Goal: Task Accomplishment & Management: Manage account settings

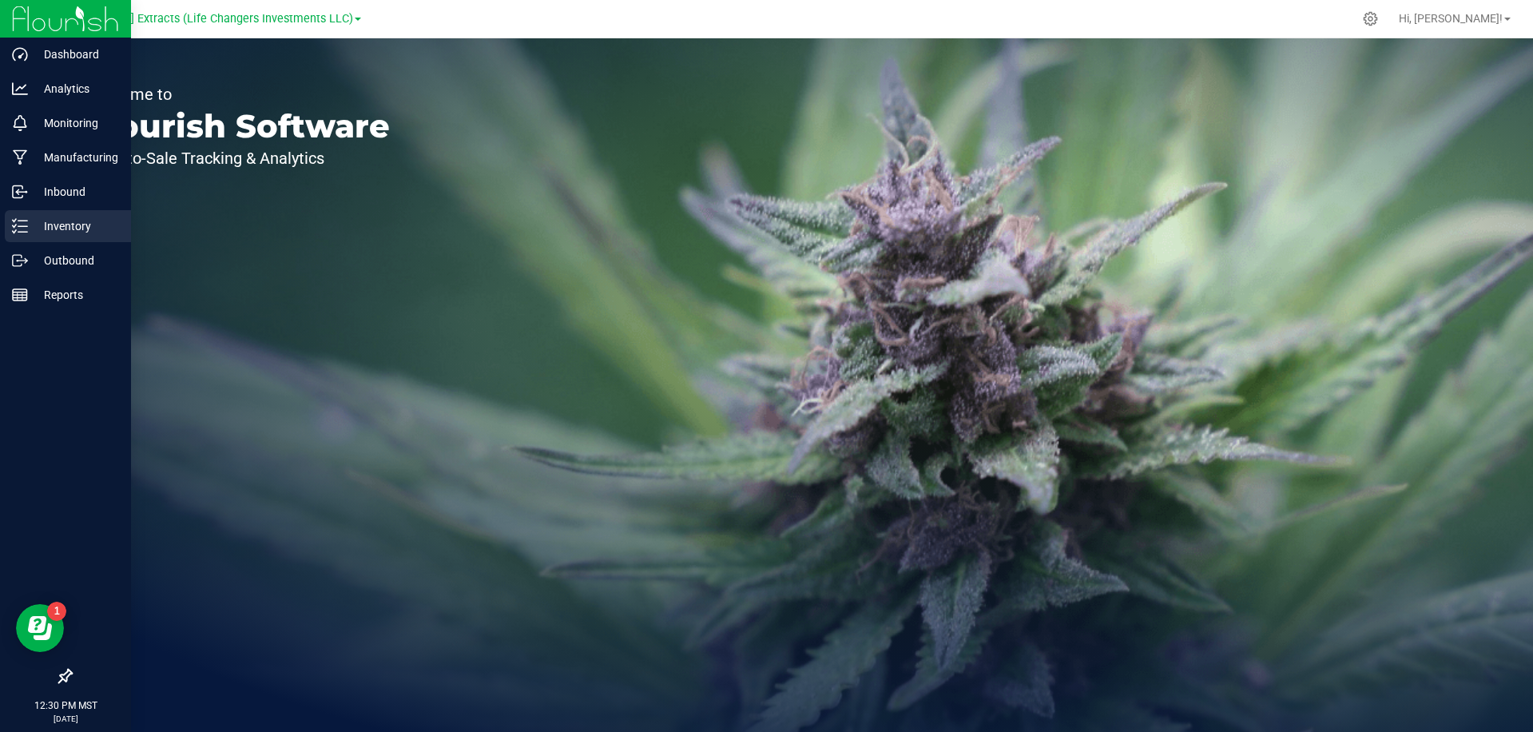
click at [29, 228] on p "Inventory" at bounding box center [76, 226] width 96 height 19
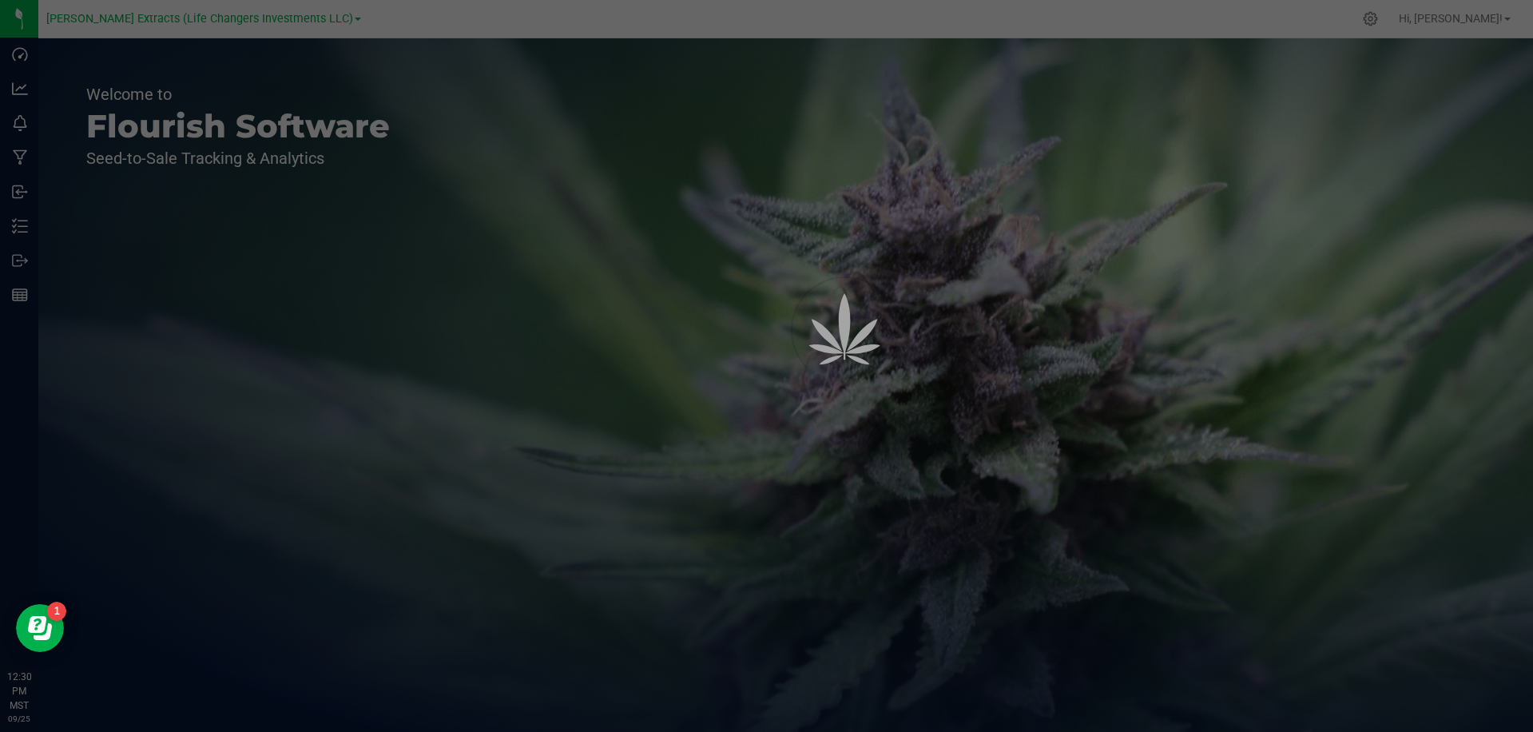
click at [456, 18] on div at bounding box center [766, 366] width 1533 height 732
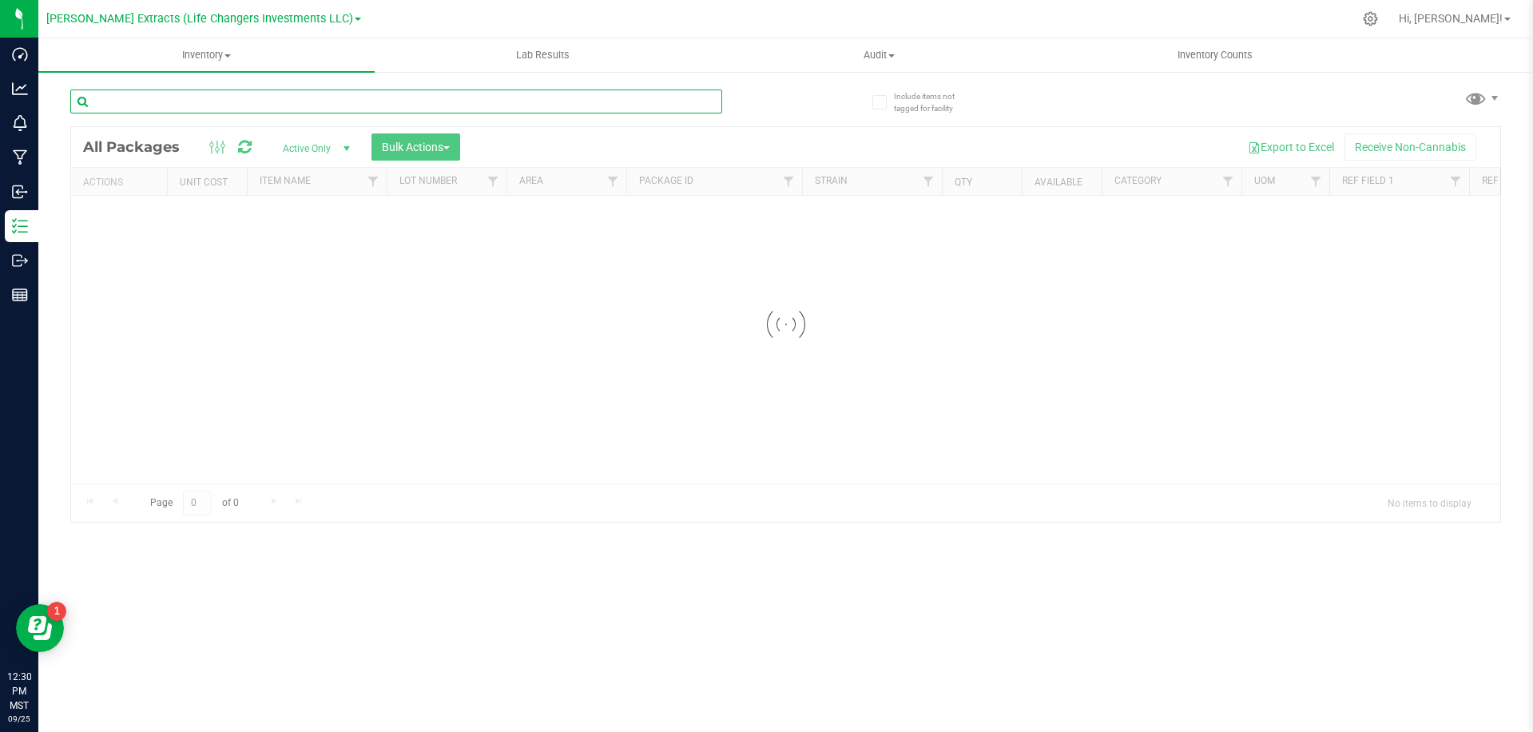
click at [353, 102] on input "text" at bounding box center [396, 101] width 652 height 24
type input "cbd"
click at [616, 103] on div "Inventory All packages All inventory Waste log Create inventory Lab Results Aud…" at bounding box center [785, 385] width 1495 height 694
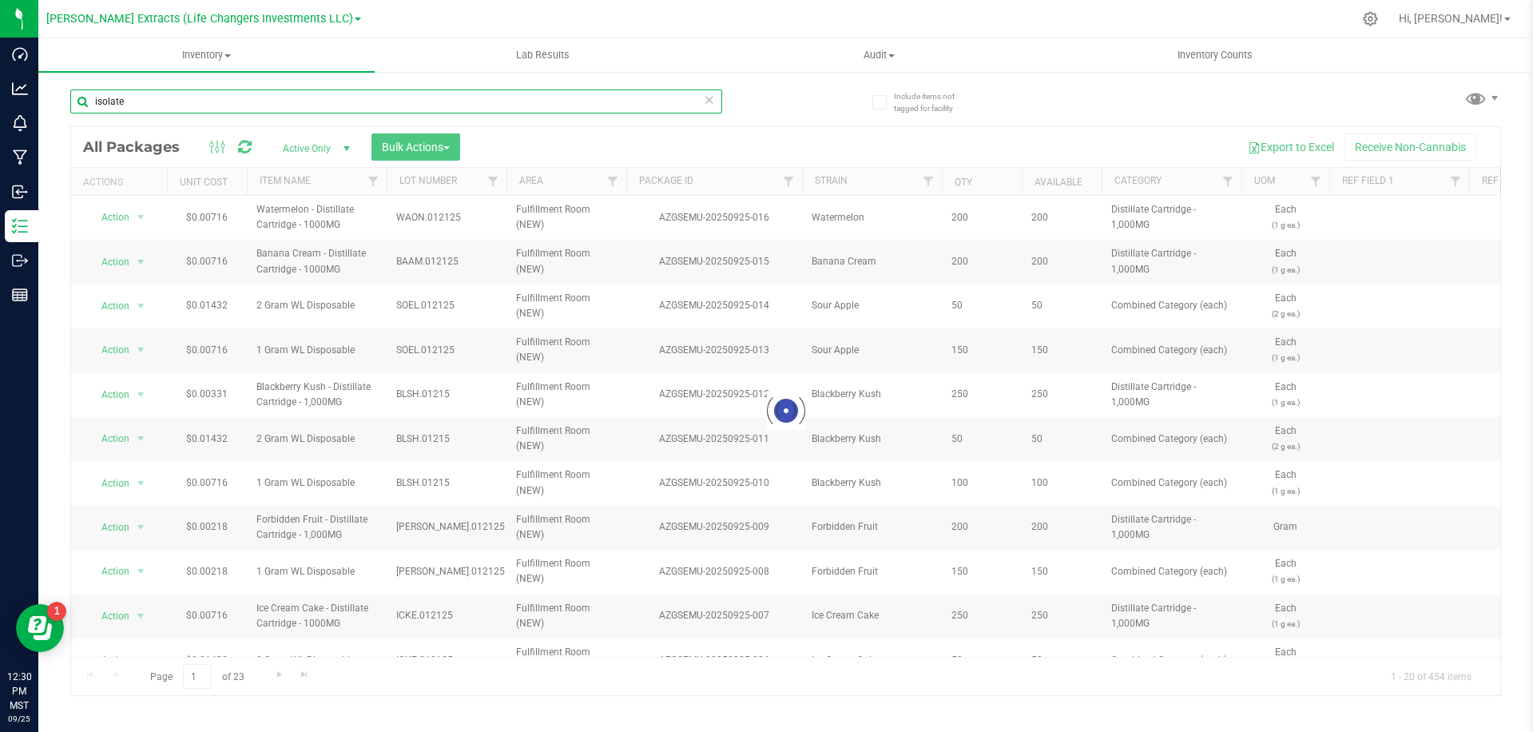
click at [618, 103] on input "isolate" at bounding box center [396, 101] width 652 height 24
type input "cbd"
click at [792, 112] on div "cbd Loading... All Packages Active Only Active Only Lab Samples Locked All Bulk…" at bounding box center [785, 385] width 1431 height 622
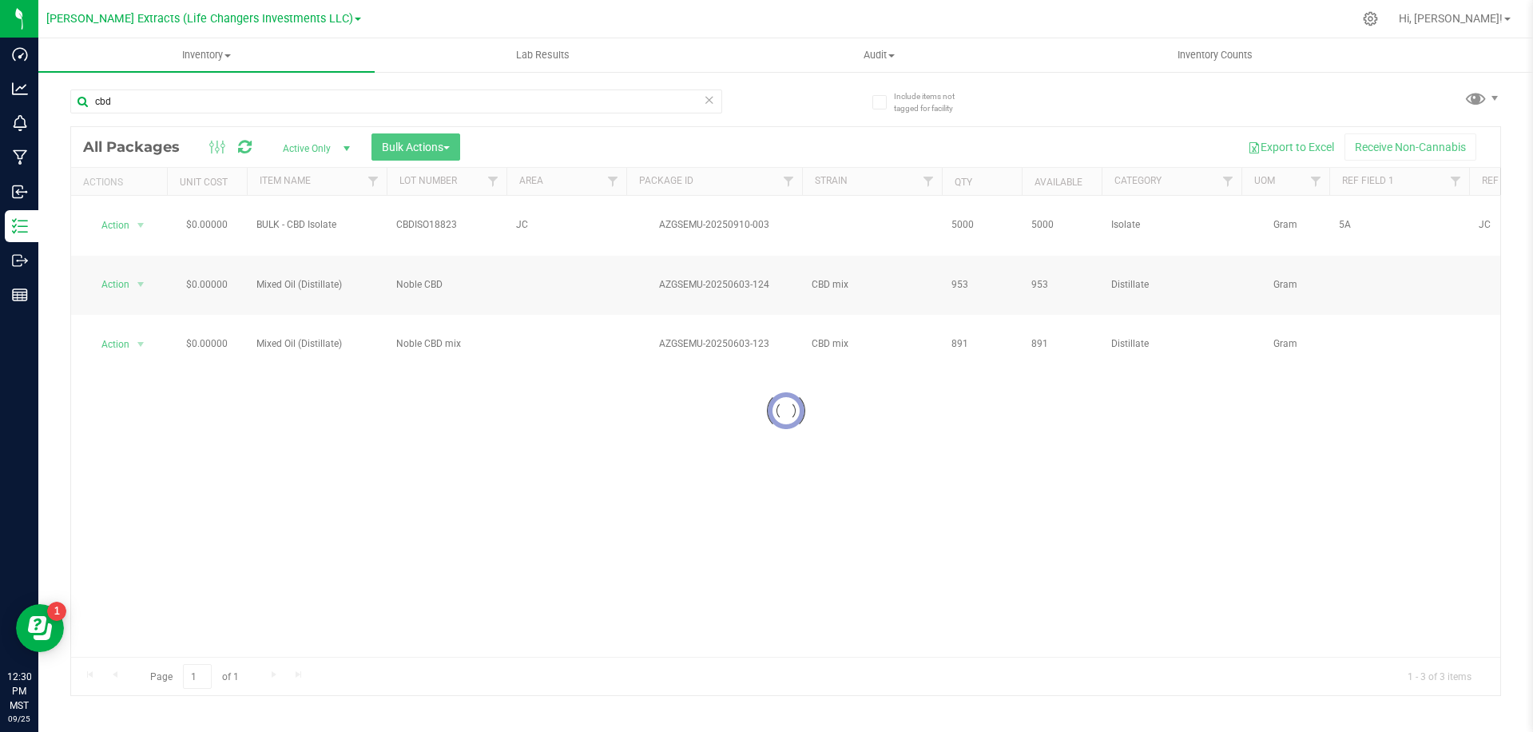
click at [786, 91] on div "cbd Loading... All Packages Active Only Active Only Lab Samples Locked All Bulk…" at bounding box center [785, 385] width 1431 height 622
click at [786, 91] on div "cbd All Packages Active Only Active Only Lab Samples Locked All Bulk Actions Ad…" at bounding box center [785, 385] width 1431 height 622
click at [370, 173] on link "Filter" at bounding box center [373, 181] width 26 height 27
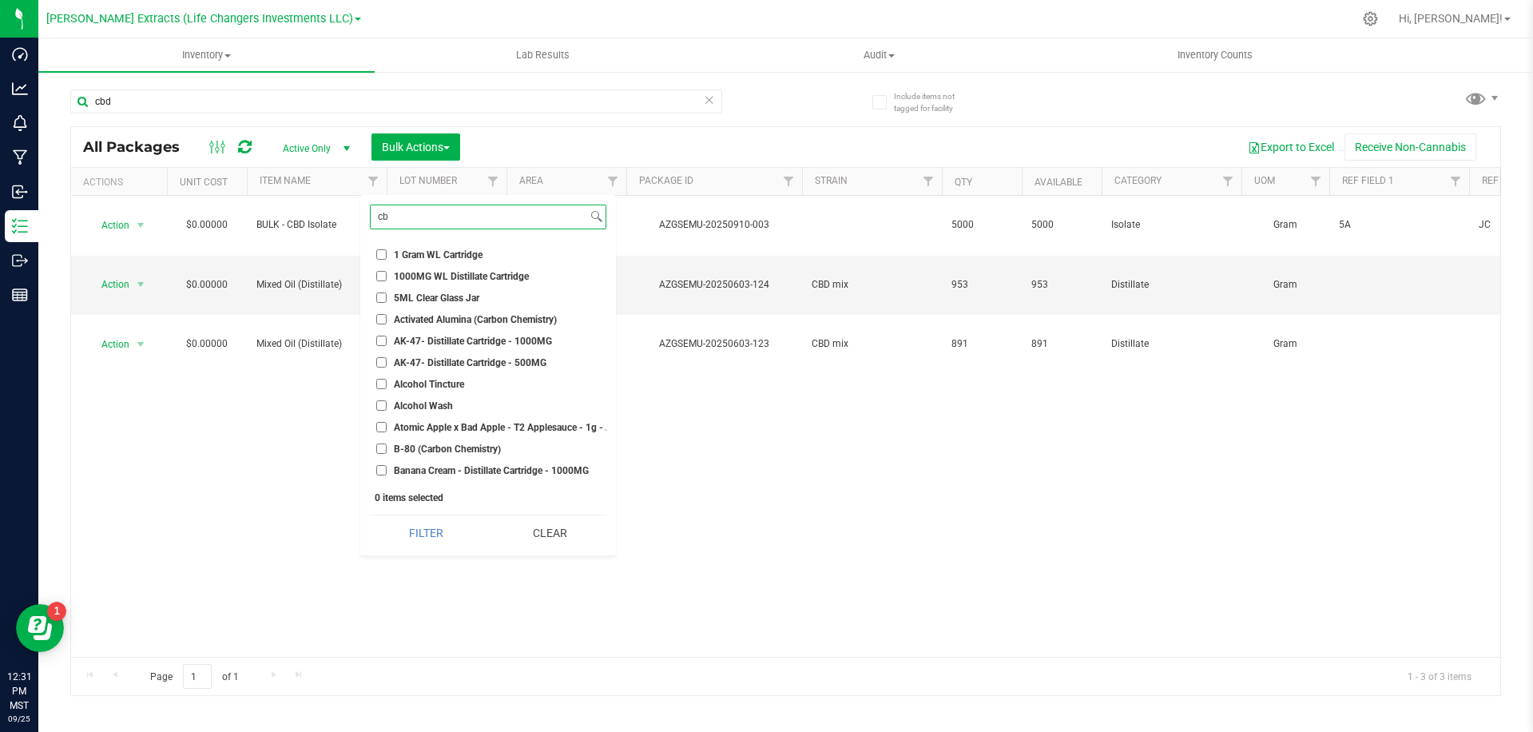
type input "cbd"
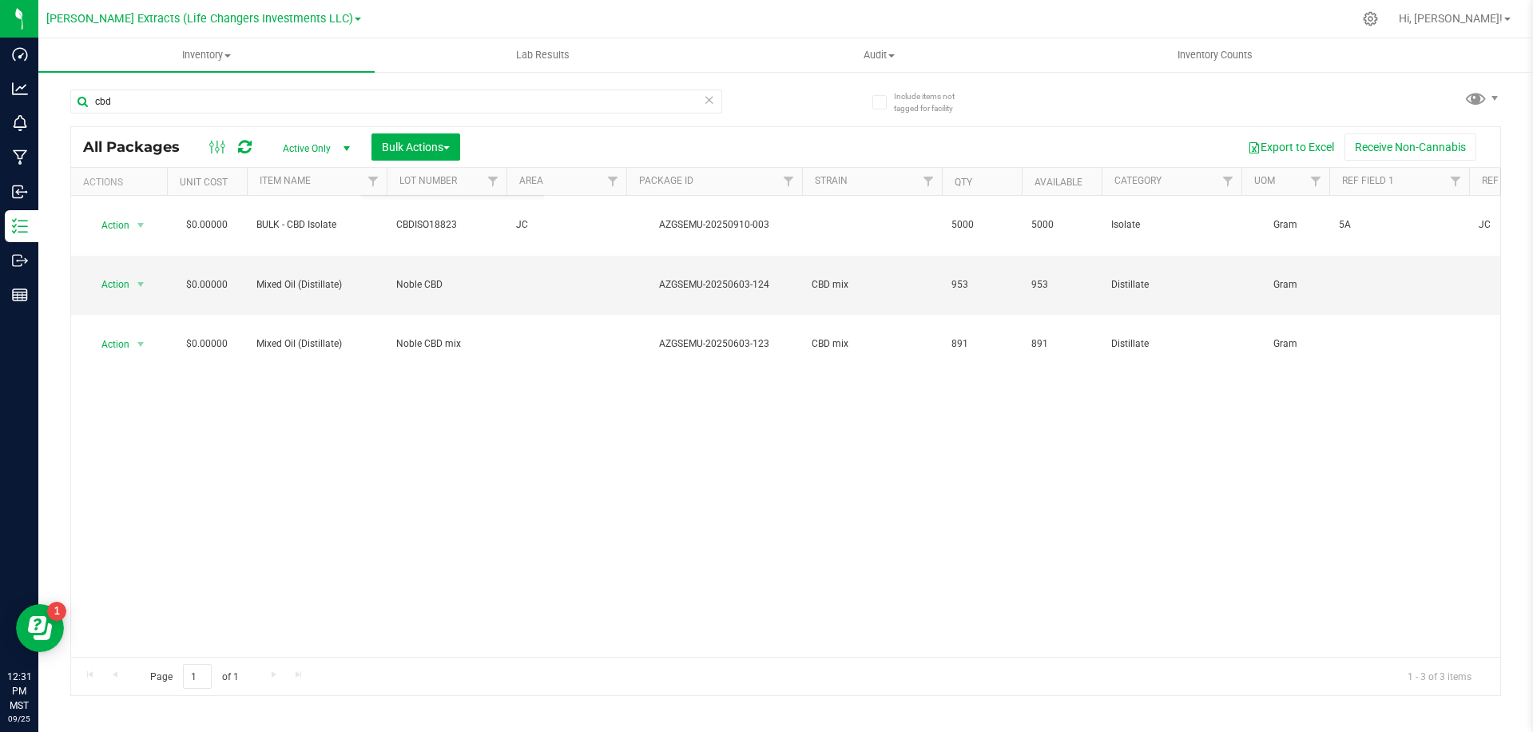
click at [344, 156] on span "select" at bounding box center [346, 148] width 20 height 22
click at [300, 251] on li "All" at bounding box center [312, 246] width 86 height 24
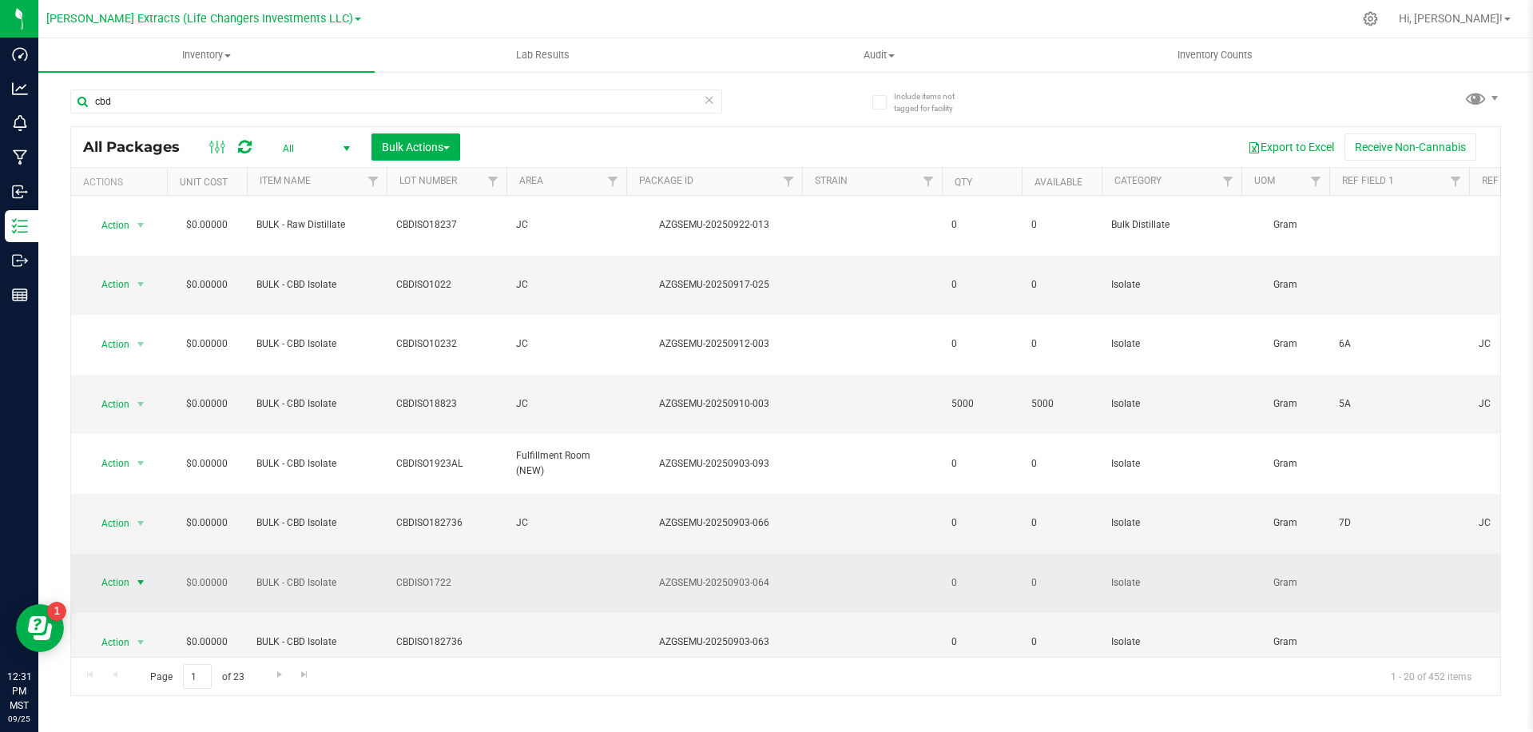
click at [126, 571] on span "Action" at bounding box center [108, 582] width 43 height 22
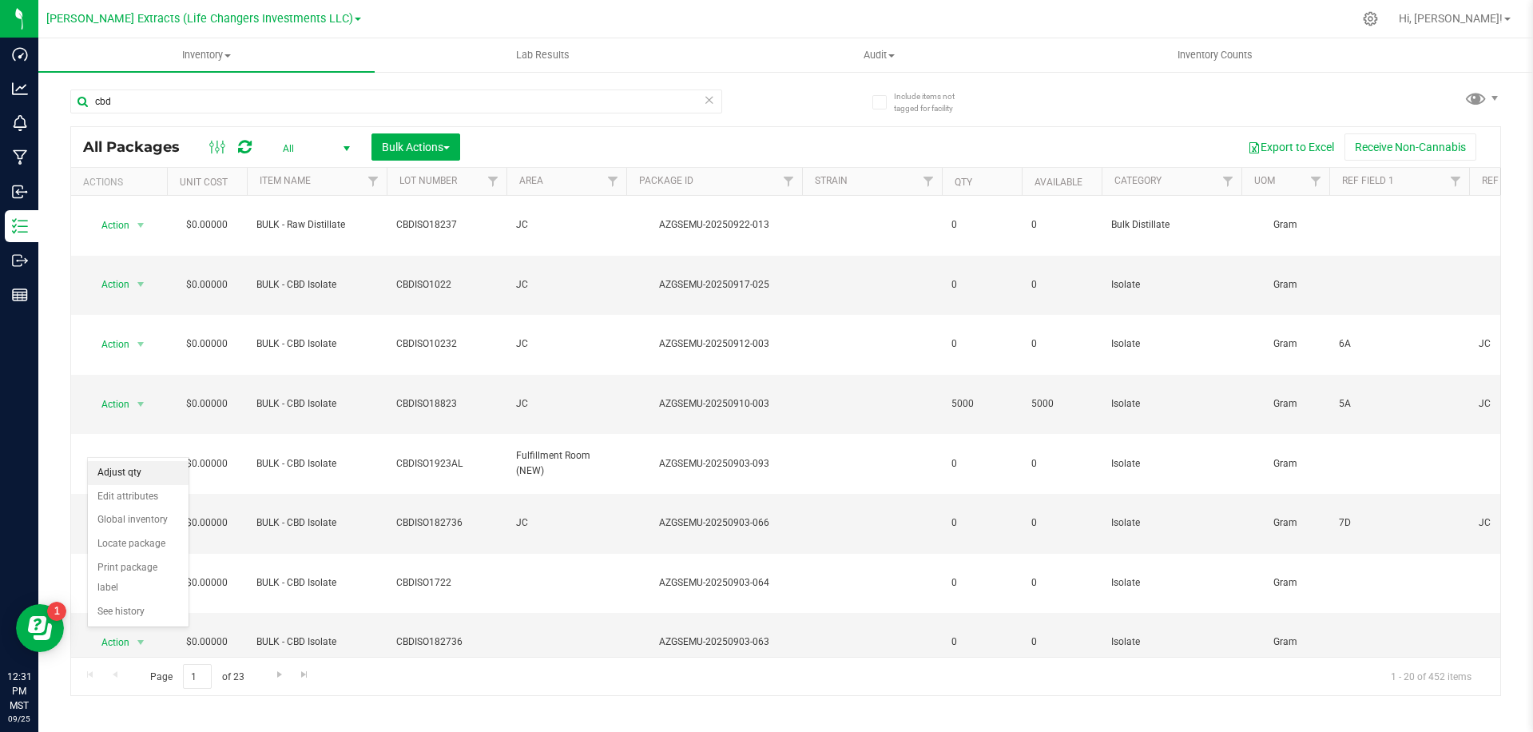
click at [135, 471] on li "Adjust qty" at bounding box center [138, 473] width 101 height 24
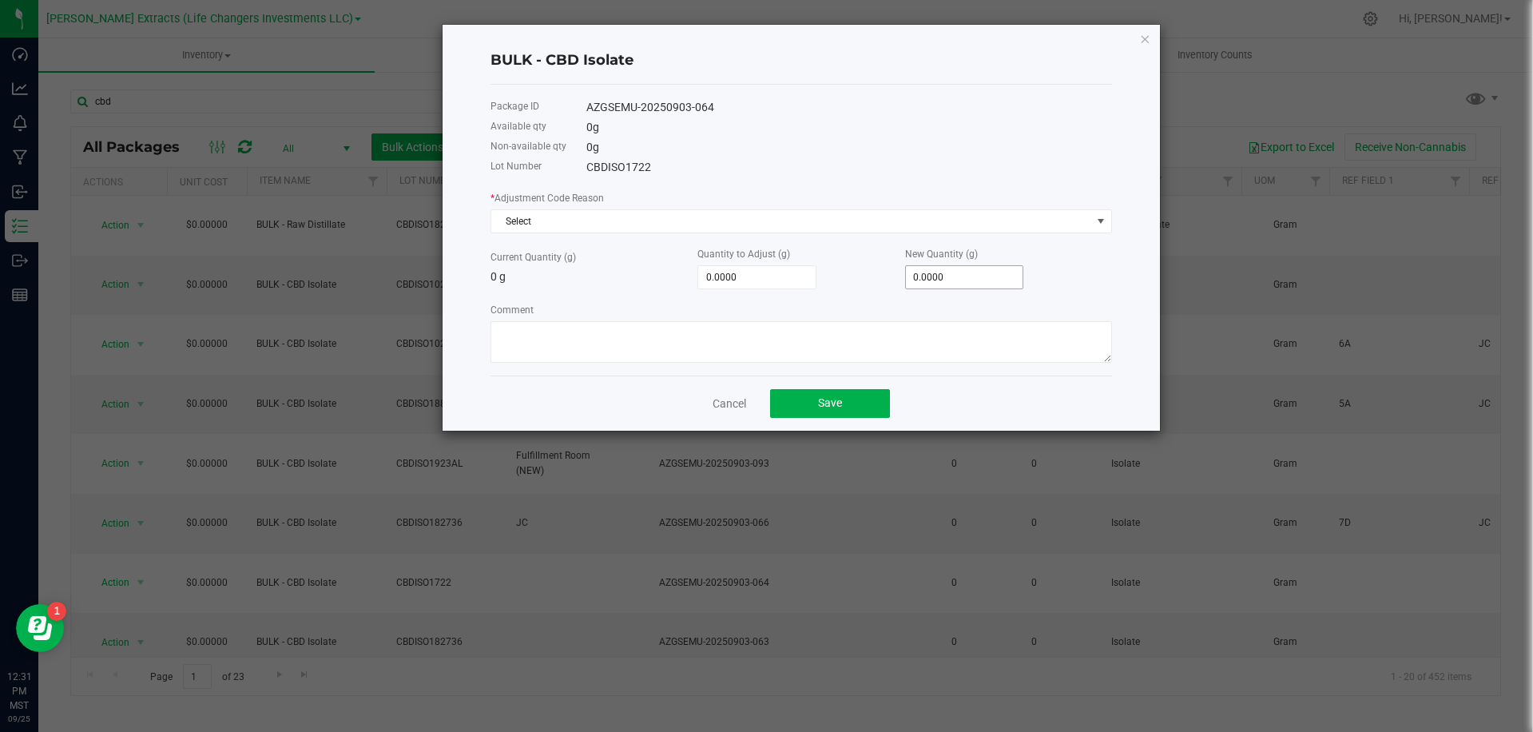
type input "0"
click at [933, 272] on input "0" at bounding box center [964, 277] width 117 height 22
type input "1.0000"
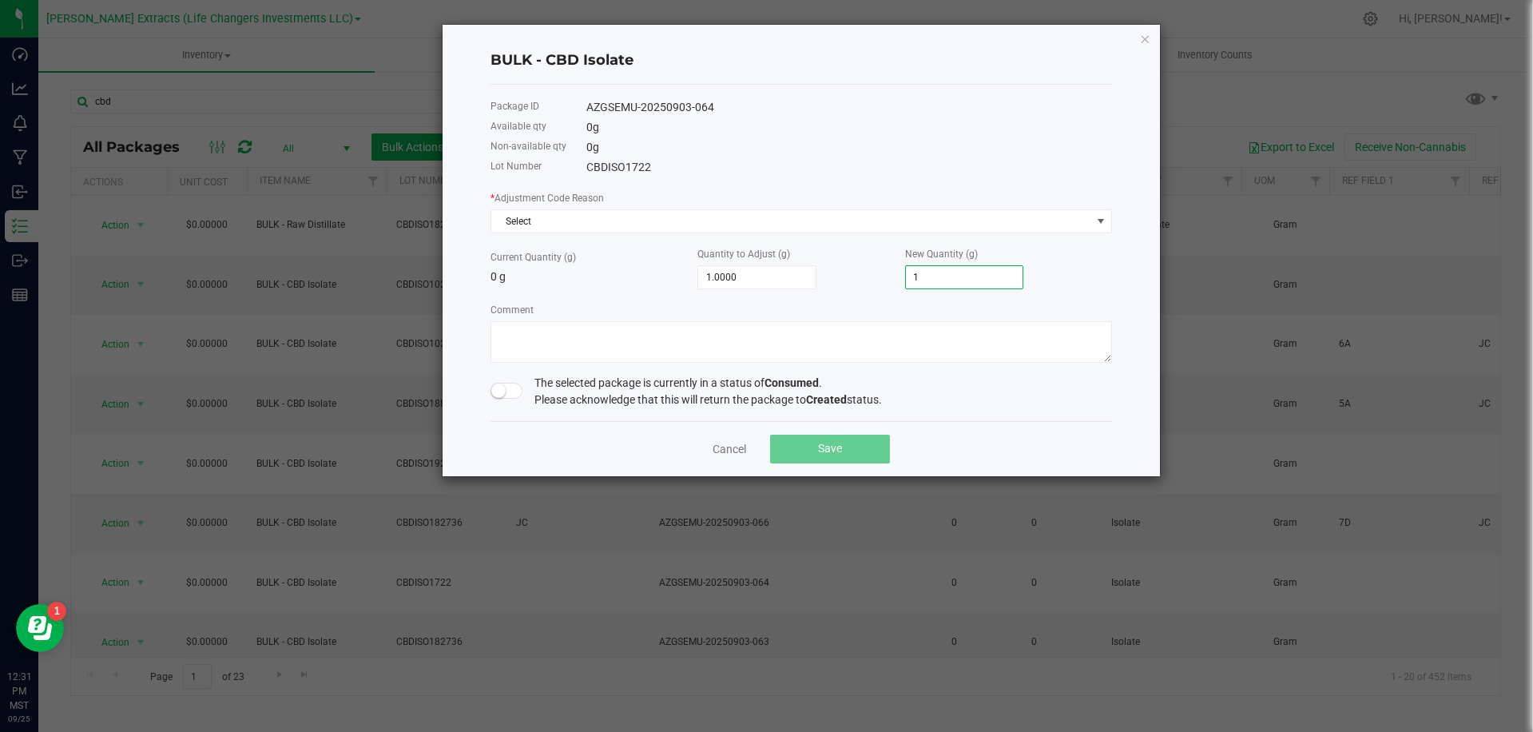
type input "1.0000"
click at [651, 107] on div "AZGSEMU-20250903-064" at bounding box center [850, 107] width 526 height 17
copy div "AZGSEMU-20250903-064"
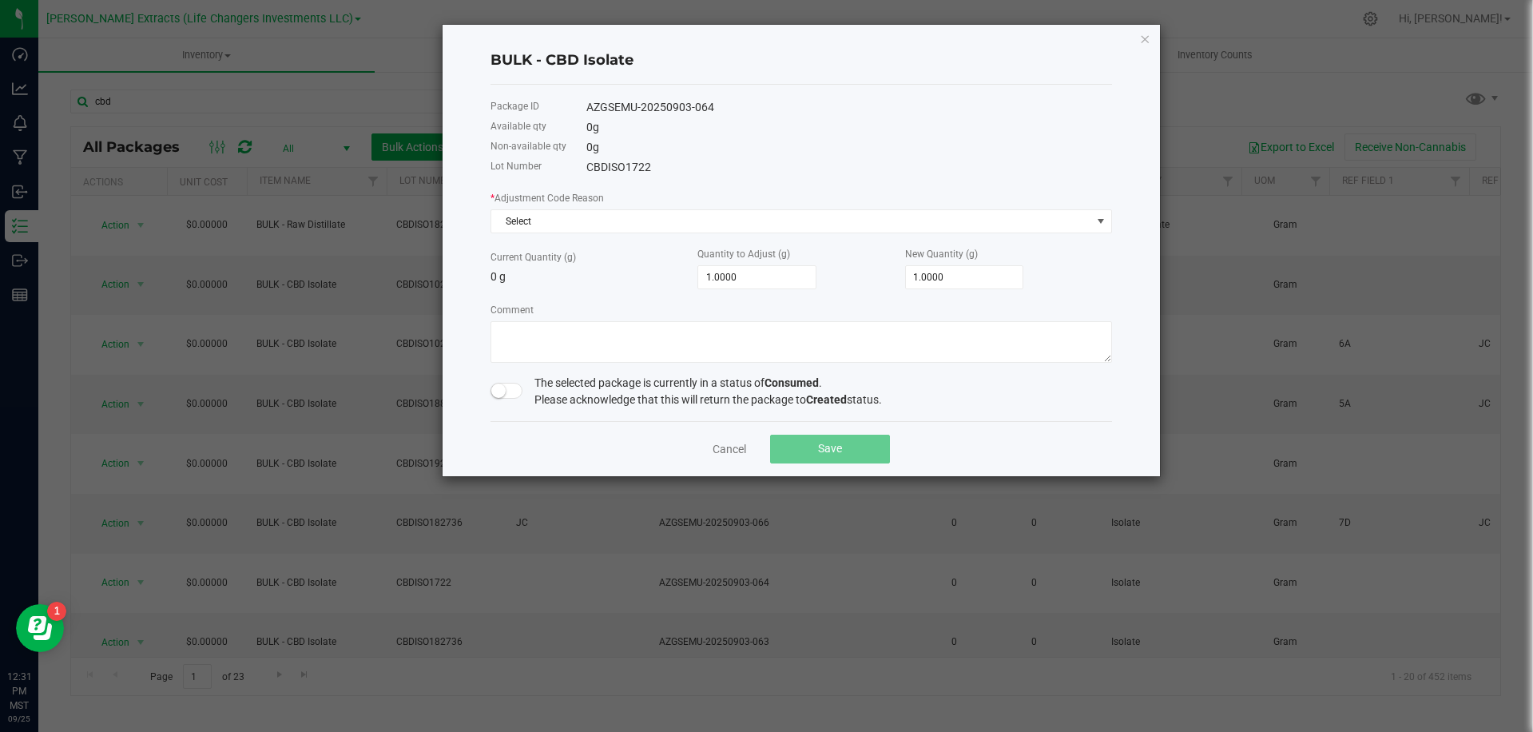
click at [500, 391] on small at bounding box center [498, 391] width 14 height 14
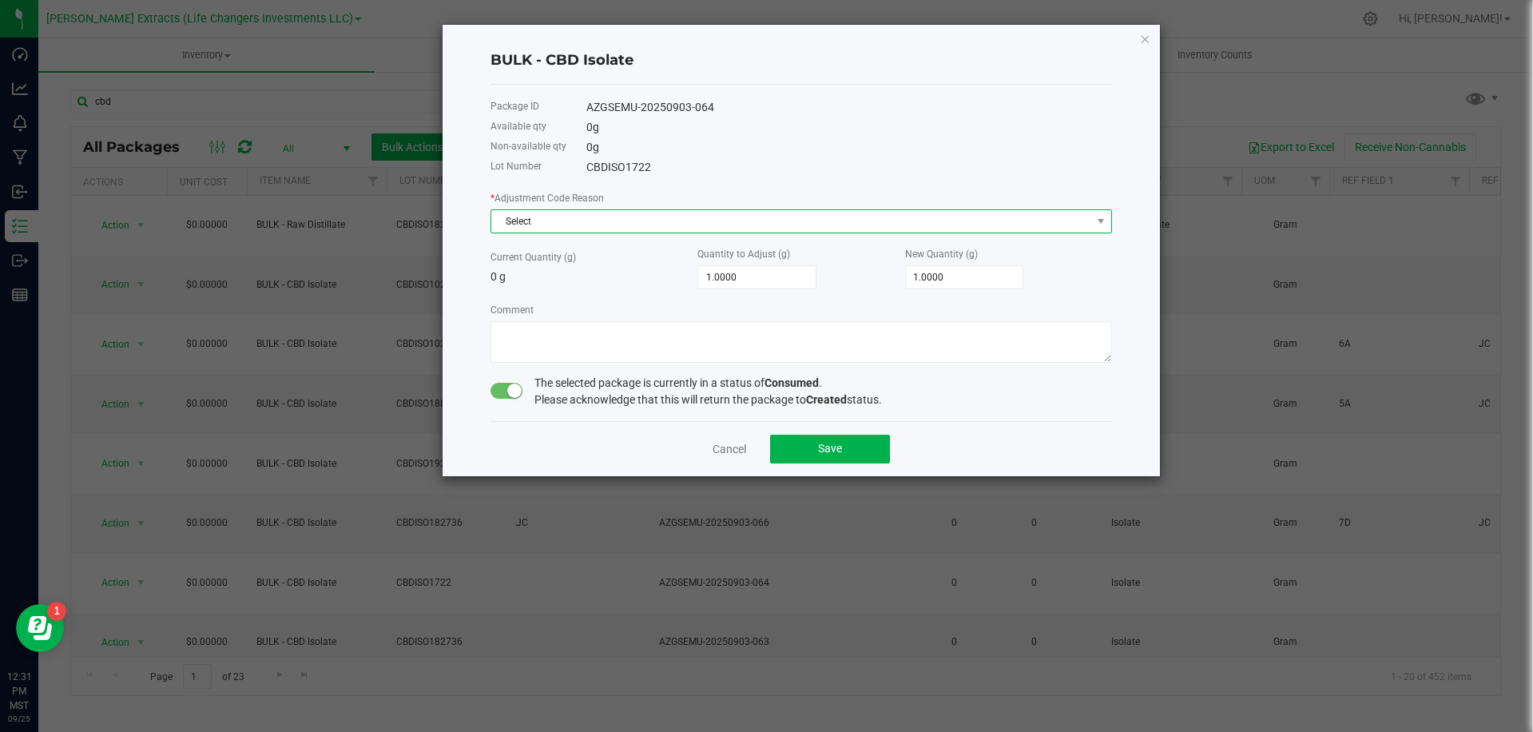
click at [642, 219] on span "Select" at bounding box center [791, 221] width 600 height 22
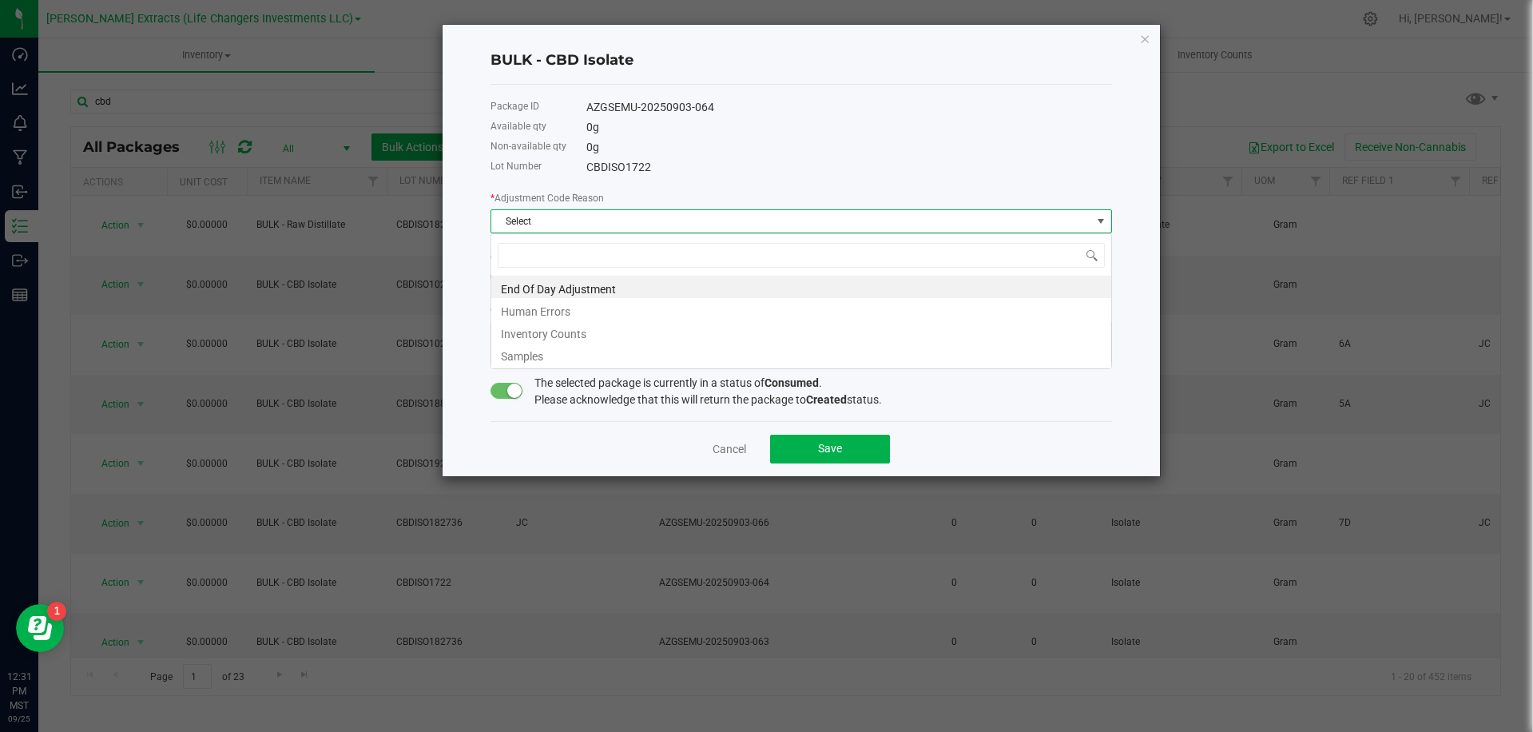
scroll to position [24, 622]
click at [535, 311] on li "Human Errors" at bounding box center [801, 309] width 620 height 22
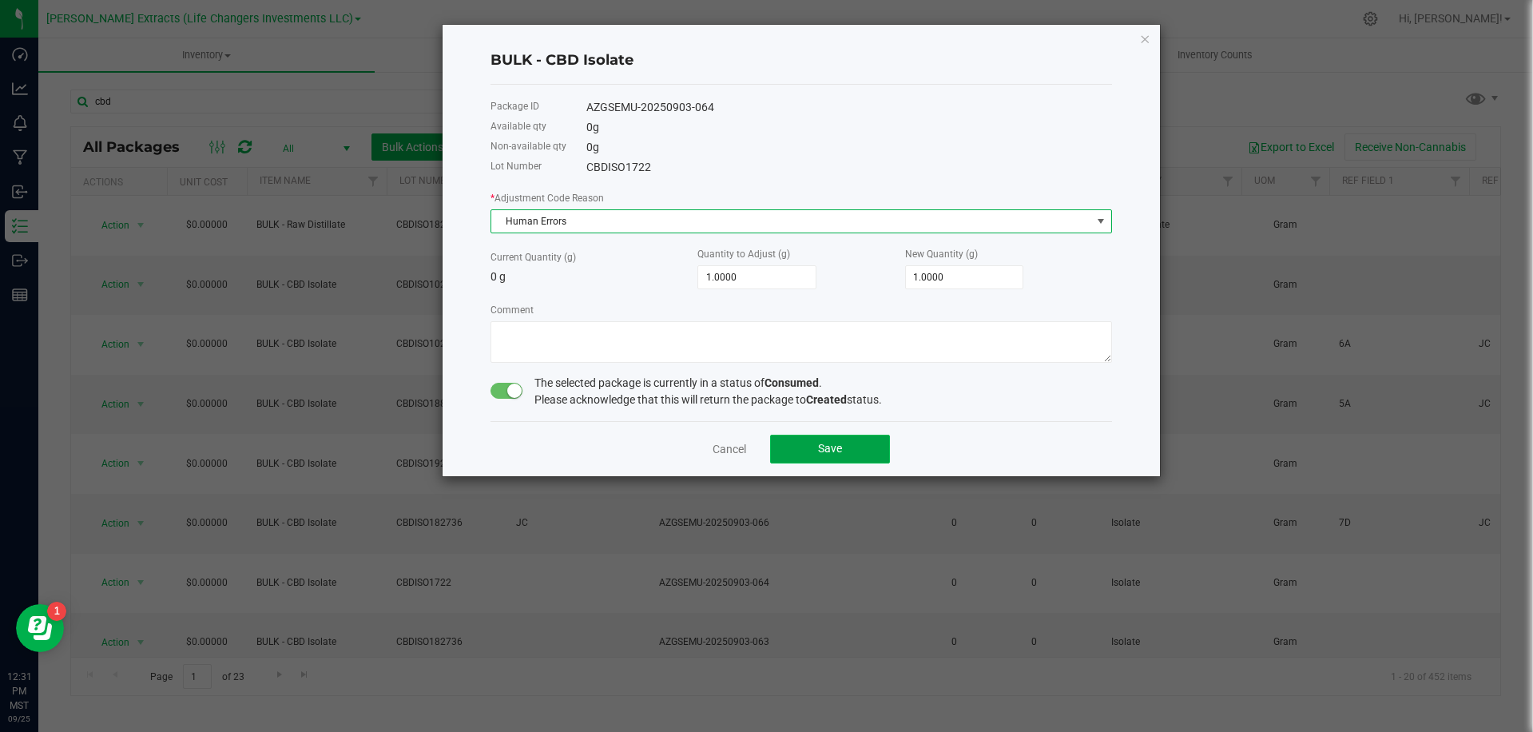
click at [817, 451] on button "Save" at bounding box center [830, 449] width 120 height 29
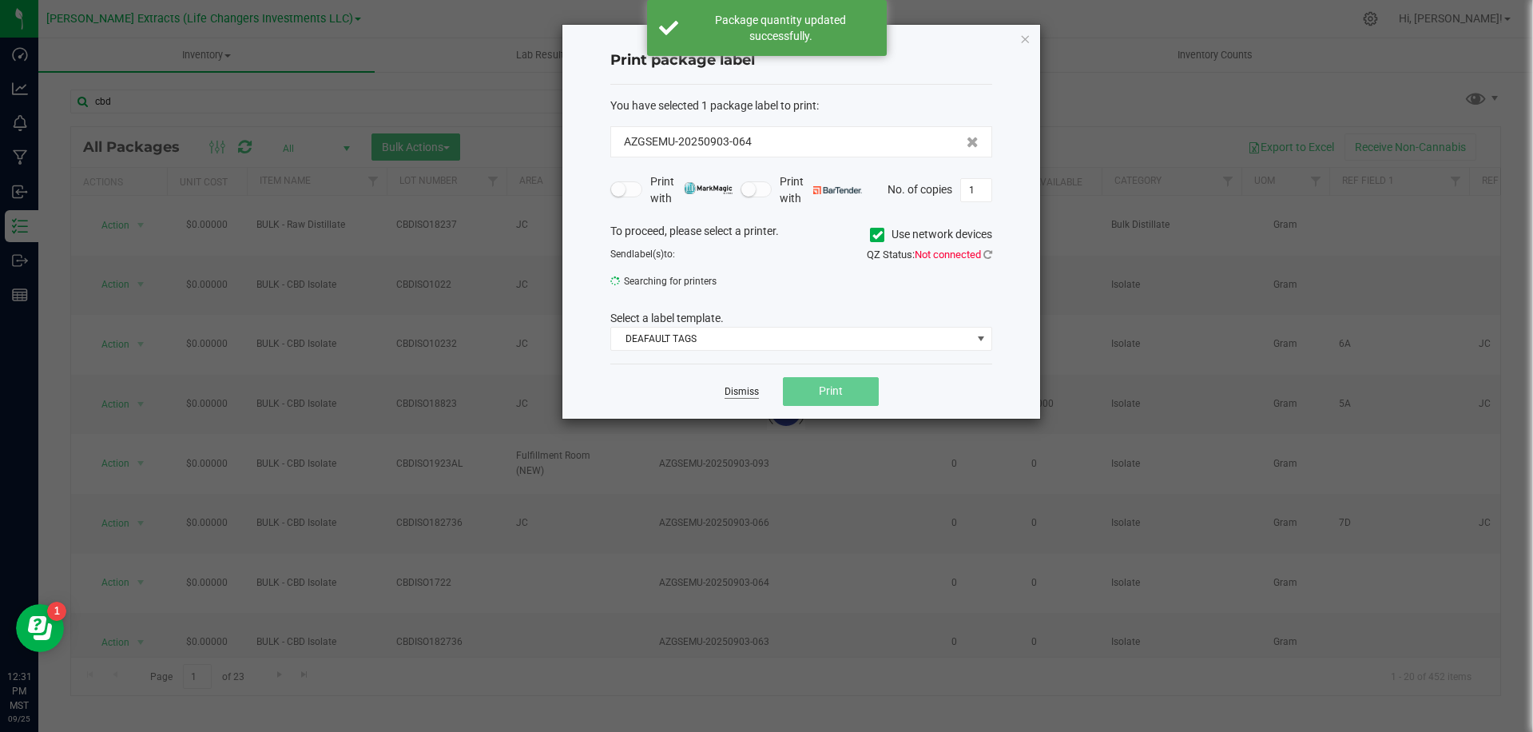
click at [749, 393] on link "Dismiss" at bounding box center [742, 392] width 34 height 14
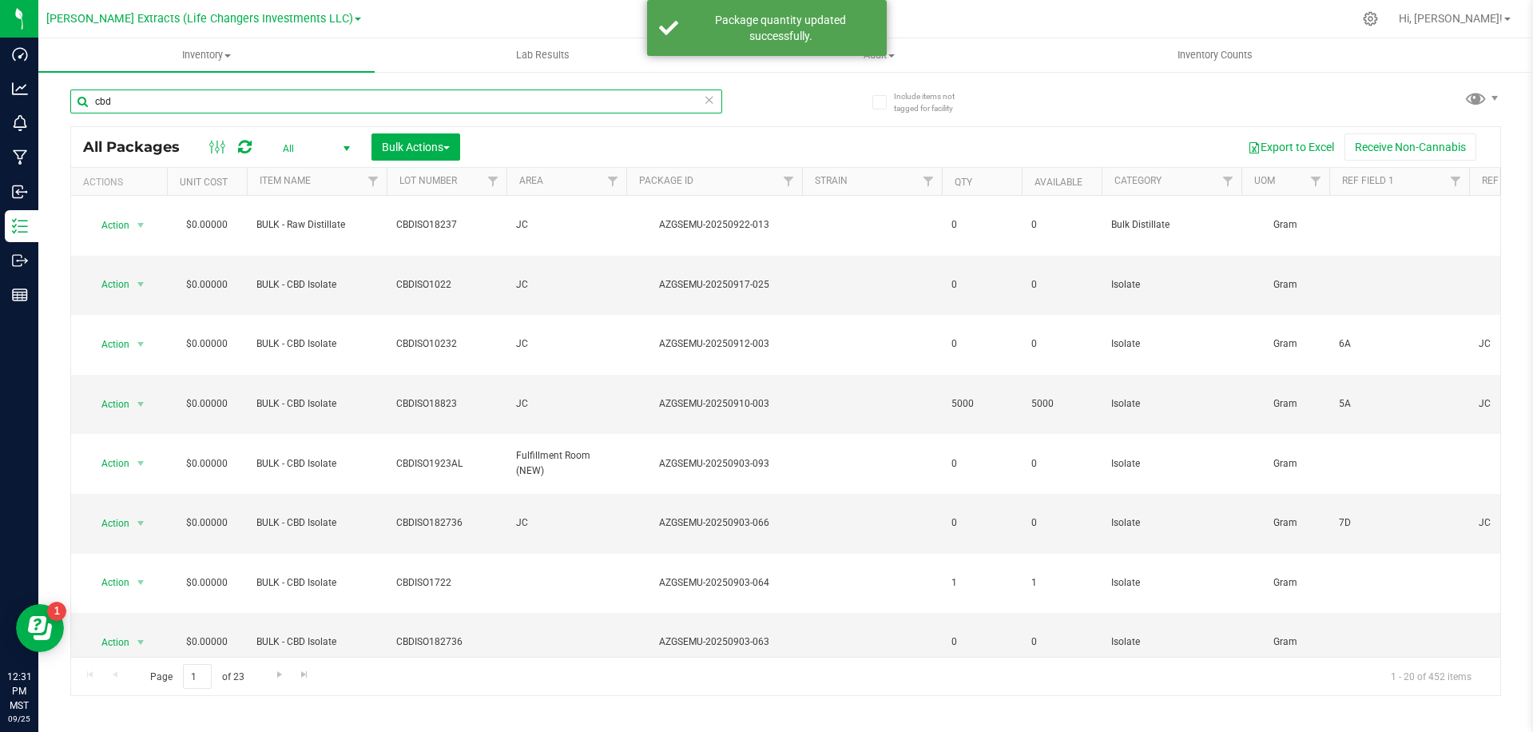
click at [276, 107] on input "cbd" at bounding box center [396, 101] width 652 height 24
paste input "AZGSEMU-20250903-064"
type input "AZGSEMU-20250903-064"
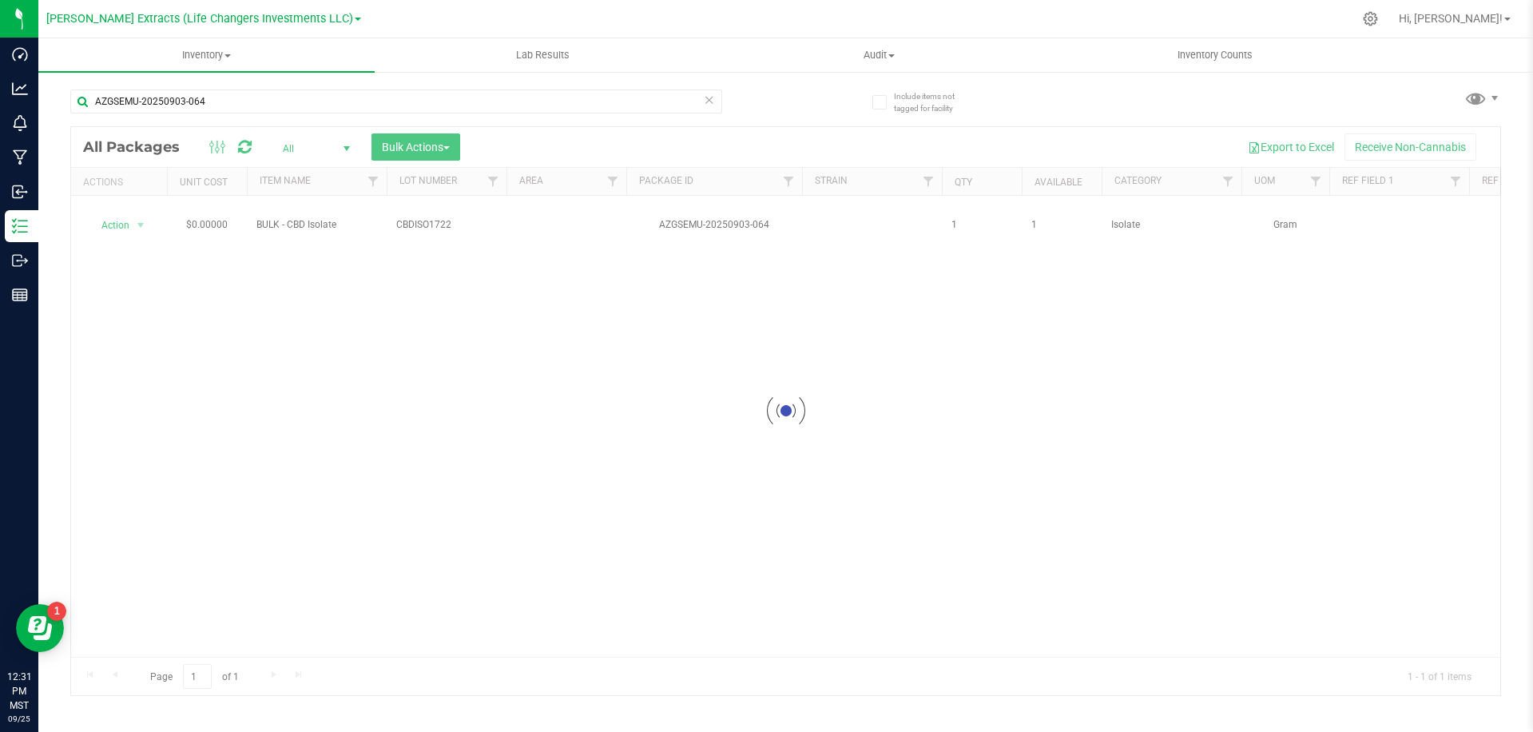
click at [121, 210] on div at bounding box center [786, 411] width 1430 height 568
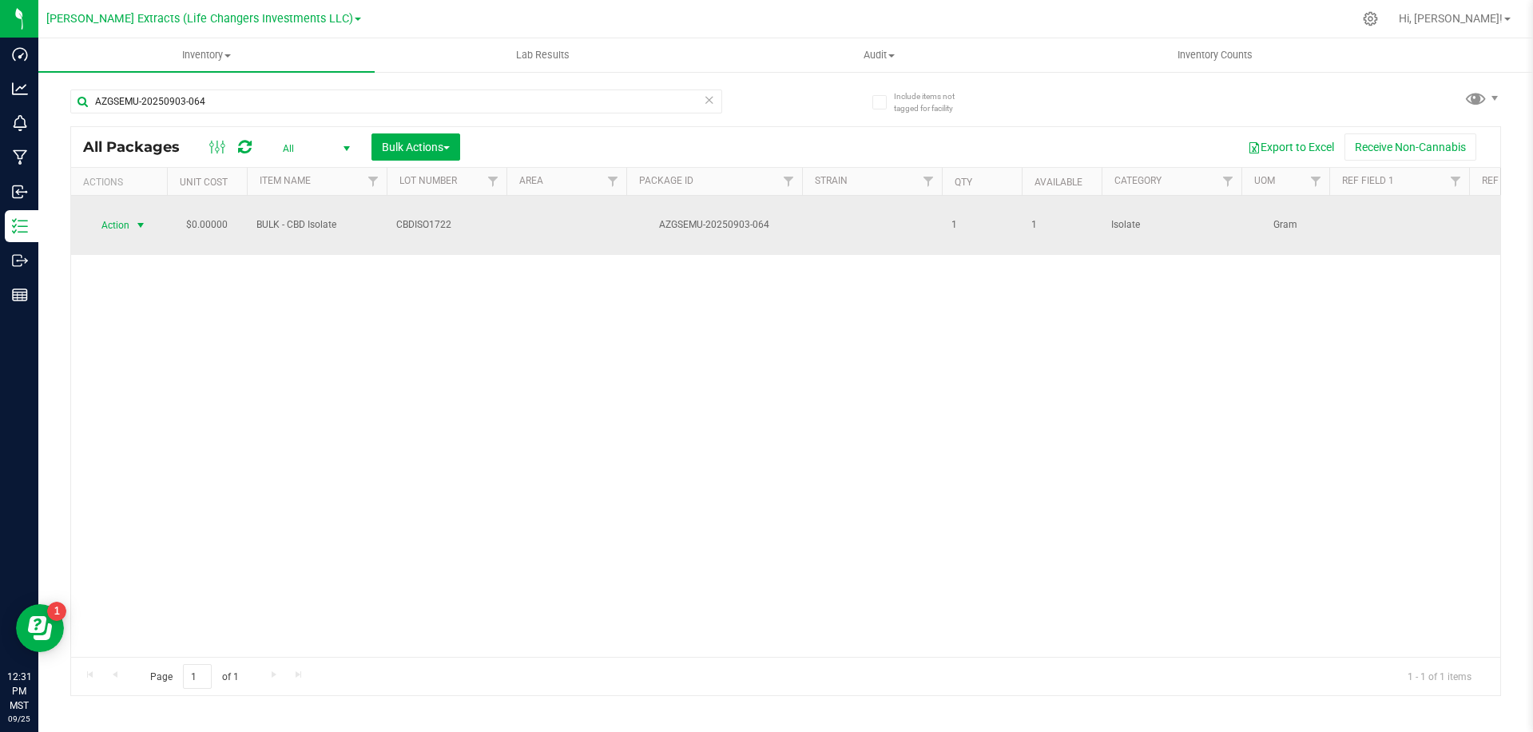
click at [121, 214] on span "Action" at bounding box center [108, 225] width 43 height 22
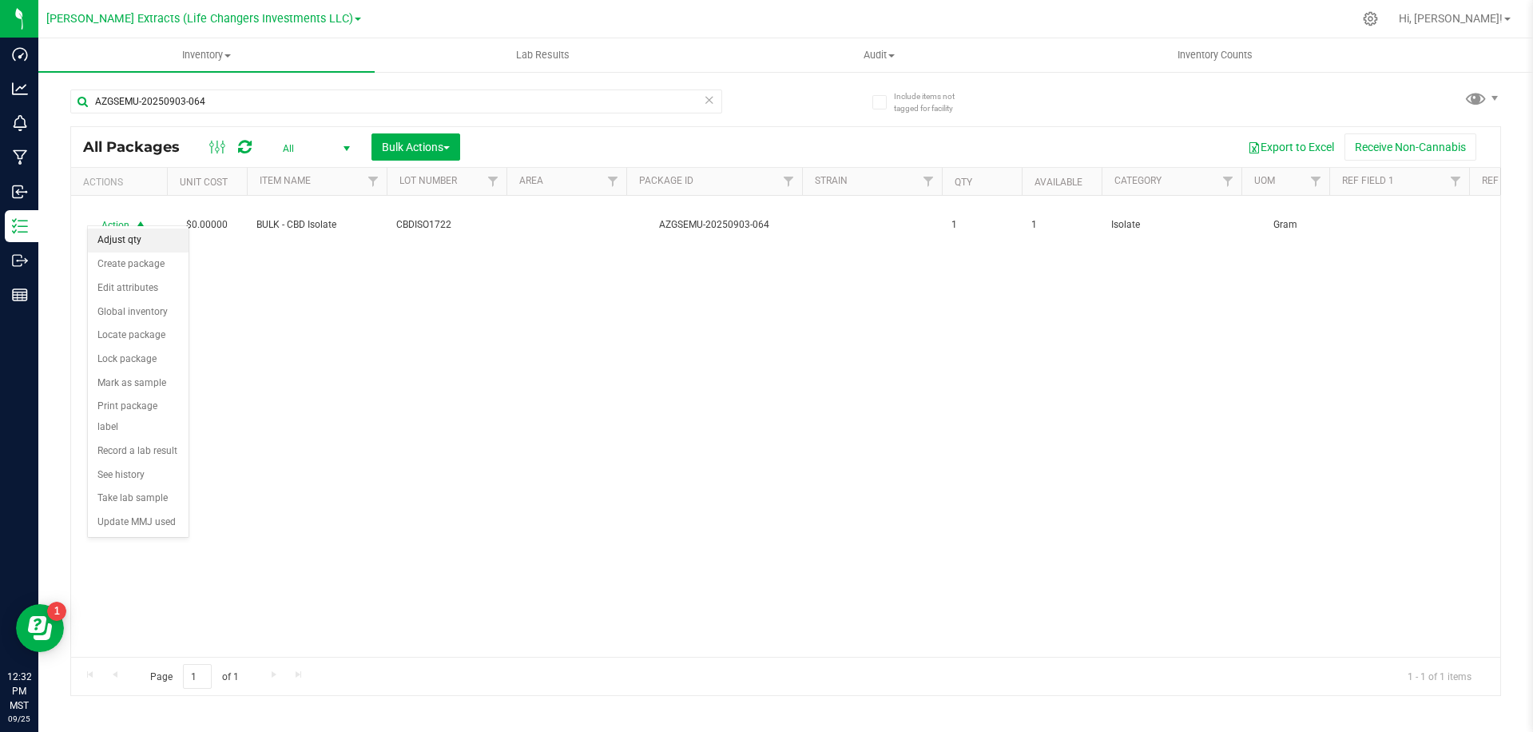
click at [137, 245] on li "Adjust qty" at bounding box center [138, 241] width 101 height 24
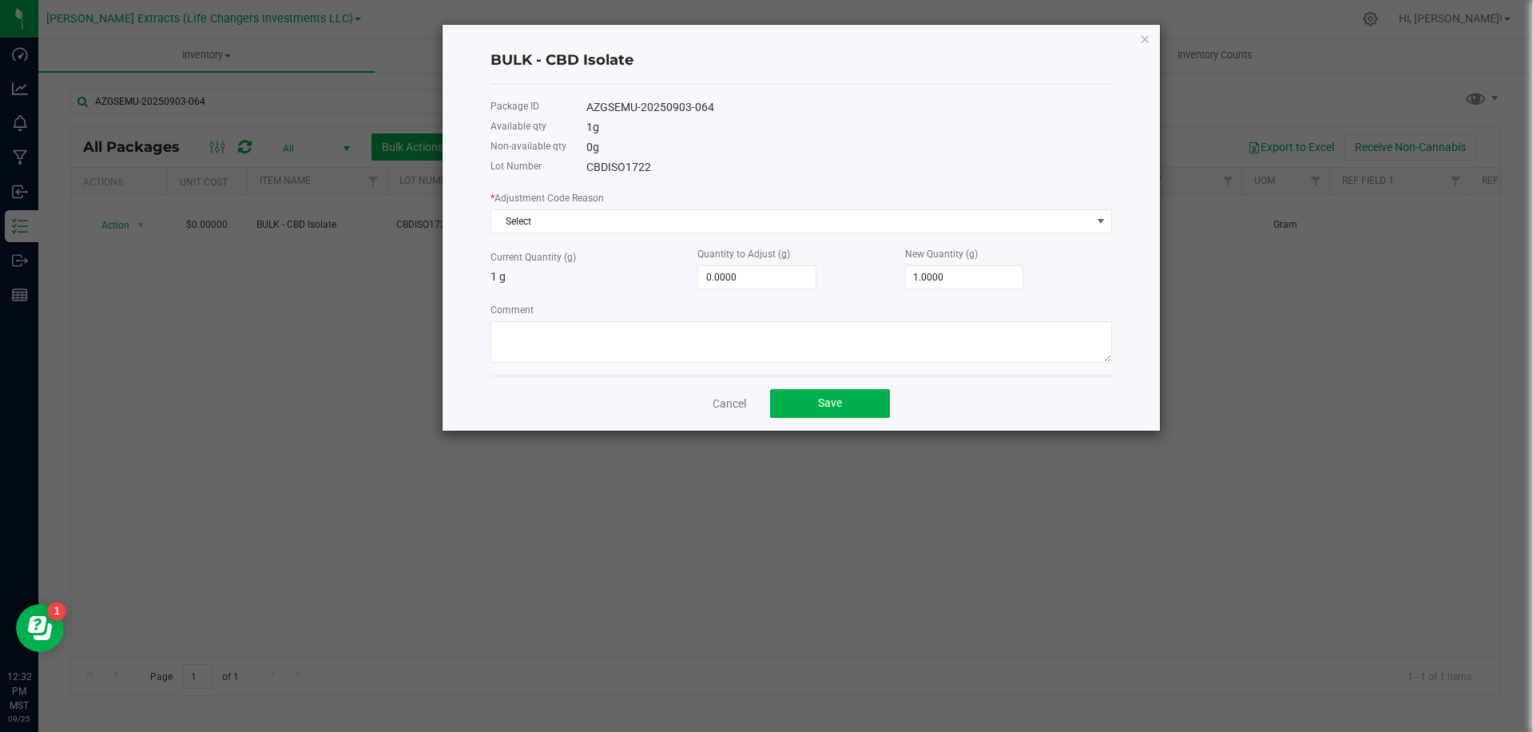
drag, startPoint x: 732, startPoint y: 408, endPoint x: 710, endPoint y: 397, distance: 25.0
click at [732, 408] on link "Cancel" at bounding box center [730, 404] width 34 height 16
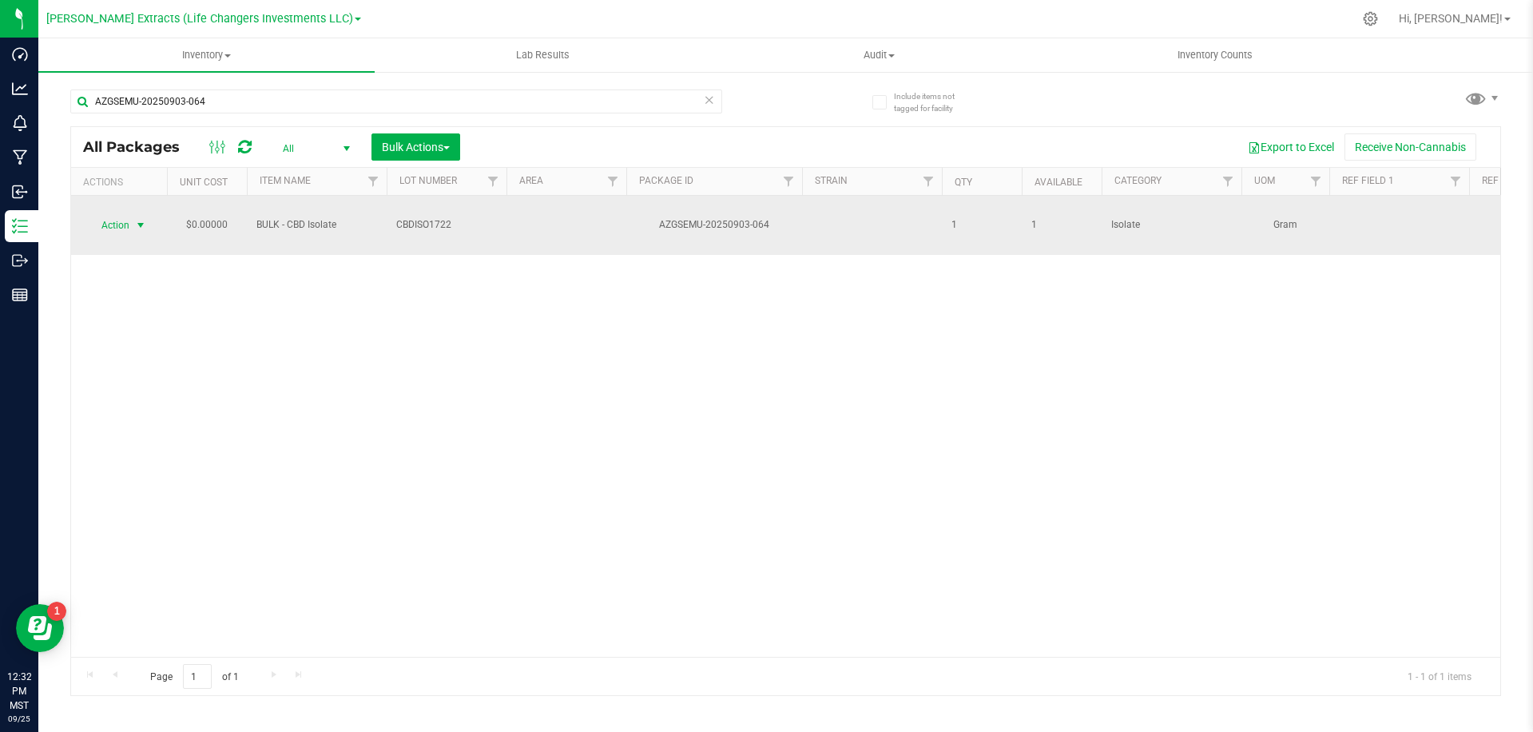
click at [109, 214] on span "Action" at bounding box center [108, 225] width 43 height 22
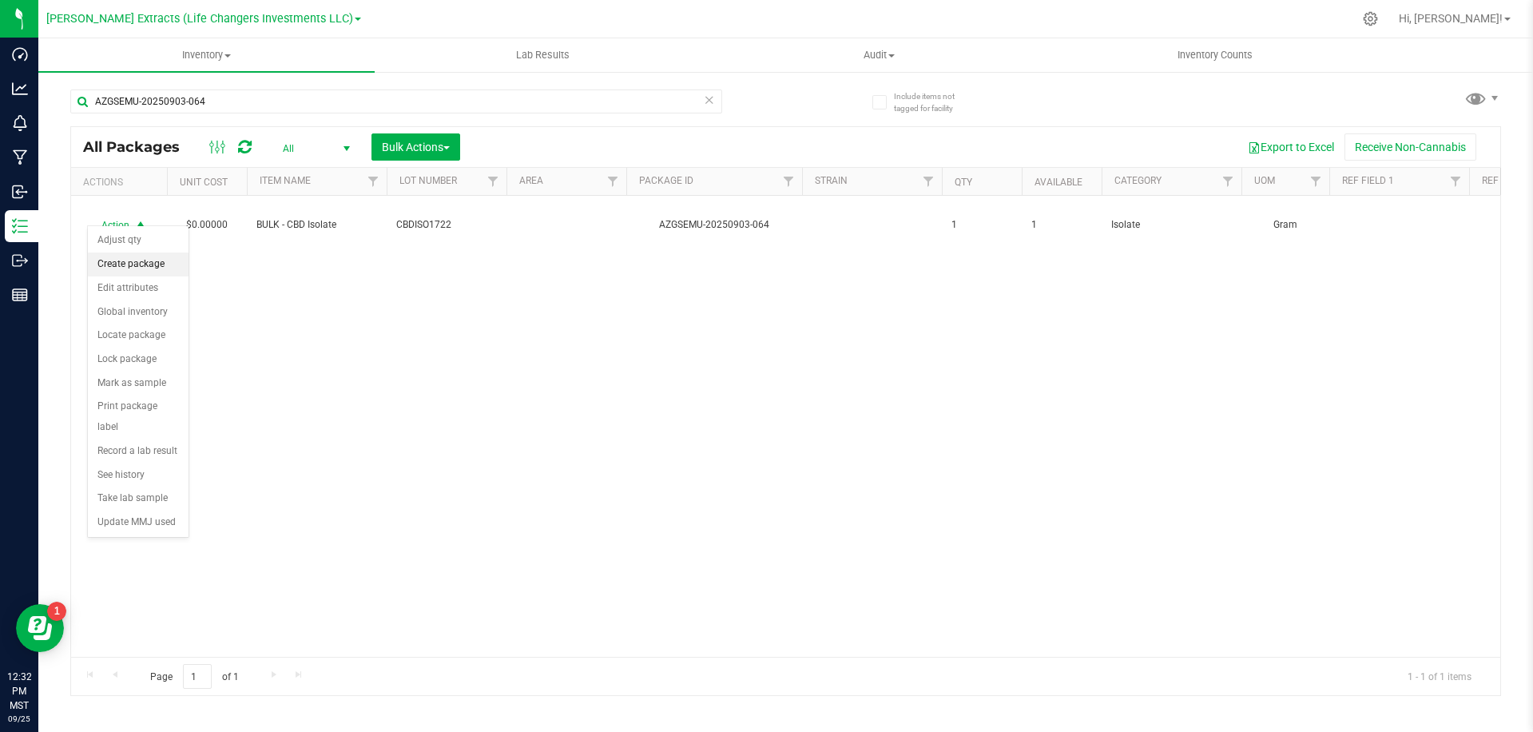
click at [150, 267] on li "Create package" at bounding box center [138, 265] width 101 height 24
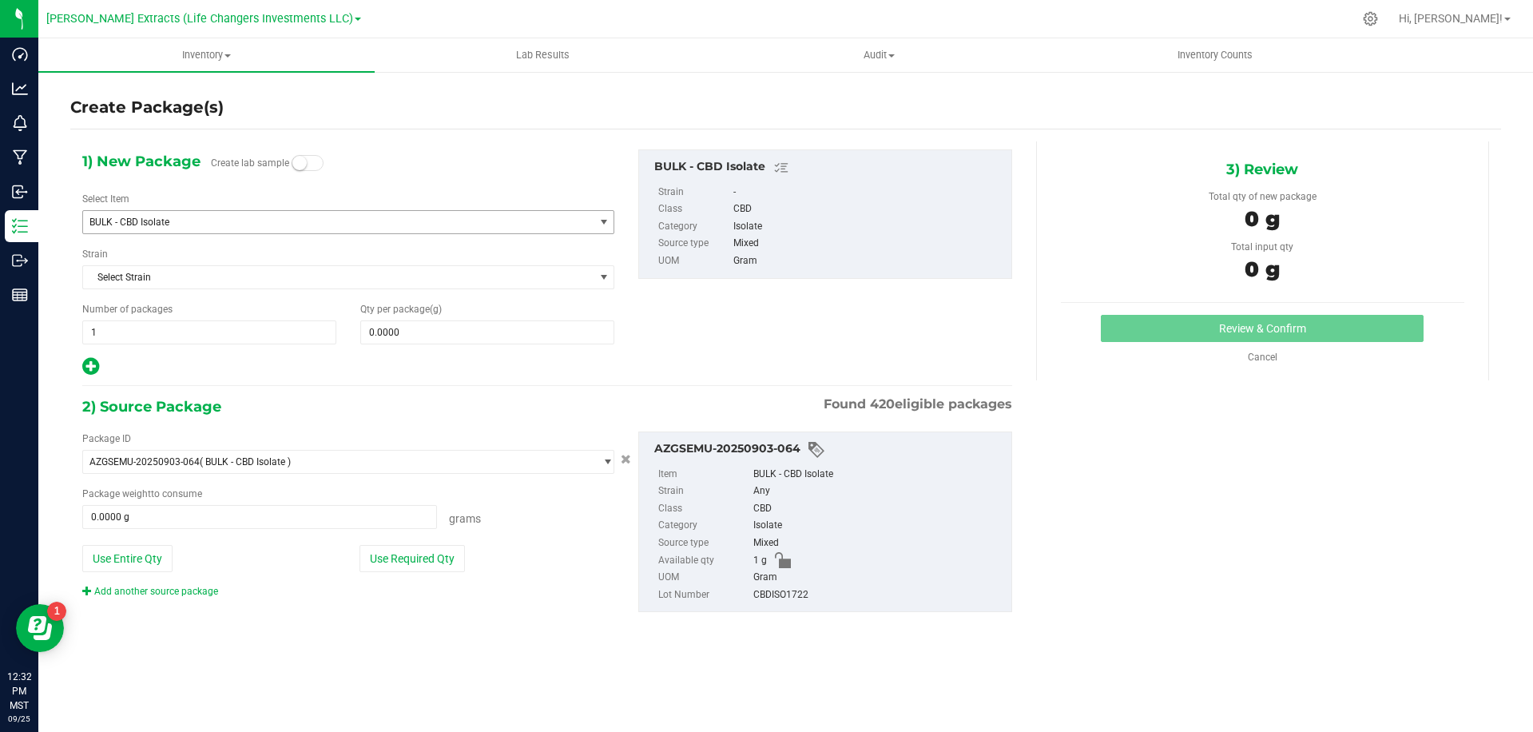
click at [200, 217] on span "BULK - CBD Isolate" at bounding box center [328, 222] width 479 height 11
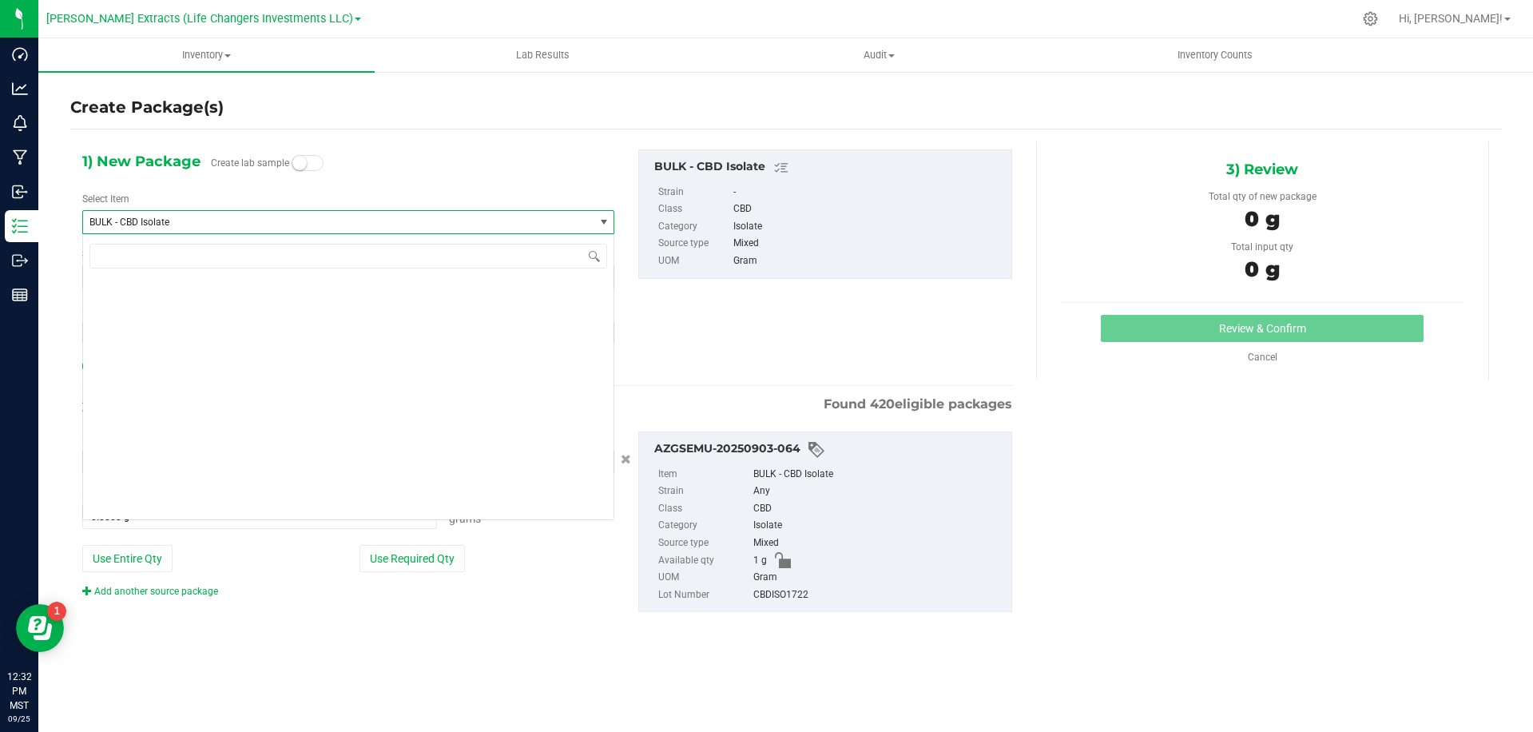
scroll to position [783, 0]
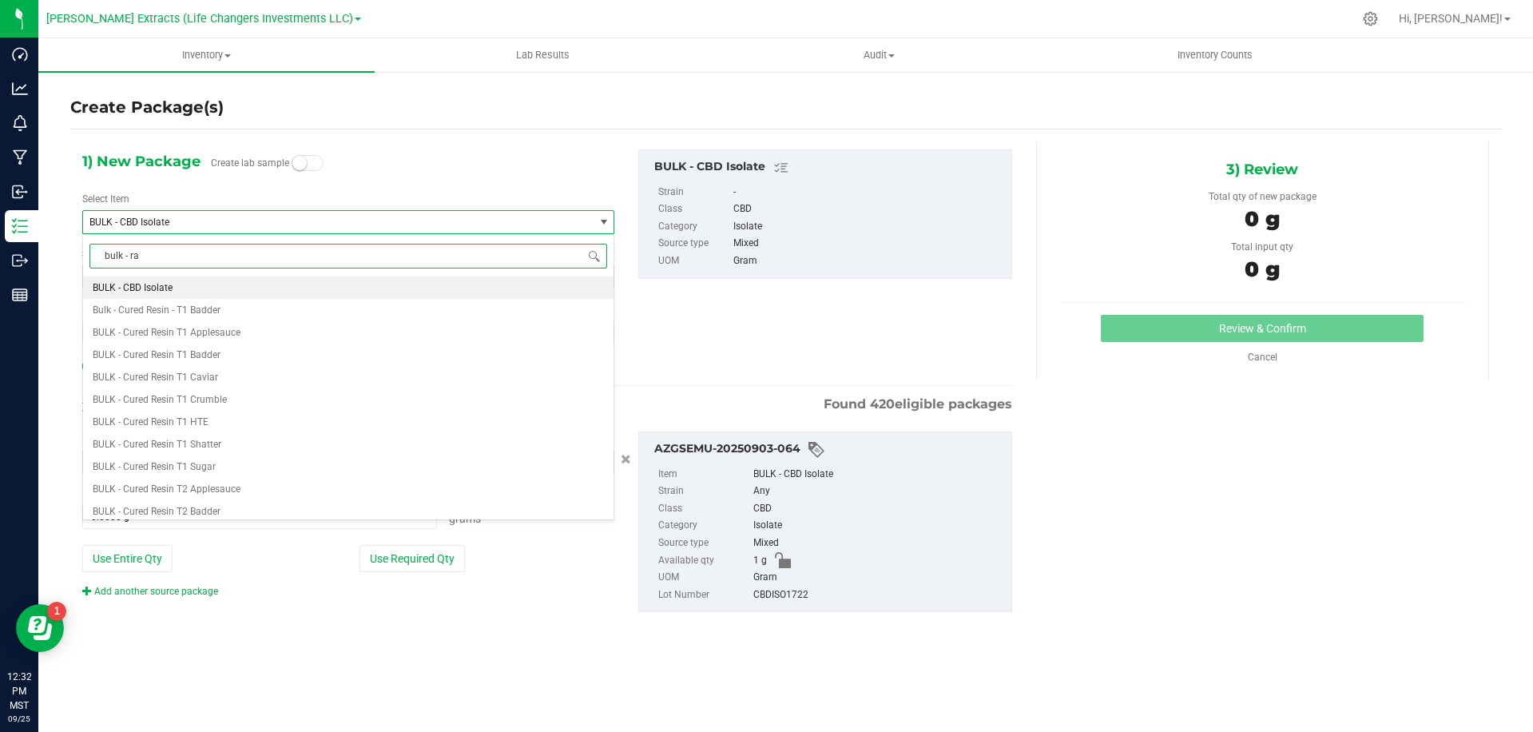
type input "bulk - raw"
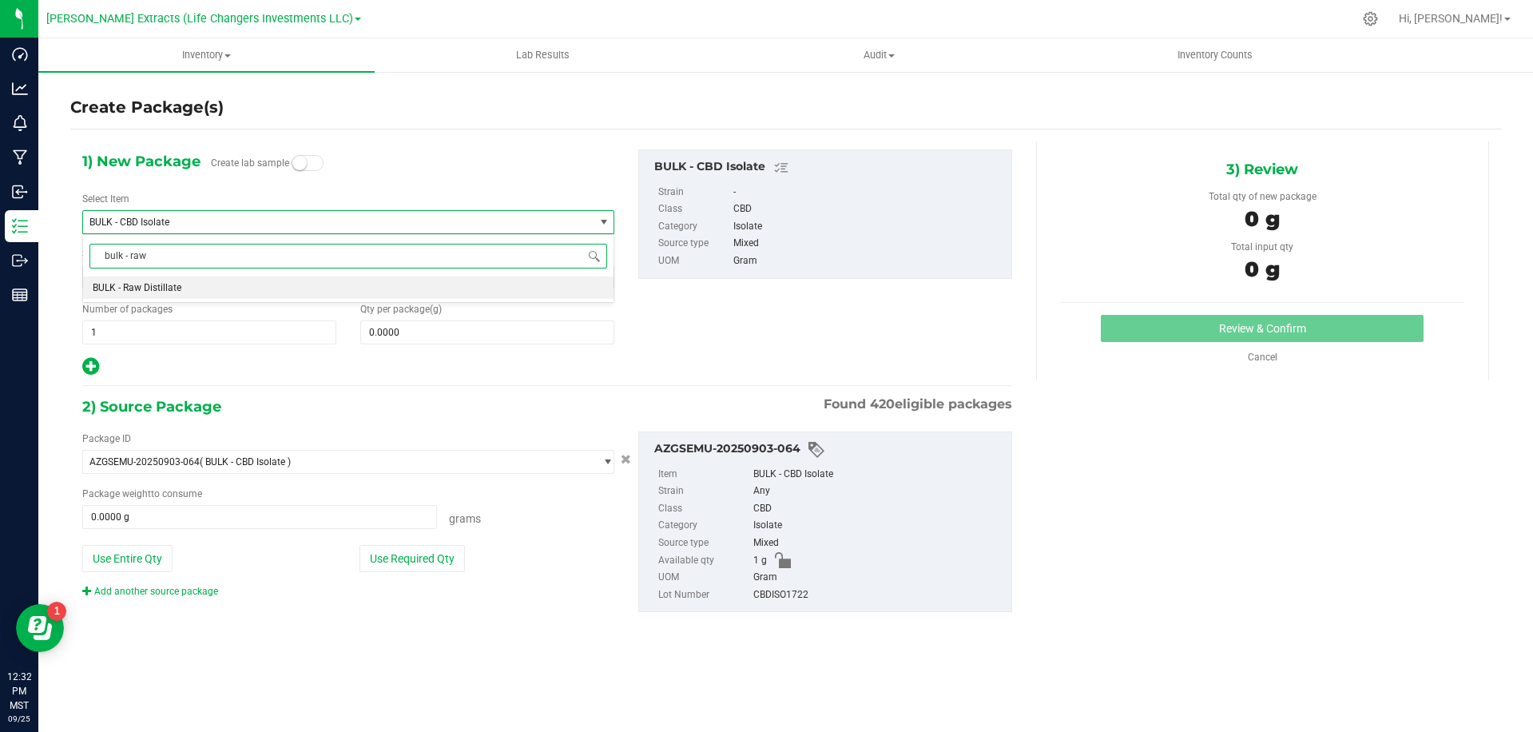
click at [129, 289] on span "BULK - Raw Distillate" at bounding box center [137, 287] width 89 height 11
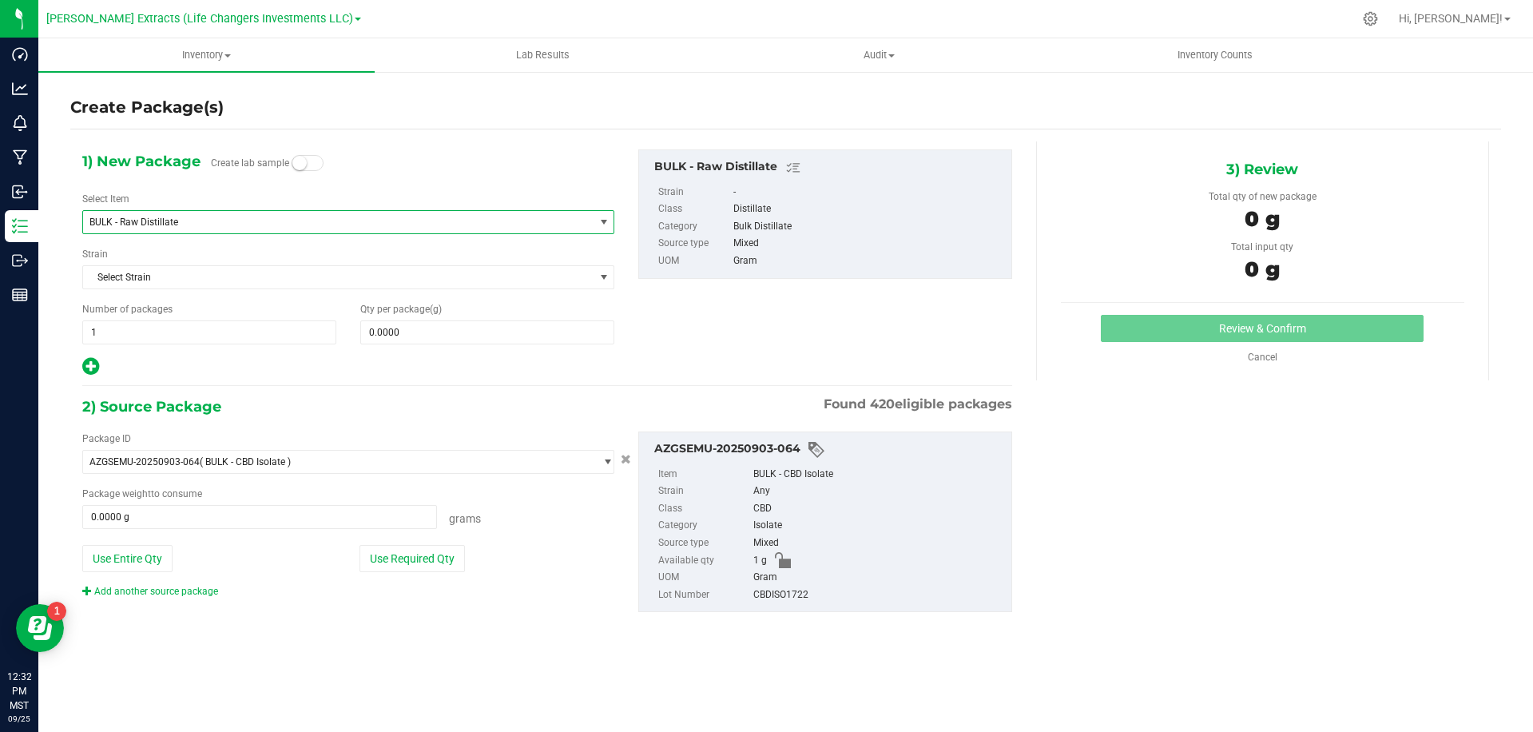
click at [92, 368] on icon at bounding box center [90, 366] width 17 height 20
type input "0.0000"
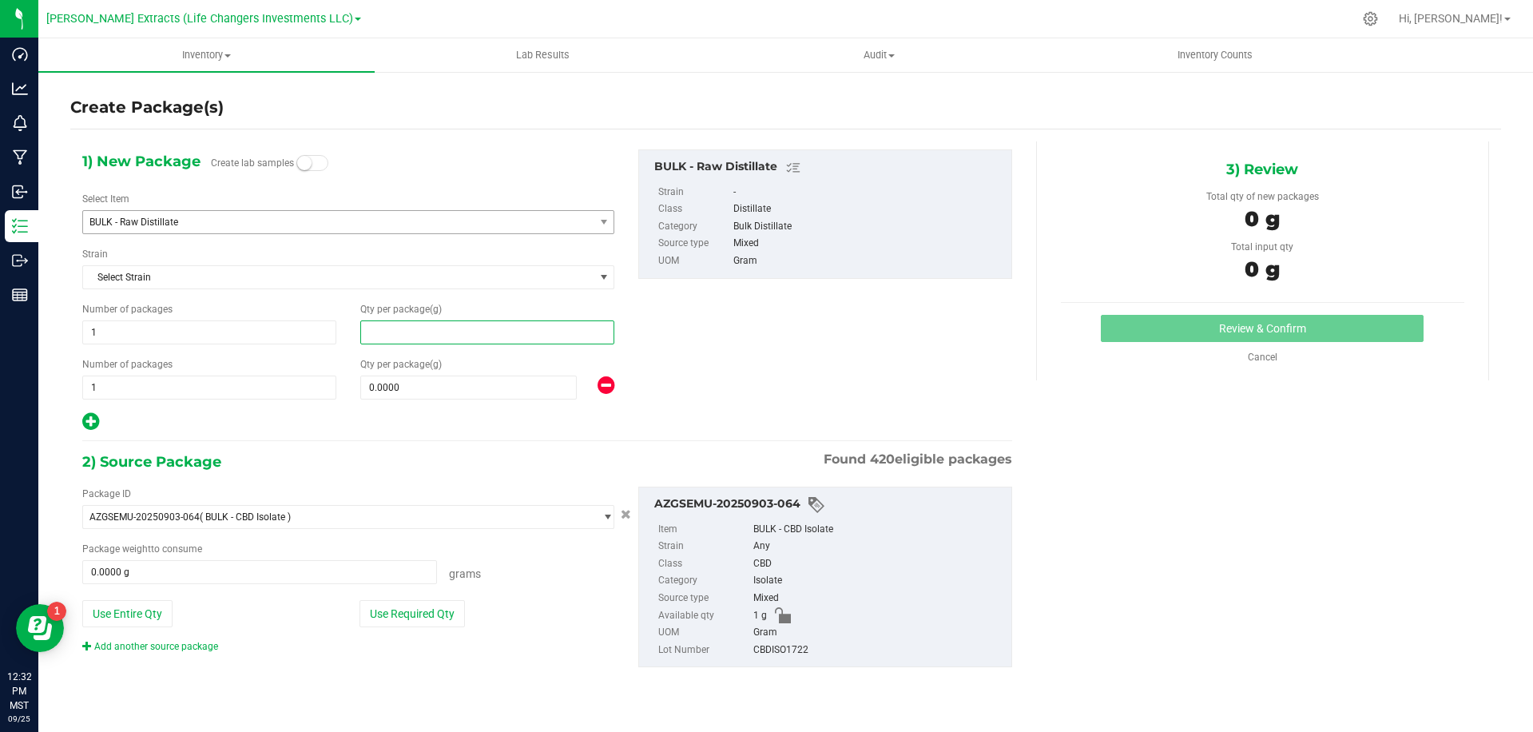
click at [422, 340] on span at bounding box center [487, 332] width 254 height 24
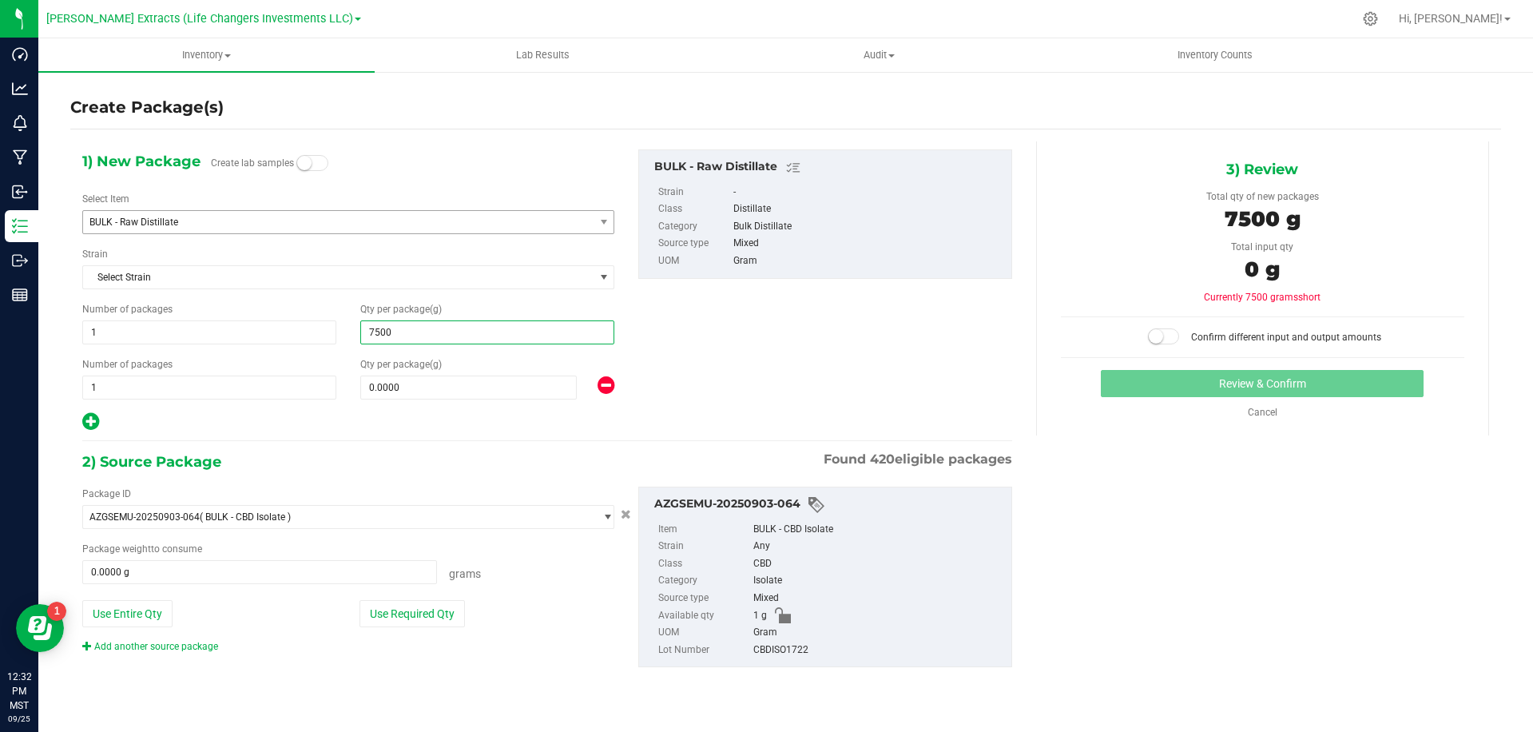
type input "75000"
type input "75,000.0000"
type input "50000"
type input "50,000.0000"
drag, startPoint x: 154, startPoint y: 618, endPoint x: 602, endPoint y: 514, distance: 459.4
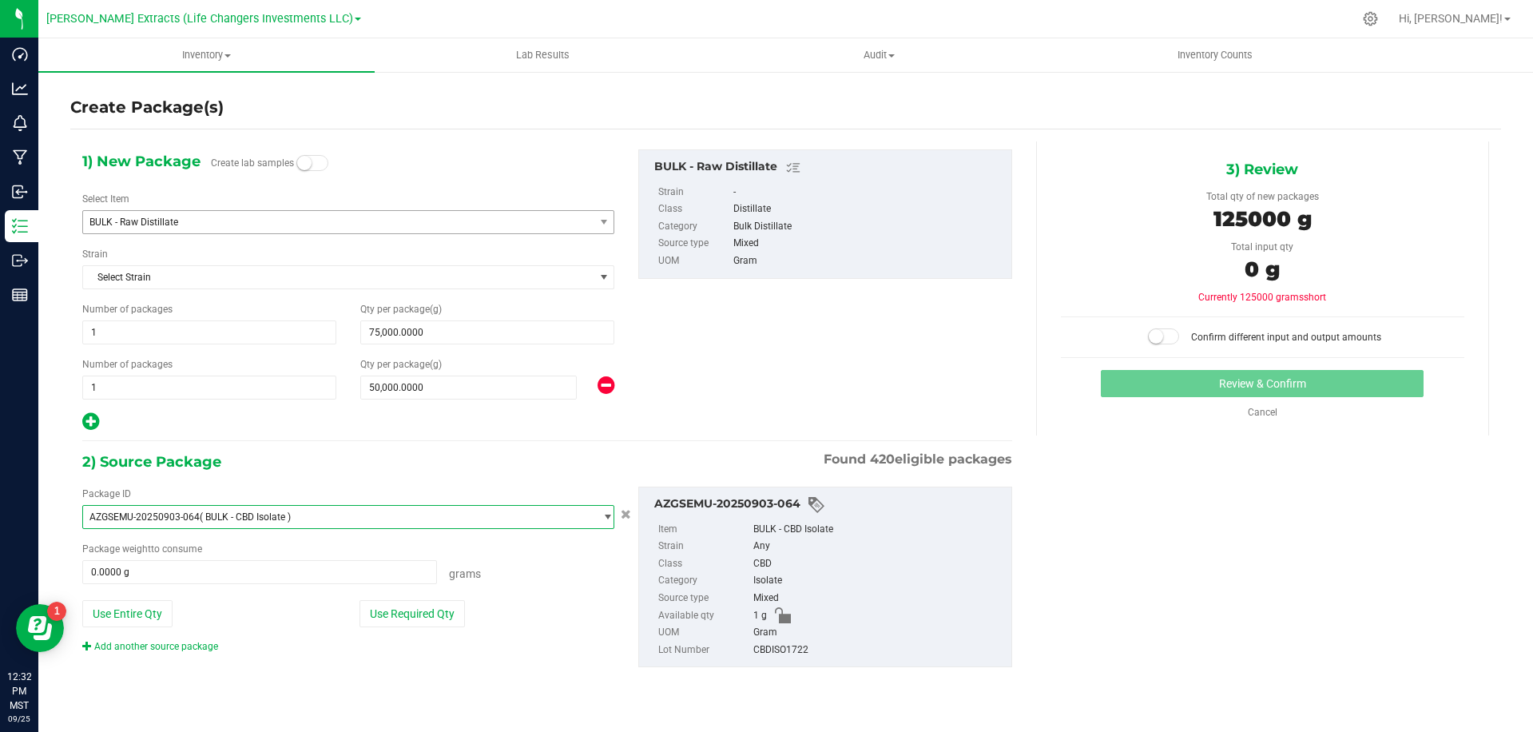
click at [154, 618] on button "Use Entire Qty" at bounding box center [127, 613] width 90 height 27
type input "1.0000 g"
click at [1148, 346] on div "3) Review Total qty of new packages 125000 g Total input qty 1 g Currently 1249…" at bounding box center [1262, 288] width 453 height 294
click at [1166, 339] on span at bounding box center [1164, 336] width 32 height 16
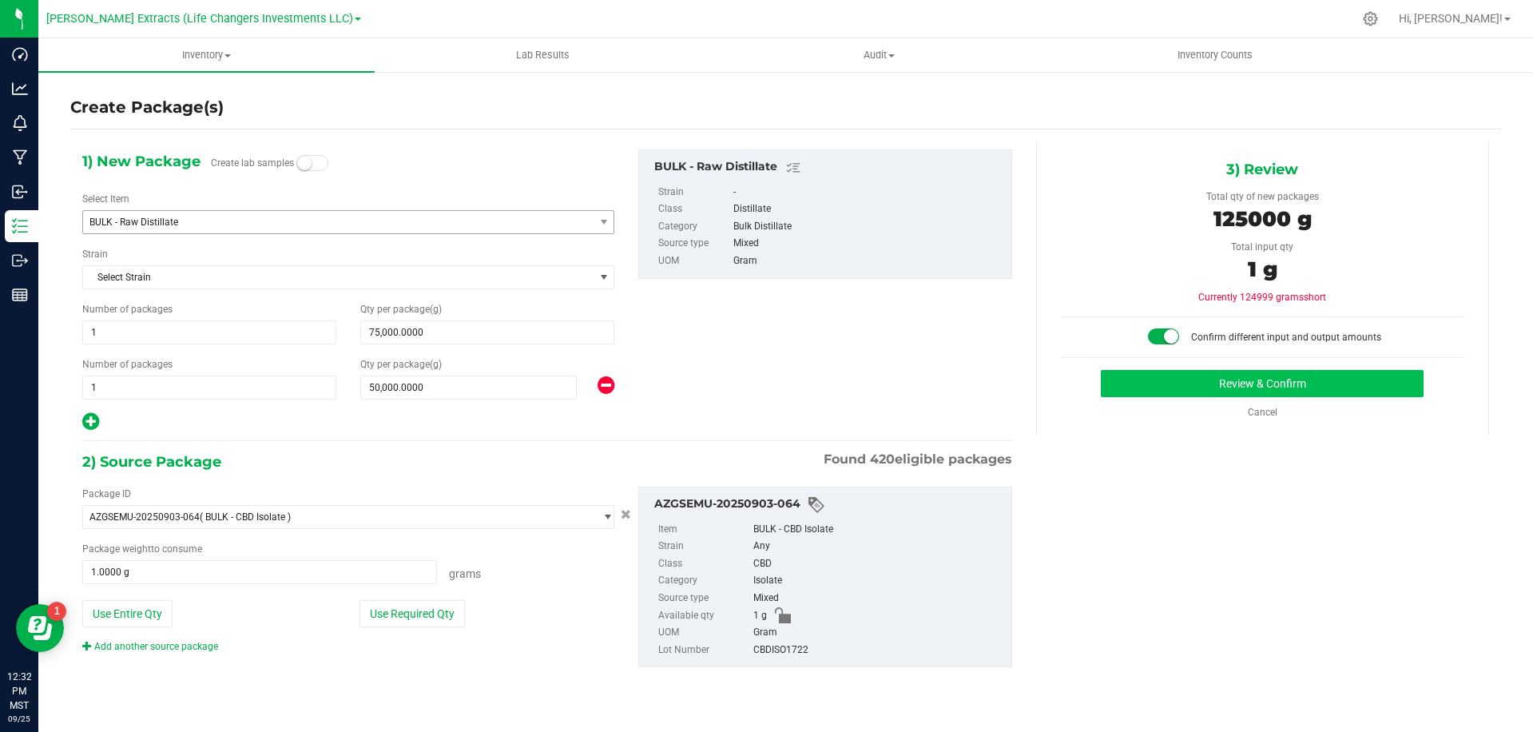
drag, startPoint x: 1128, startPoint y: 304, endPoint x: 1141, endPoint y: 370, distance: 66.8
click at [1128, 307] on div "Currently 124999 grams short Confirm different input and output amounts" at bounding box center [1263, 317] width 404 height 55
click at [1141, 370] on button "Review & Confirm" at bounding box center [1262, 383] width 323 height 27
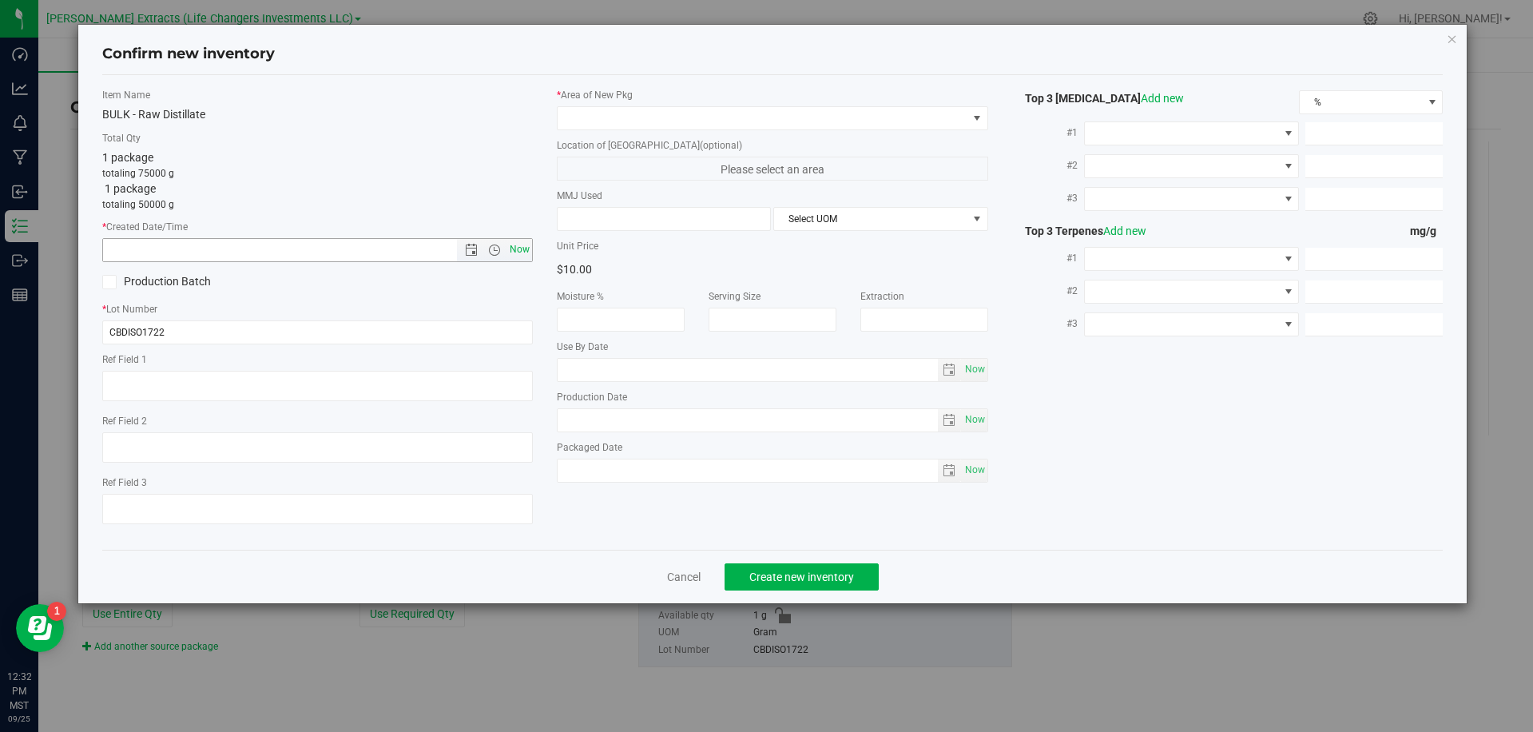
click at [519, 251] on span "Now" at bounding box center [520, 249] width 27 height 23
type input "[DATE] 12:32 PM"
click at [400, 328] on input "CBDISO1722" at bounding box center [317, 332] width 431 height 24
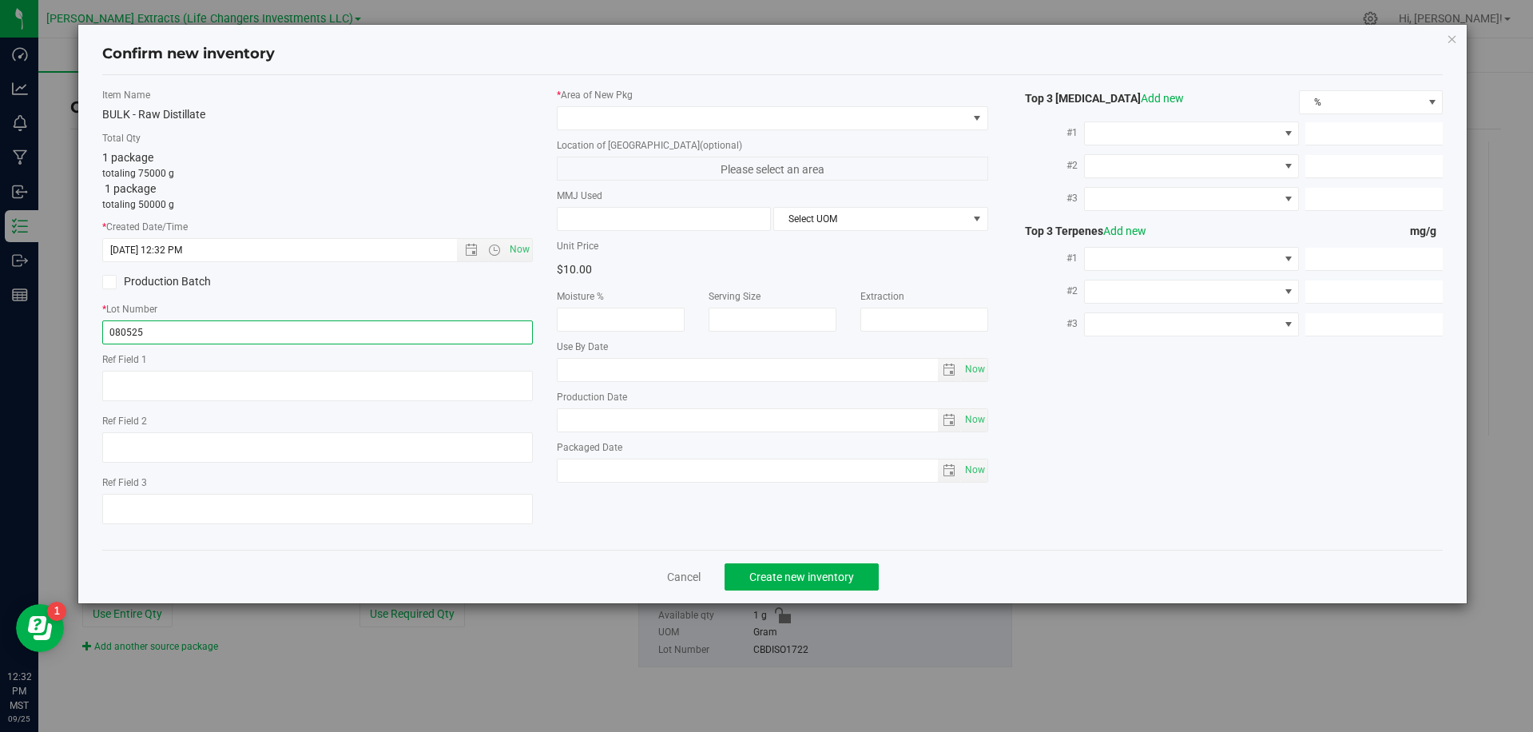
type input "080525"
click at [225, 381] on textarea at bounding box center [317, 386] width 431 height 30
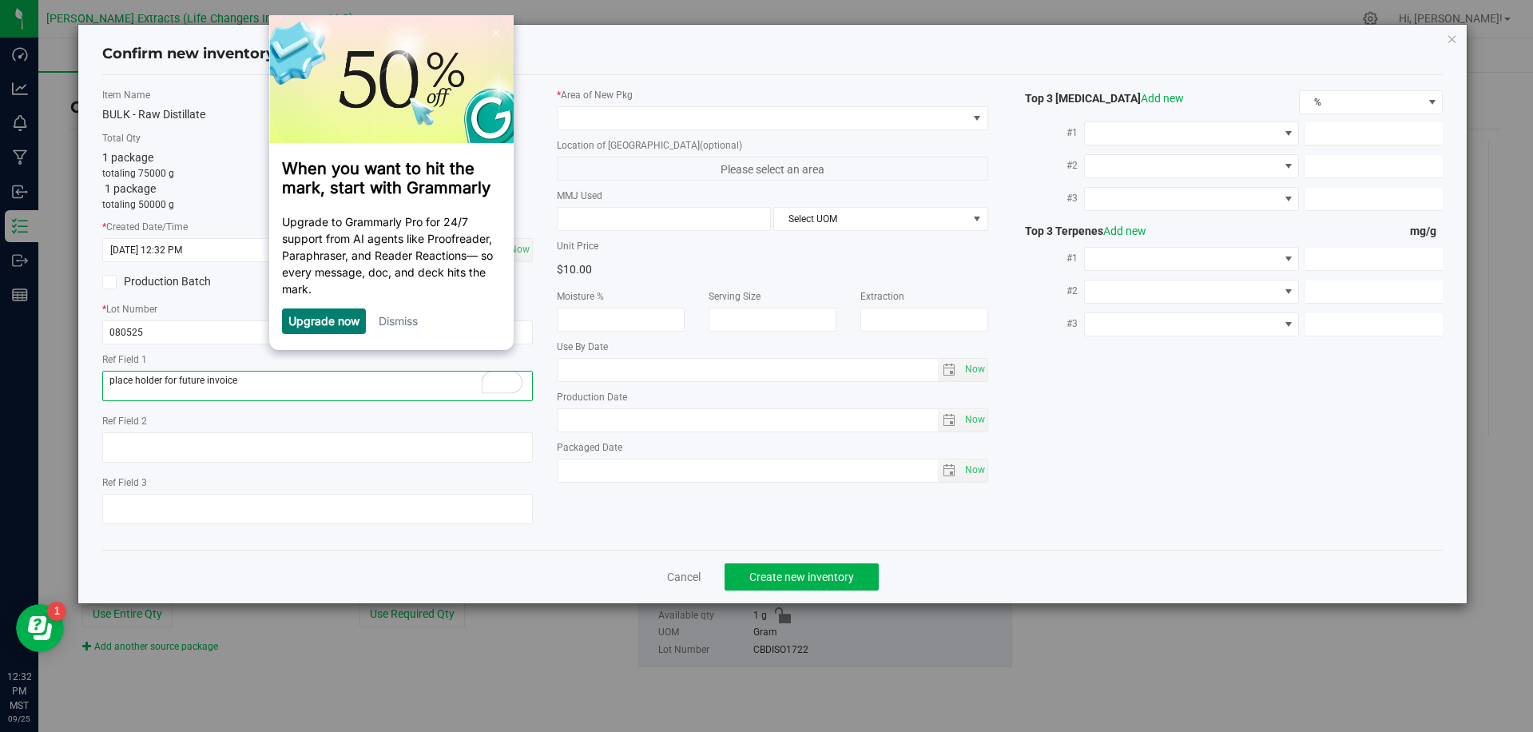
type textarea "place holder for future invoice"
click at [165, 137] on label "Total Qty" at bounding box center [317, 138] width 431 height 14
click at [410, 327] on link "Dismiss" at bounding box center [398, 320] width 39 height 14
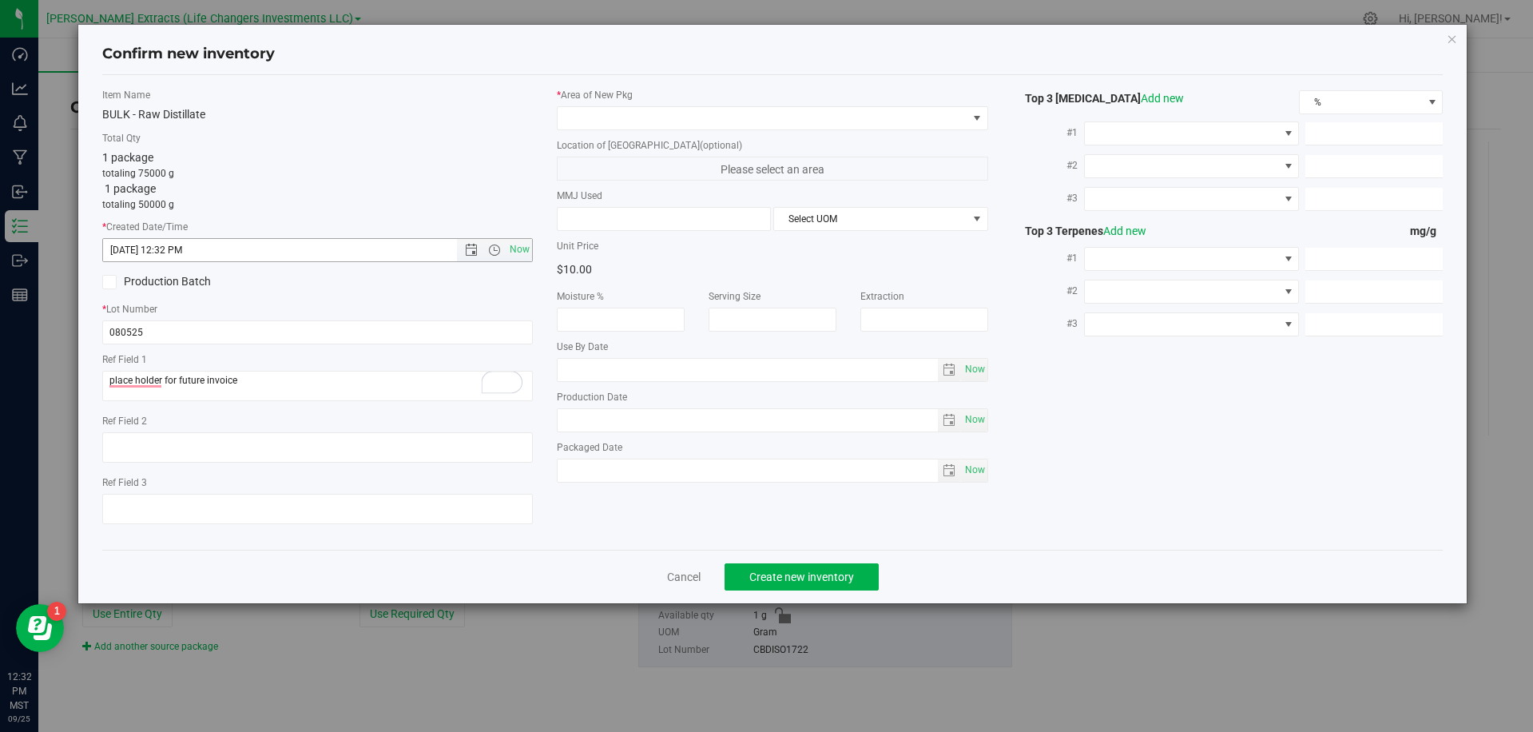
drag, startPoint x: 523, startPoint y: 253, endPoint x: 617, endPoint y: 141, distance: 145.8
click at [523, 253] on span "Now" at bounding box center [520, 249] width 27 height 23
click at [633, 111] on span at bounding box center [763, 118] width 410 height 22
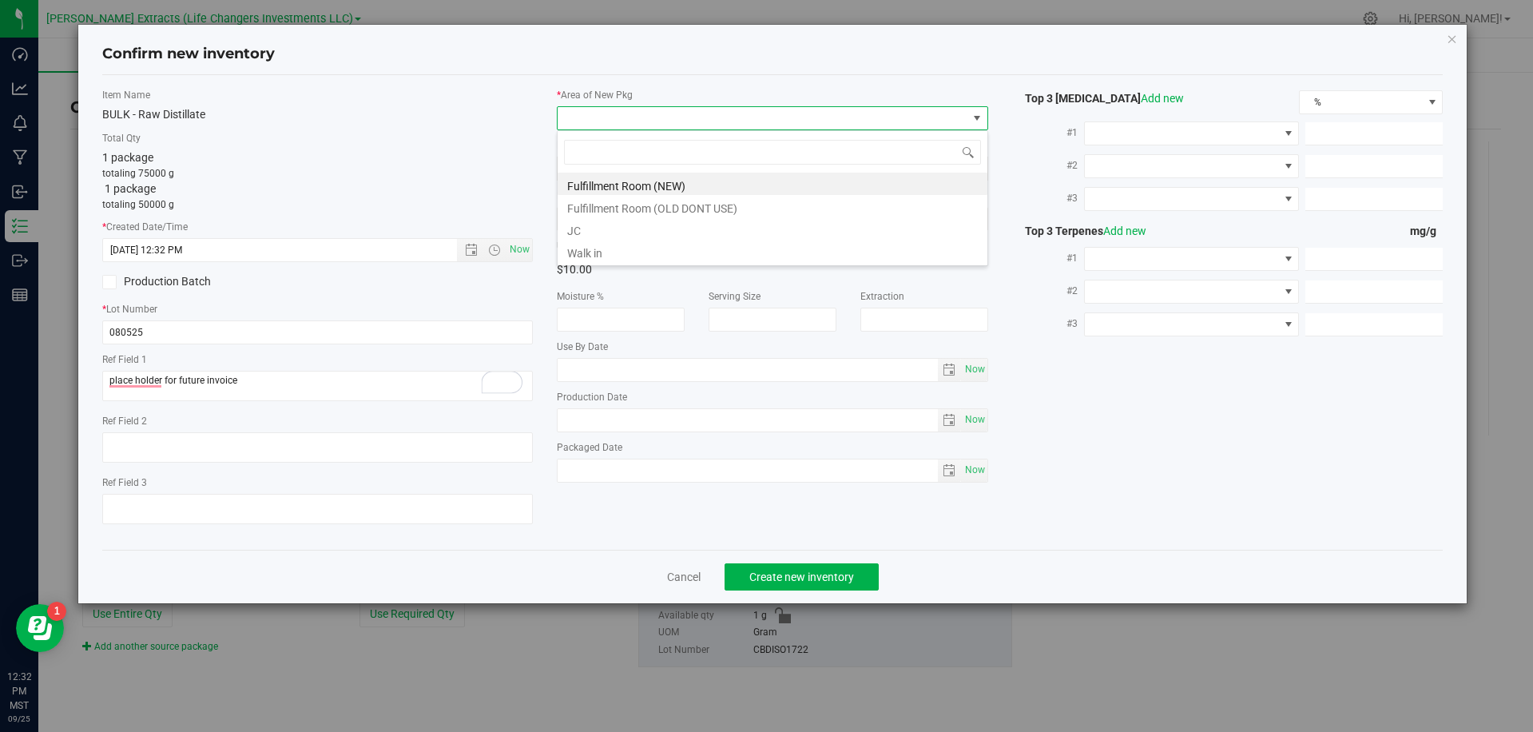
scroll to position [24, 431]
click at [612, 186] on li "Fulfillment Room (NEW)" at bounding box center [773, 184] width 430 height 22
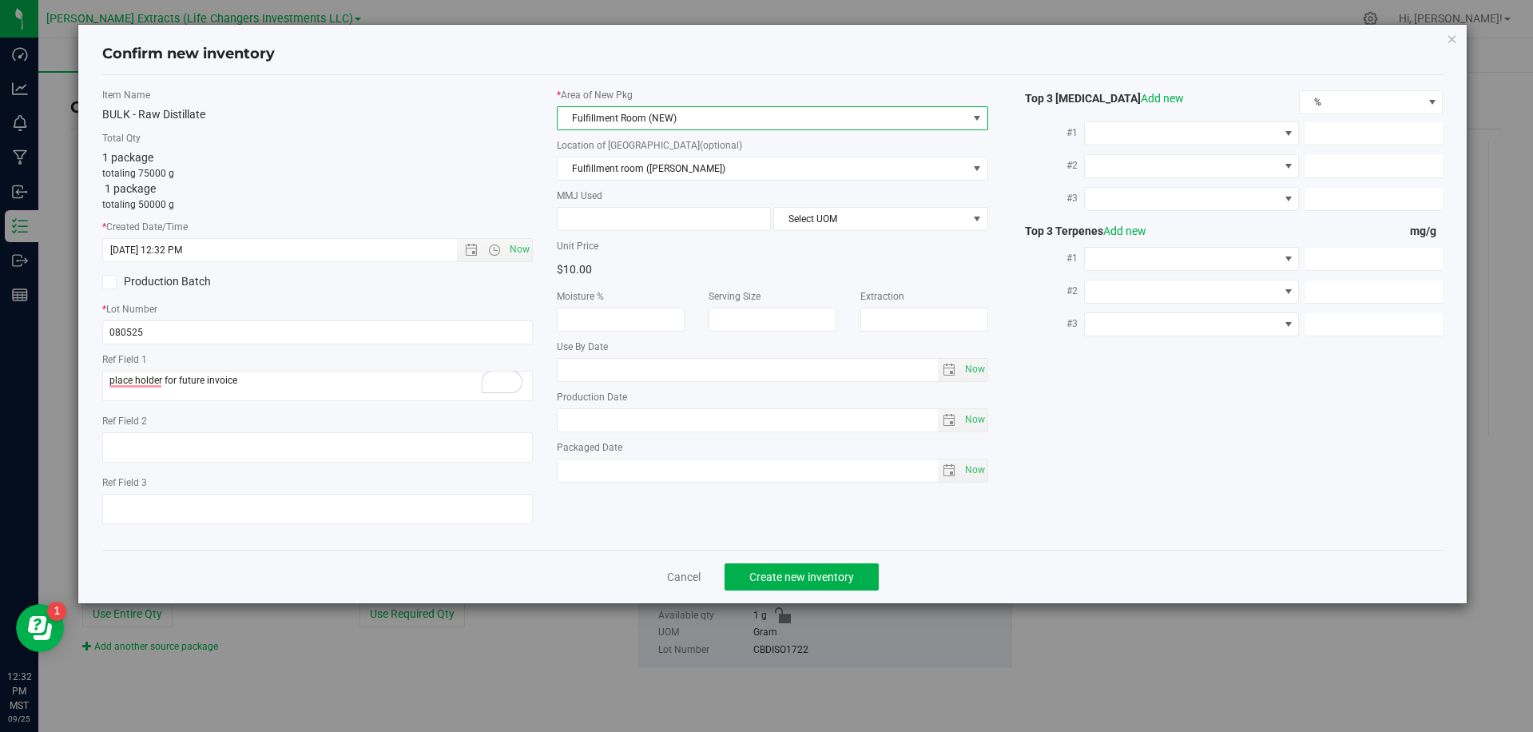
drag, startPoint x: 483, startPoint y: 161, endPoint x: 504, endPoint y: 173, distance: 24.4
click at [484, 161] on div "1 package totaling 75000 g 1 package totaling 50000 g" at bounding box center [317, 180] width 431 height 62
click at [853, 575] on button "Create new inventory" at bounding box center [802, 576] width 154 height 27
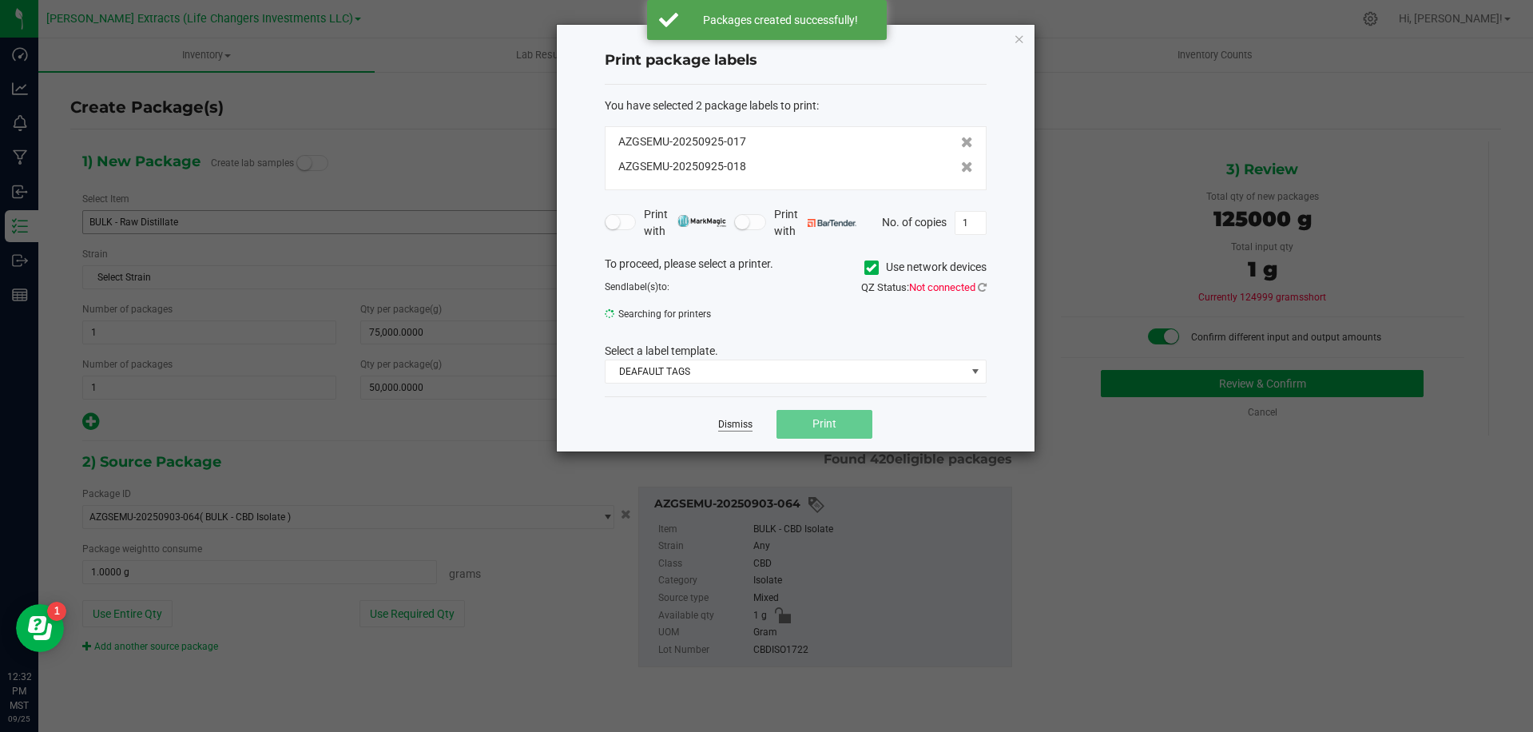
click at [734, 429] on link "Dismiss" at bounding box center [735, 425] width 34 height 14
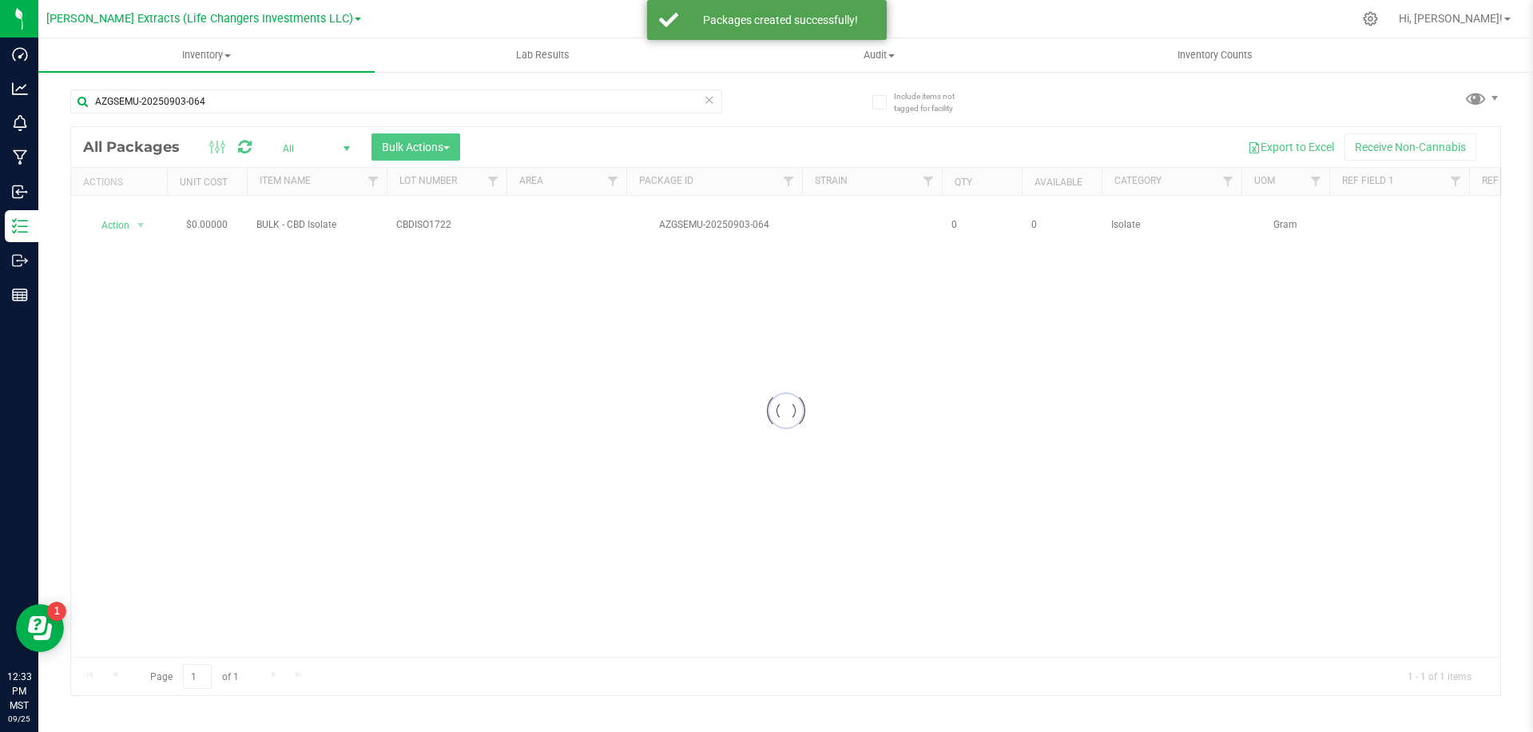
click at [711, 102] on icon at bounding box center [709, 98] width 11 height 19
click at [766, 102] on div at bounding box center [428, 100] width 716 height 51
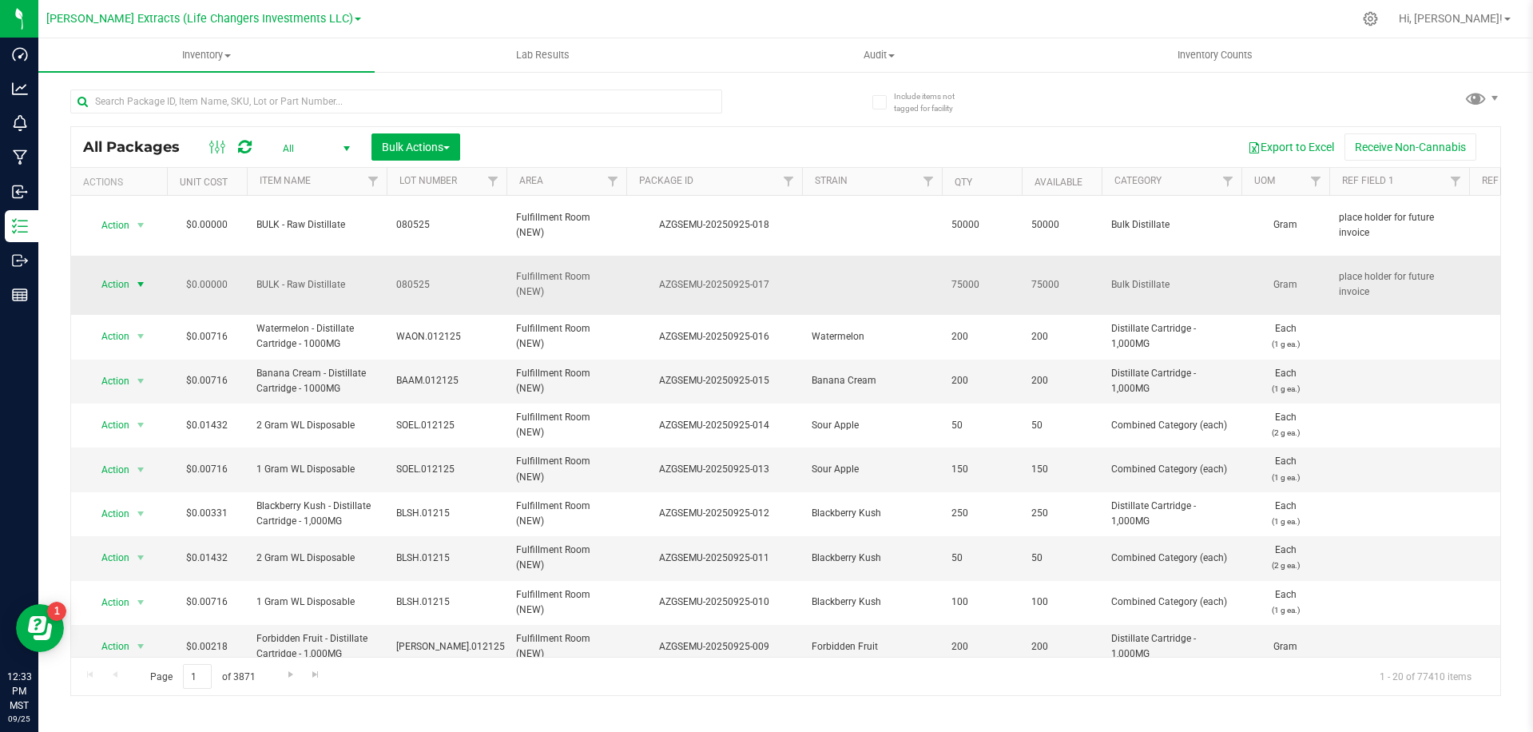
click at [124, 273] on span "Action" at bounding box center [108, 284] width 43 height 22
click at [439, 149] on span "Bulk Actions" at bounding box center [416, 147] width 68 height 13
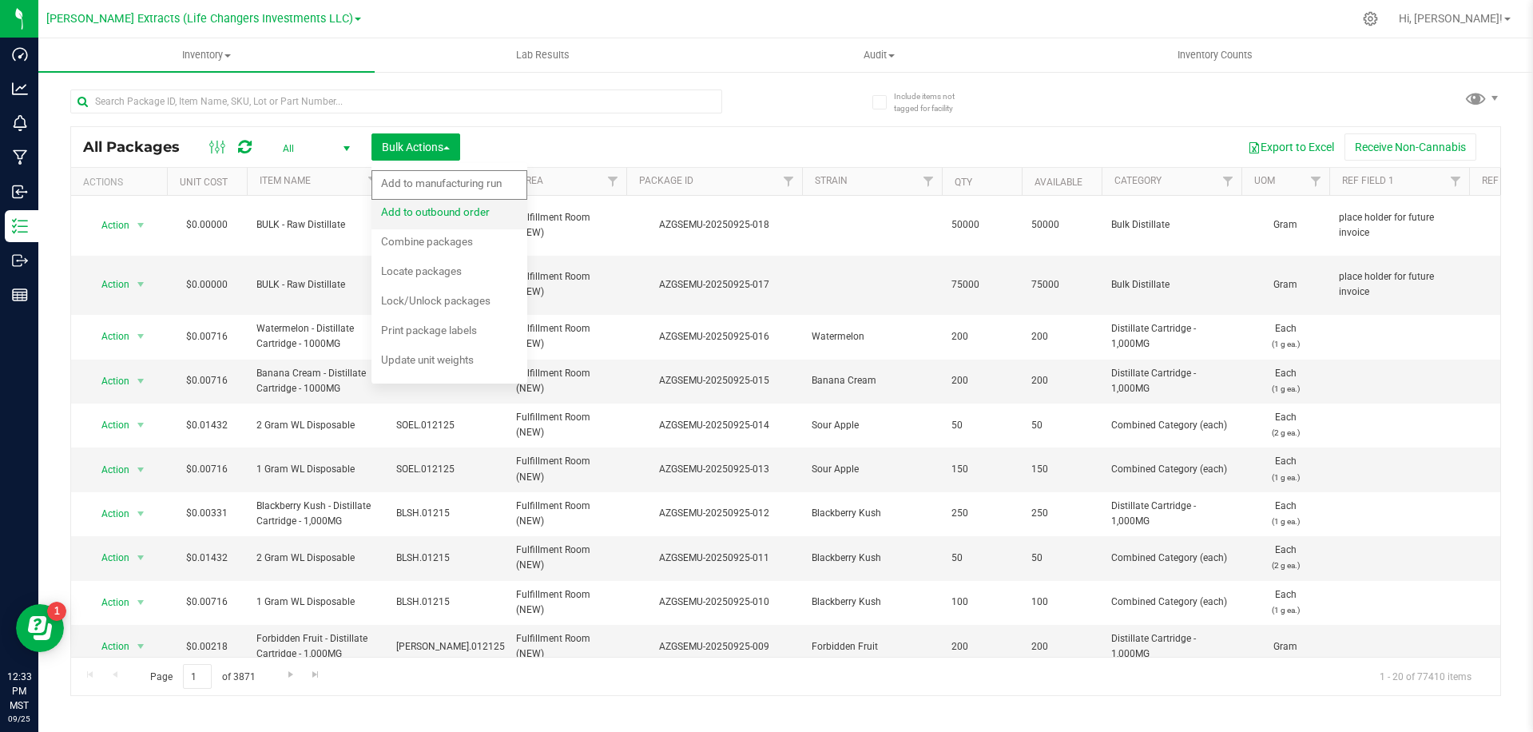
click at [433, 214] on span "Add to outbound order" at bounding box center [435, 211] width 109 height 13
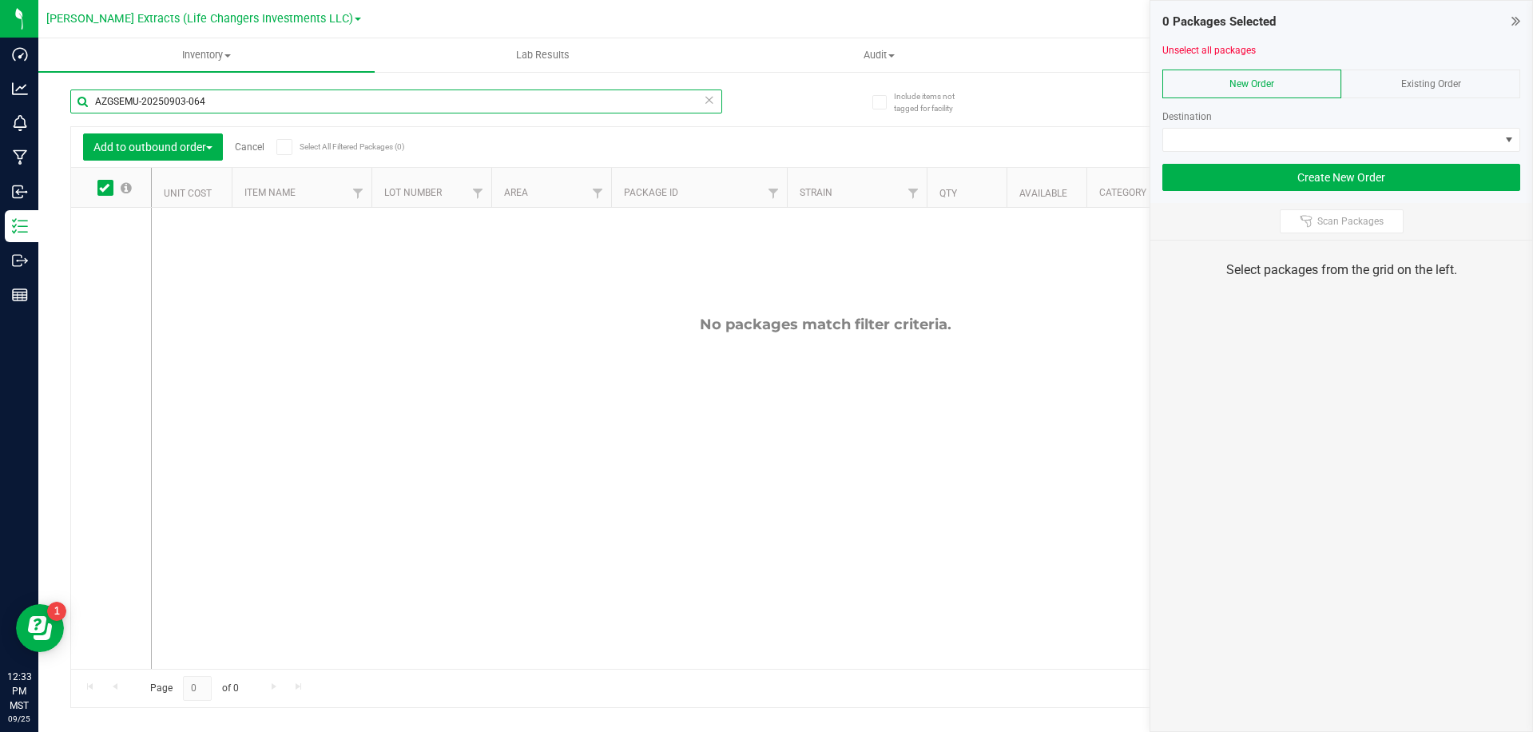
click at [239, 106] on input "AZGSEMU-20250903-064" at bounding box center [396, 101] width 652 height 24
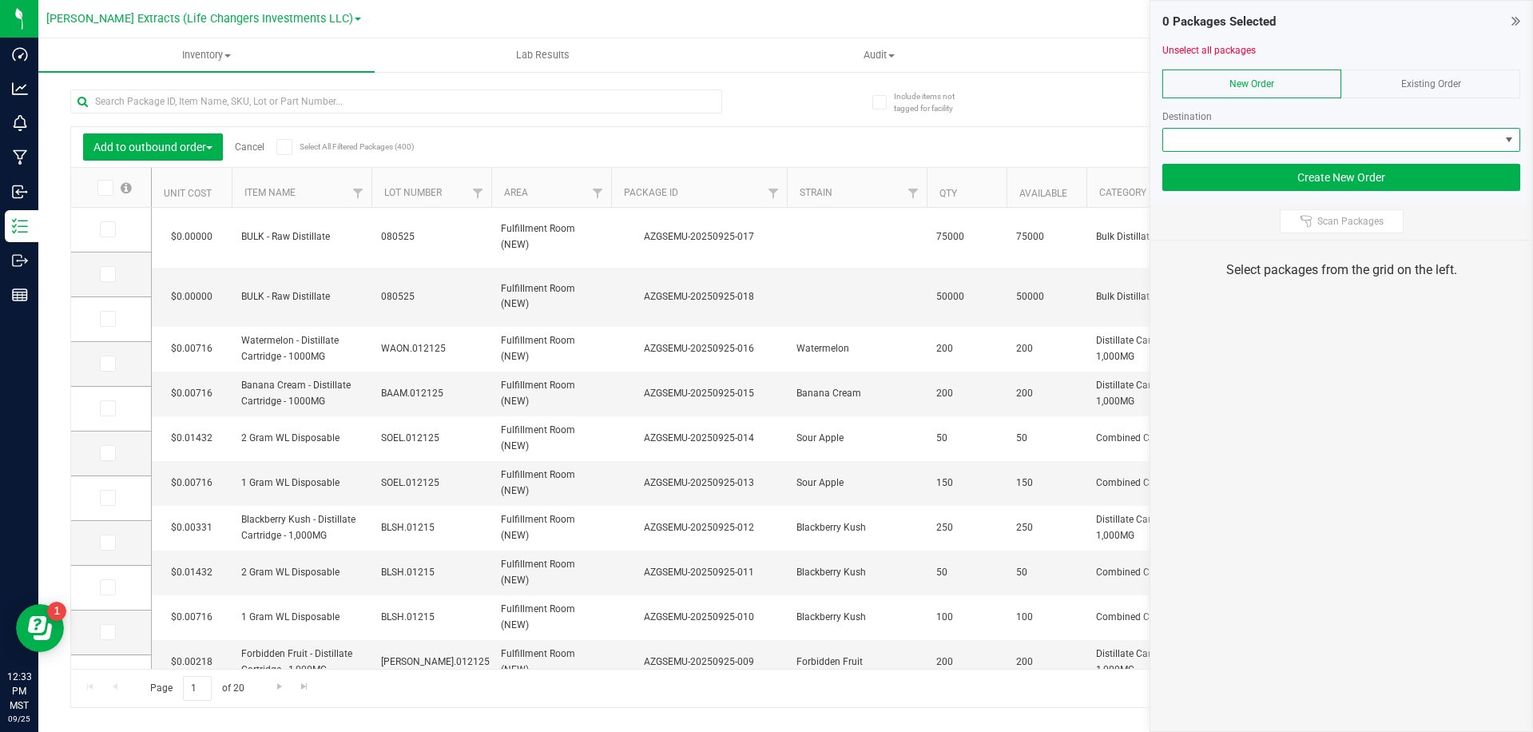
click at [1217, 134] on span at bounding box center [1331, 140] width 336 height 22
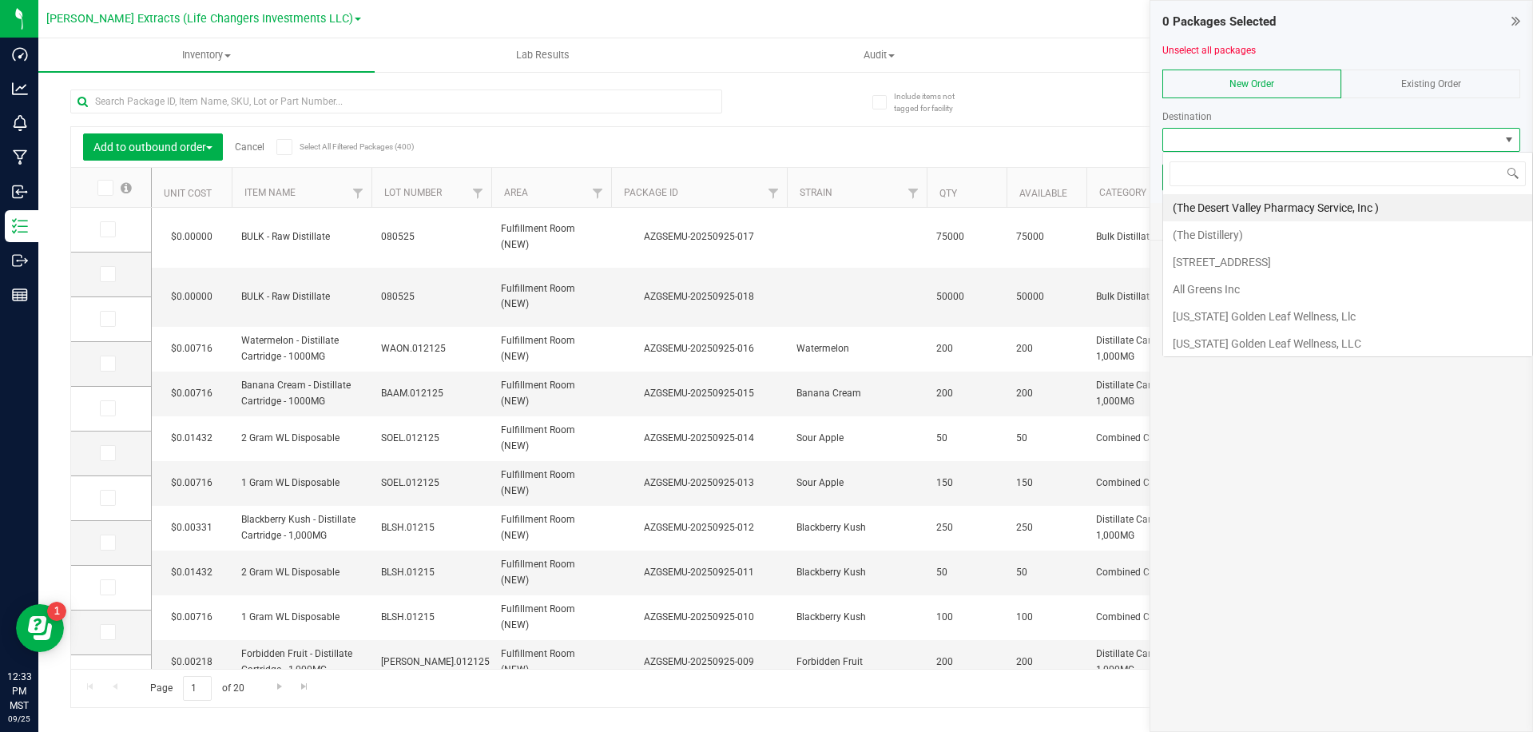
scroll to position [24, 358]
type input "cook"
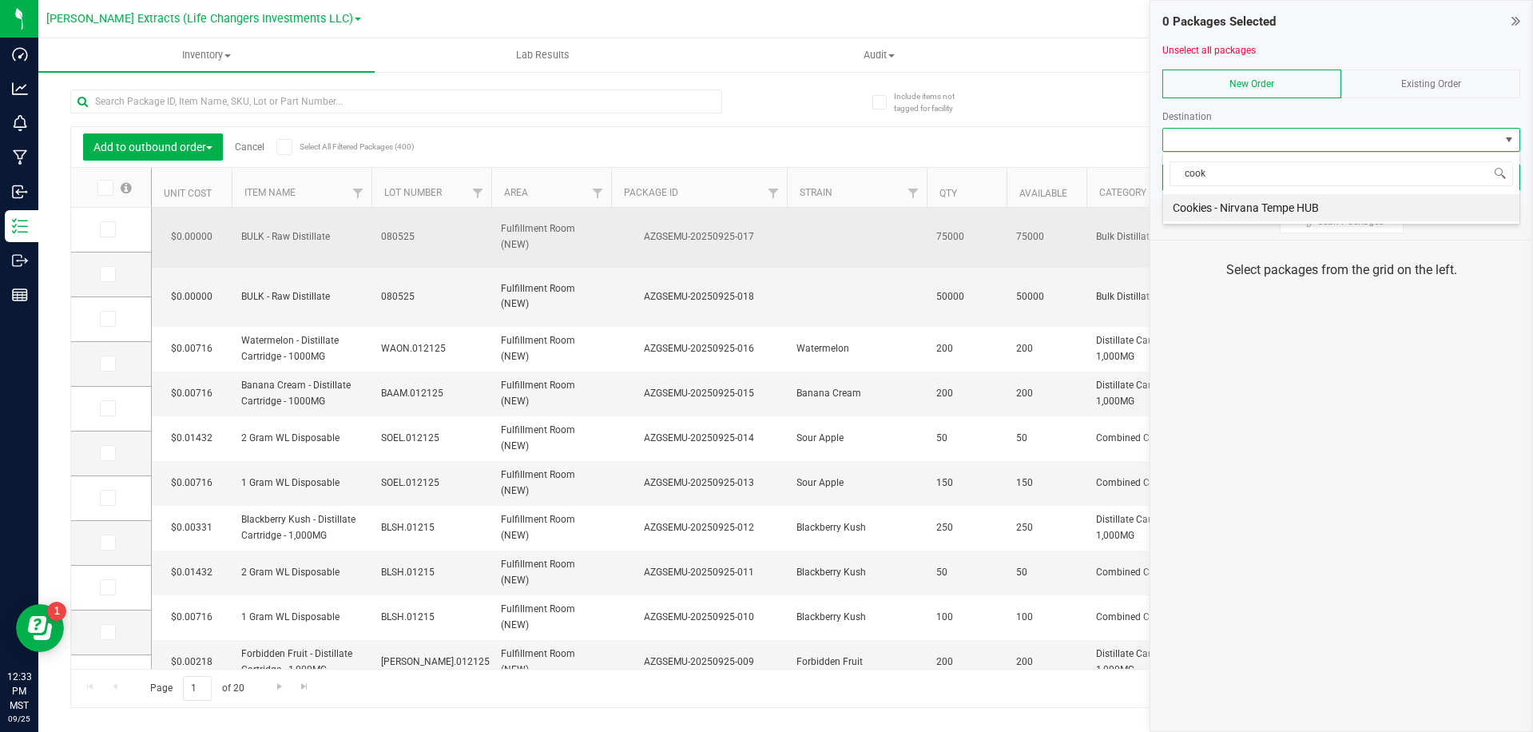
drag, startPoint x: 1292, startPoint y: 209, endPoint x: 1012, endPoint y: 228, distance: 281.1
click at [1292, 209] on li "Cookies - Nirvana Tempe HUB" at bounding box center [1341, 207] width 356 height 27
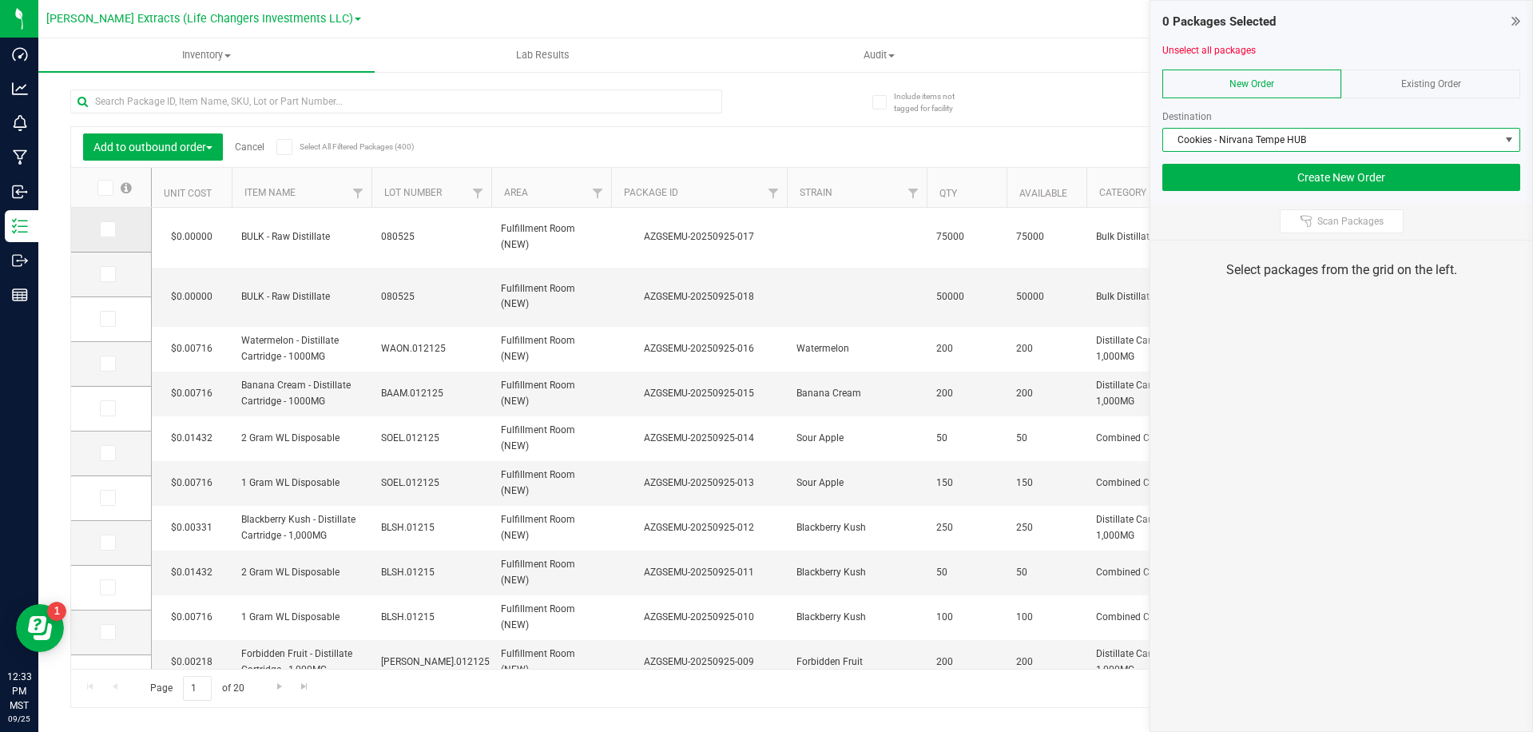
drag, startPoint x: 97, startPoint y: 231, endPoint x: 114, endPoint y: 230, distance: 17.6
click at [97, 231] on td at bounding box center [111, 230] width 80 height 45
click at [107, 229] on icon at bounding box center [106, 229] width 10 height 0
click at [0, 0] on input "checkbox" at bounding box center [0, 0] width 0 height 0
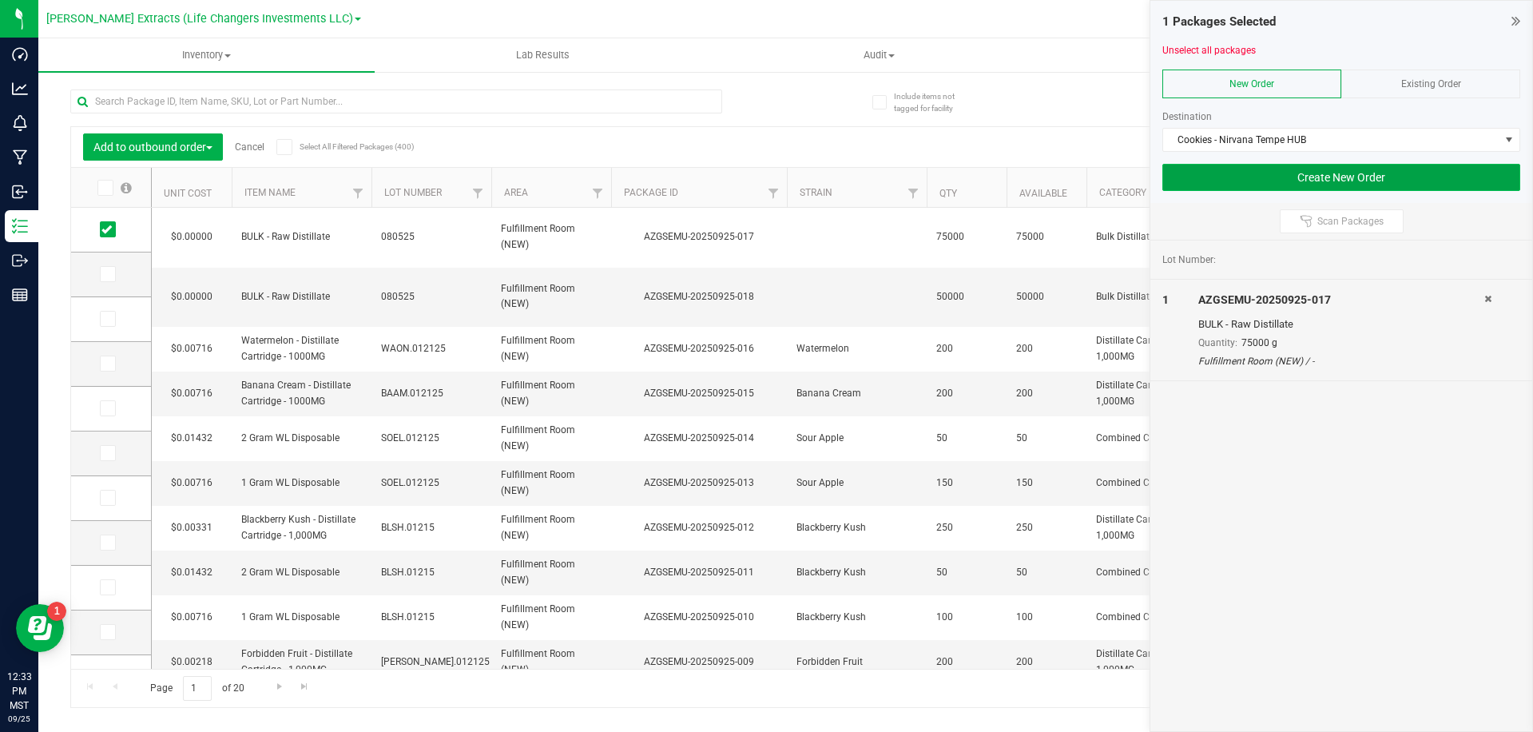
click at [1418, 183] on button "Create New Order" at bounding box center [1342, 177] width 358 height 27
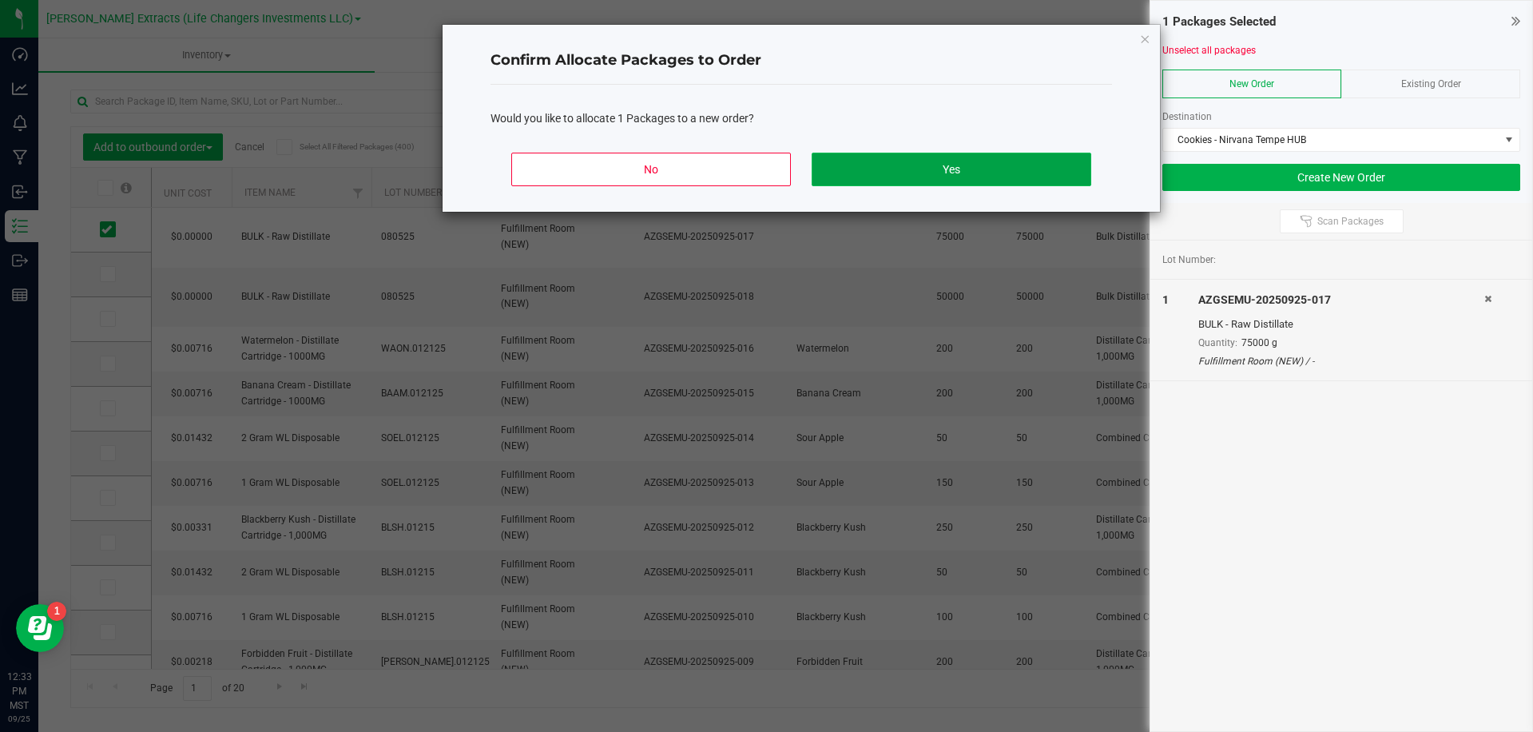
click at [966, 169] on button "Yes" at bounding box center [952, 170] width 280 height 34
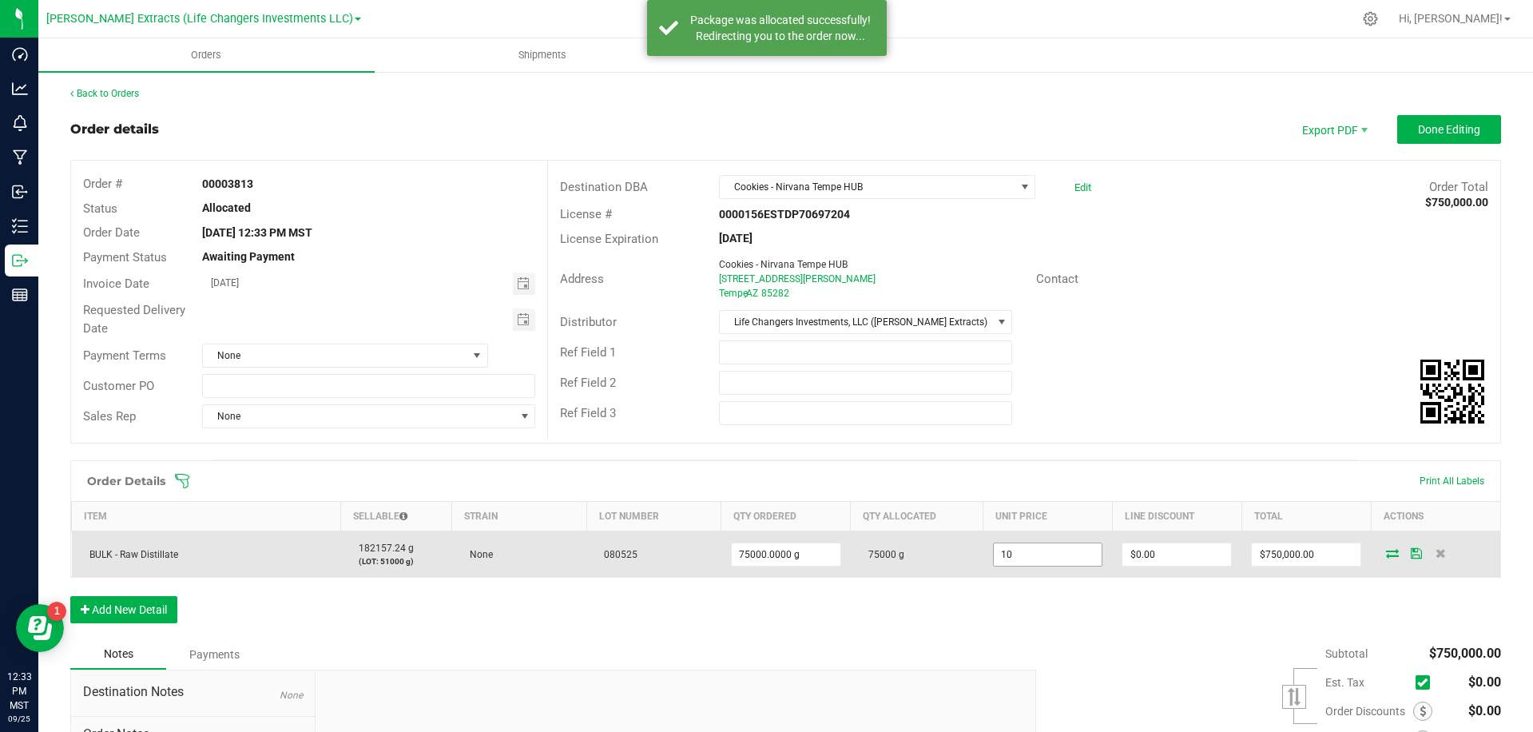
click at [1080, 559] on input "10" at bounding box center [1048, 554] width 109 height 22
type input "$0.90000"
type input "0"
type input "$67,500.00"
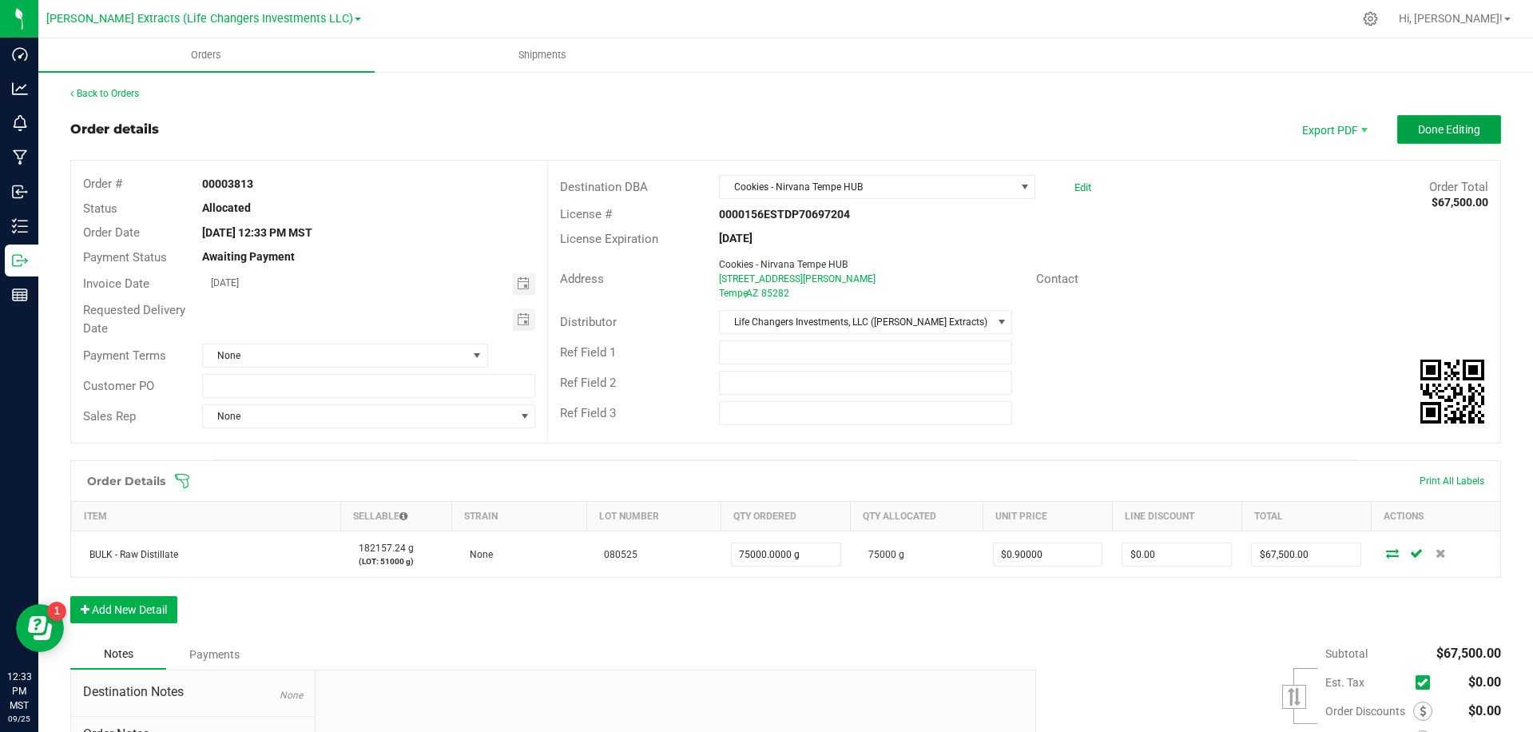
click at [1454, 129] on span "Done Editing" at bounding box center [1449, 129] width 62 height 13
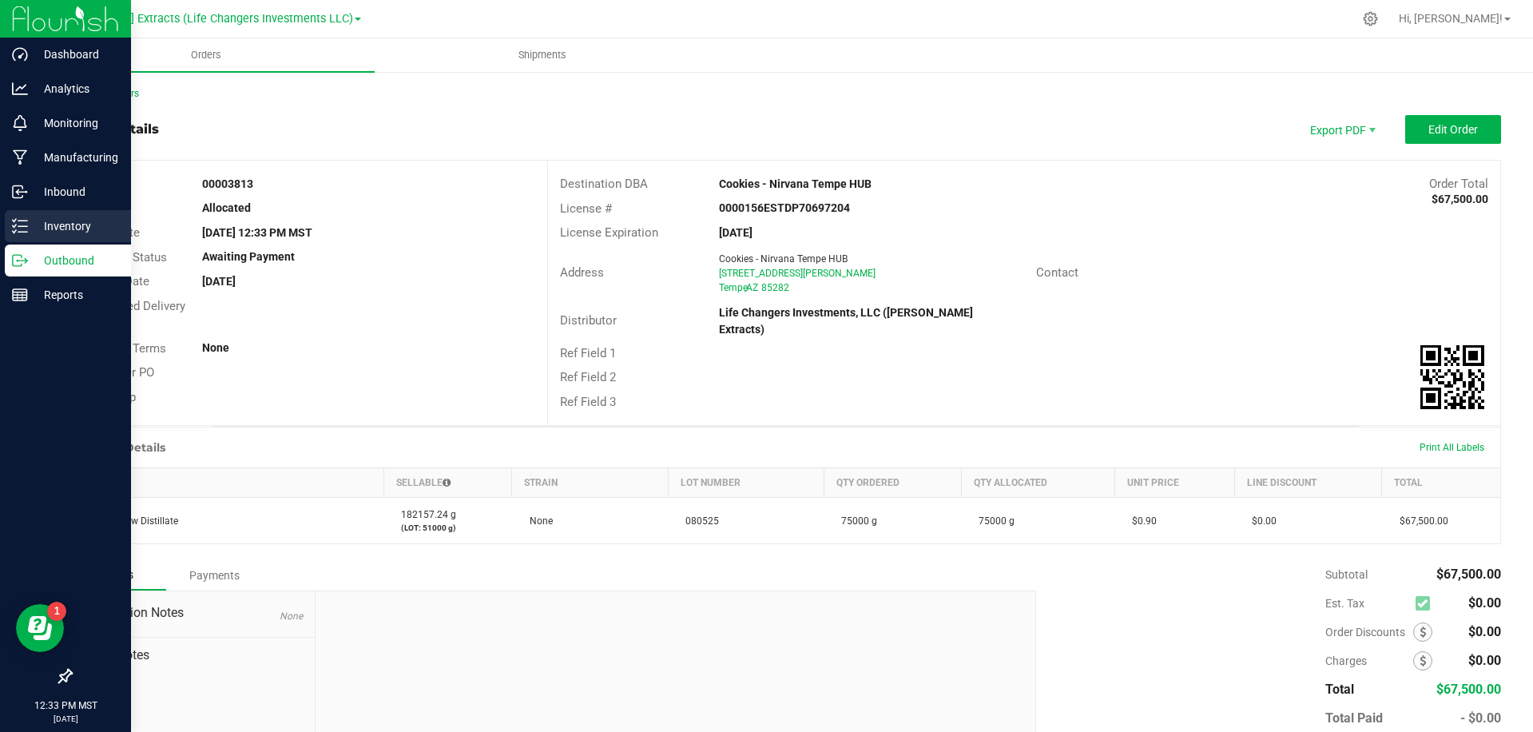
click at [60, 228] on p "Inventory" at bounding box center [76, 226] width 96 height 19
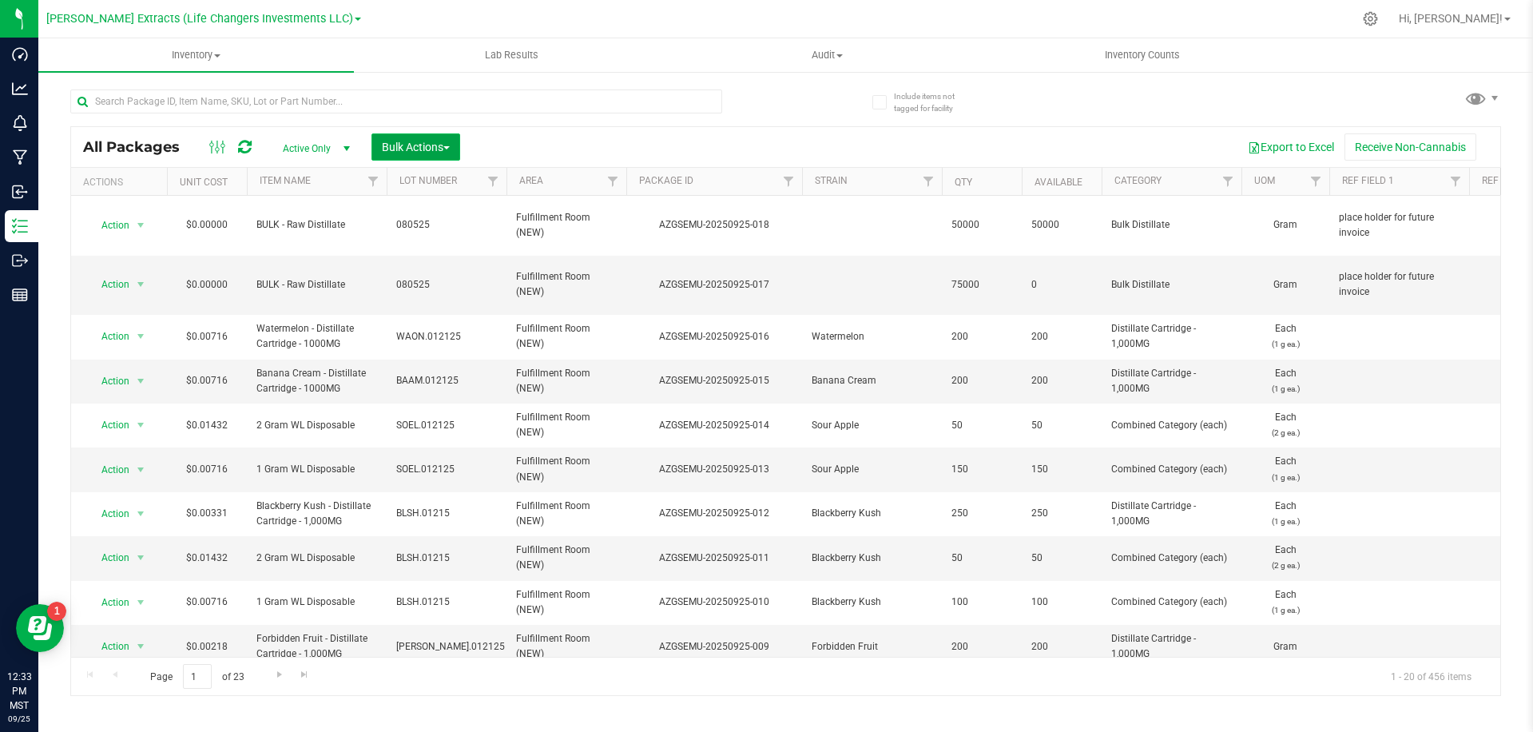
click at [432, 149] on span "Bulk Actions" at bounding box center [416, 147] width 68 height 13
click at [437, 209] on span "Add to outbound order" at bounding box center [435, 211] width 109 height 13
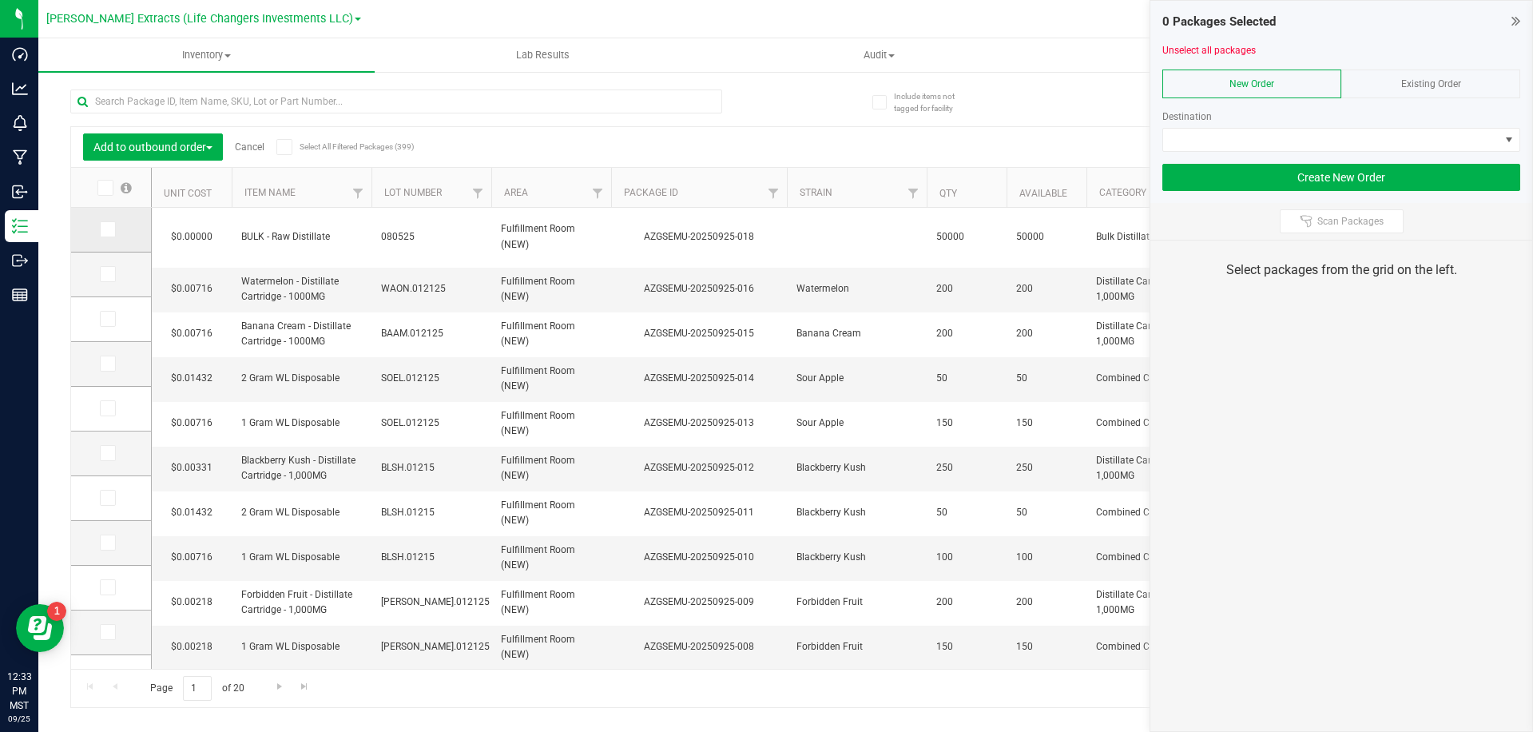
click at [116, 231] on label at bounding box center [111, 229] width 23 height 16
click at [0, 0] on input "checkbox" at bounding box center [0, 0] width 0 height 0
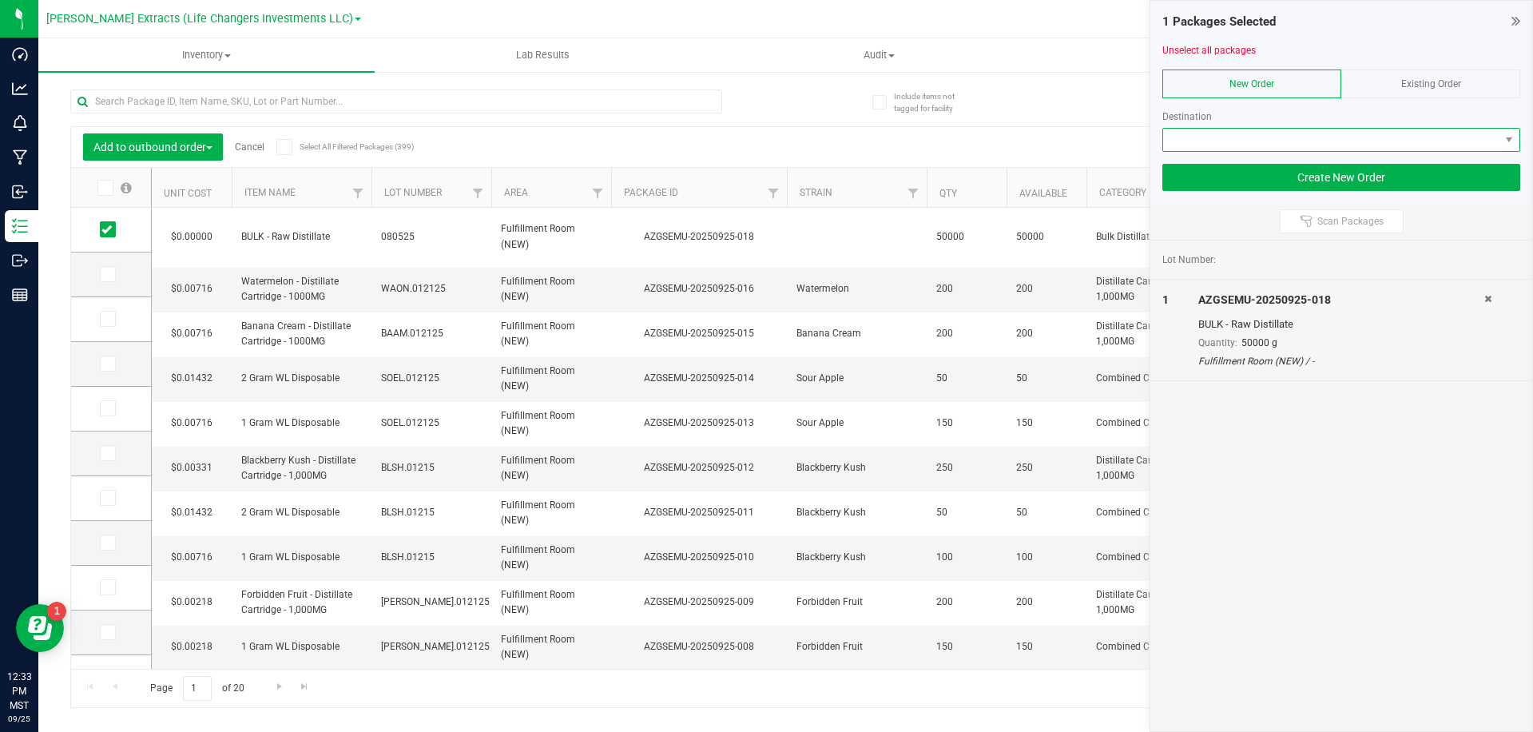
click at [1203, 145] on span at bounding box center [1331, 140] width 336 height 22
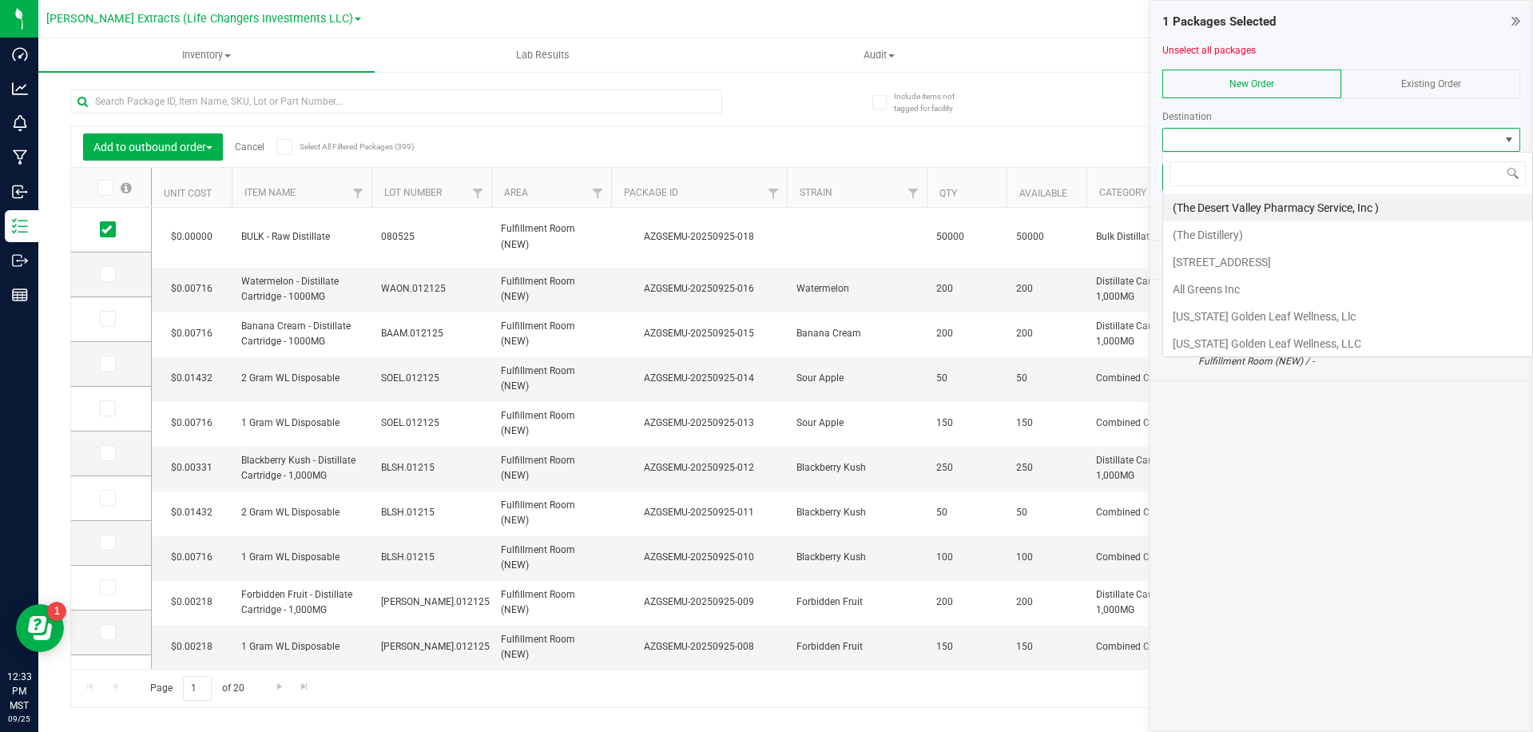
scroll to position [24, 358]
type input "cook"
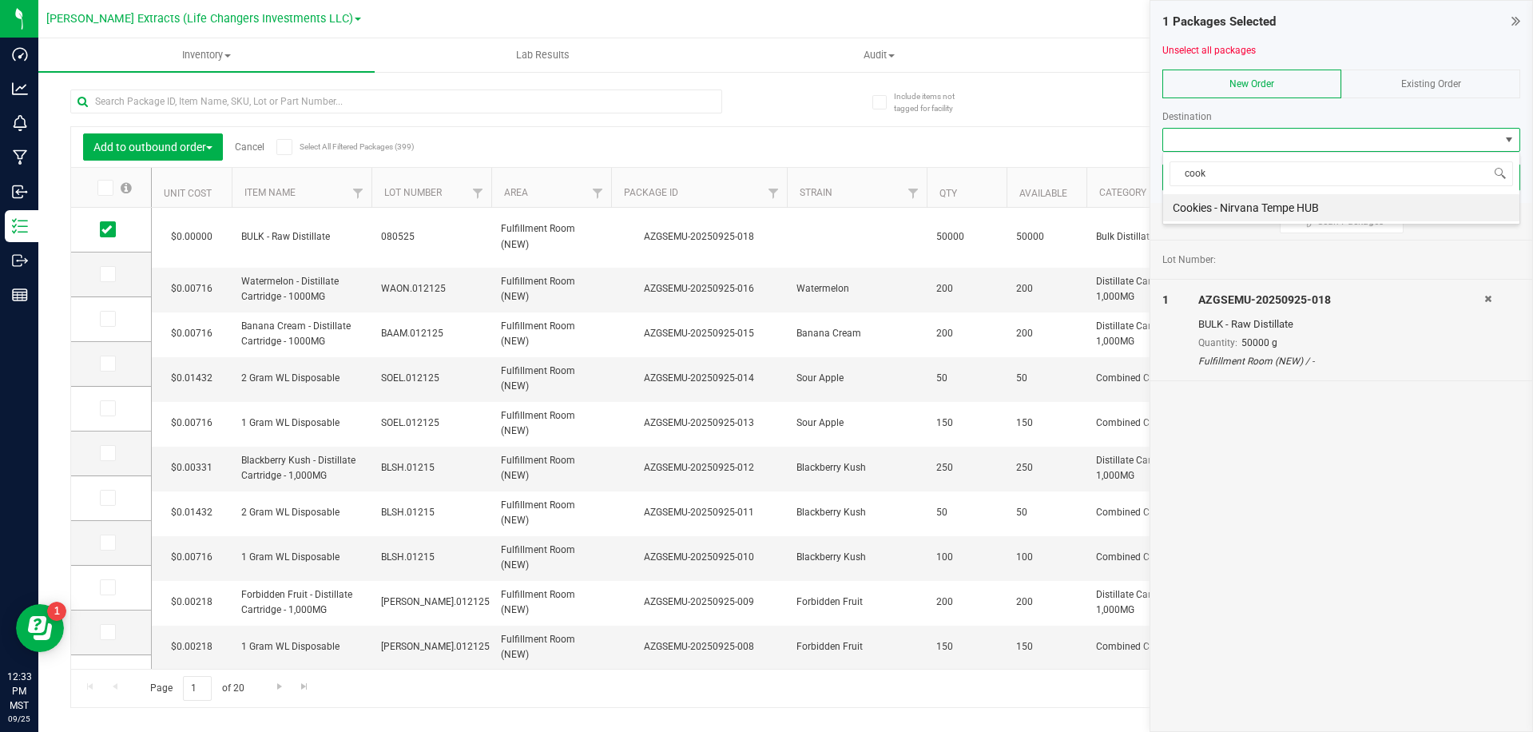
drag, startPoint x: 1189, startPoint y: 208, endPoint x: 1219, endPoint y: 185, distance: 37.7
click at [1189, 208] on li "Cookies - Nirvana Tempe HUB" at bounding box center [1341, 207] width 356 height 27
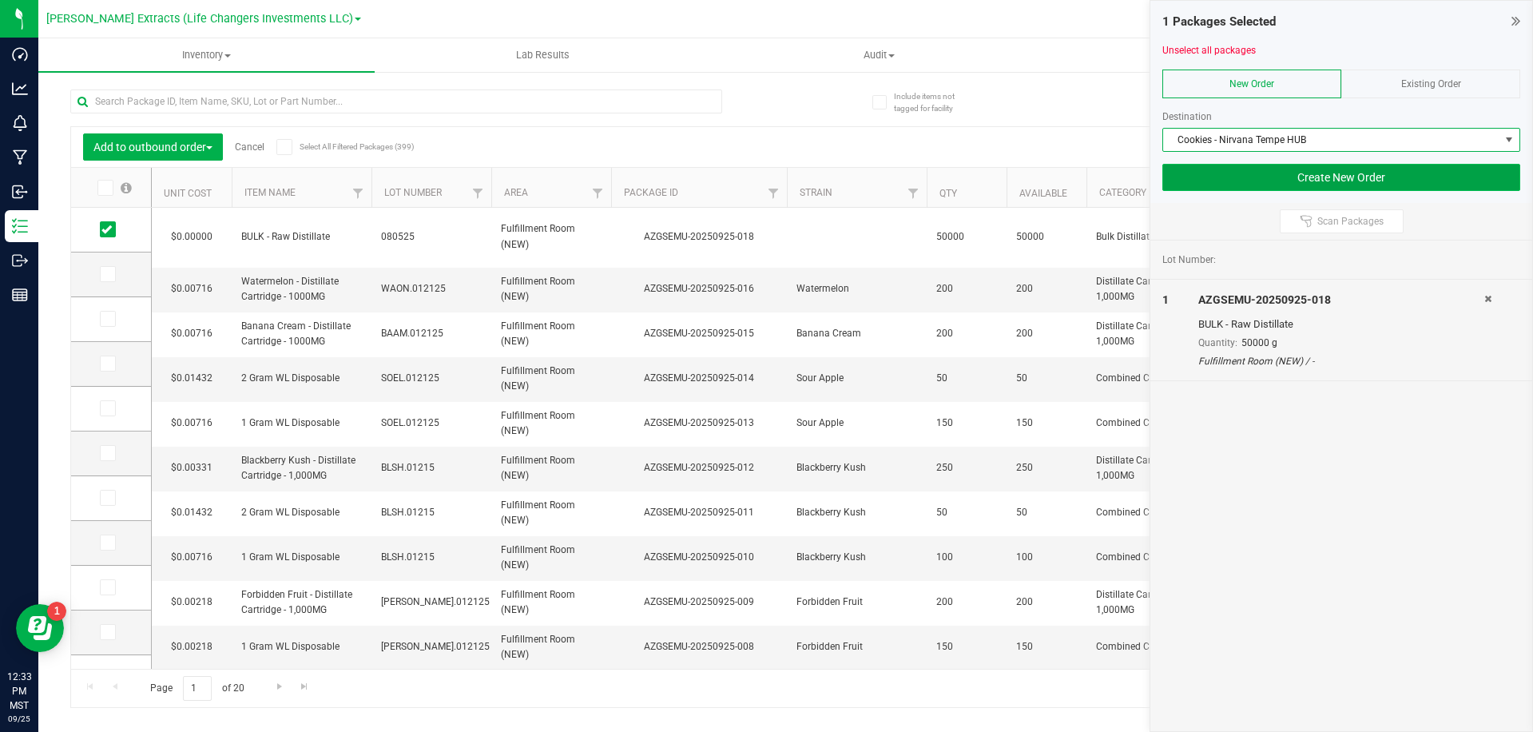
click at [1239, 185] on button "Create New Order" at bounding box center [1342, 177] width 358 height 27
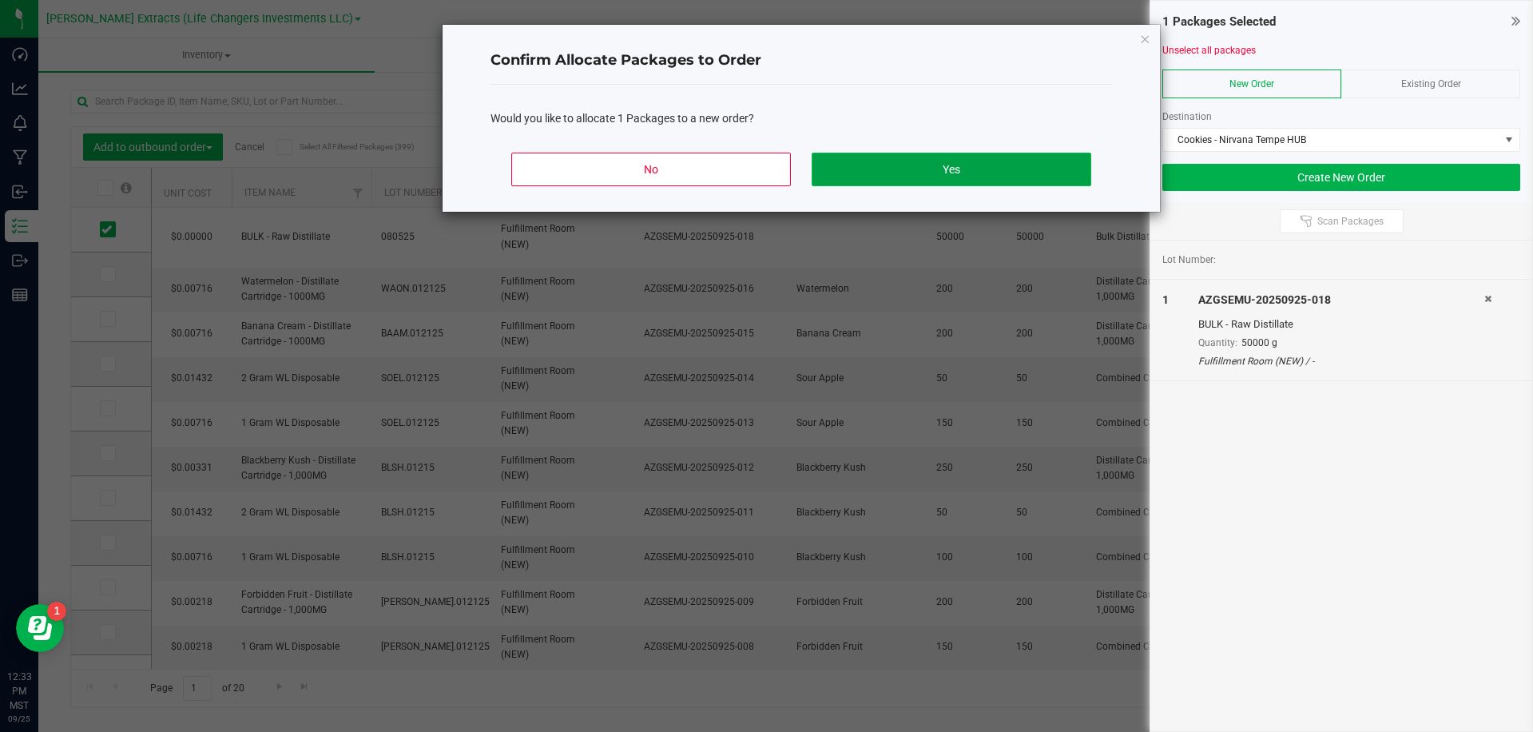
click at [942, 180] on button "Yes" at bounding box center [952, 170] width 280 height 34
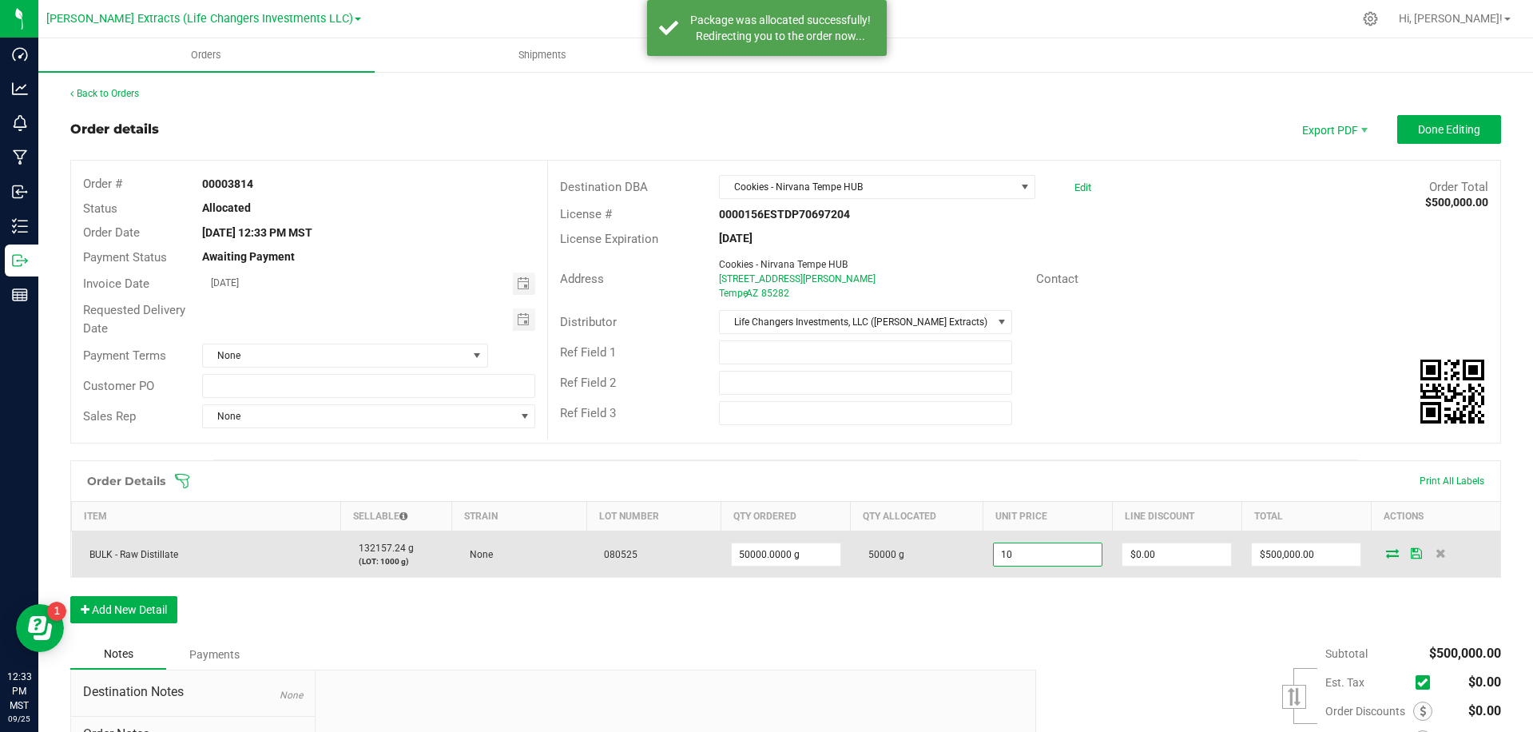
click at [1076, 556] on input "10" at bounding box center [1048, 554] width 109 height 22
type input "$0.90000"
type input "0"
type input "$45,000.00"
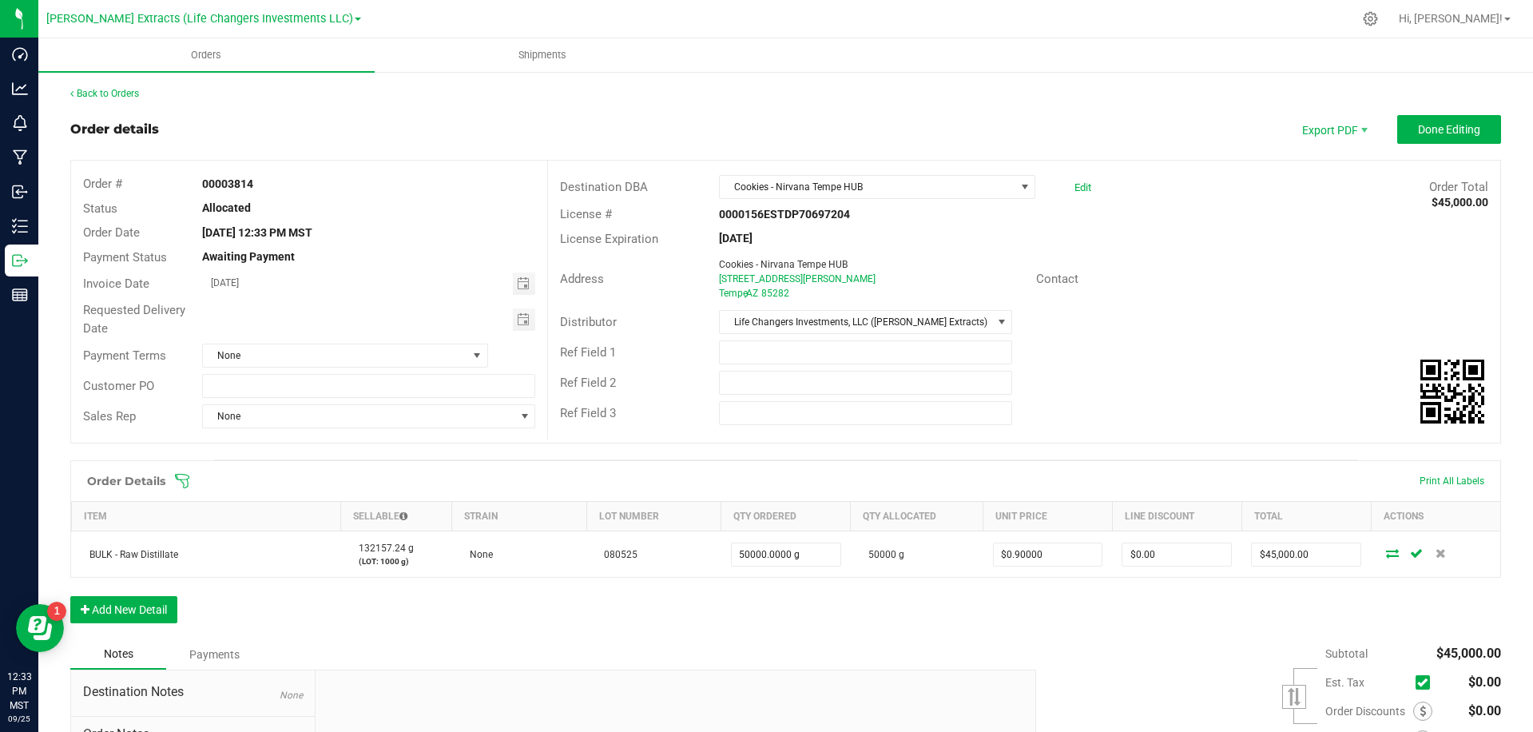
drag, startPoint x: 1301, startPoint y: 208, endPoint x: 1355, endPoint y: 173, distance: 64.7
click at [1307, 203] on div "License # 0000156ESTDP70697204" at bounding box center [1024, 214] width 952 height 25
click at [1433, 123] on span "Done Editing" at bounding box center [1449, 129] width 62 height 13
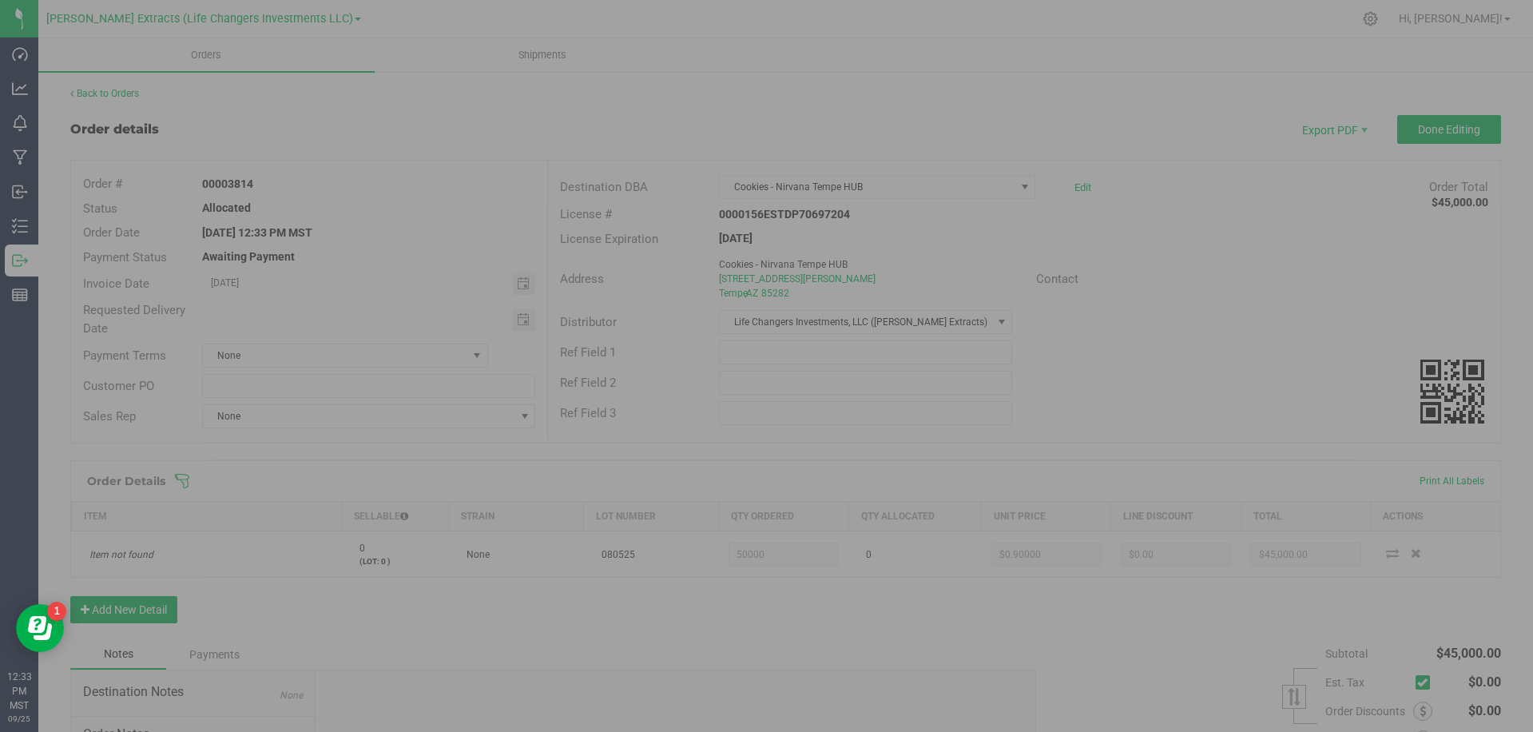
click at [1029, 77] on div at bounding box center [766, 366] width 1533 height 732
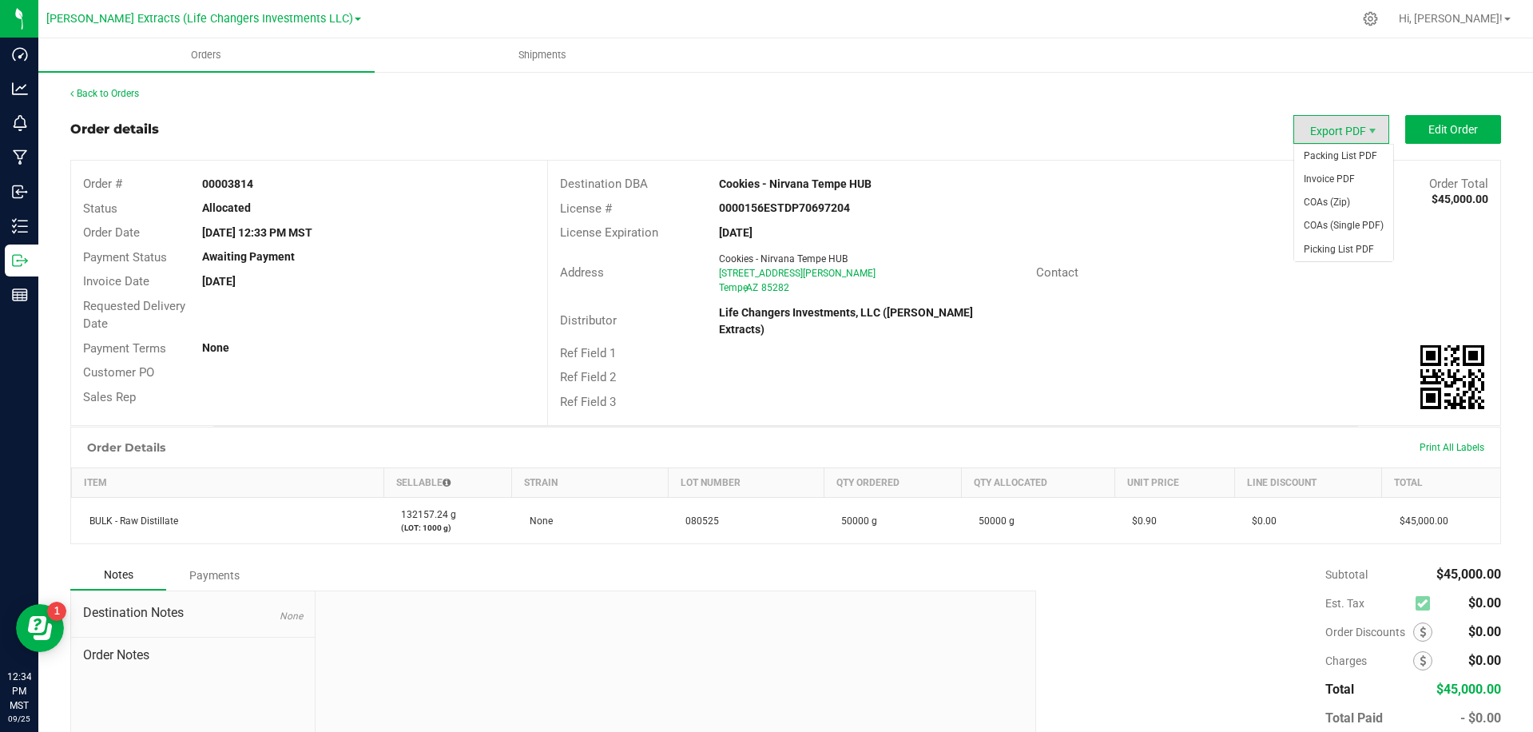
click at [1344, 132] on span "Export PDF" at bounding box center [1342, 129] width 96 height 29
click at [1335, 171] on span "Invoice PDF" at bounding box center [1343, 179] width 99 height 23
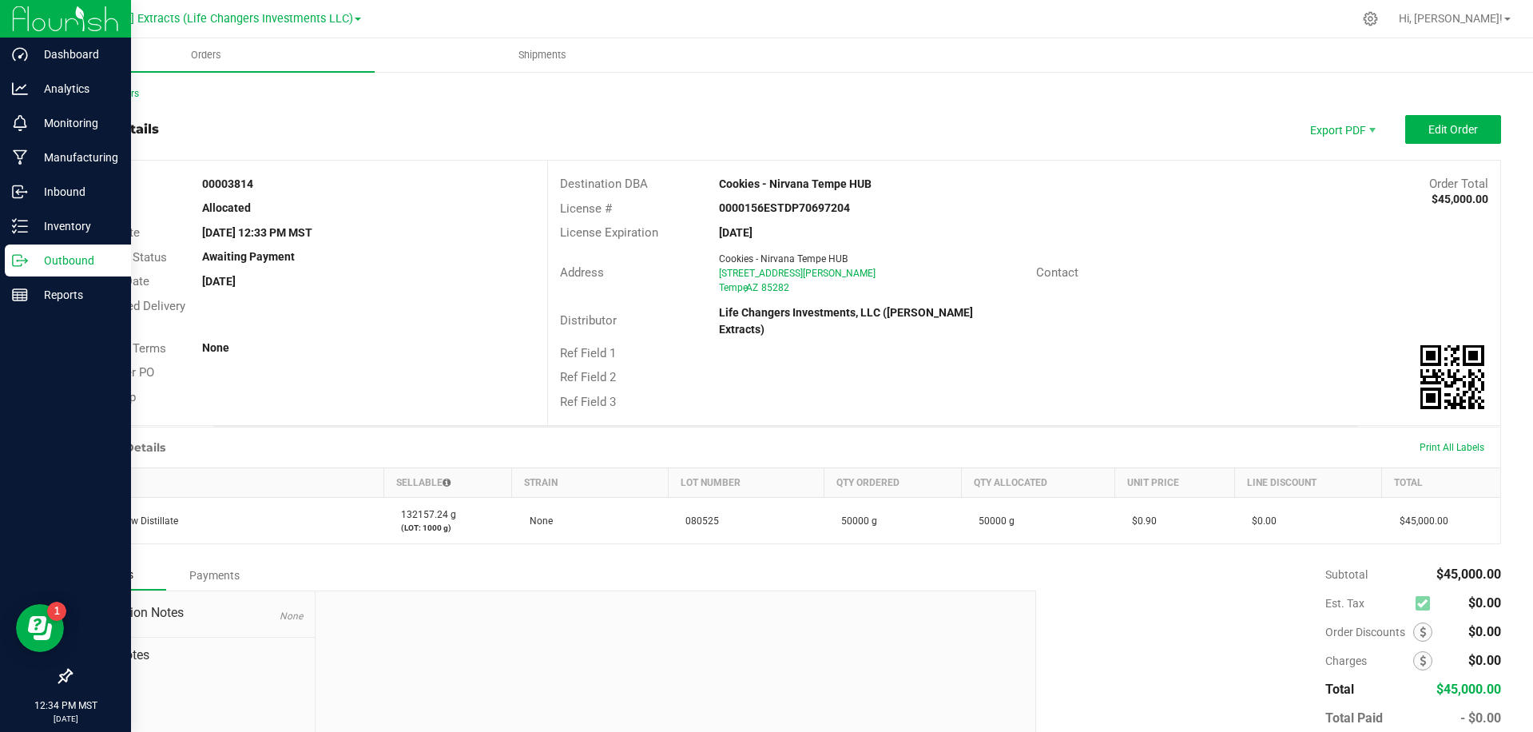
drag, startPoint x: 31, startPoint y: 260, endPoint x: 46, endPoint y: 253, distance: 16.5
click at [31, 260] on p "Outbound" at bounding box center [76, 260] width 96 height 19
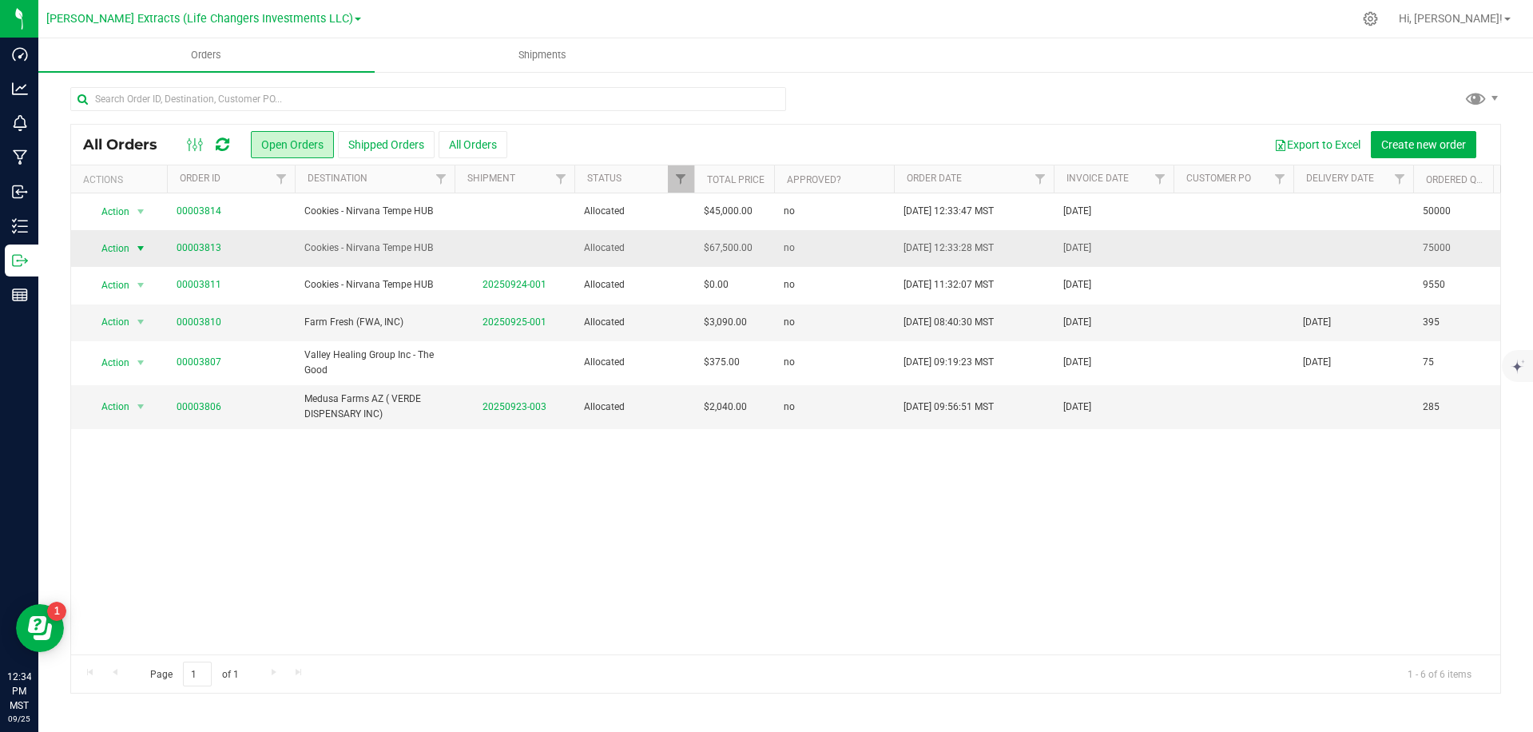
click at [109, 248] on span "Action" at bounding box center [108, 248] width 43 height 22
click at [149, 456] on li "Print invoice" at bounding box center [148, 462] width 120 height 24
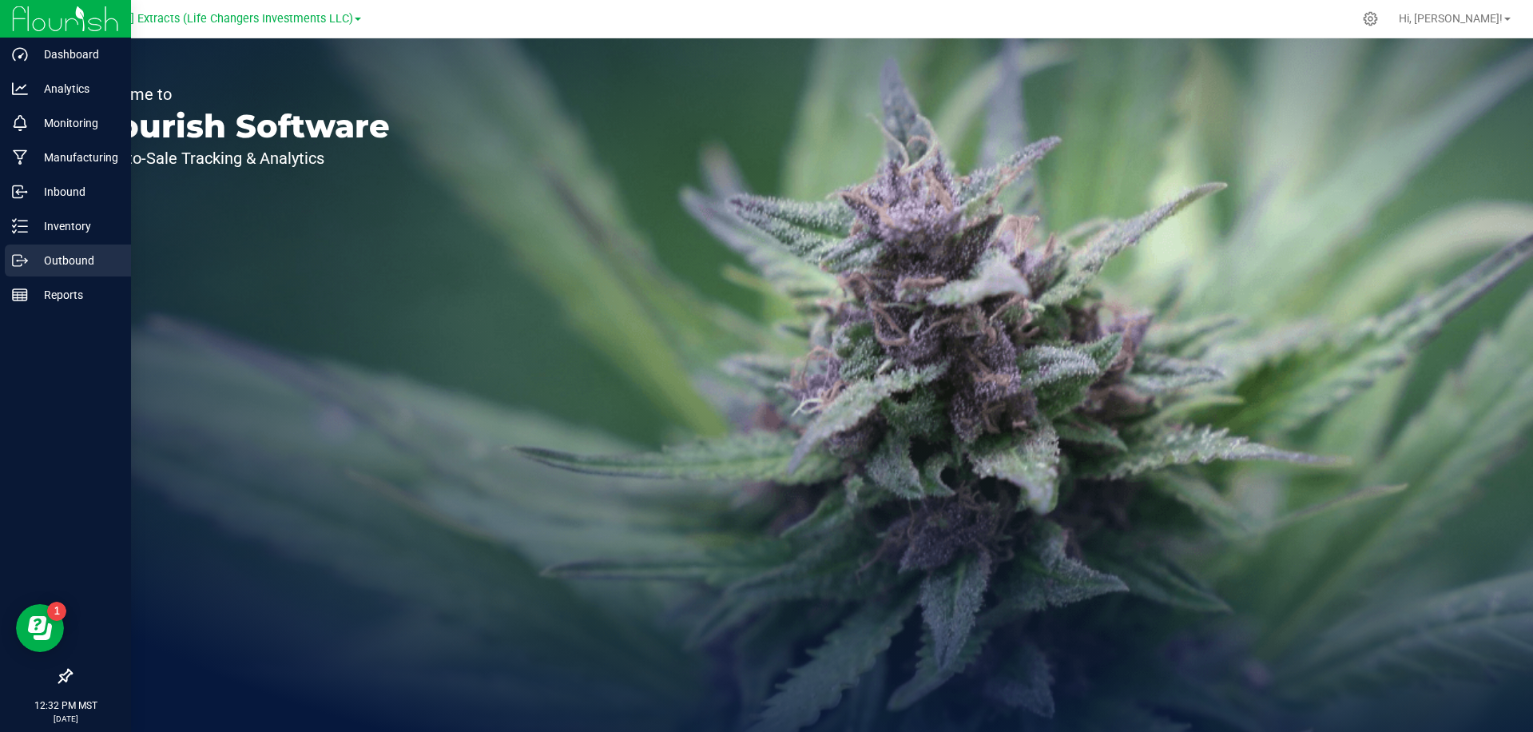
click at [4, 252] on link "Outbound" at bounding box center [65, 262] width 131 height 34
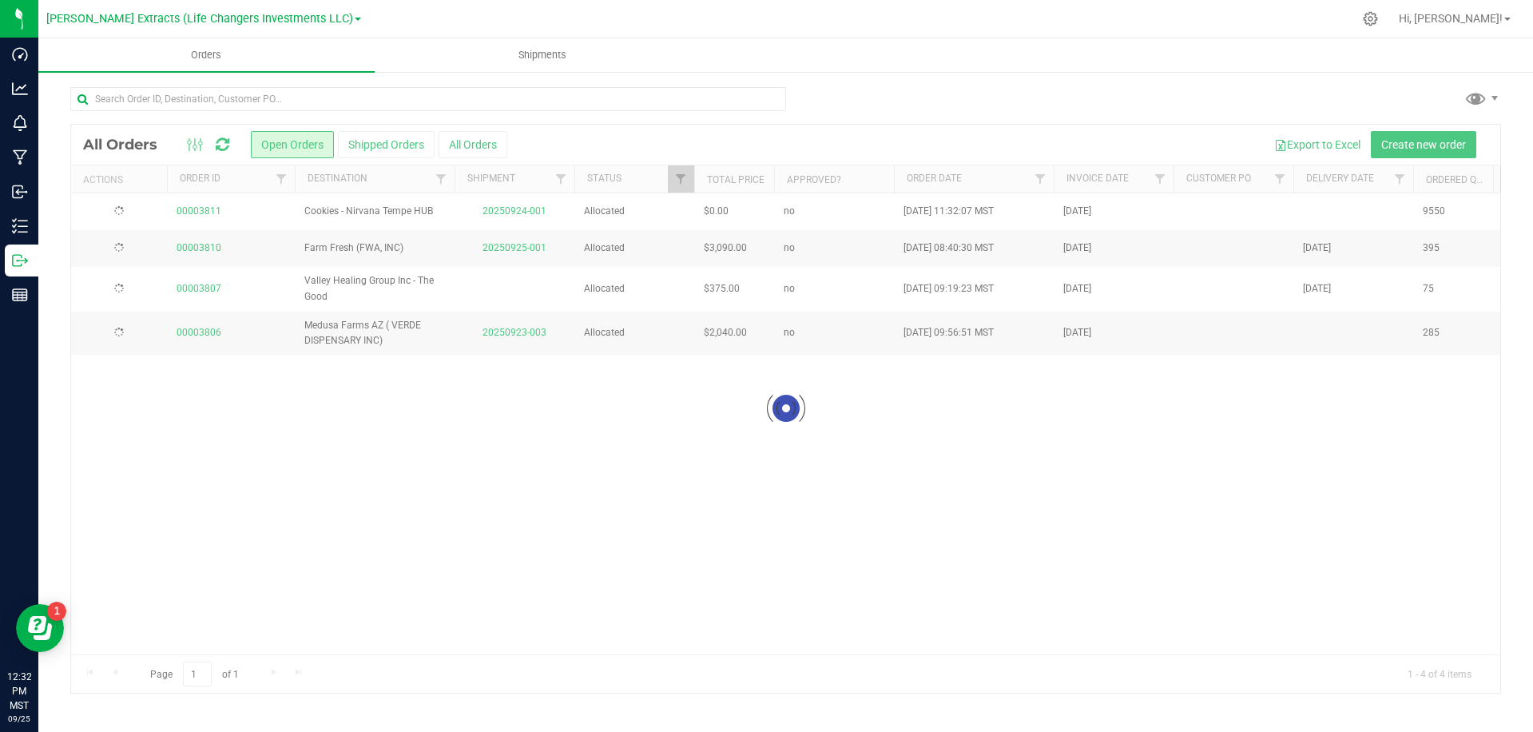
click at [450, 21] on div at bounding box center [860, 18] width 985 height 31
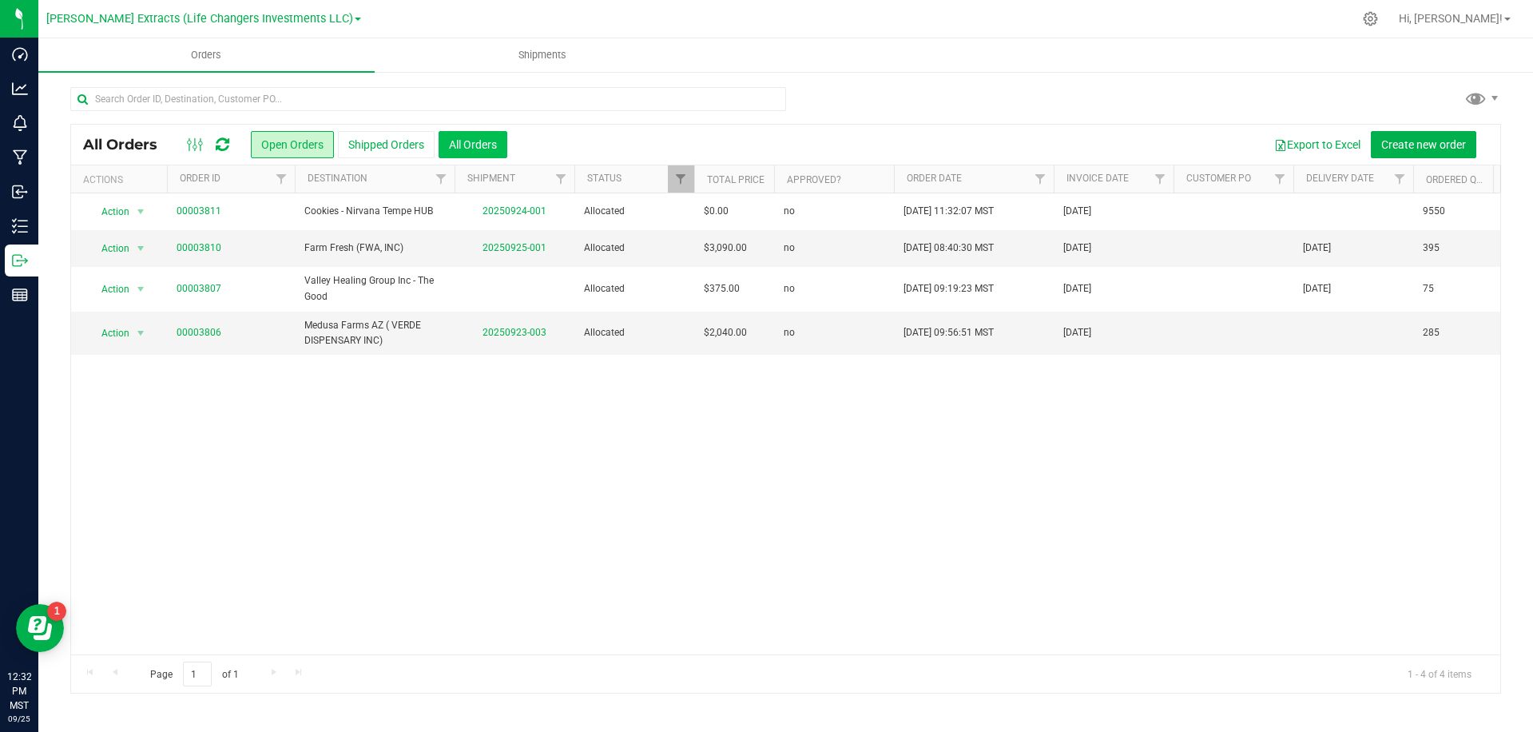
click at [468, 143] on button "All Orders" at bounding box center [473, 144] width 69 height 27
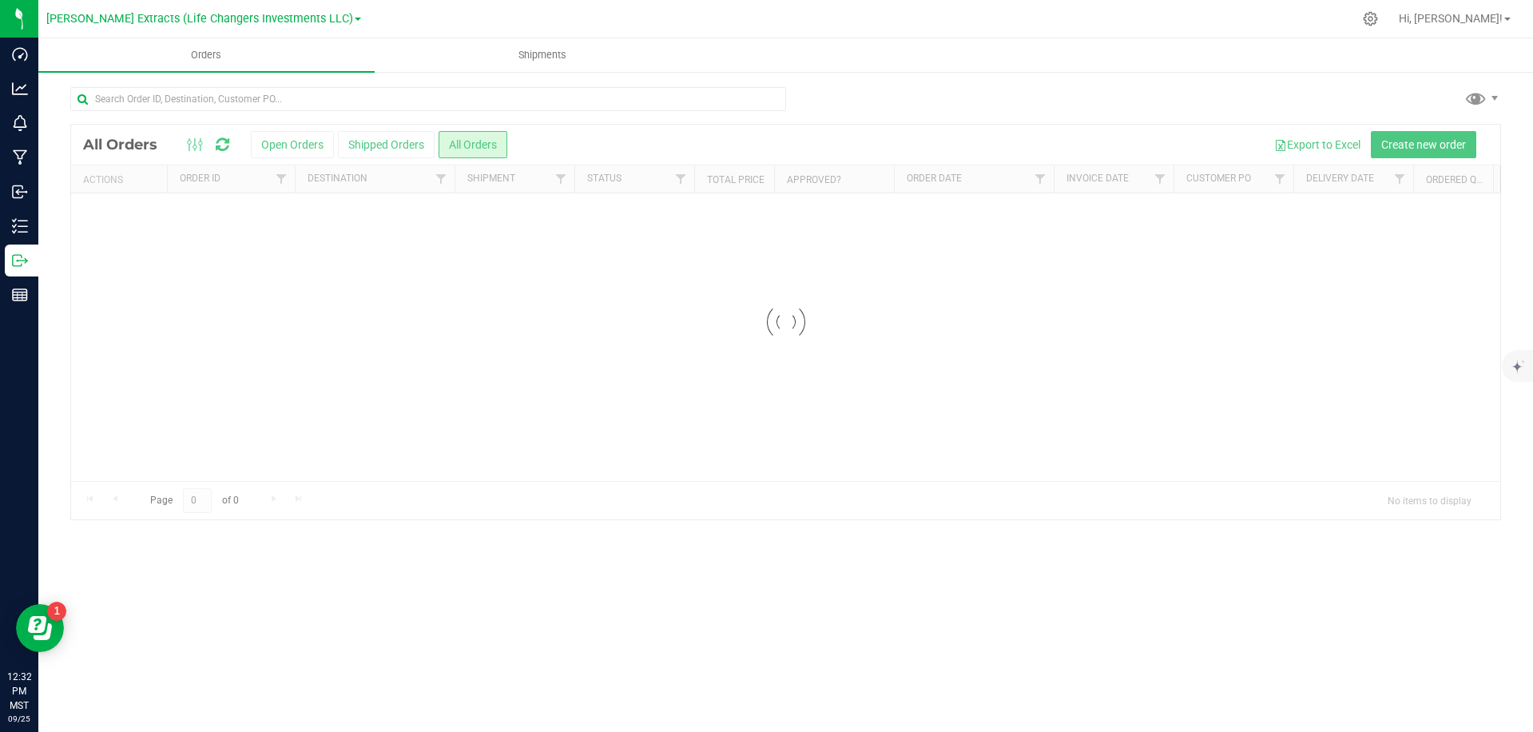
click at [610, 134] on div at bounding box center [786, 322] width 1430 height 395
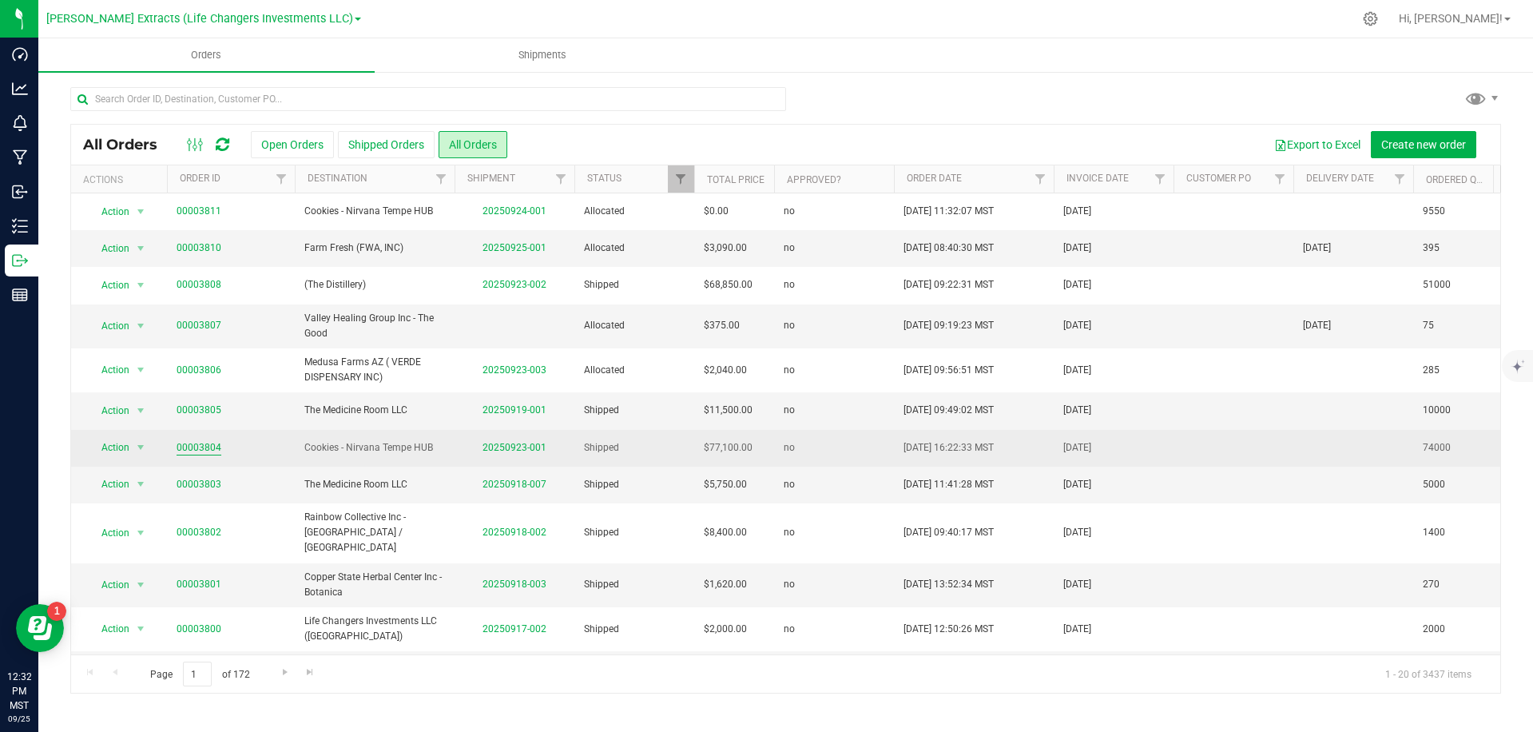
click at [208, 451] on link "00003804" at bounding box center [199, 447] width 45 height 15
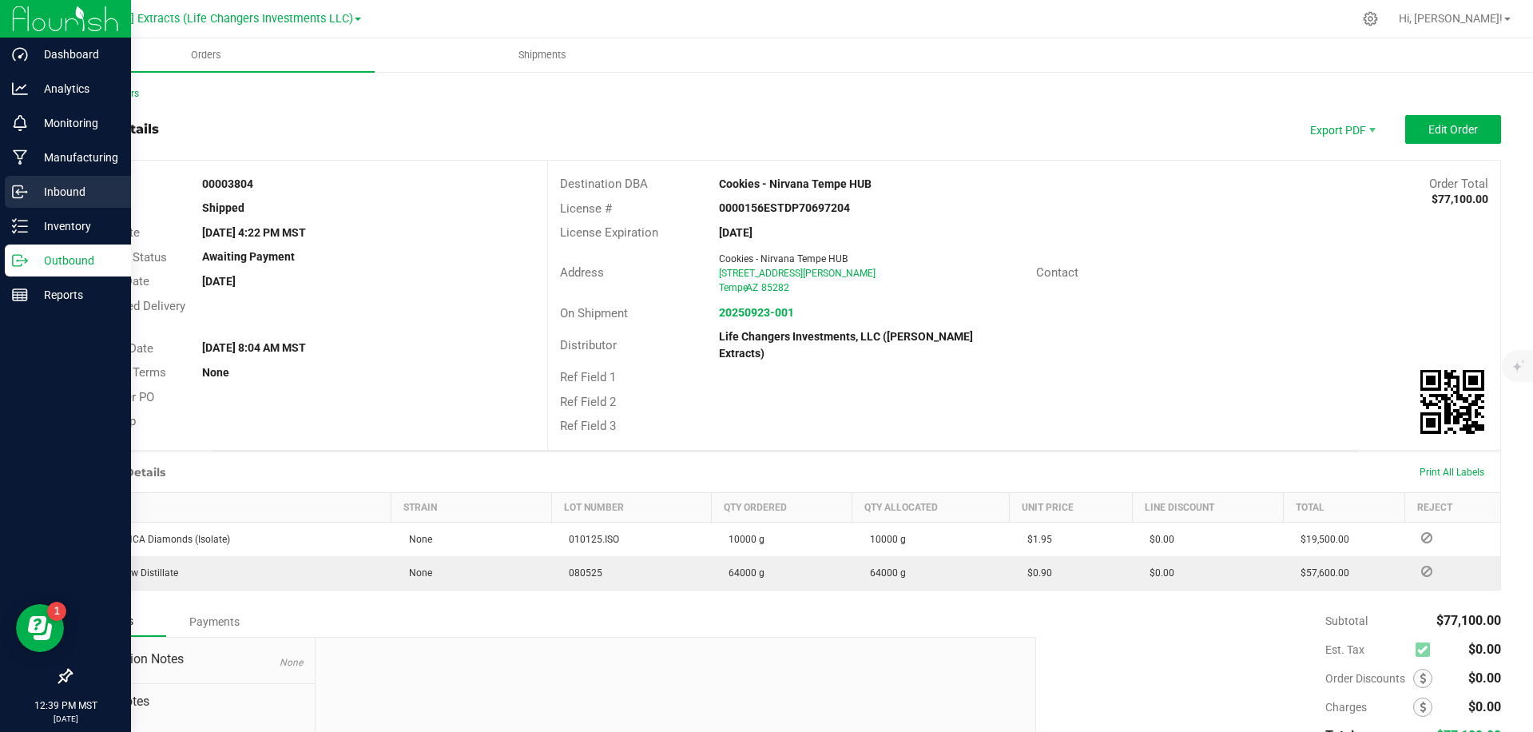
click at [24, 192] on line at bounding box center [21, 192] width 10 height 0
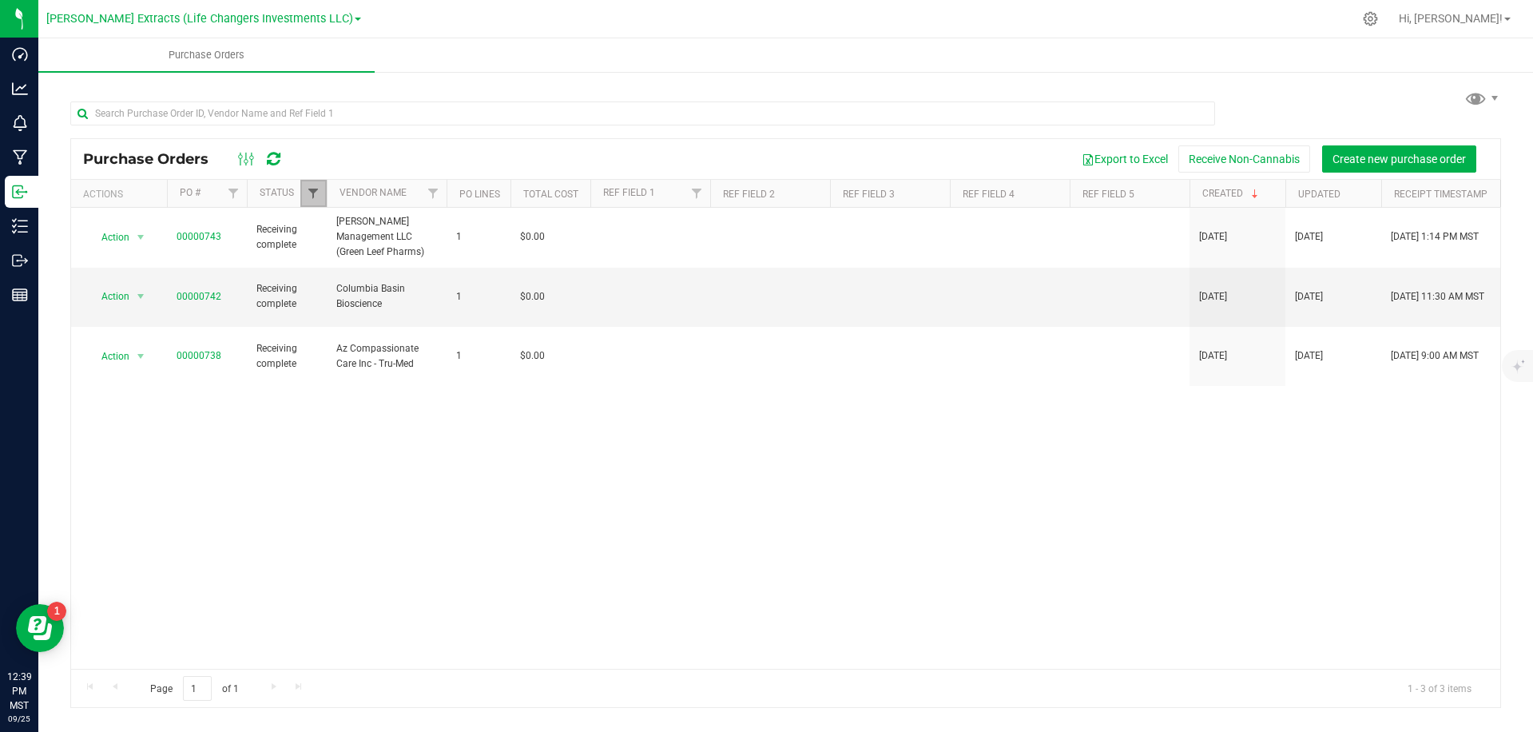
click at [315, 187] on span "Filter" at bounding box center [313, 193] width 13 height 13
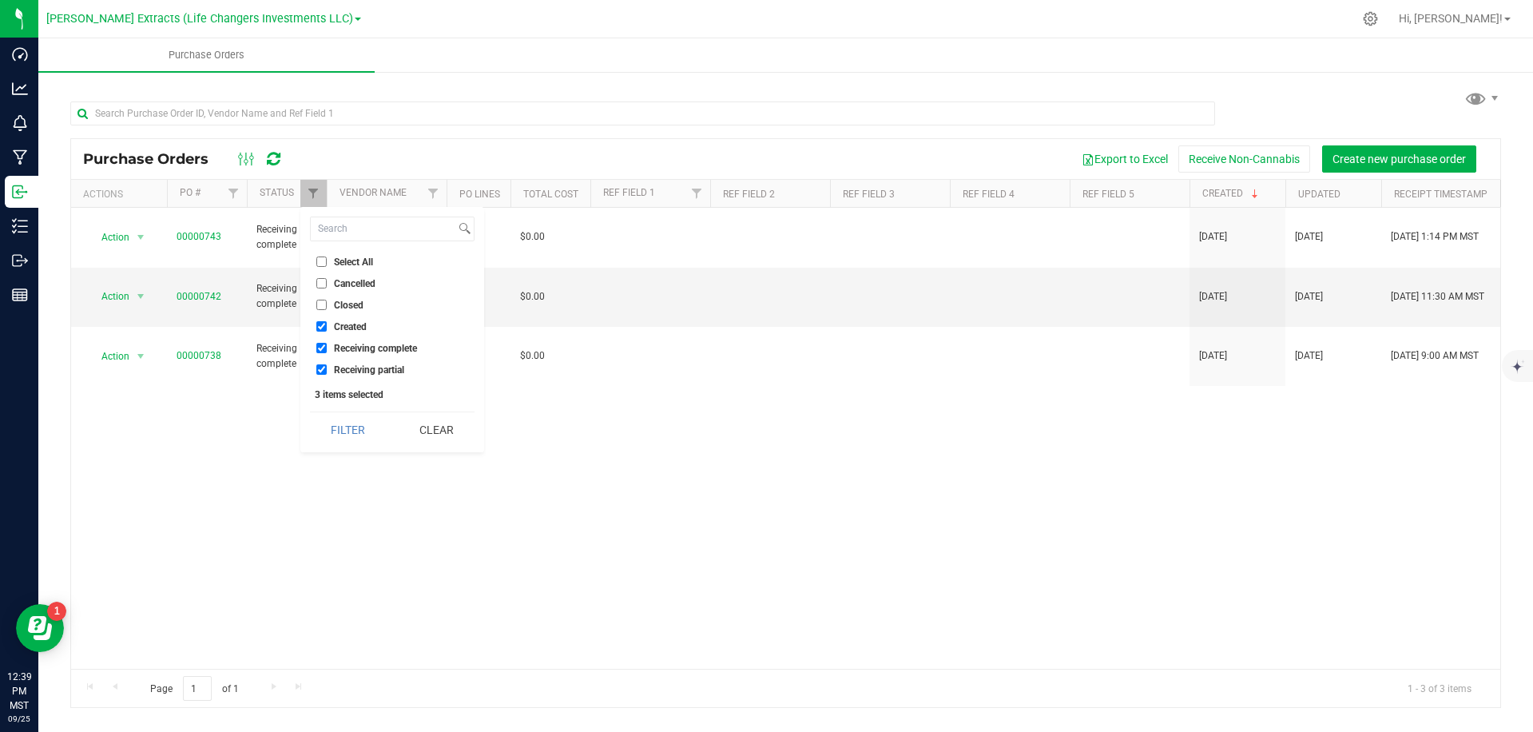
drag, startPoint x: 364, startPoint y: 264, endPoint x: 364, endPoint y: 329, distance: 65.5
click at [364, 264] on span "Select All" at bounding box center [353, 262] width 39 height 10
click at [327, 264] on input "Select All" at bounding box center [321, 261] width 10 height 10
checkbox input "true"
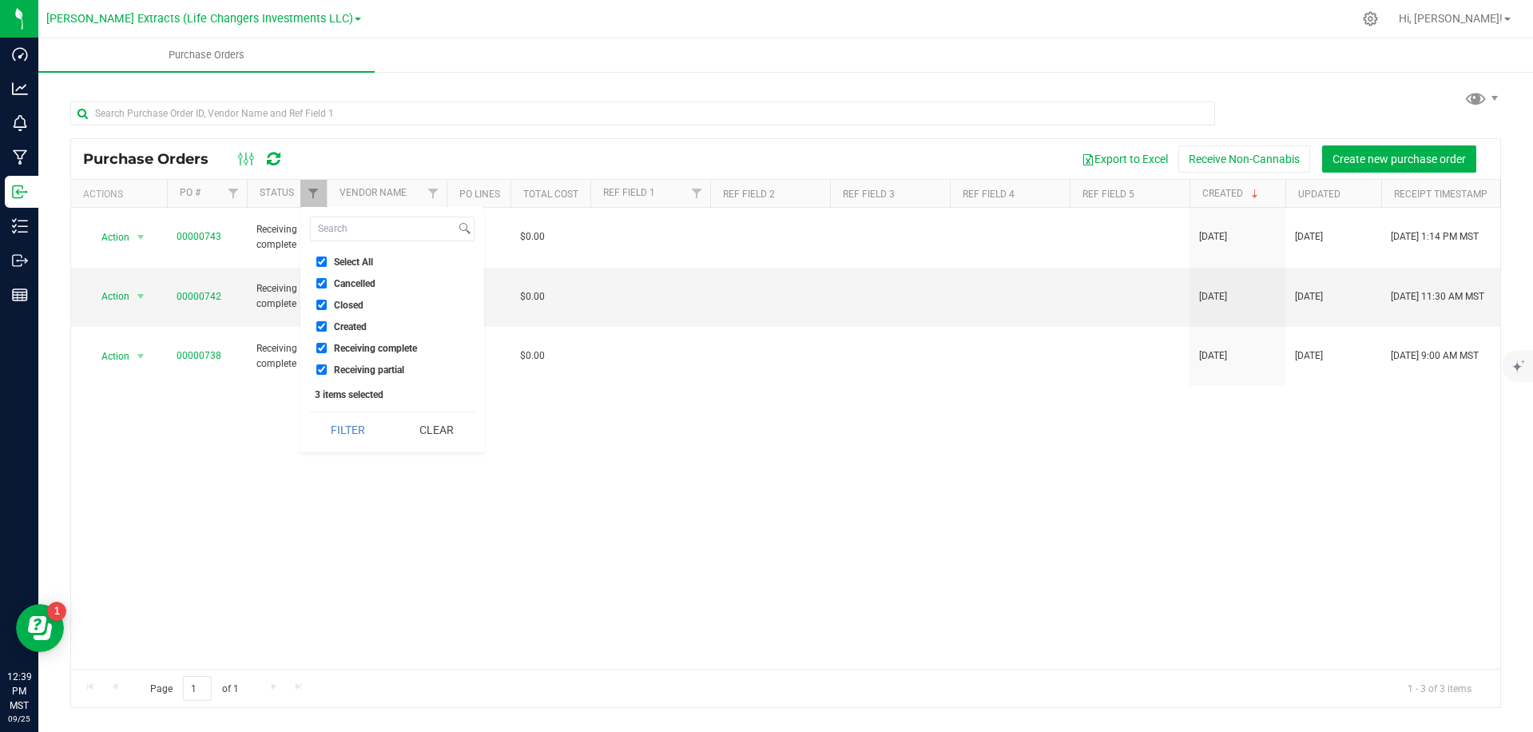
checkbox input "true"
click at [366, 441] on button "Filter" at bounding box center [348, 429] width 77 height 35
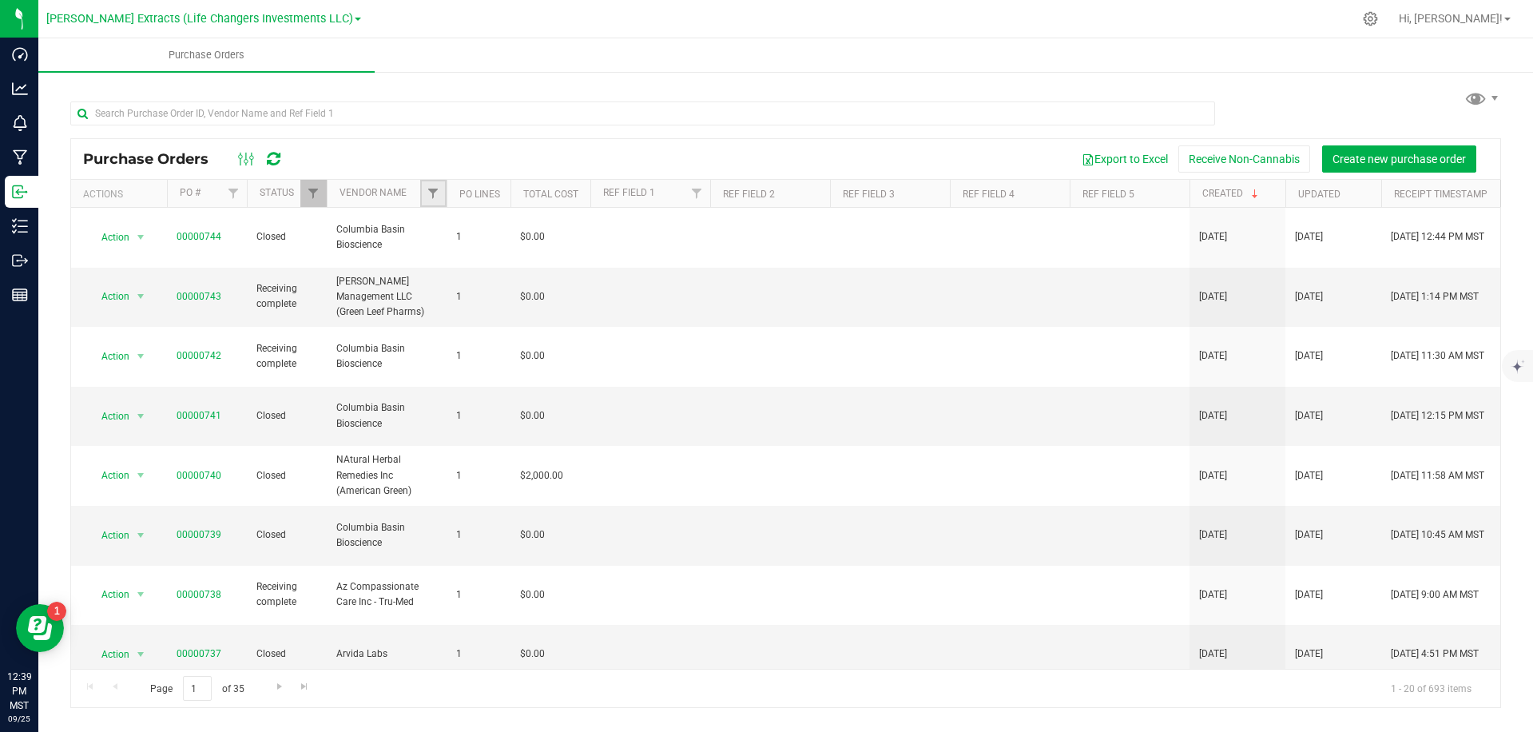
click at [438, 183] on link "Filter" at bounding box center [433, 193] width 26 height 27
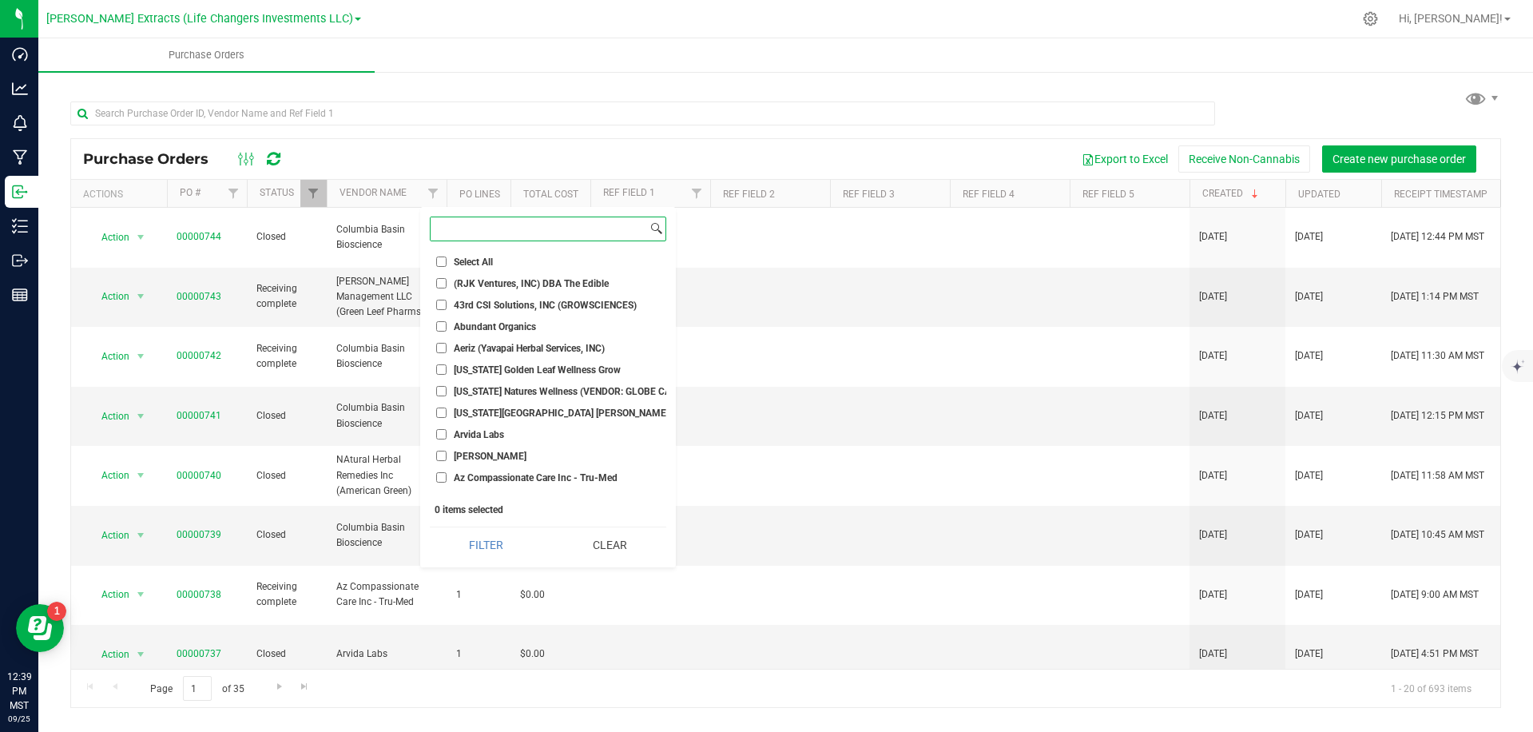
click at [463, 233] on input at bounding box center [539, 228] width 217 height 23
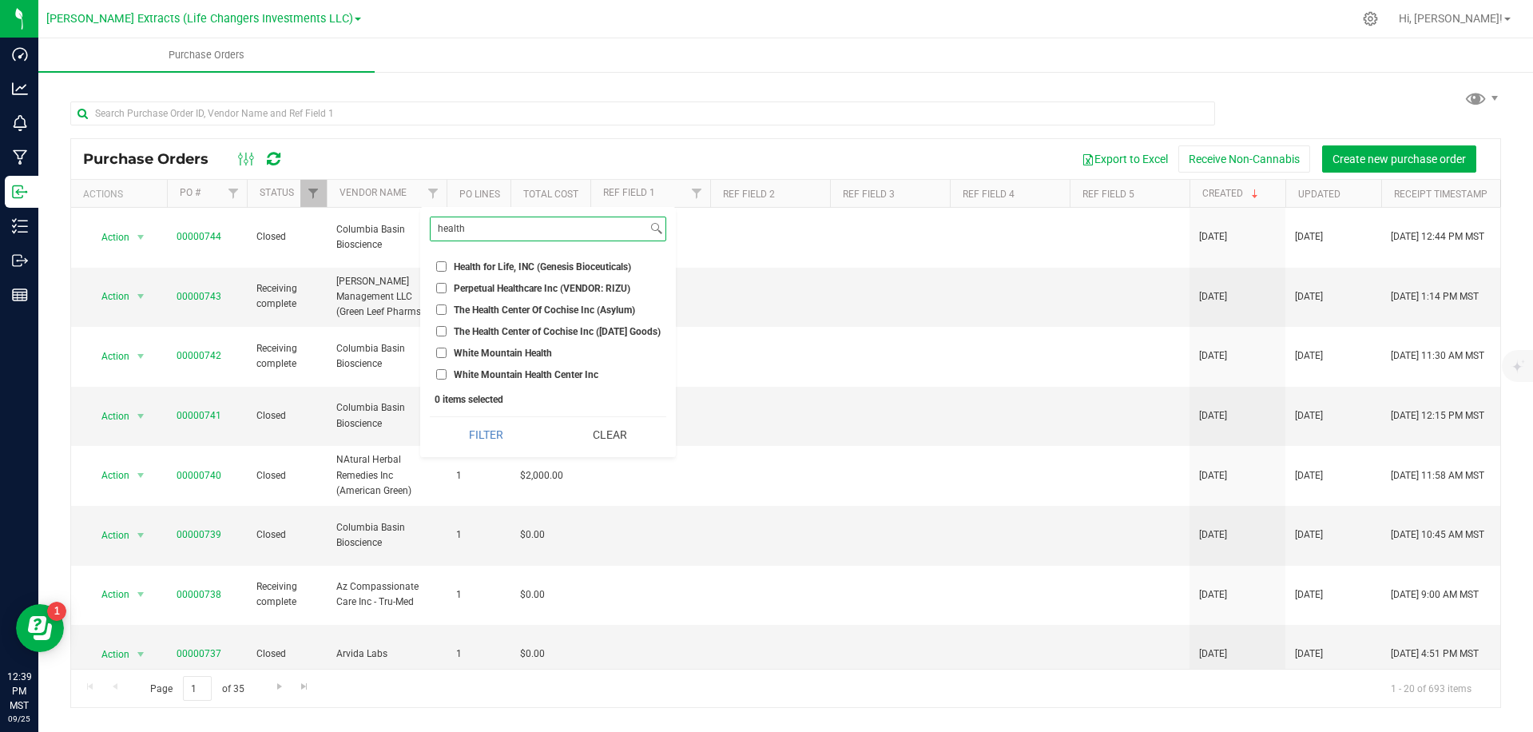
type input "health"
drag, startPoint x: 495, startPoint y: 329, endPoint x: 487, endPoint y: 353, distance: 25.0
click at [495, 329] on span "The Health Center of Cochise Inc (Sunday Goods)" at bounding box center [557, 332] width 207 height 10
click at [447, 329] on input "The Health Center of Cochise Inc (Sunday Goods)" at bounding box center [441, 331] width 10 height 10
checkbox input "true"
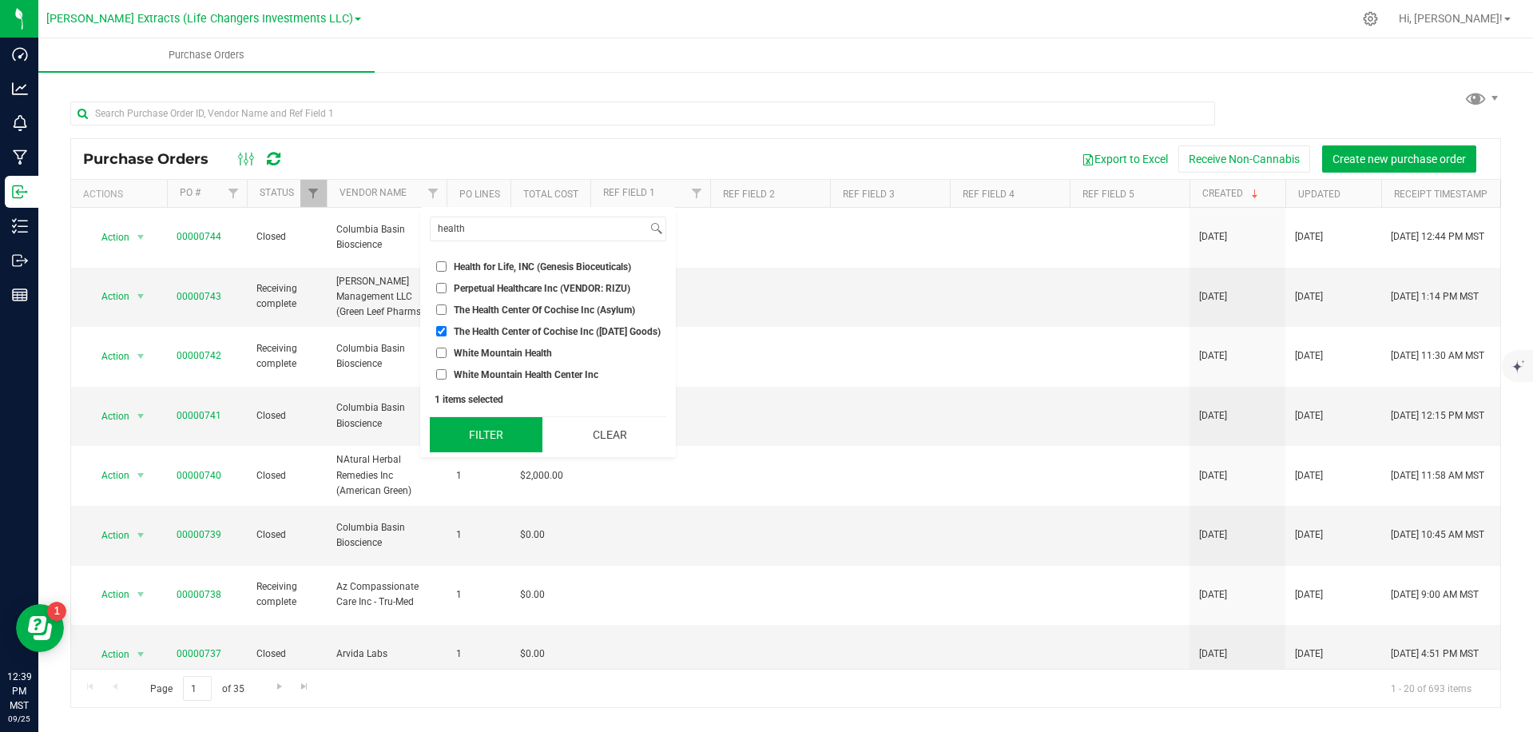
click at [488, 443] on button "Filter" at bounding box center [486, 434] width 113 height 35
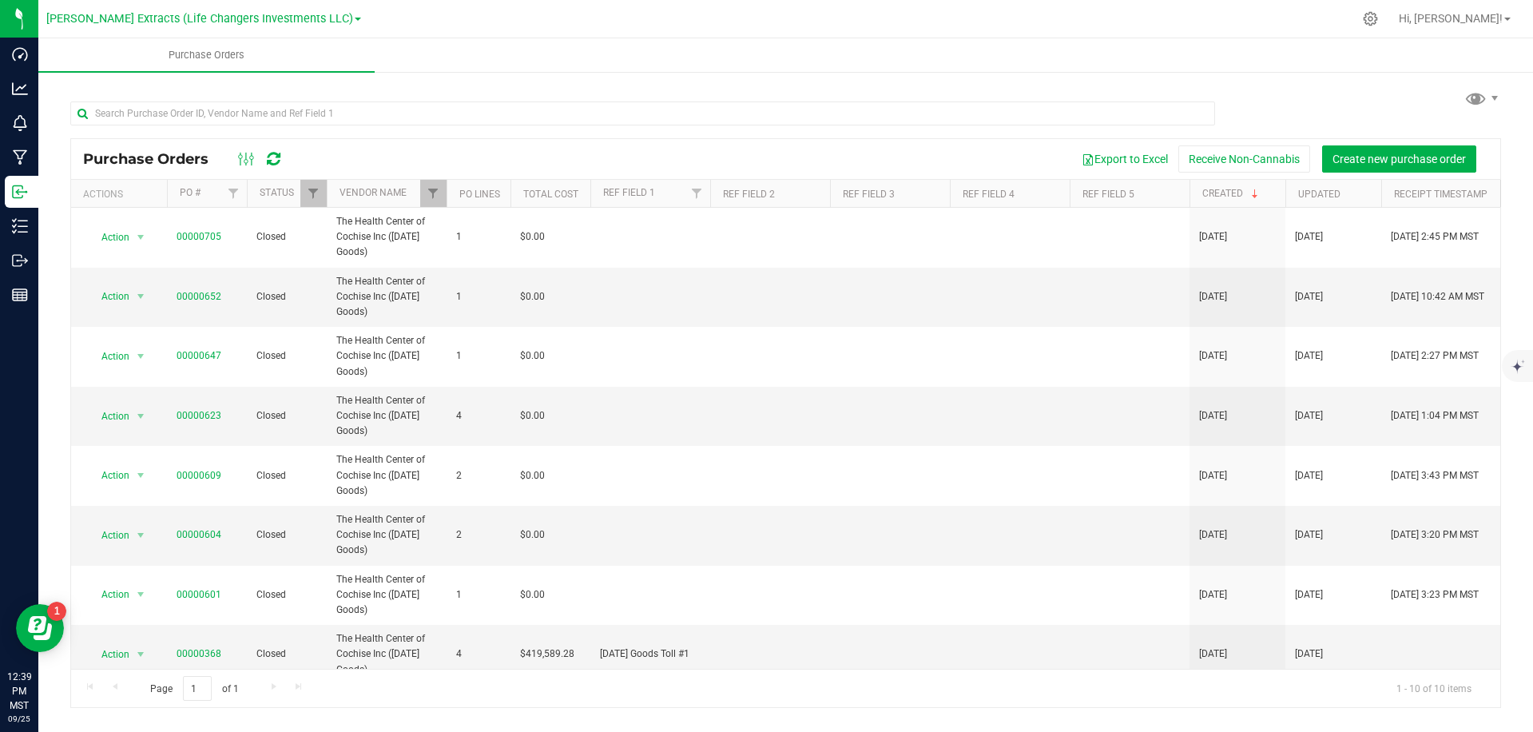
click at [508, 153] on div "Export to Excel Receive Non-Cannabis Create new purchase order" at bounding box center [893, 158] width 1191 height 27
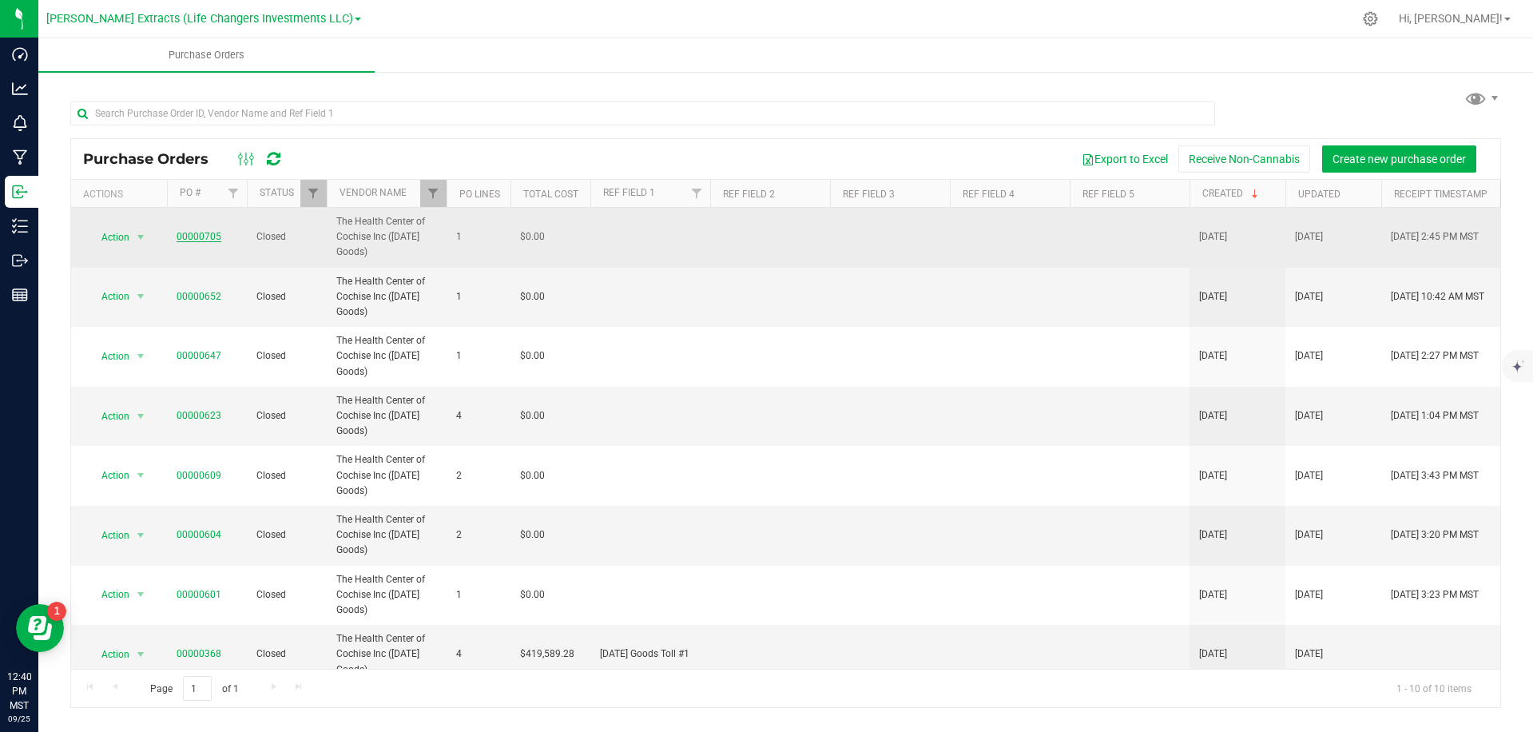
click at [200, 240] on link "00000705" at bounding box center [199, 236] width 45 height 11
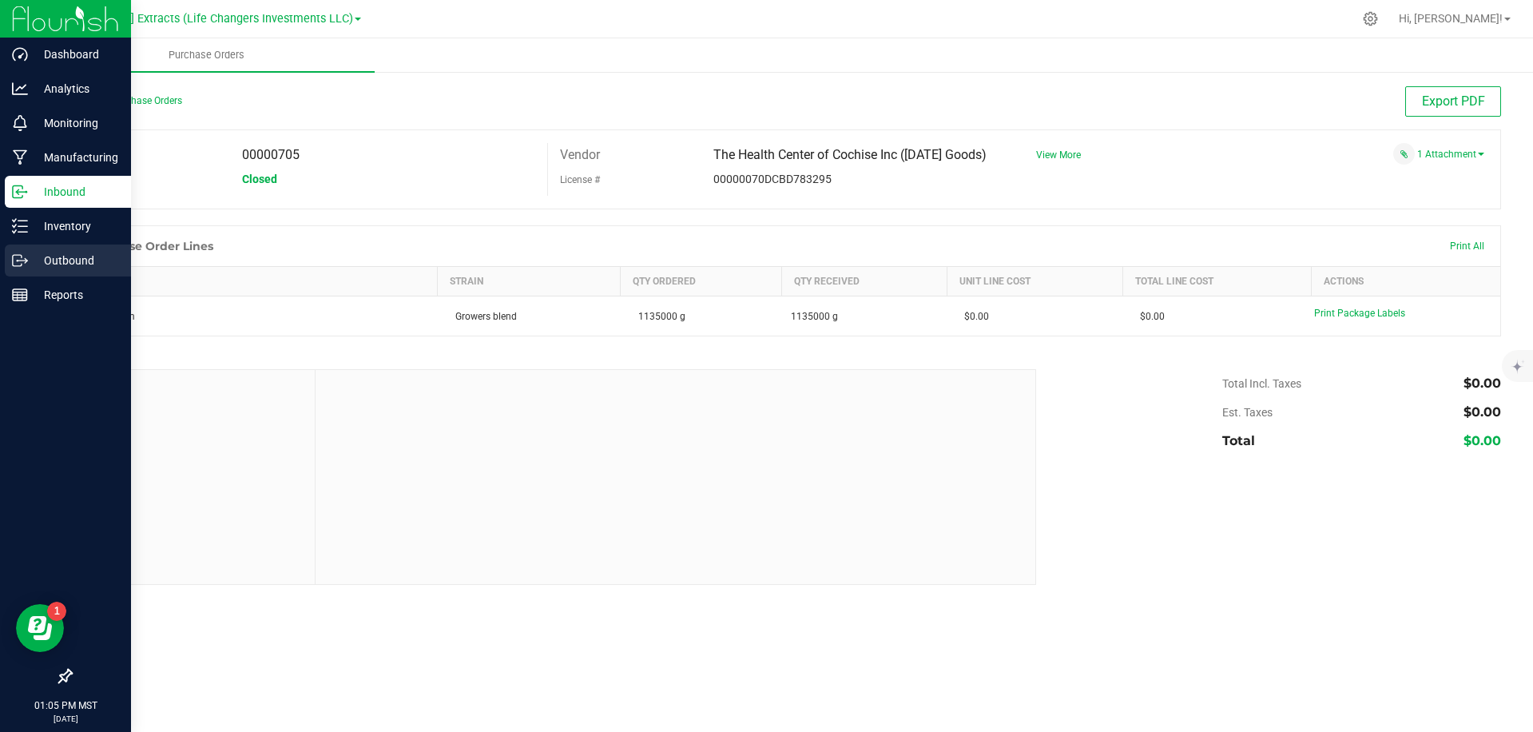
click at [17, 257] on icon at bounding box center [20, 261] width 16 height 16
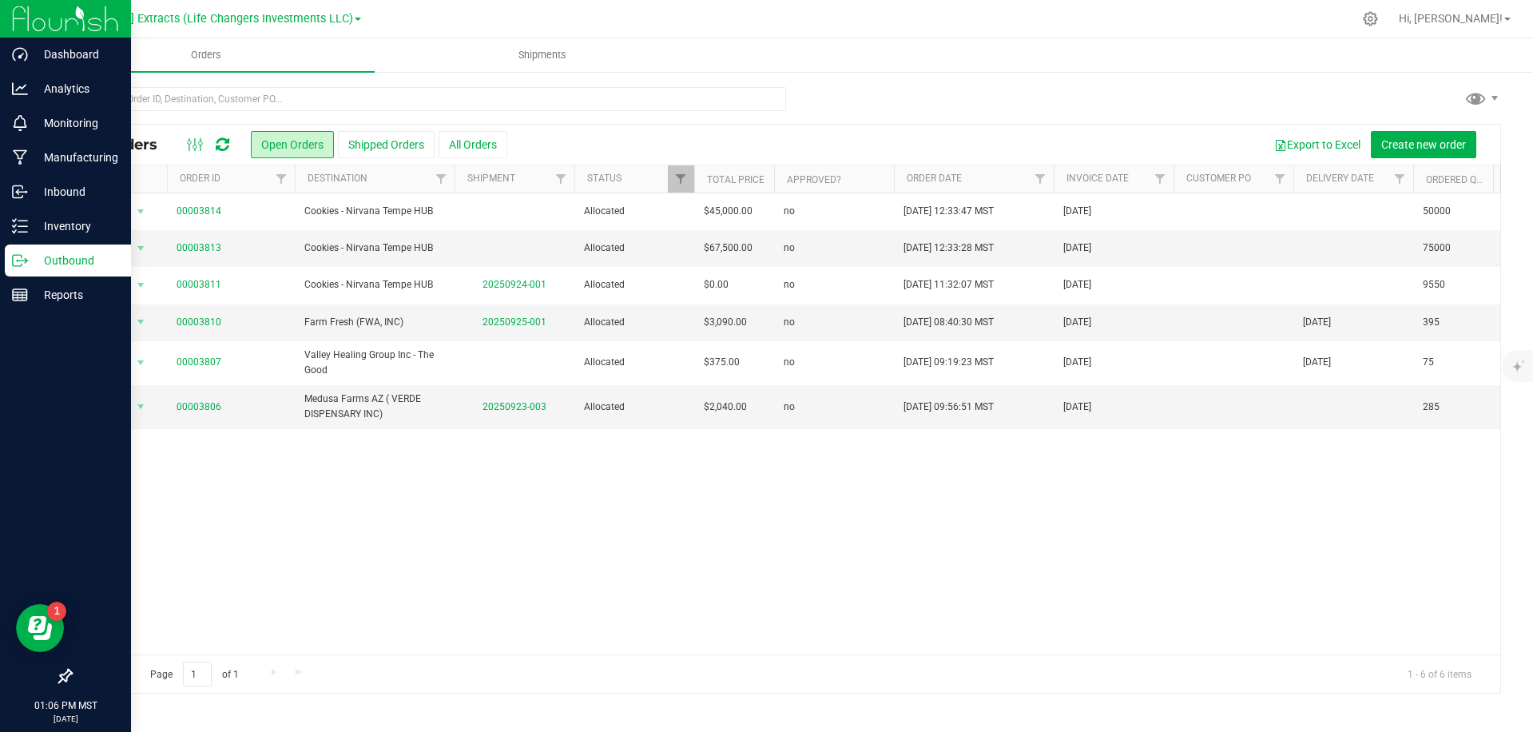
click at [215, 27] on div "[PERSON_NAME] Extracts (Life Changers Investments LLC)" at bounding box center [203, 18] width 315 height 19
click at [197, 22] on span "[PERSON_NAME] Extracts (Life Changers Investments LLC)" at bounding box center [199, 19] width 307 height 14
click at [87, 75] on link "The Distillery" at bounding box center [203, 78] width 315 height 22
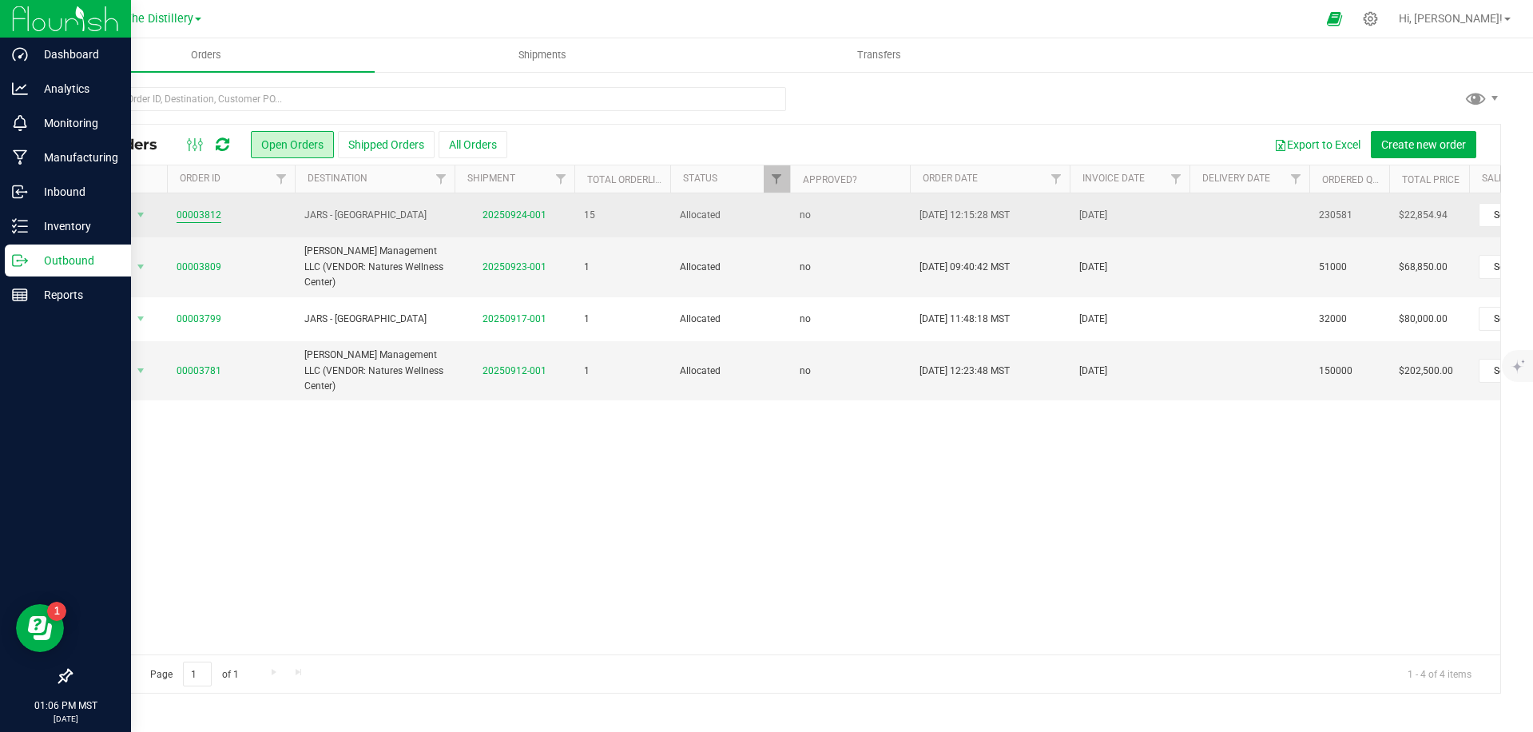
click at [205, 217] on link "00003812" at bounding box center [199, 215] width 45 height 15
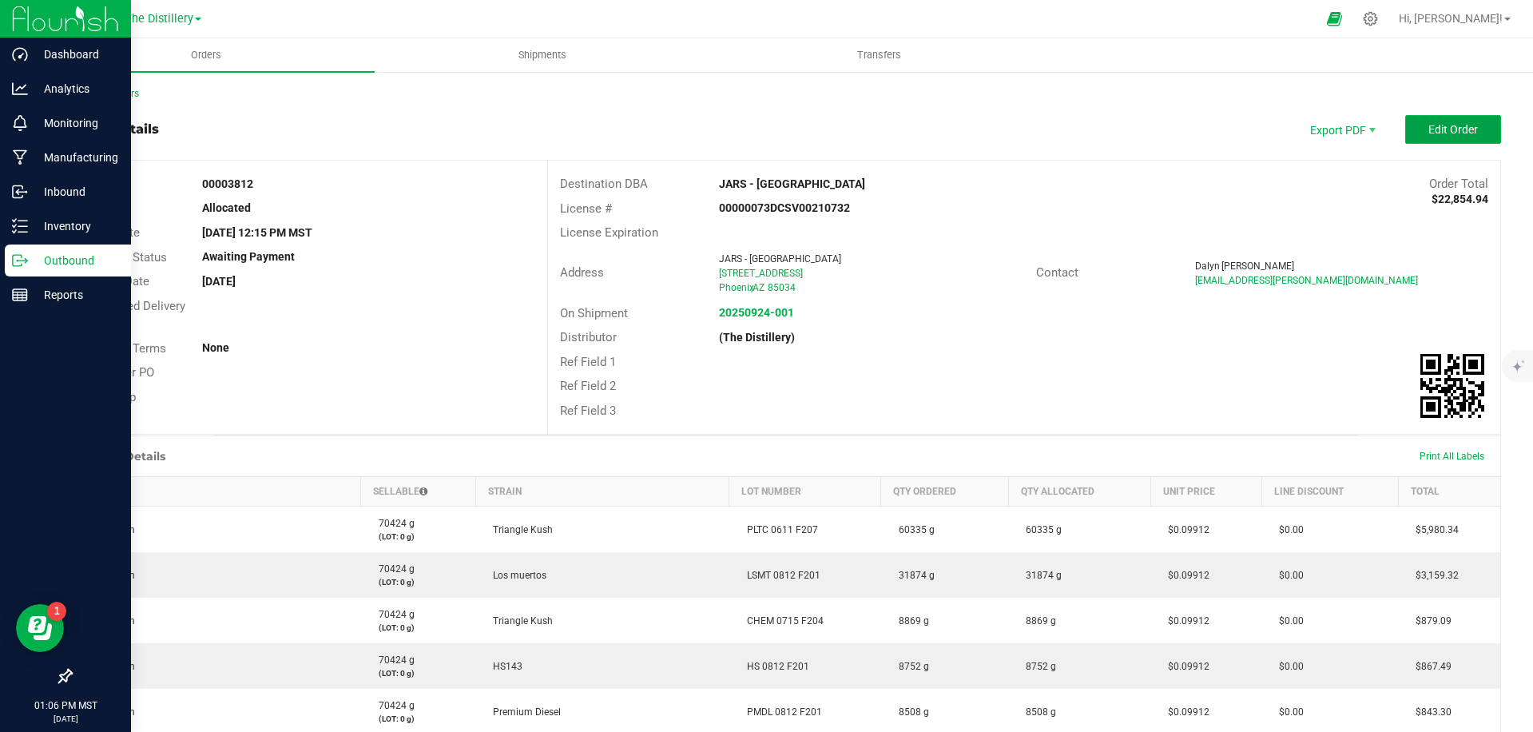
click at [1448, 128] on span "Edit Order" at bounding box center [1454, 129] width 50 height 13
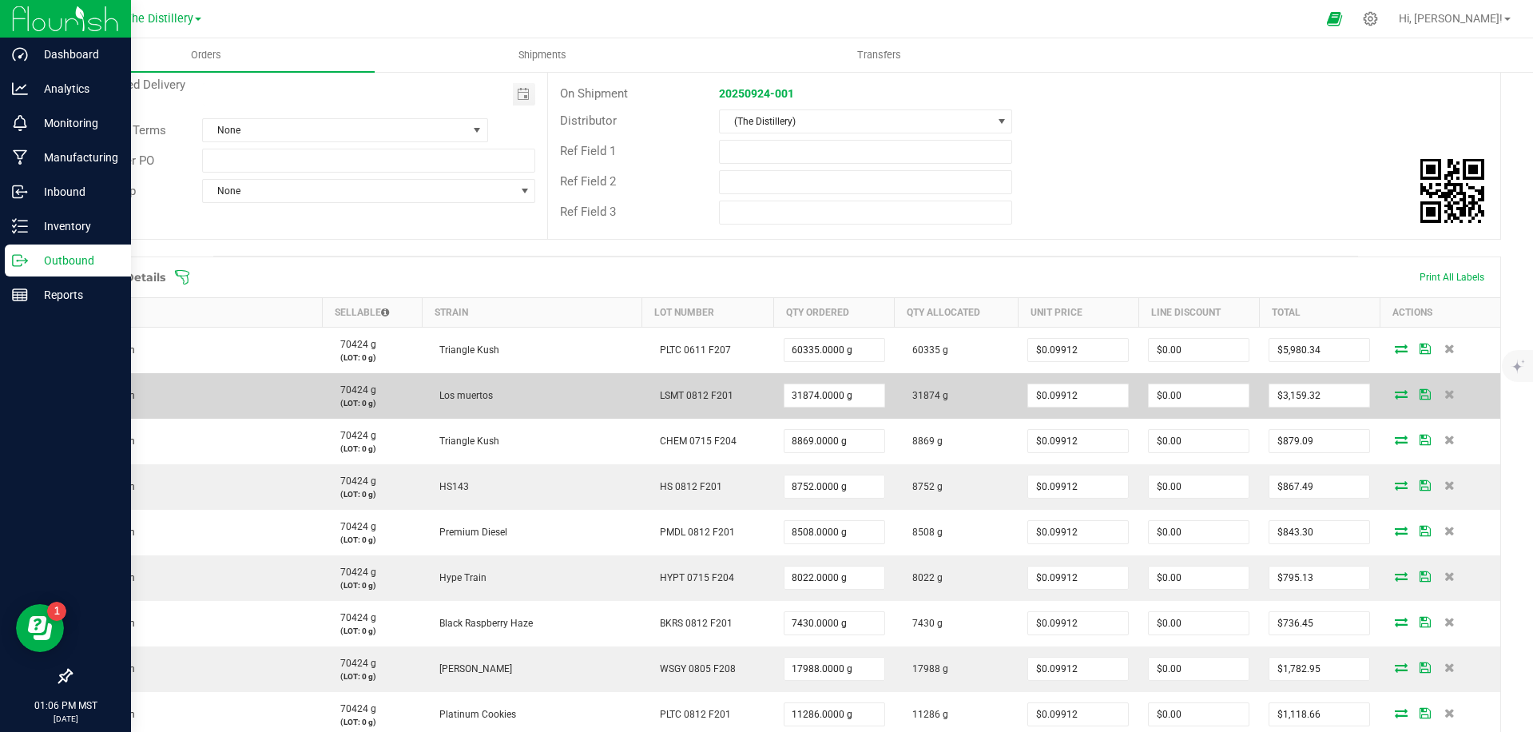
scroll to position [224, 0]
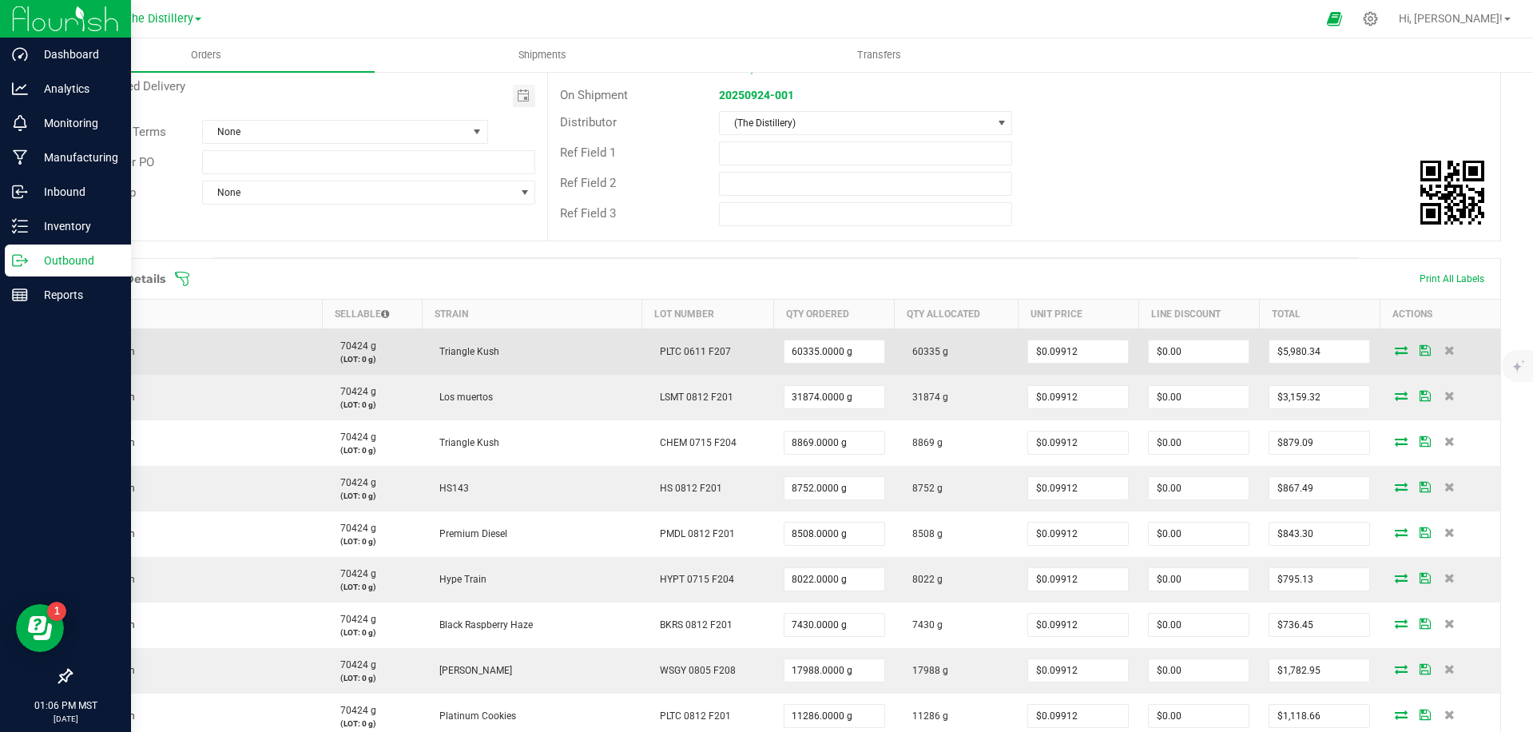
click at [1395, 348] on icon at bounding box center [1401, 350] width 13 height 10
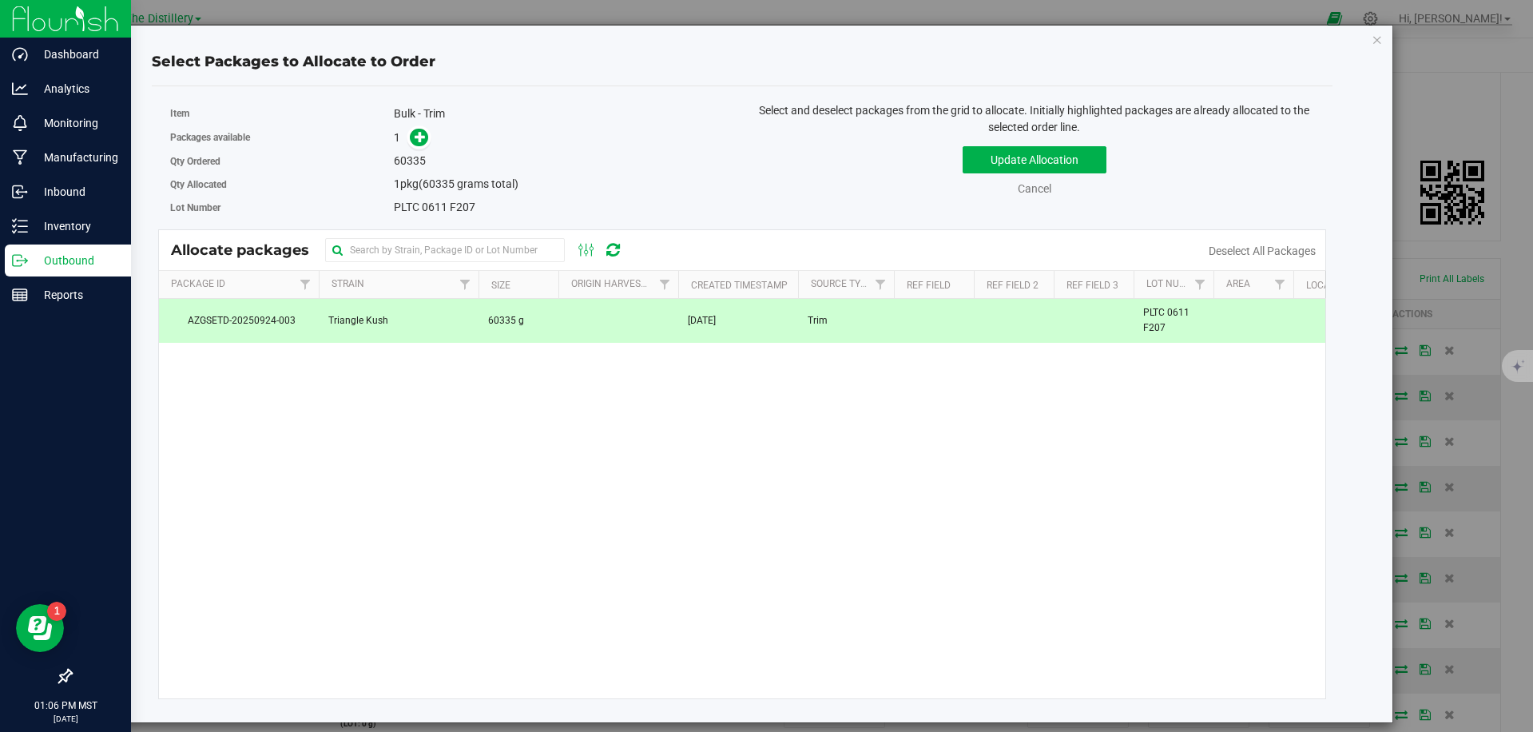
click at [716, 324] on span "[DATE]" at bounding box center [702, 320] width 28 height 15
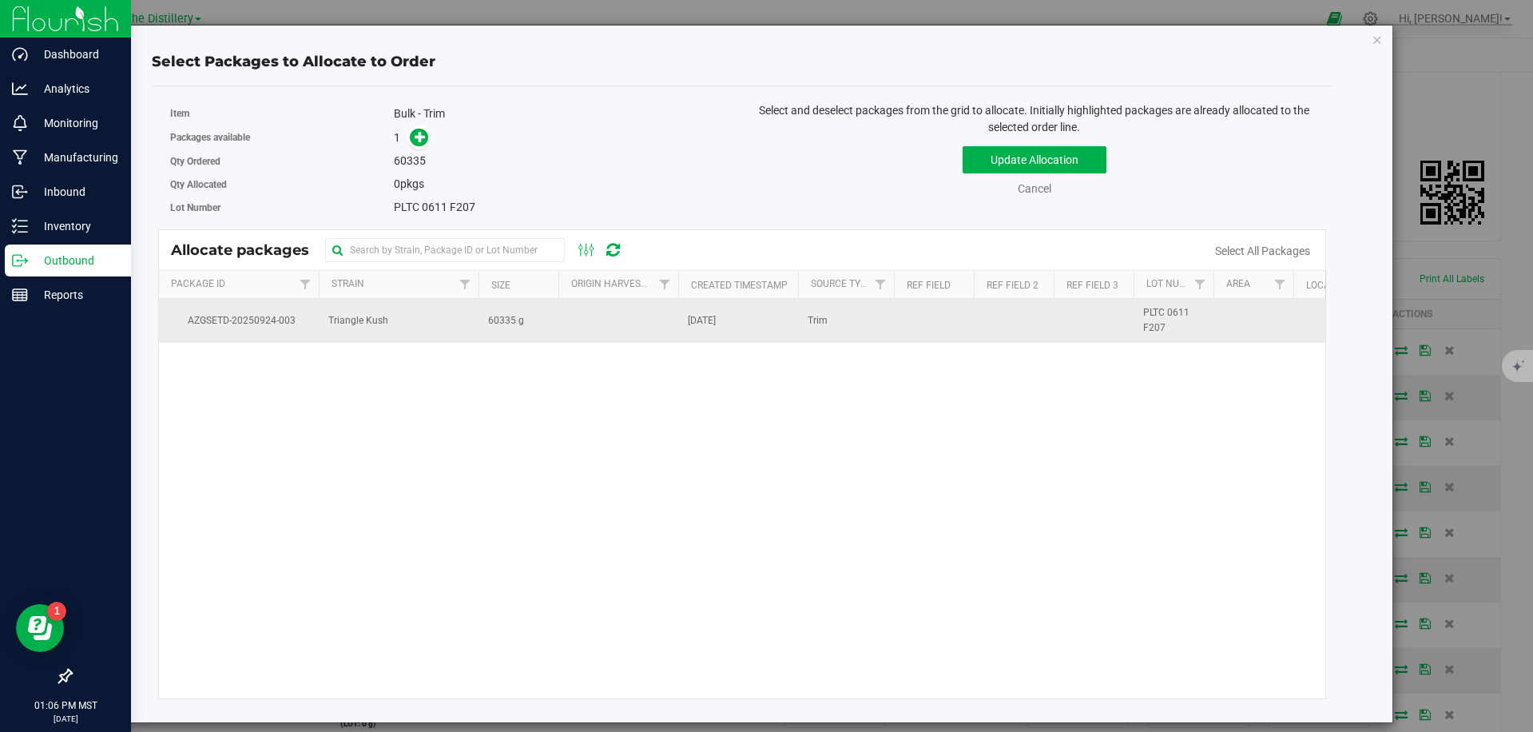
click at [233, 320] on span "AZGSETD-20250924-003" at bounding box center [239, 320] width 141 height 15
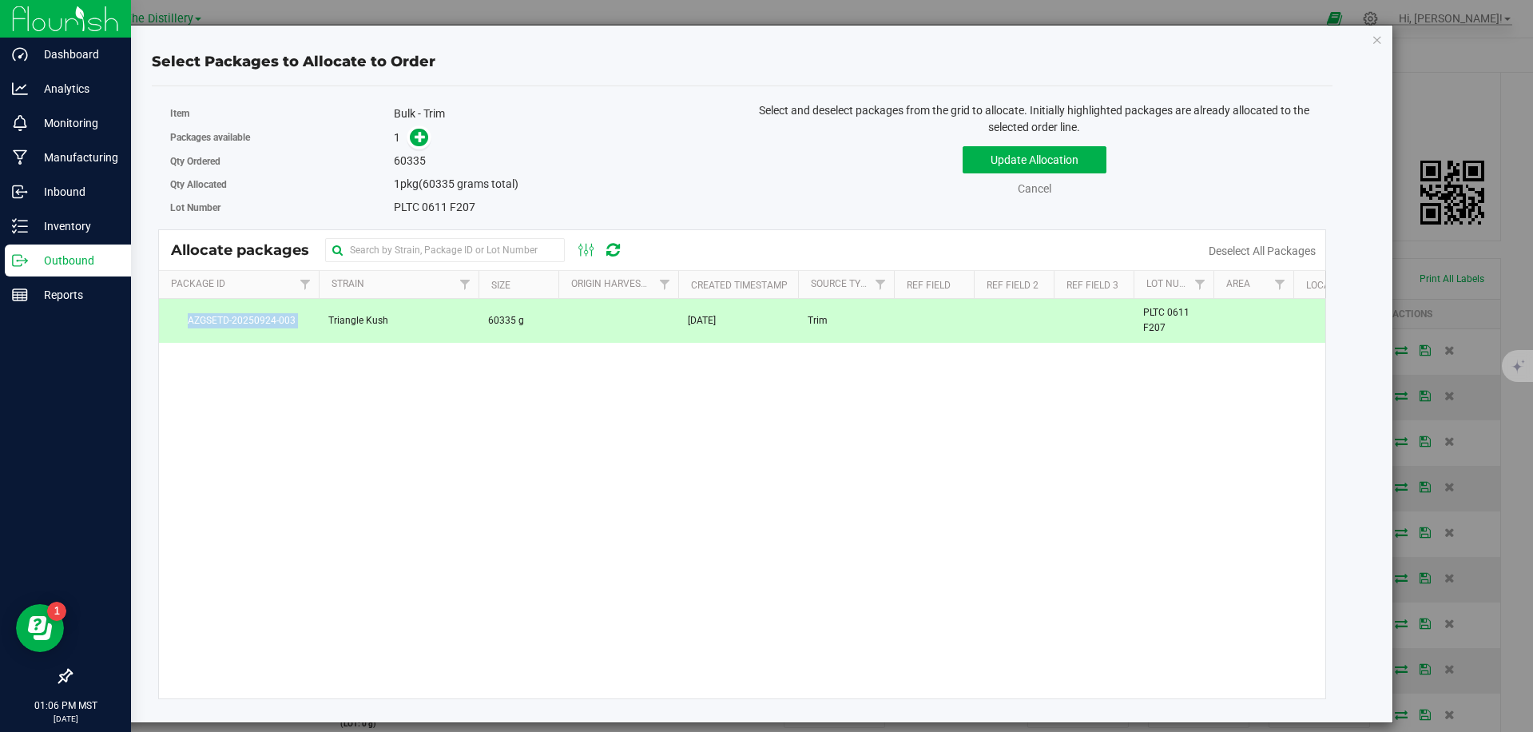
copy span "AZGSETD-20250924-003"
click at [932, 330] on td at bounding box center [934, 320] width 80 height 43
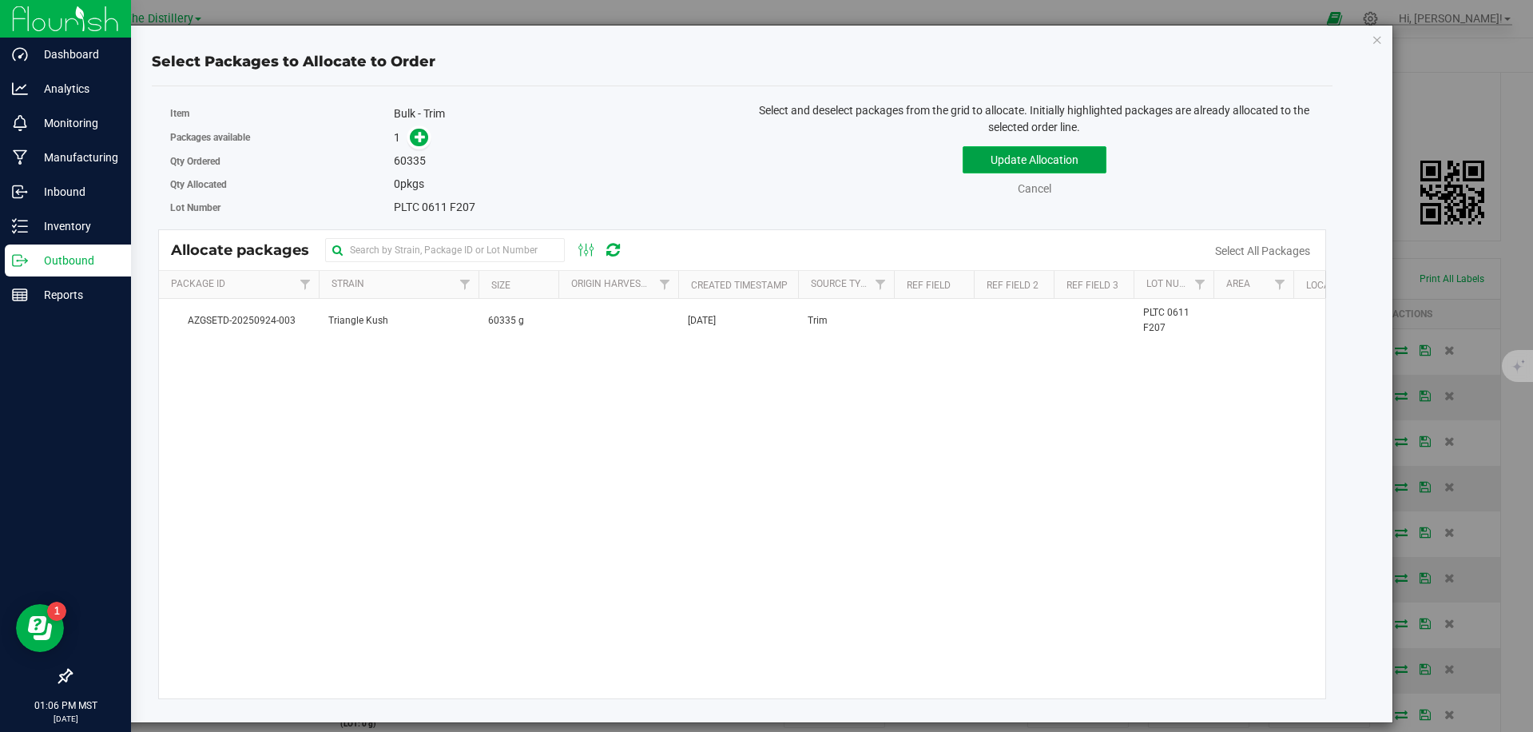
click at [1039, 166] on button "Update Allocation" at bounding box center [1035, 159] width 144 height 27
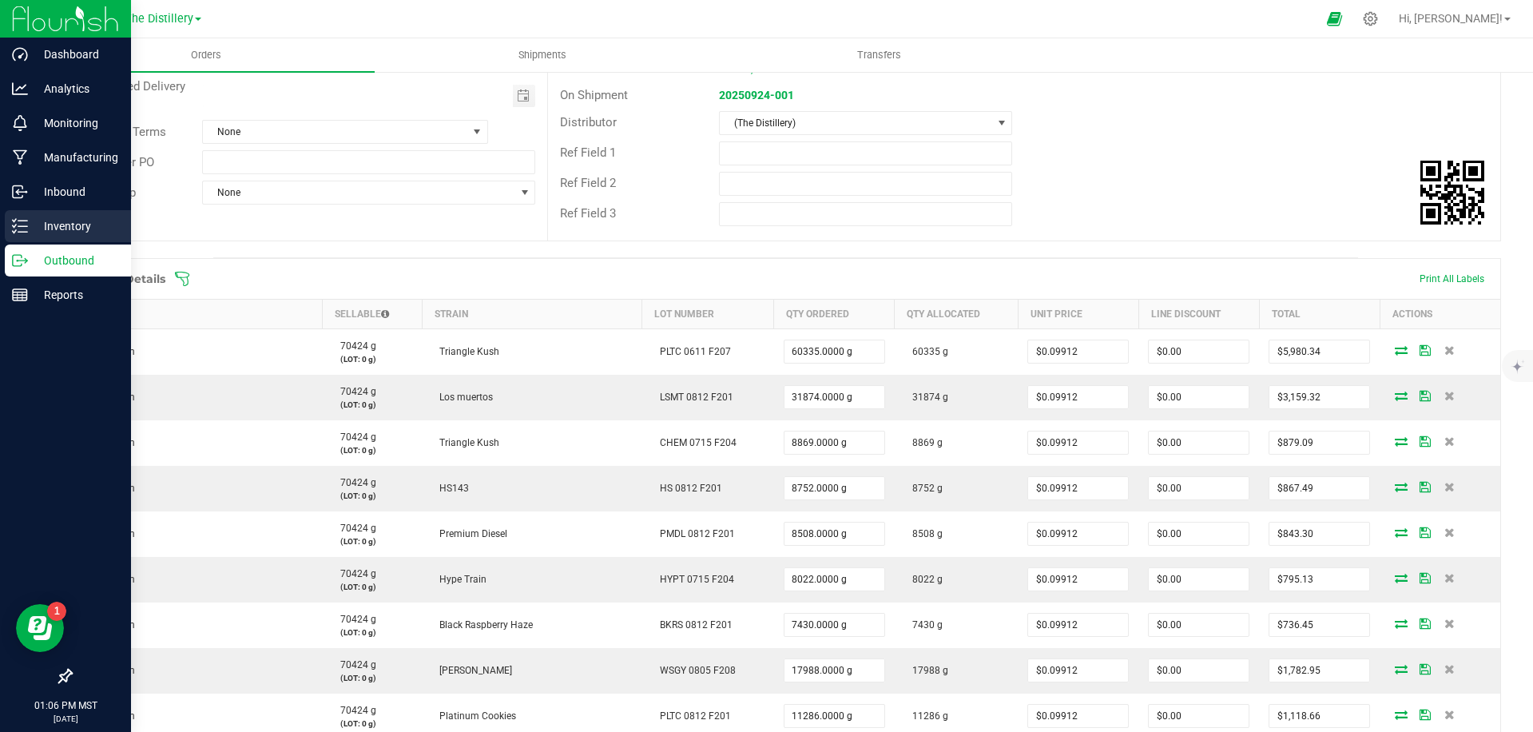
click at [12, 226] on icon at bounding box center [20, 226] width 16 height 16
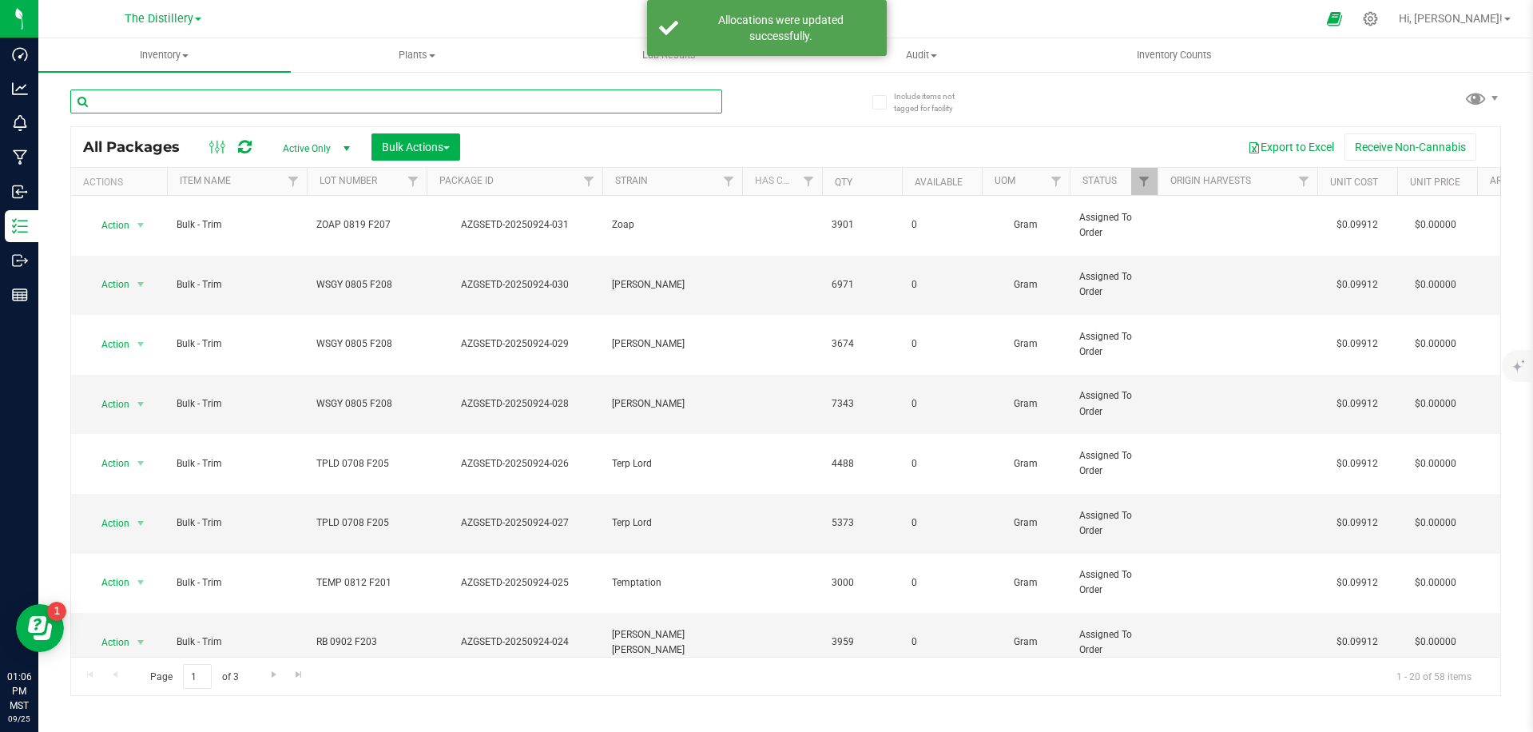
click at [372, 103] on input "text" at bounding box center [396, 101] width 652 height 24
paste input "AZGSETD-20250924-003"
type input "AZGSETD-20250924-003"
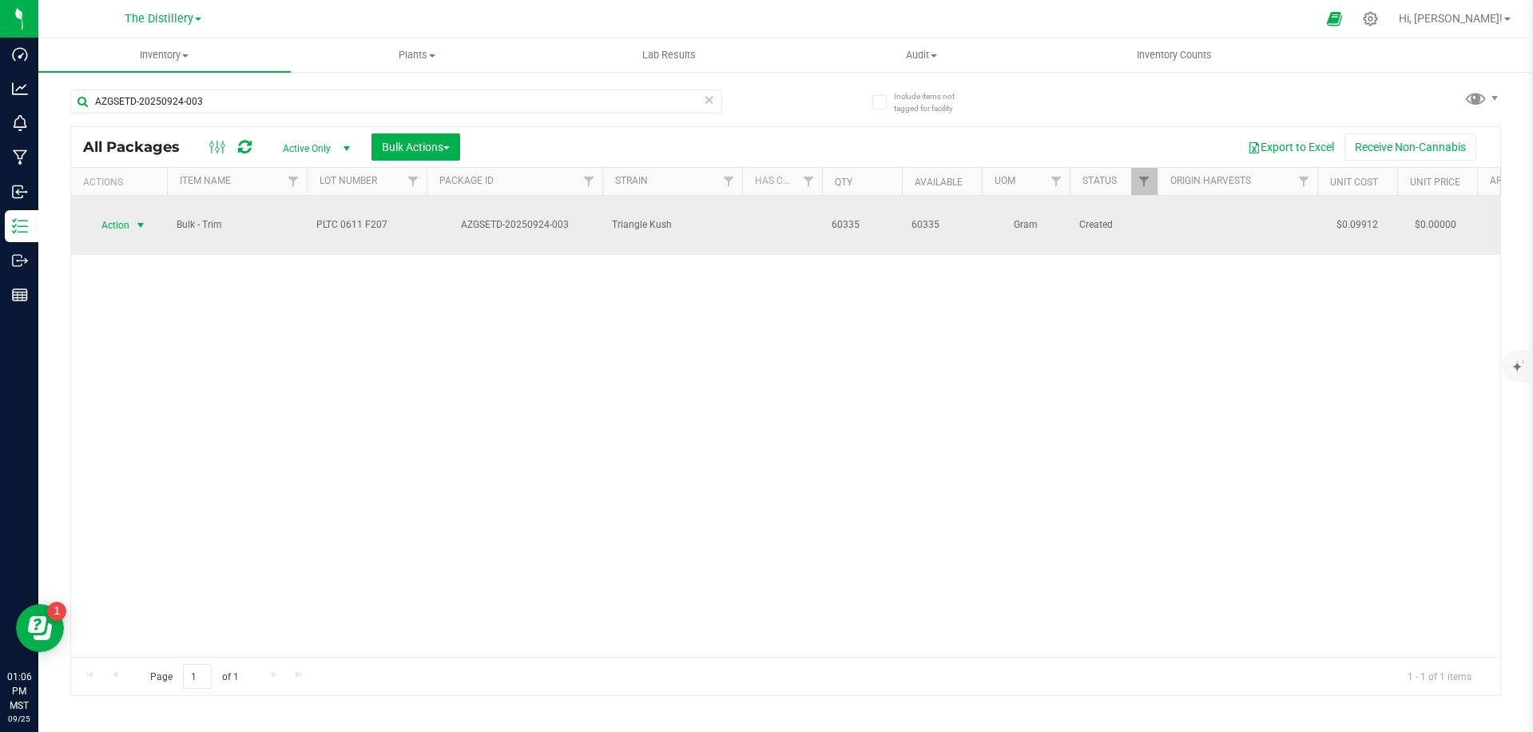
click at [134, 219] on span "select" at bounding box center [140, 225] width 13 height 13
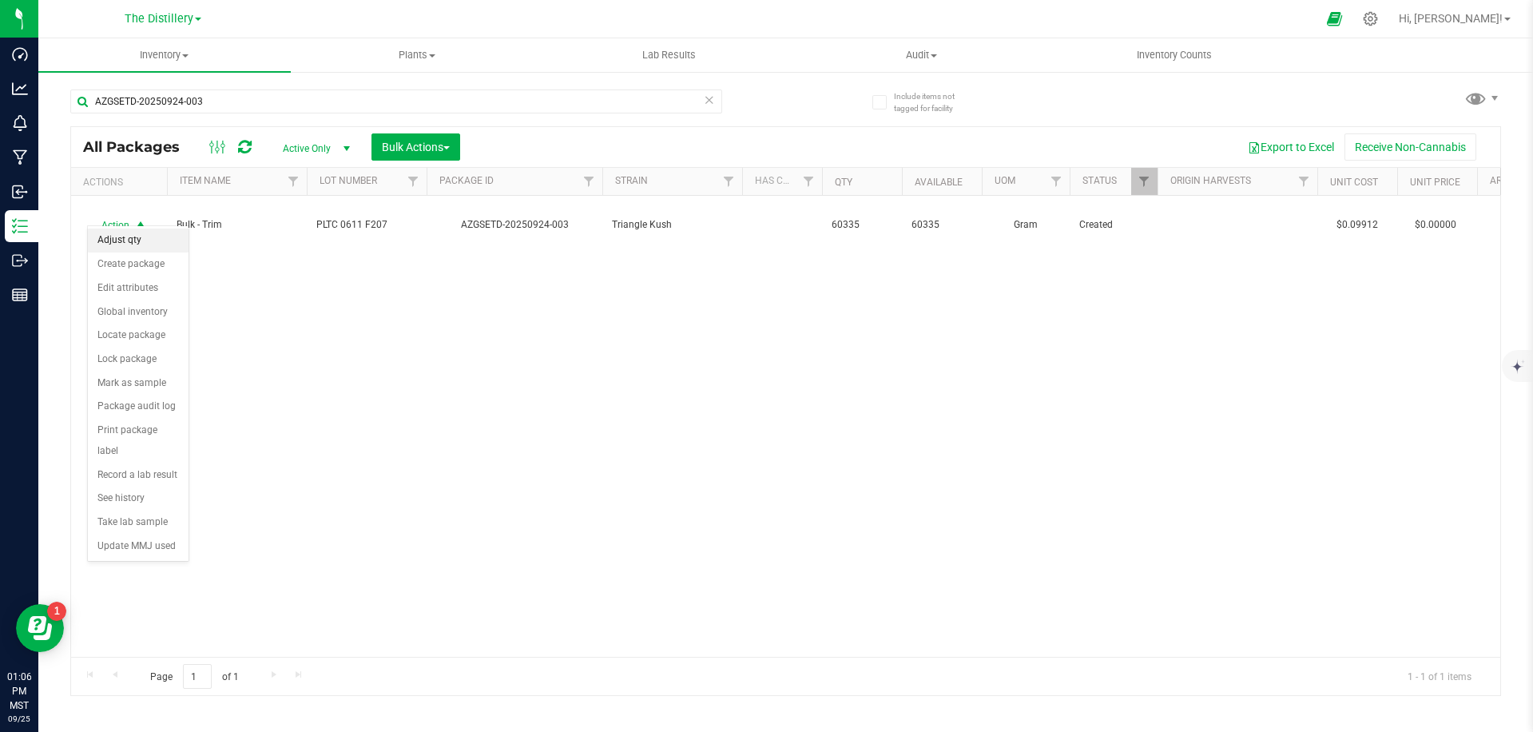
click at [138, 238] on li "Adjust qty" at bounding box center [138, 241] width 101 height 24
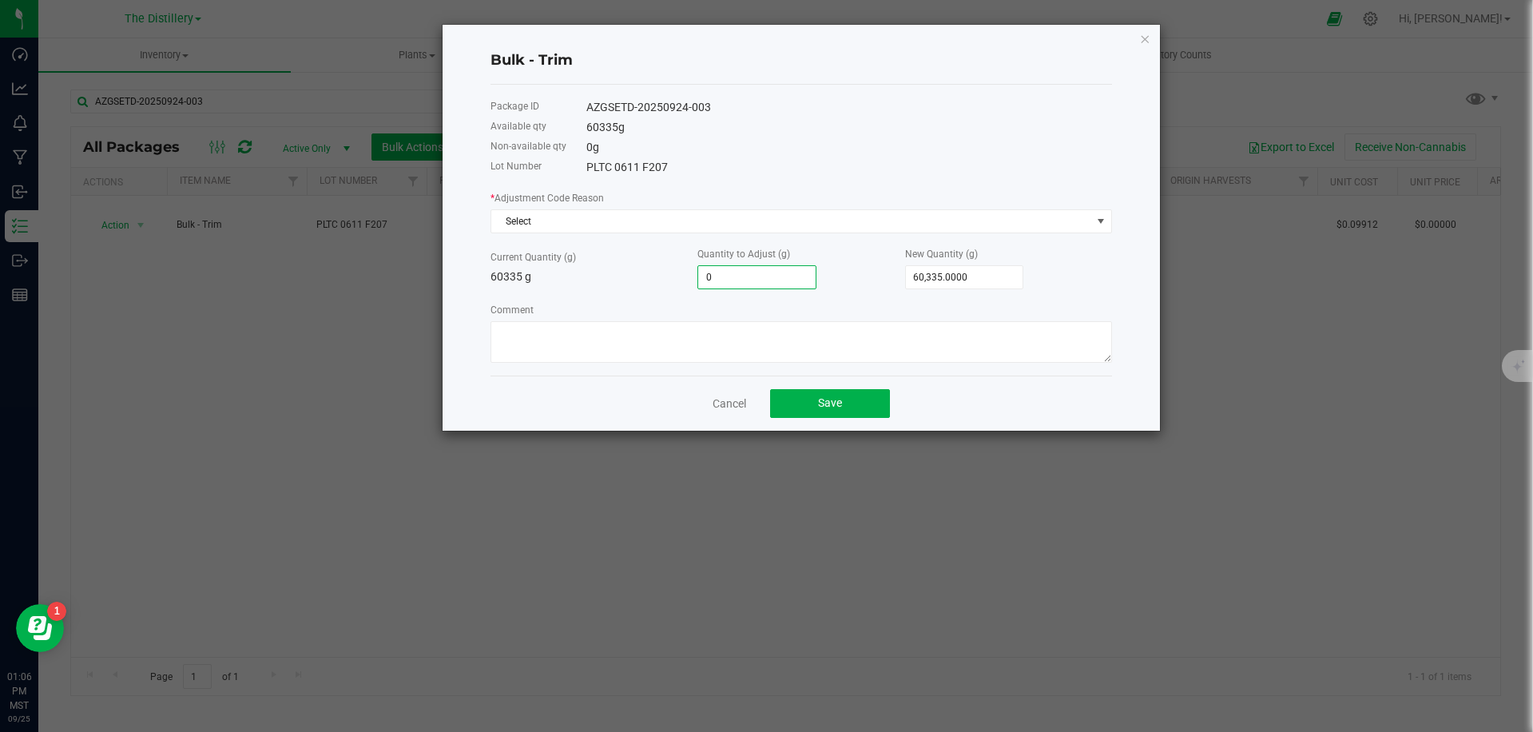
click at [762, 272] on input "0" at bounding box center [756, 277] width 117 height 22
type input "-10"
type input "60,325.0000"
type input "-108"
type input "60,227.0000"
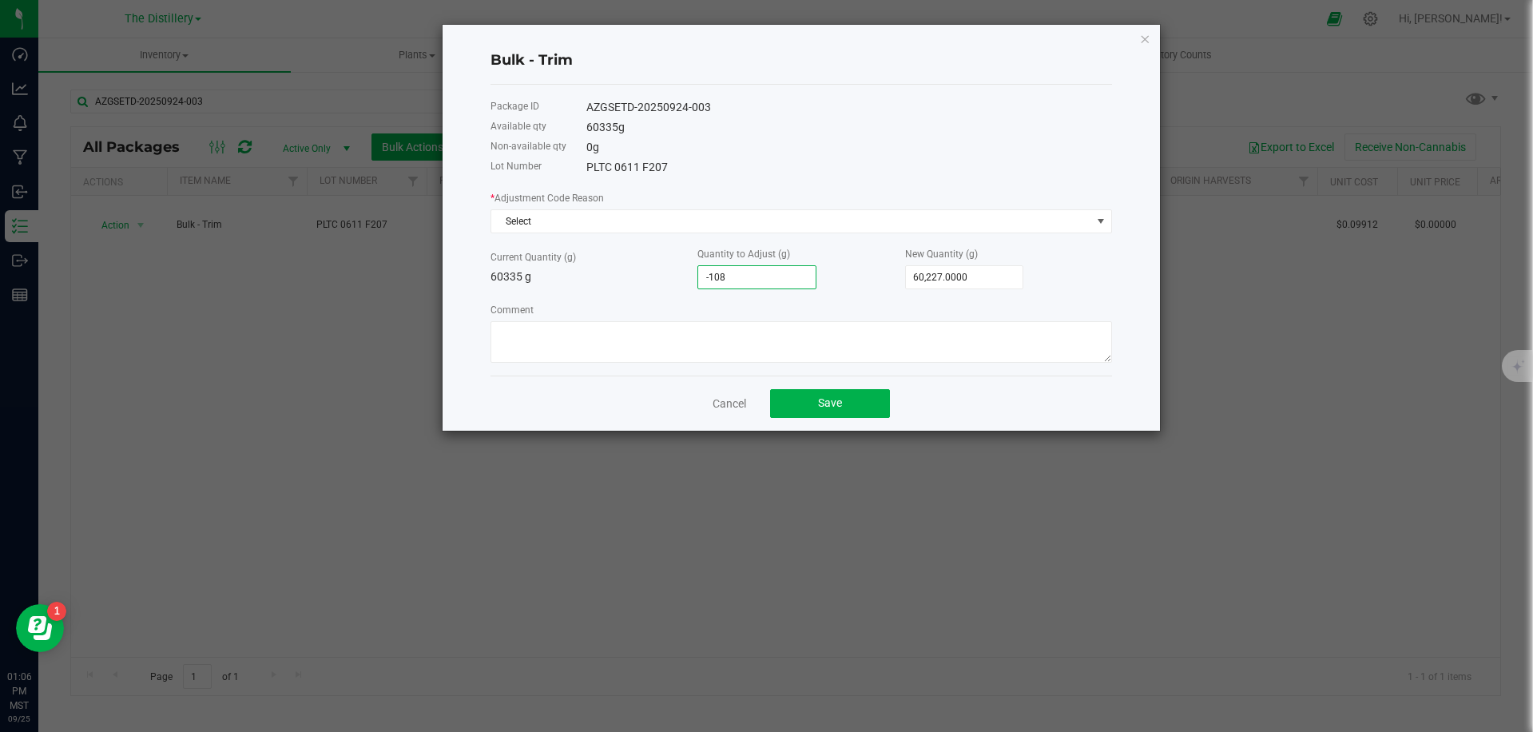
type input "-1081"
type input "59,254.0000"
type input "-1,081.0000"
click at [817, 406] on button "Save" at bounding box center [830, 403] width 120 height 29
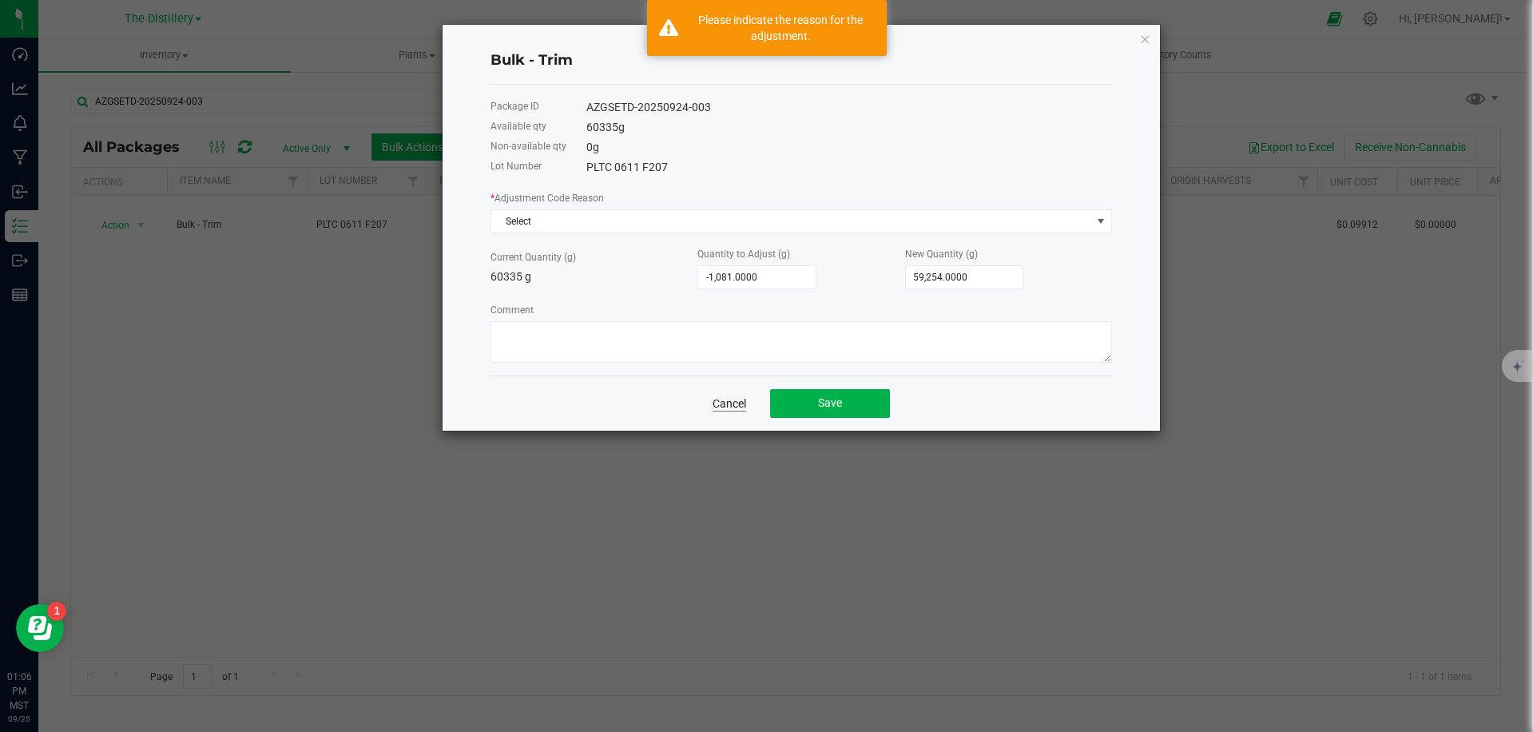
click at [728, 405] on link "Cancel" at bounding box center [730, 404] width 34 height 16
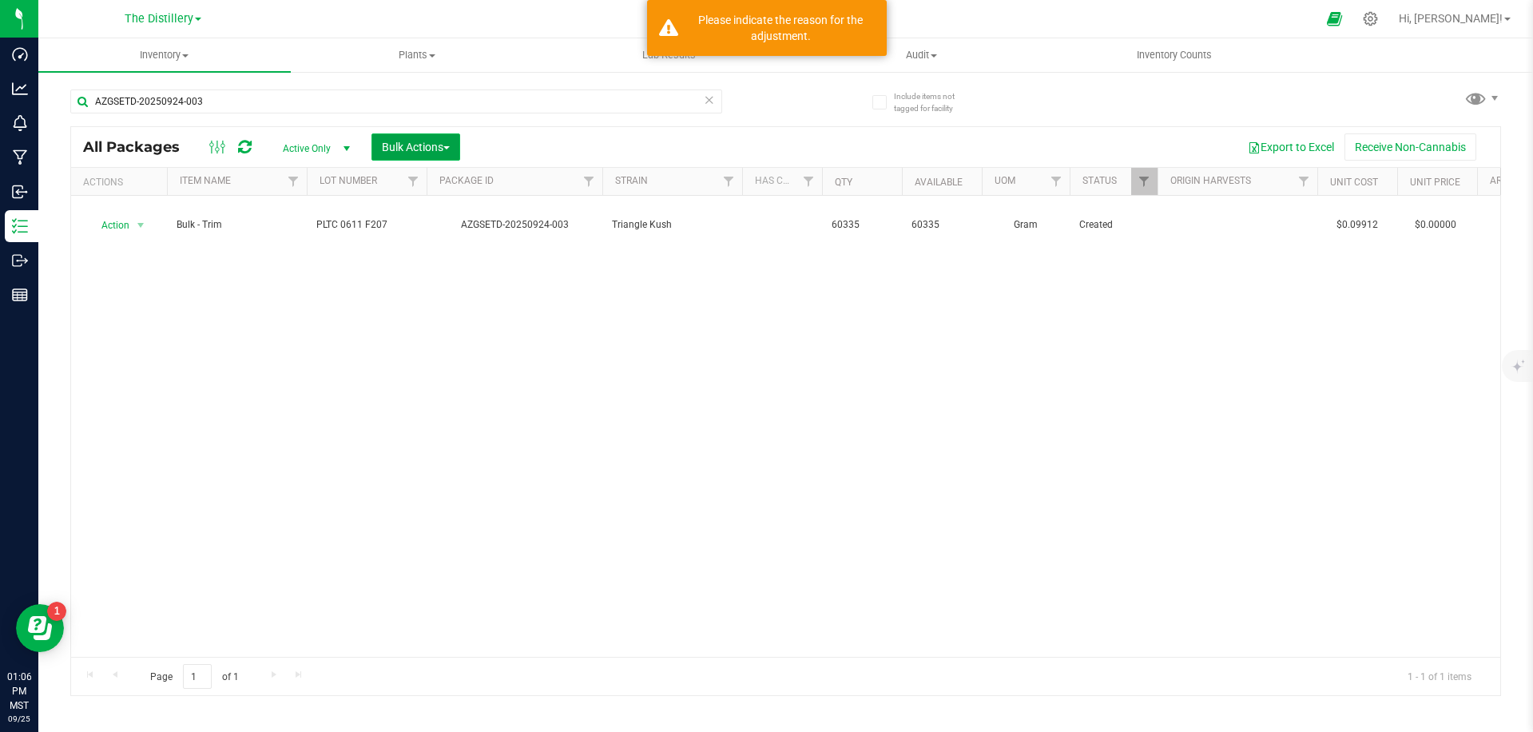
click at [418, 152] on span "Bulk Actions" at bounding box center [416, 147] width 68 height 13
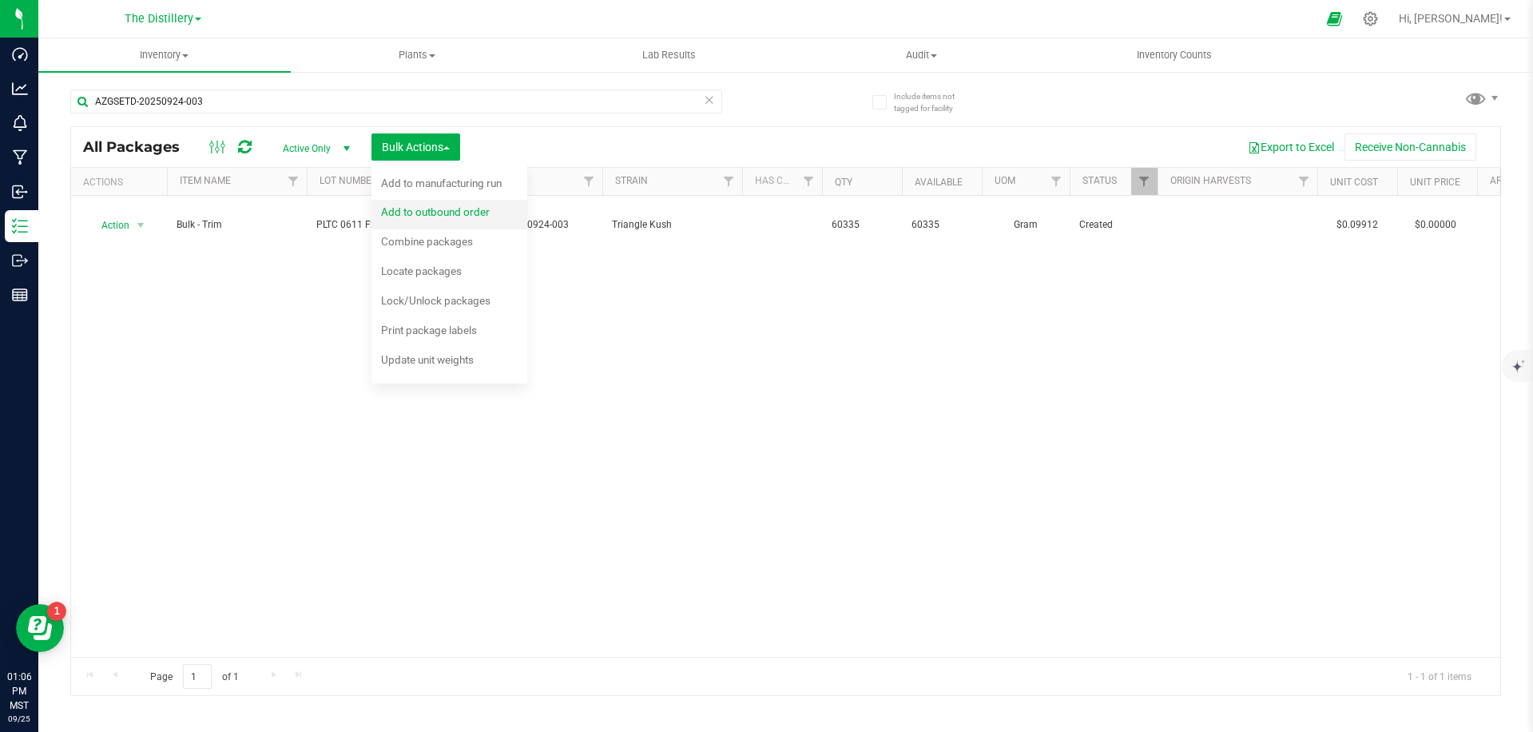
click at [432, 214] on span "Add to outbound order" at bounding box center [435, 211] width 109 height 13
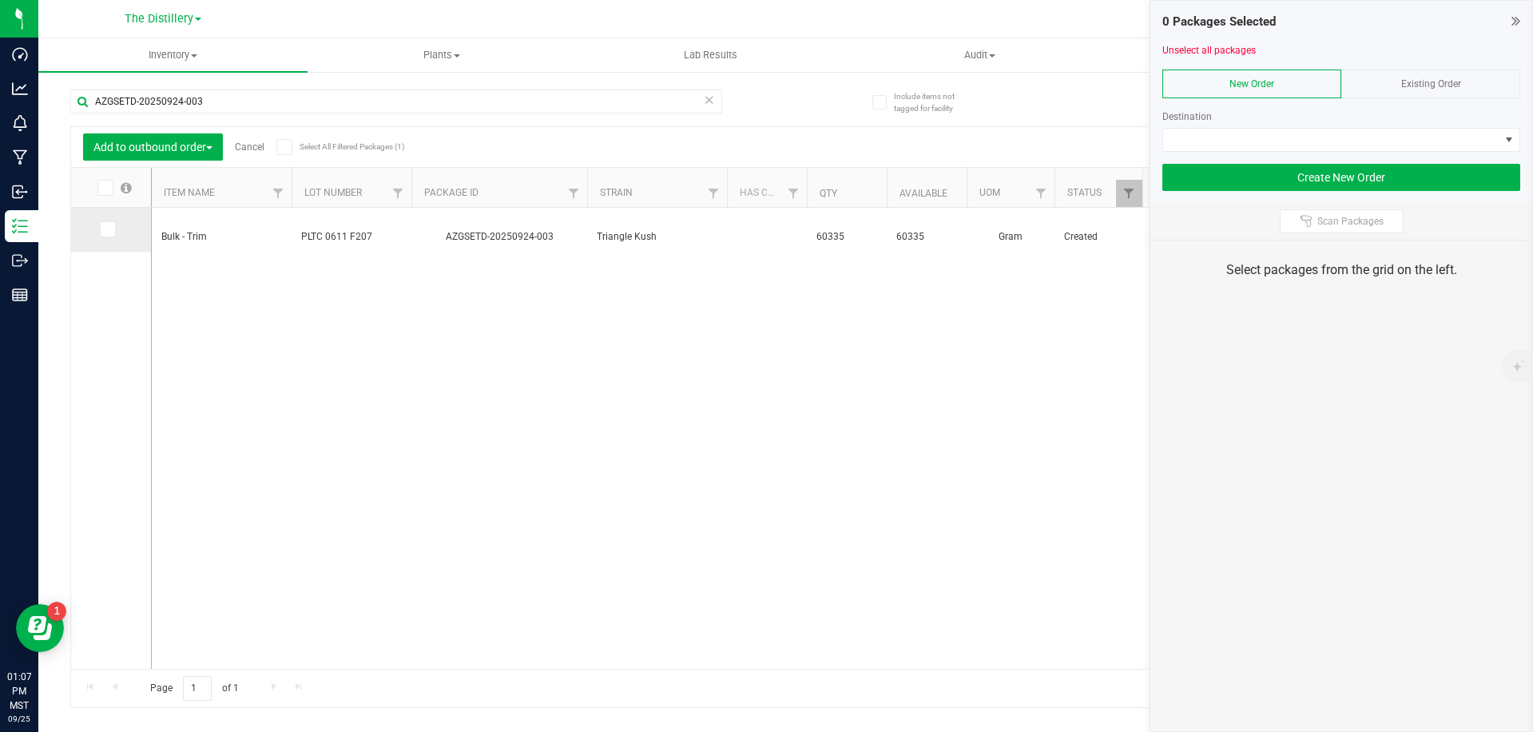
drag, startPoint x: 101, startPoint y: 225, endPoint x: 109, endPoint y: 225, distance: 8.0
click at [101, 229] on icon at bounding box center [106, 229] width 10 height 0
click at [0, 0] on input "checkbox" at bounding box center [0, 0] width 0 height 0
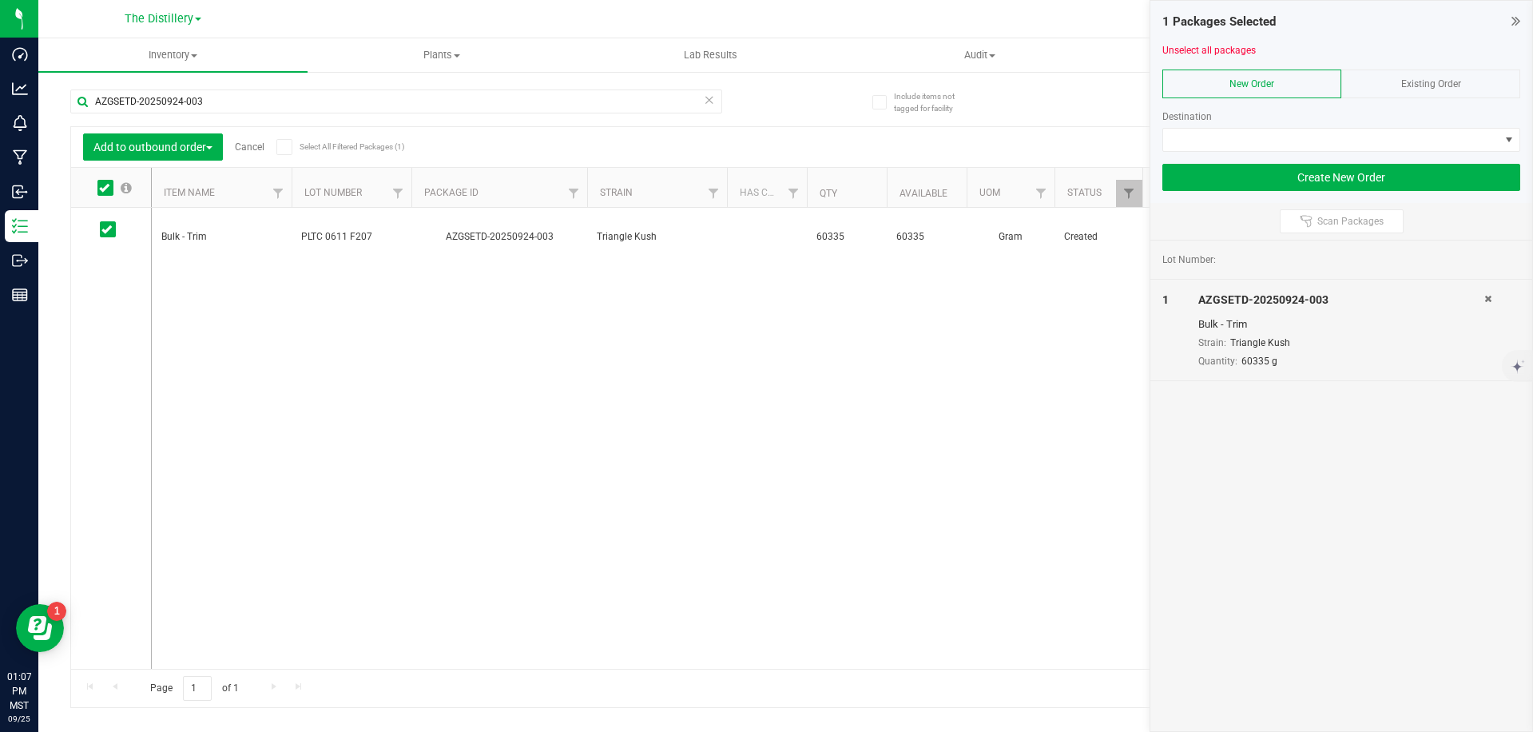
click at [1410, 93] on div "Existing Order" at bounding box center [1431, 84] width 179 height 29
click at [1256, 140] on span at bounding box center [1331, 140] width 336 height 22
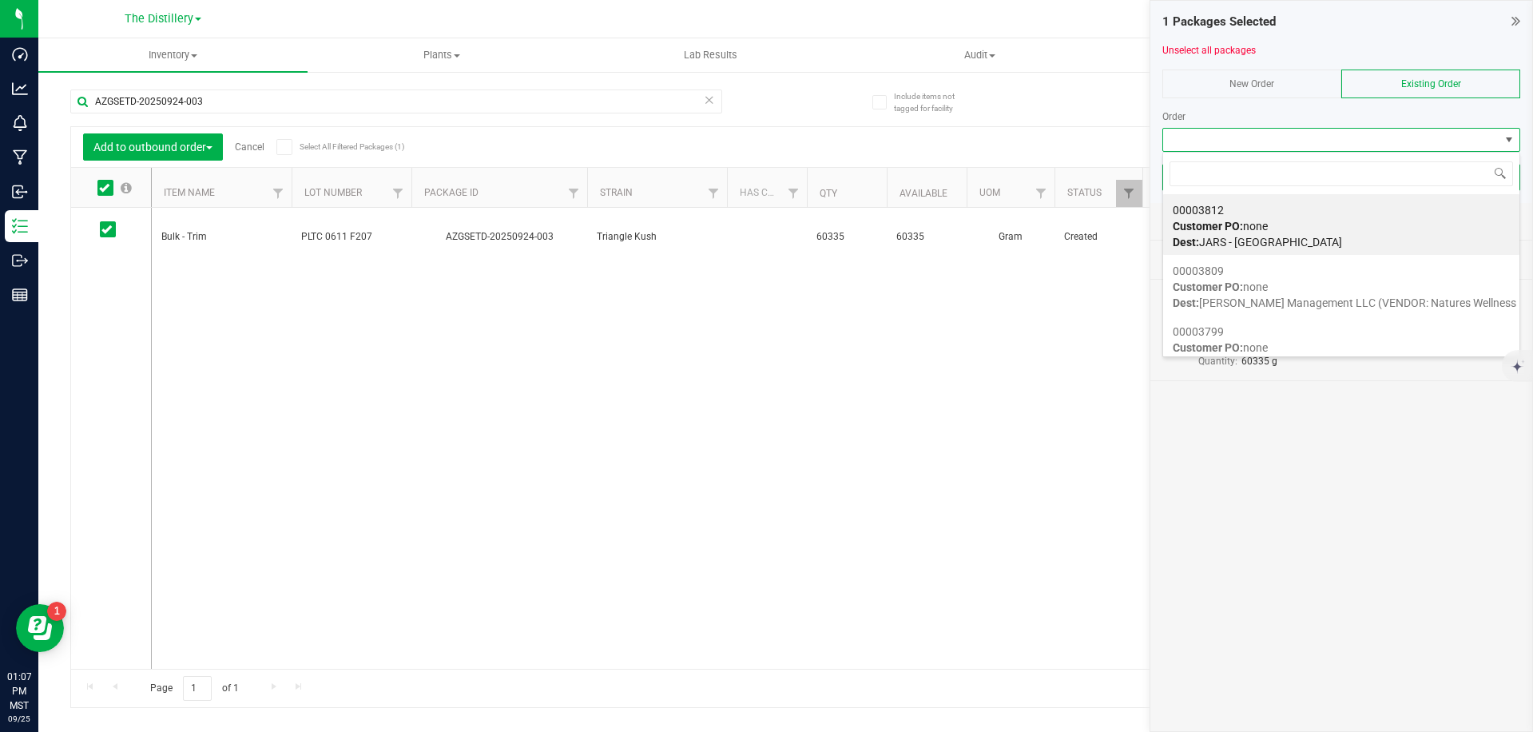
scroll to position [24, 358]
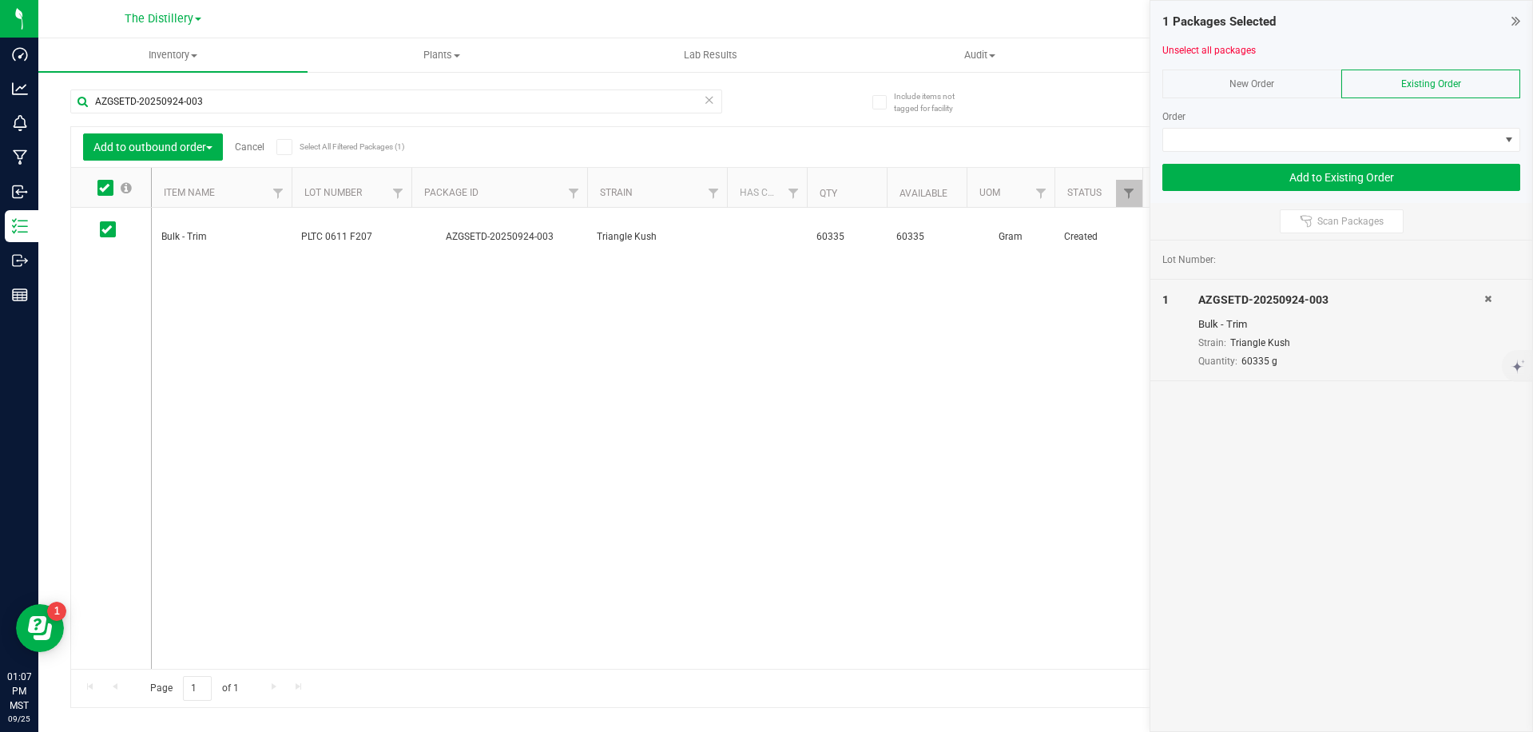
drag, startPoint x: 990, startPoint y: 309, endPoint x: 392, endPoint y: 304, distance: 598.5
click at [978, 312] on div "Bulk - Trim PLTC 0611 F207 AZGSETD-20250924-003 Triangle Kush 60335 60335 Gram …" at bounding box center [826, 438] width 1348 height 461
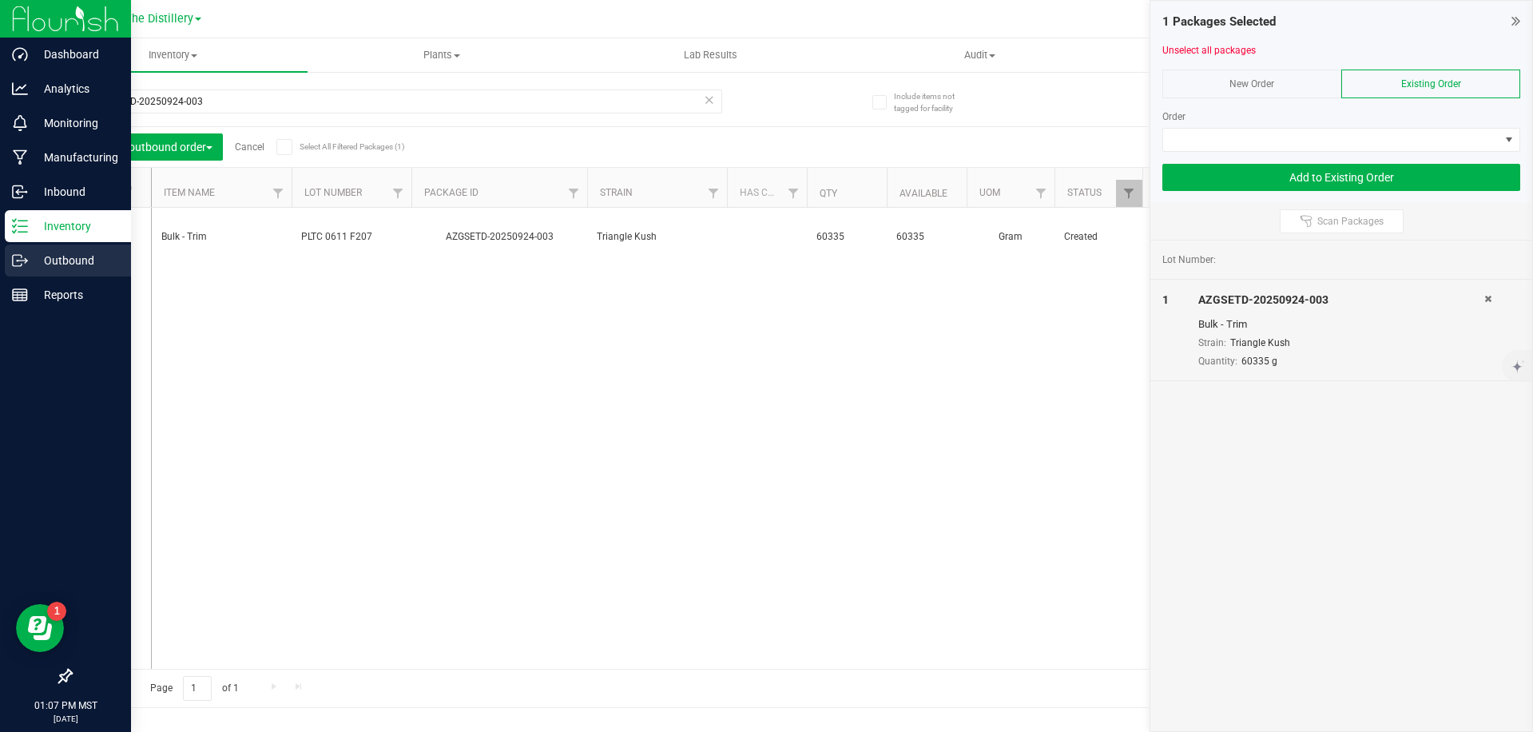
click at [24, 262] on icon at bounding box center [20, 261] width 16 height 16
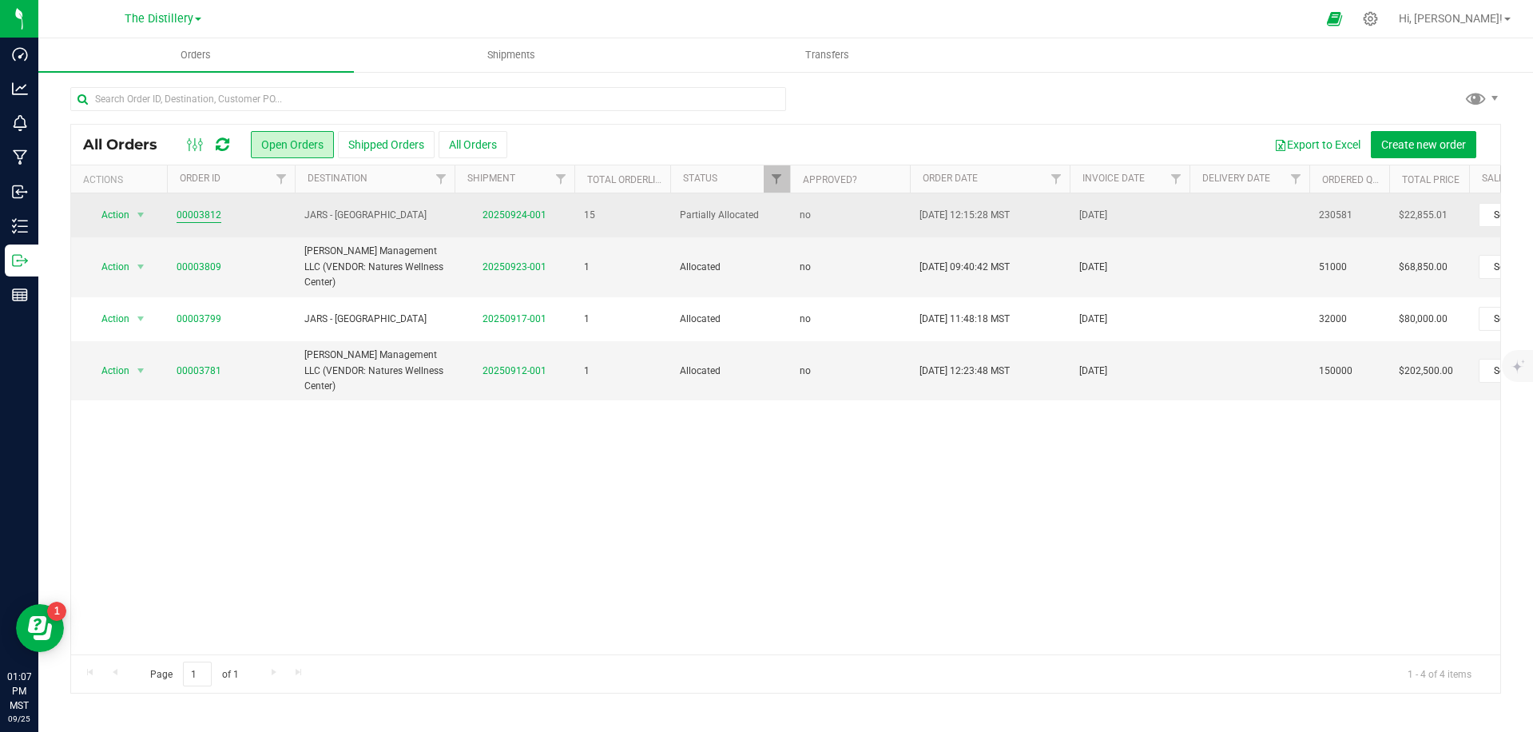
click at [179, 216] on link "00003812" at bounding box center [199, 215] width 45 height 15
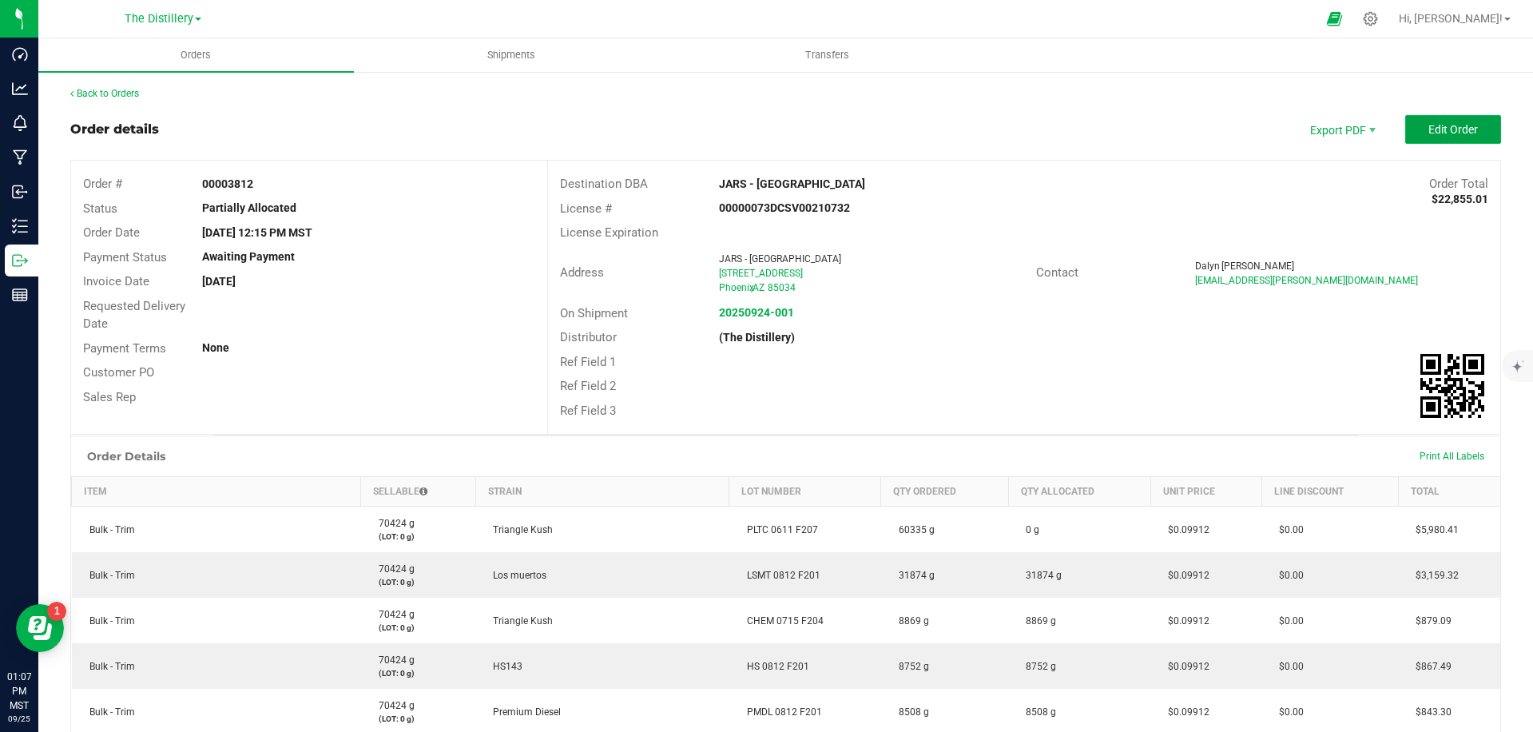
click at [1445, 127] on span "Edit Order" at bounding box center [1454, 129] width 50 height 13
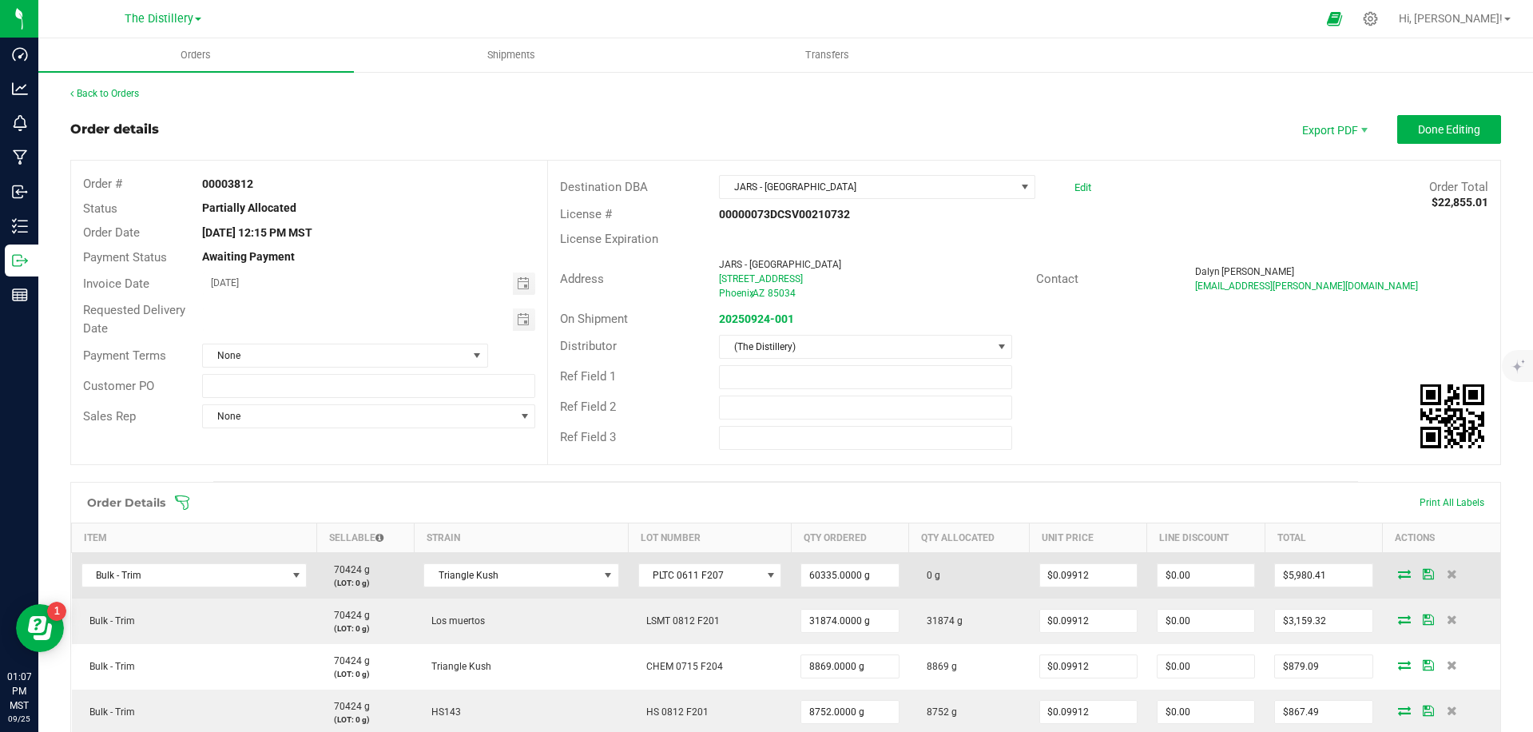
click at [1398, 576] on icon at bounding box center [1404, 574] width 13 height 10
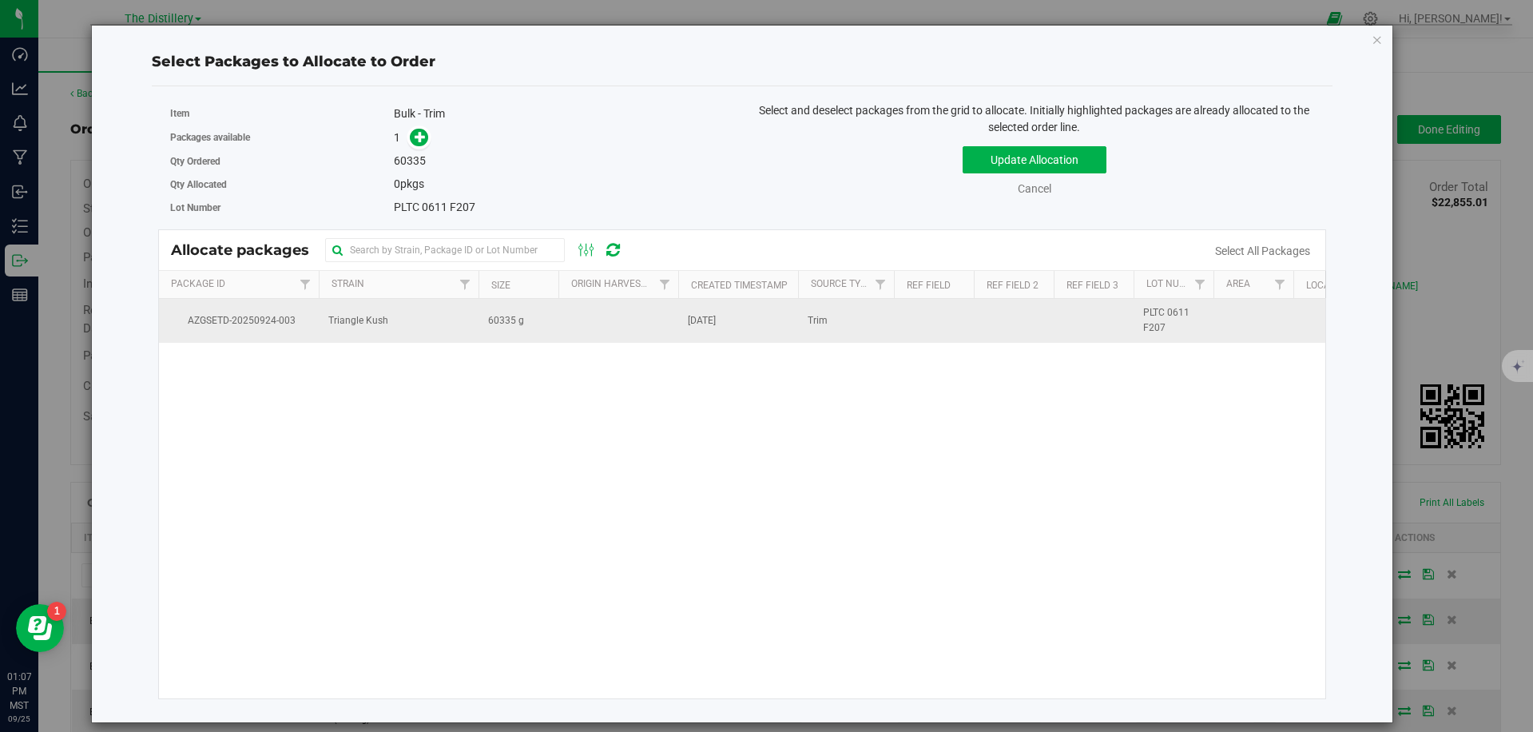
click at [536, 319] on td "60335 g" at bounding box center [519, 320] width 80 height 43
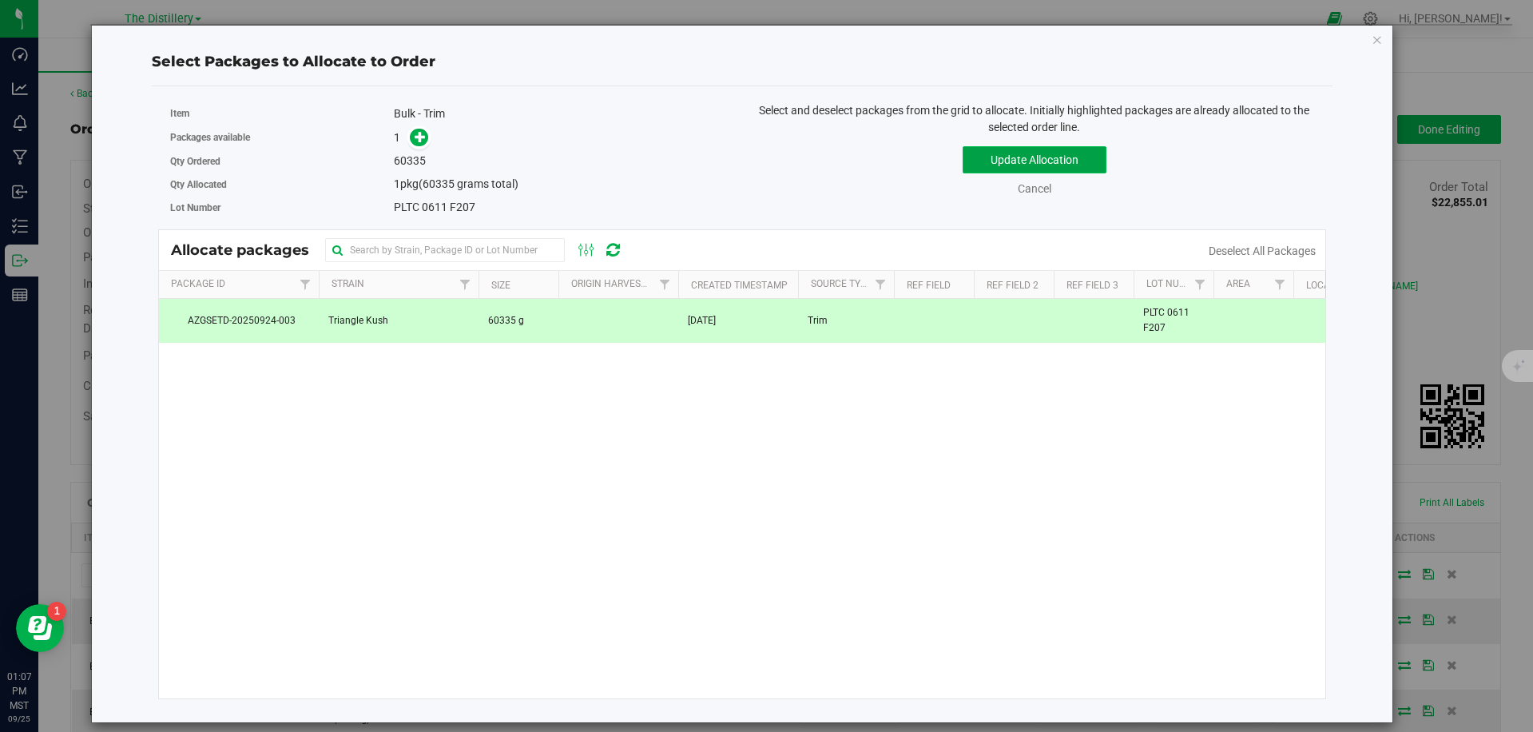
click at [1093, 155] on button "Update Allocation" at bounding box center [1035, 159] width 144 height 27
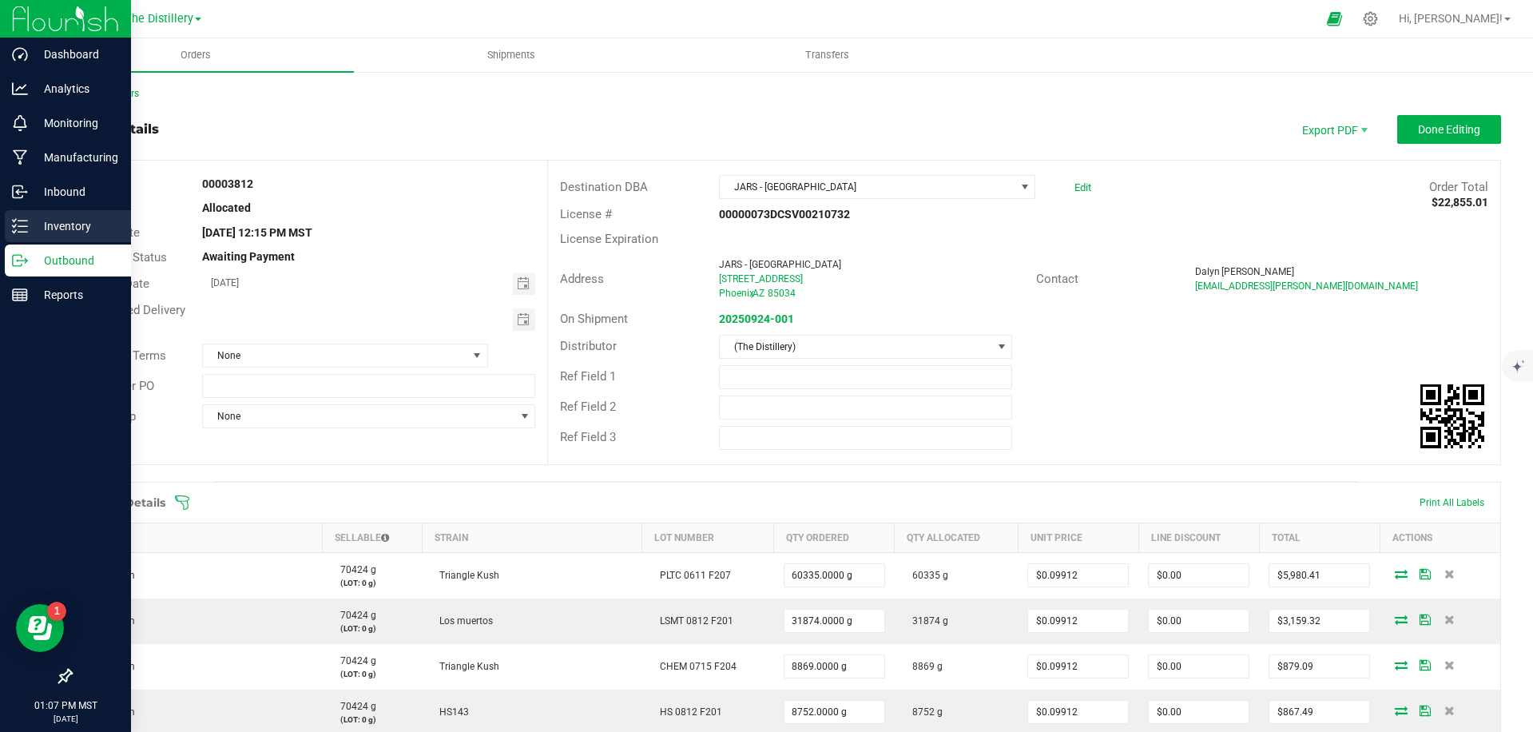
click at [28, 230] on p "Inventory" at bounding box center [76, 226] width 96 height 19
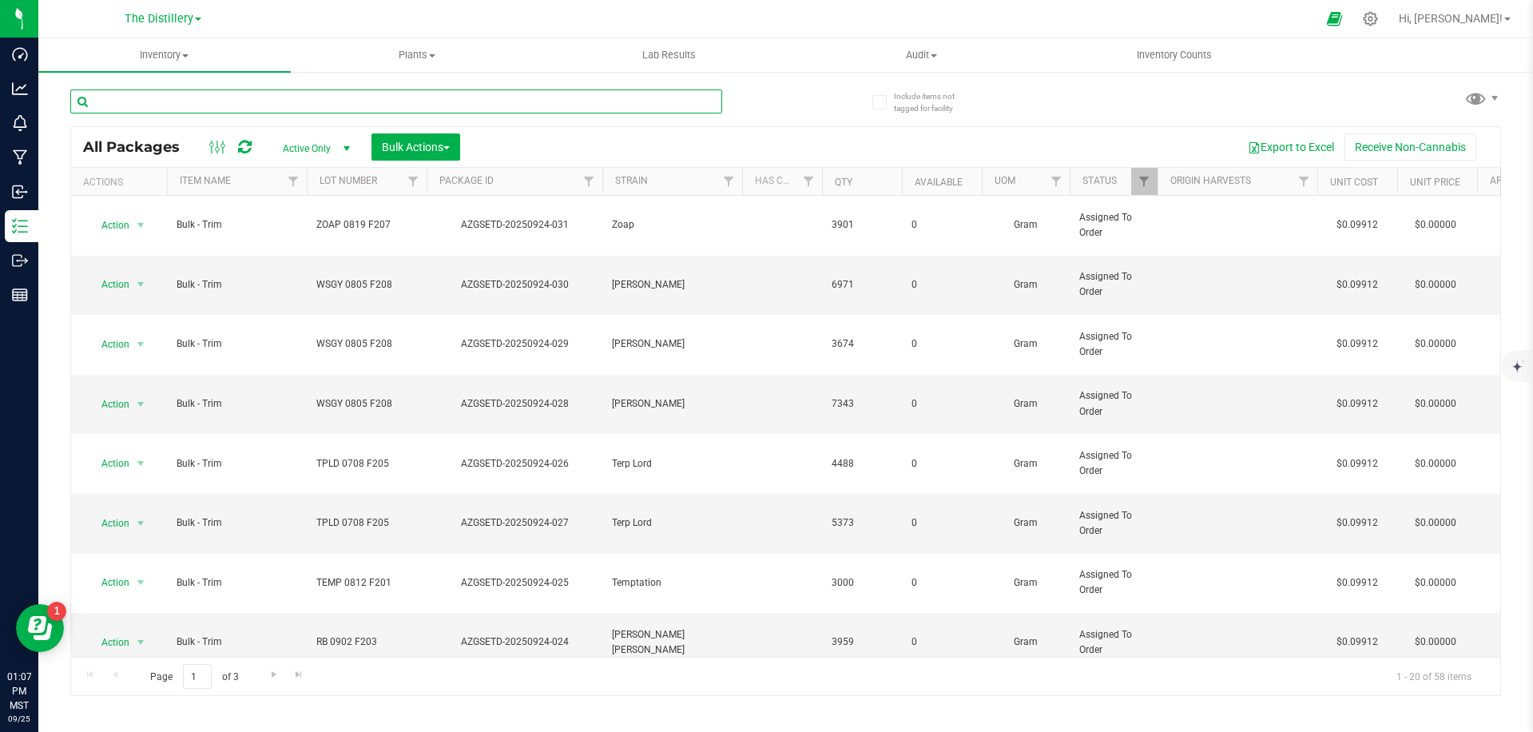
click at [348, 103] on input "text" at bounding box center [396, 101] width 652 height 24
paste input "AZGSETD-20250924-003"
type input "AZGSETD-20250924-003"
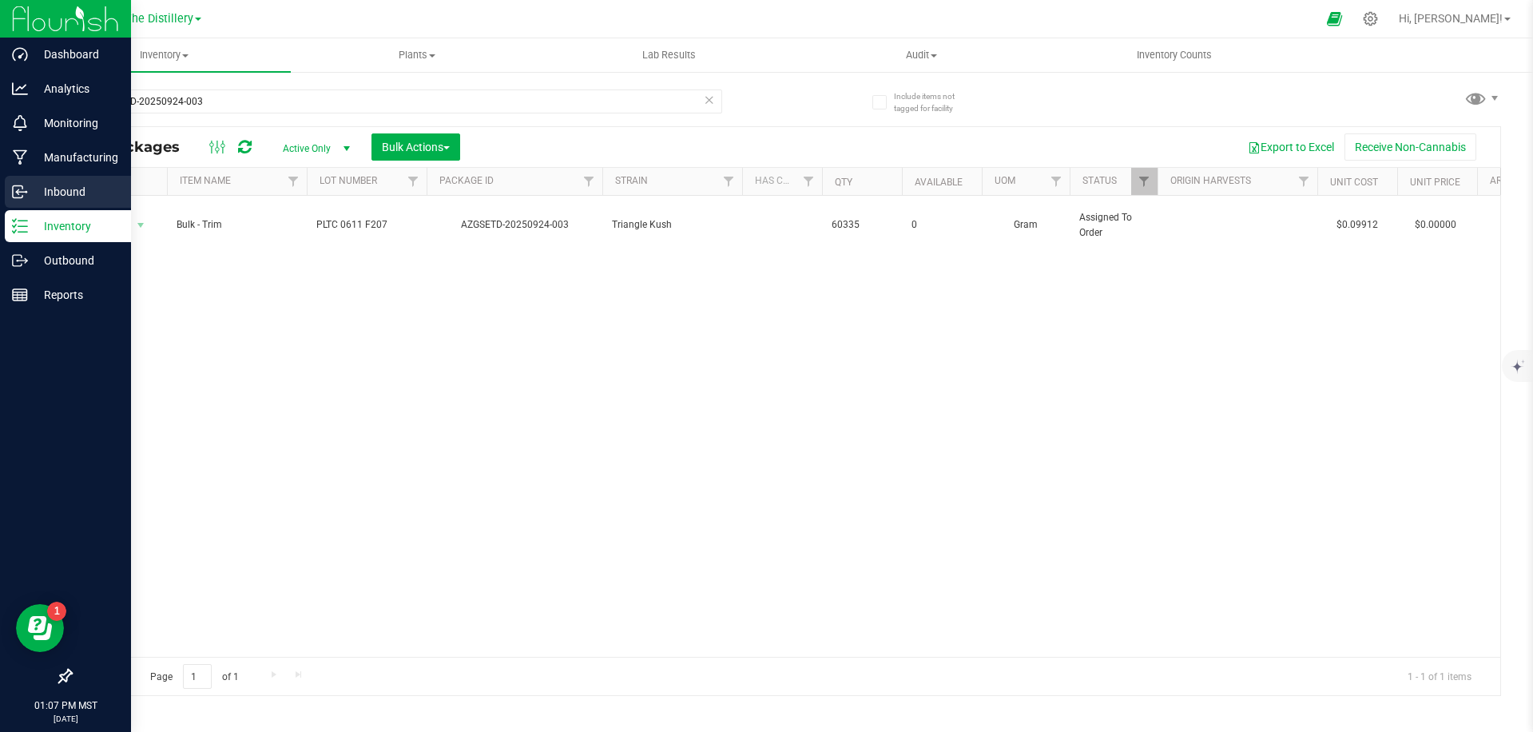
click at [26, 191] on circle at bounding box center [26, 192] width 2 height 2
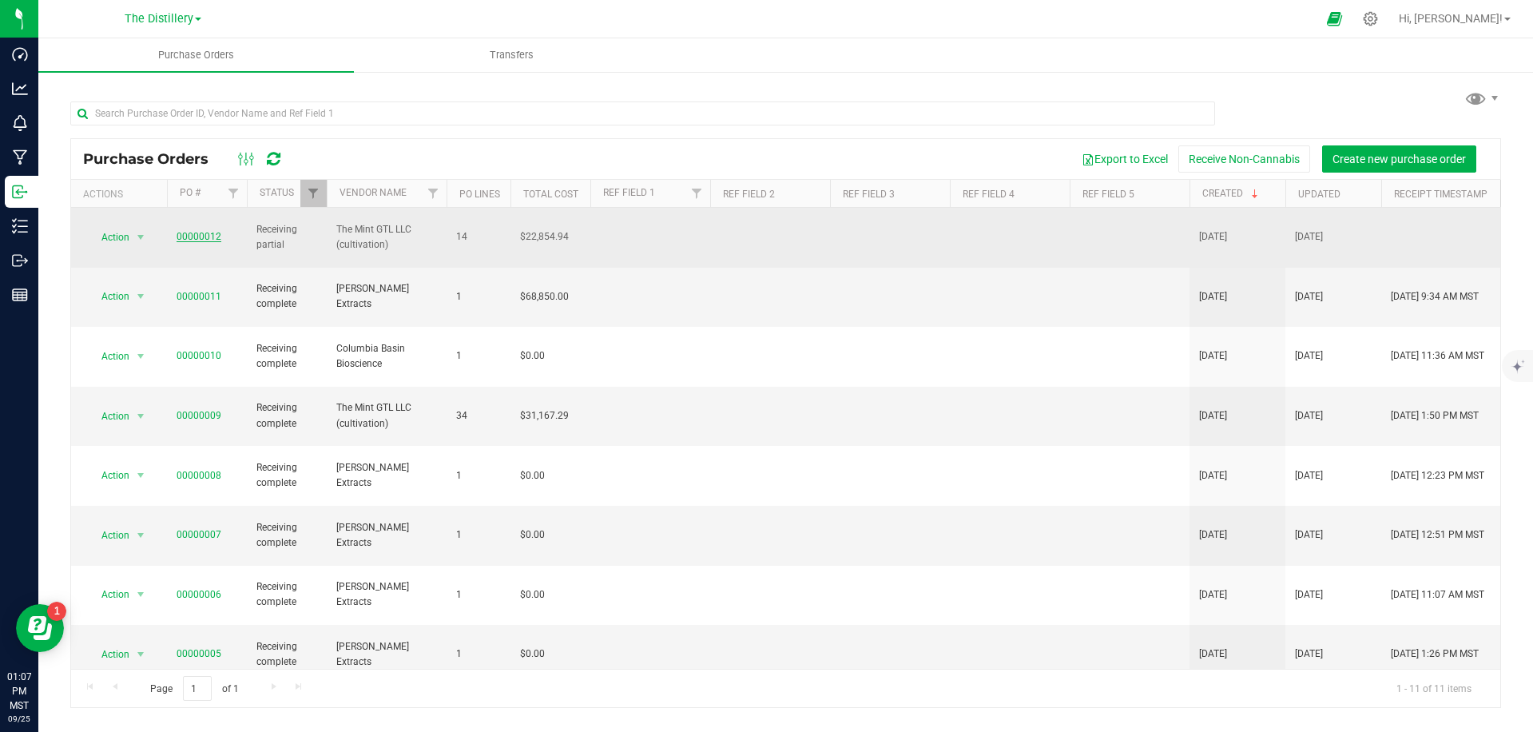
click at [196, 231] on link "00000012" at bounding box center [199, 236] width 45 height 11
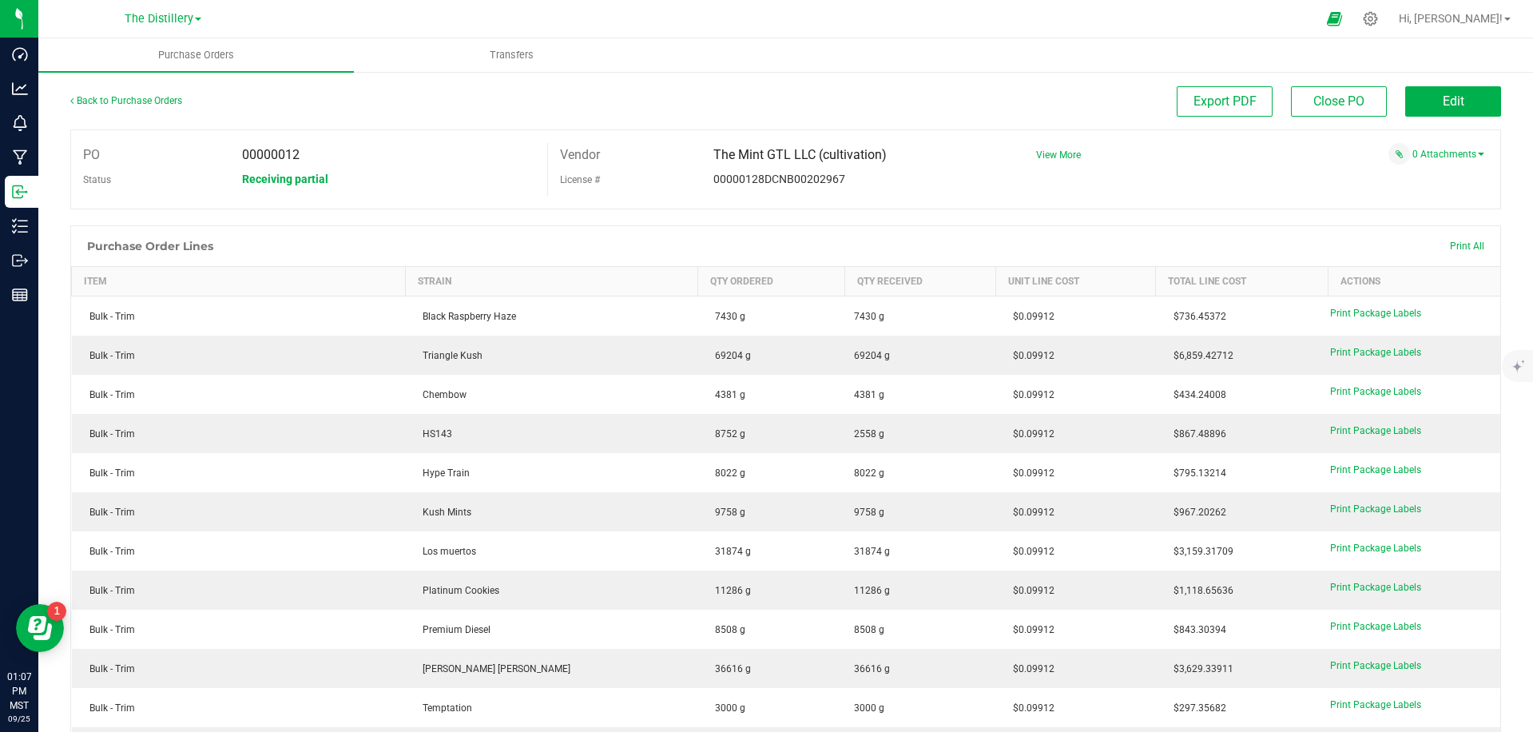
click at [873, 239] on div "Purchase Order Lines Print All" at bounding box center [786, 246] width 1430 height 40
drag, startPoint x: 873, startPoint y: 239, endPoint x: 60, endPoint y: 295, distance: 815.4
click at [865, 241] on div "Purchase Order Lines Print All" at bounding box center [786, 246] width 1430 height 40
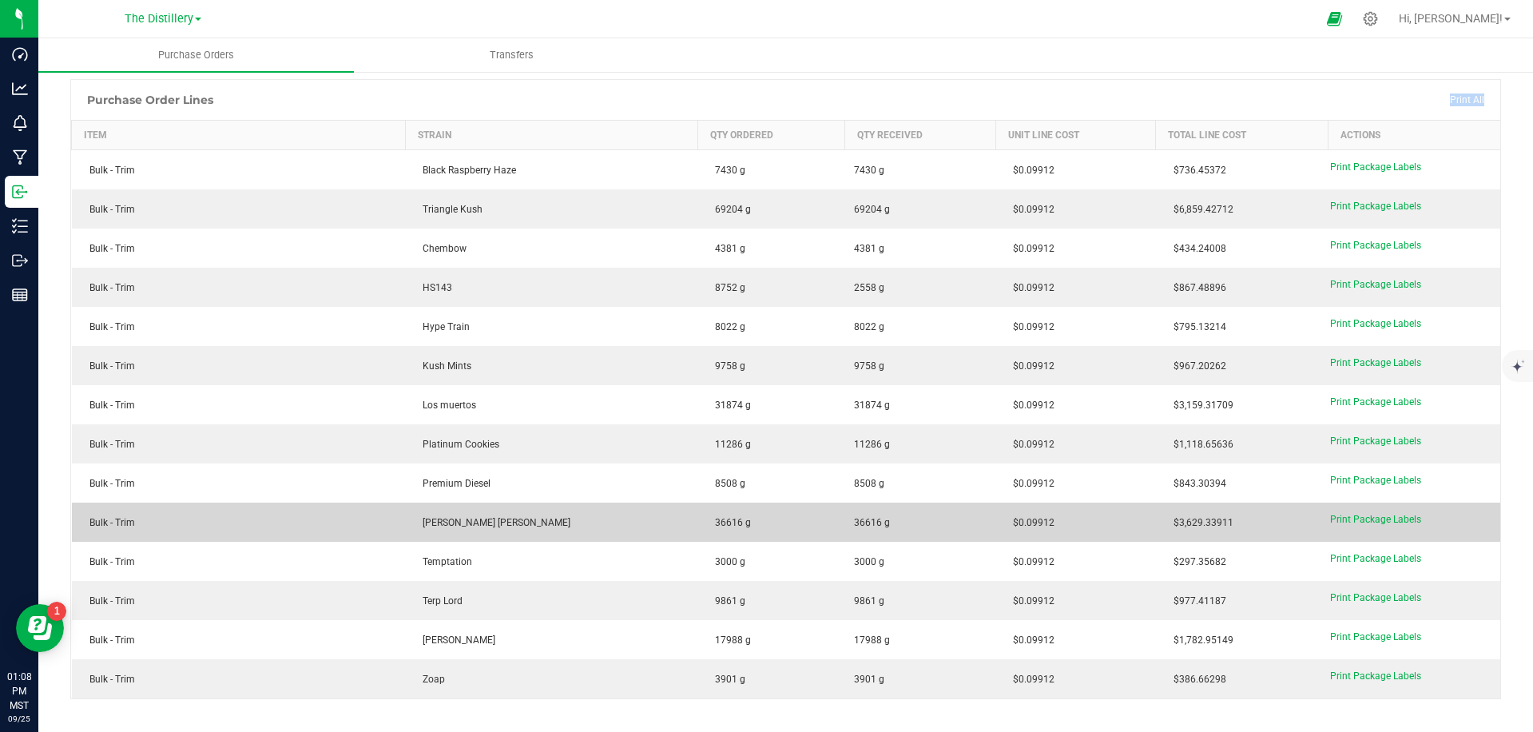
scroll to position [136, 0]
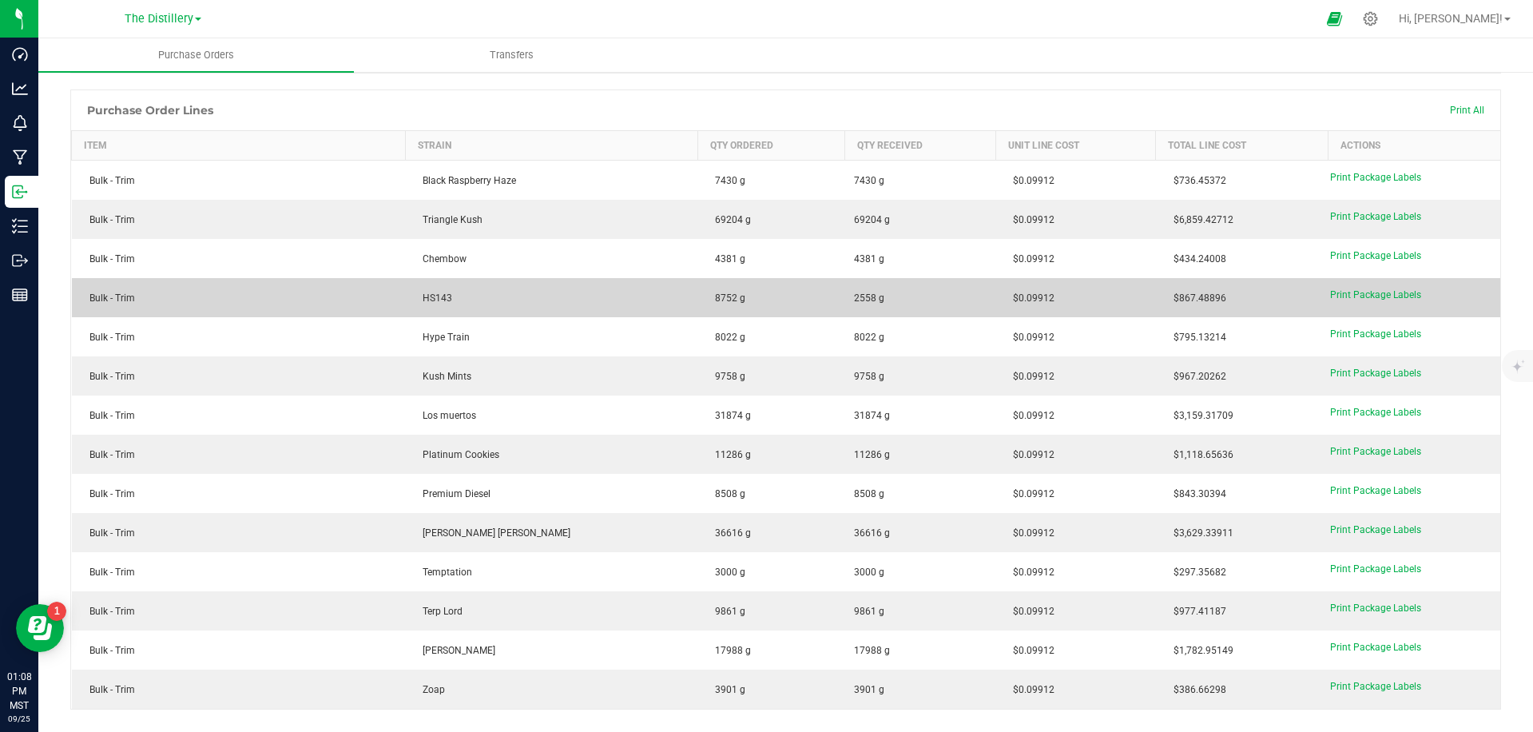
click at [350, 298] on div "Bulk - Trim" at bounding box center [239, 298] width 315 height 14
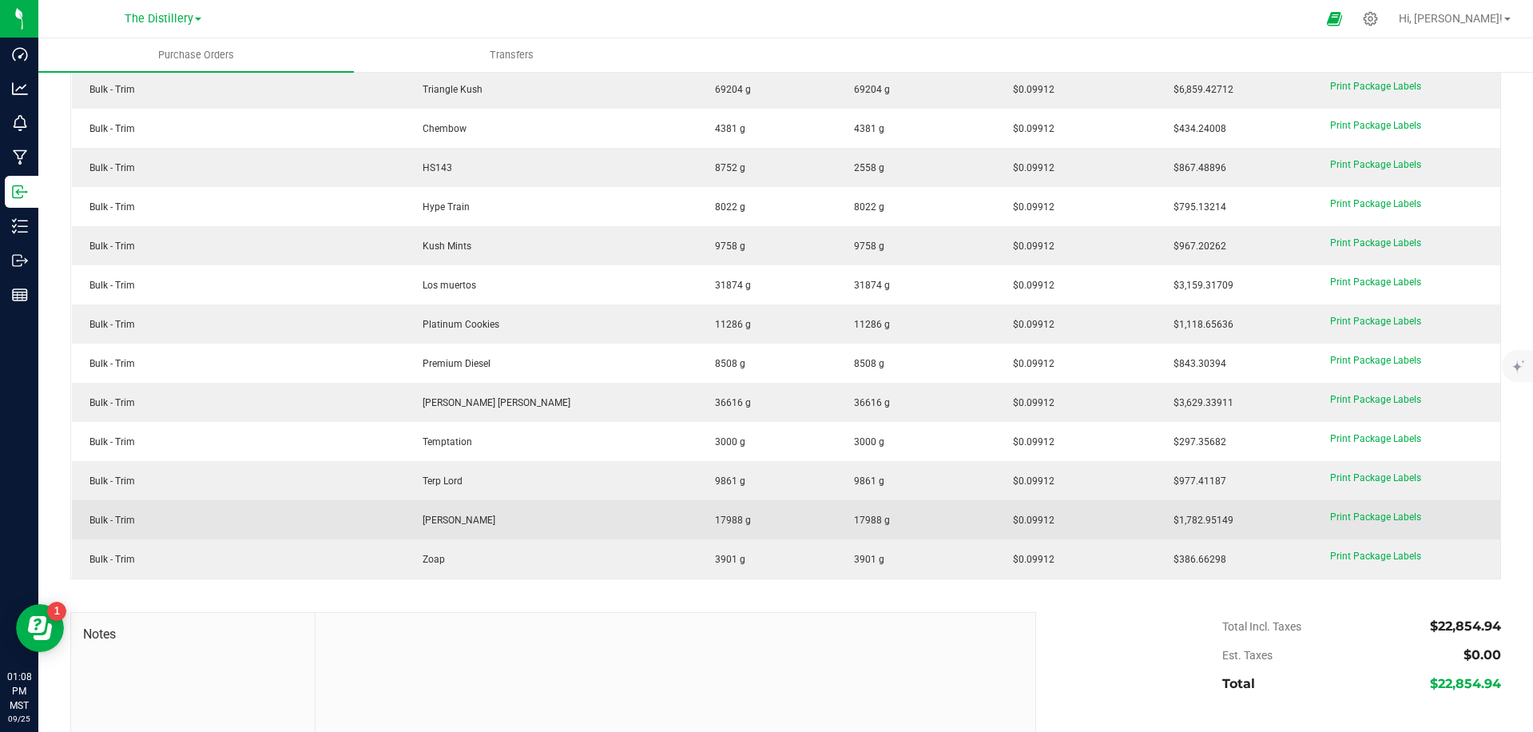
scroll to position [0, 0]
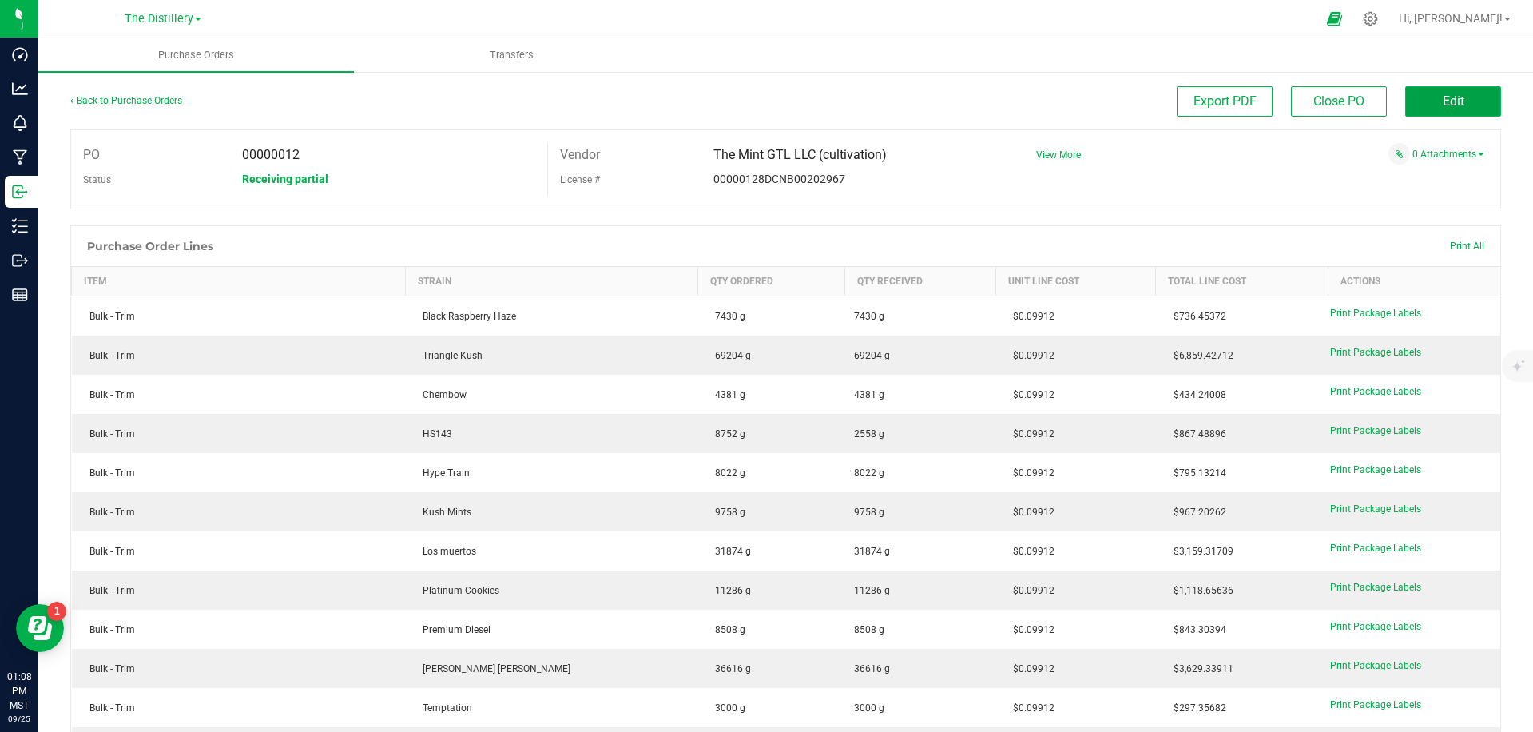
click at [1440, 108] on button "Edit" at bounding box center [1454, 101] width 96 height 30
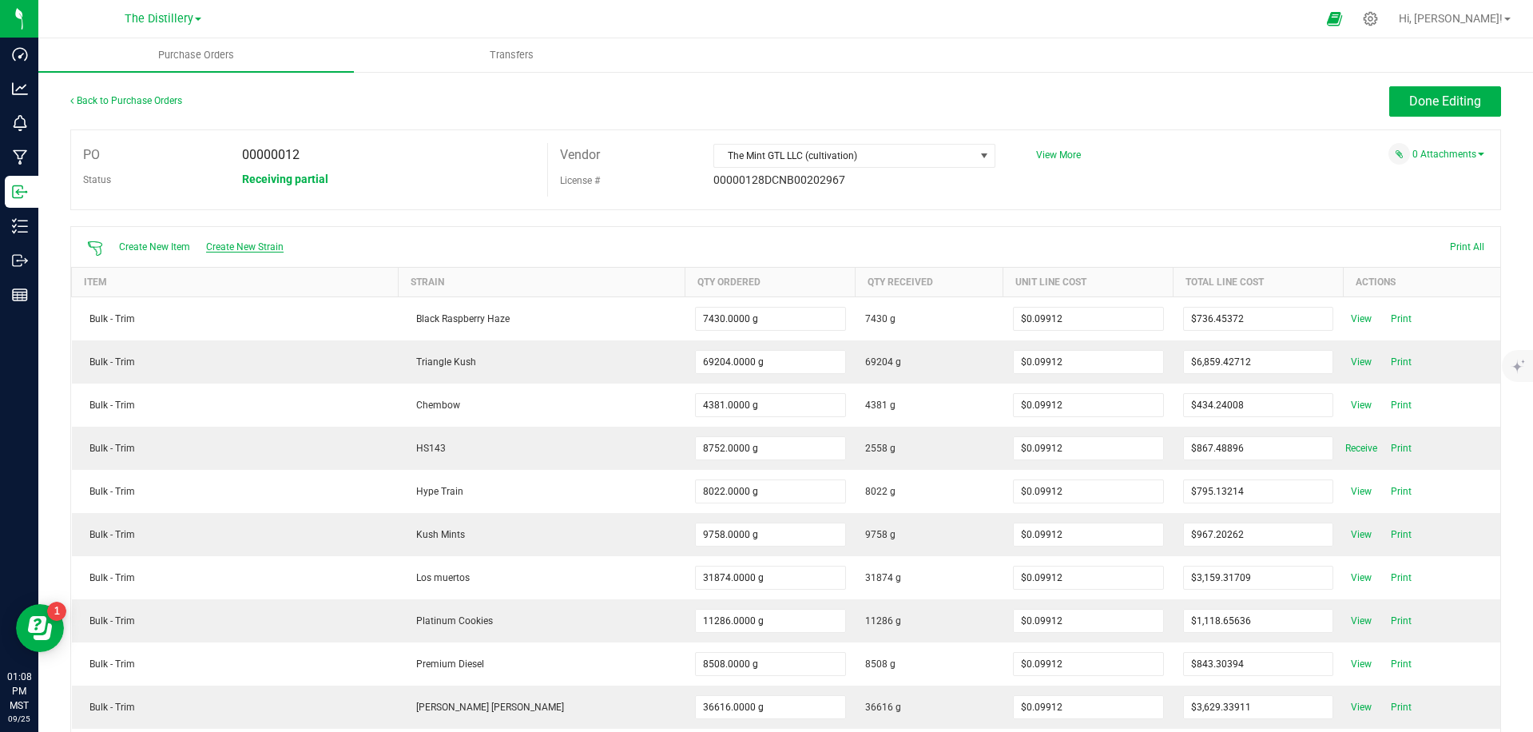
click at [261, 246] on span "Create New Strain" at bounding box center [245, 246] width 78 height 11
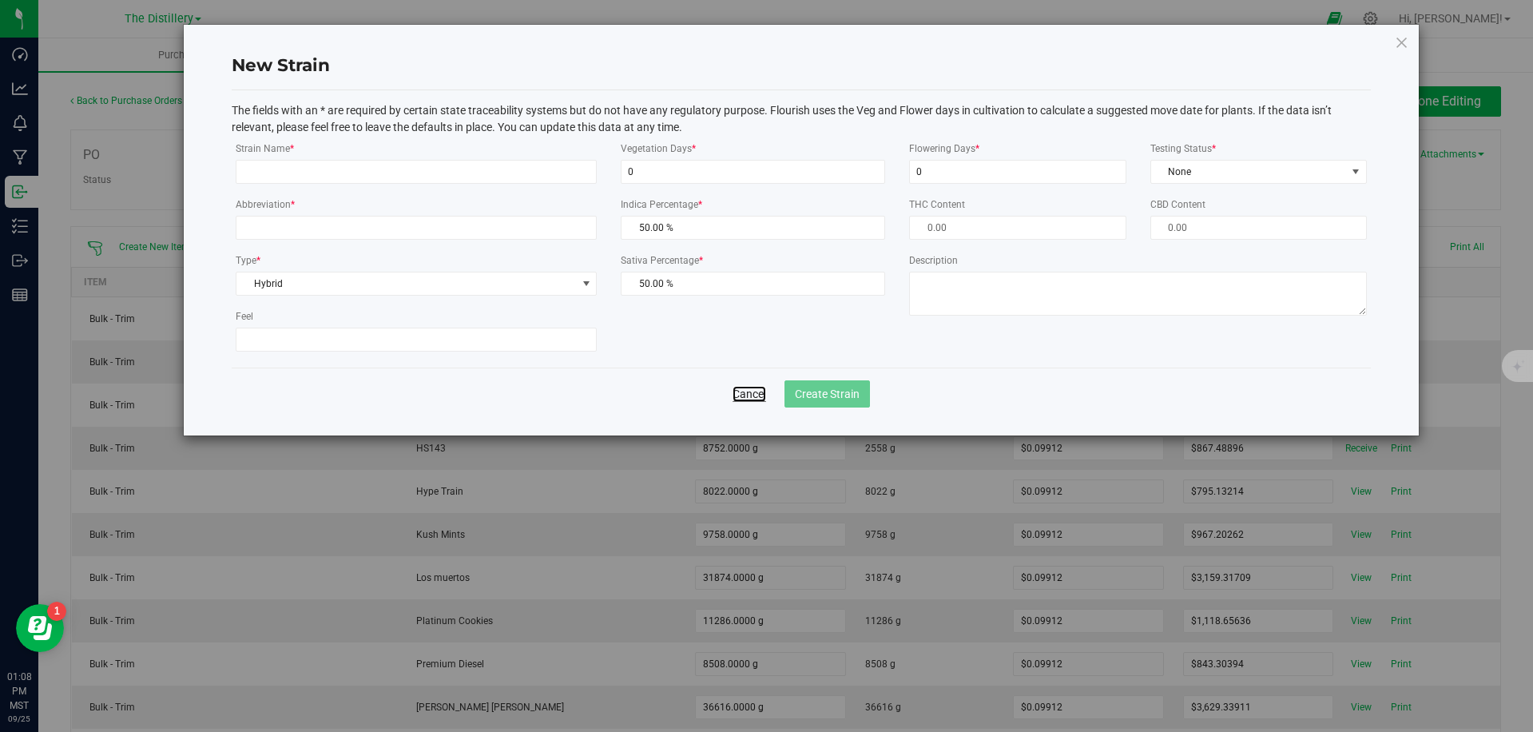
click at [761, 393] on link "Cancel" at bounding box center [750, 394] width 34 height 16
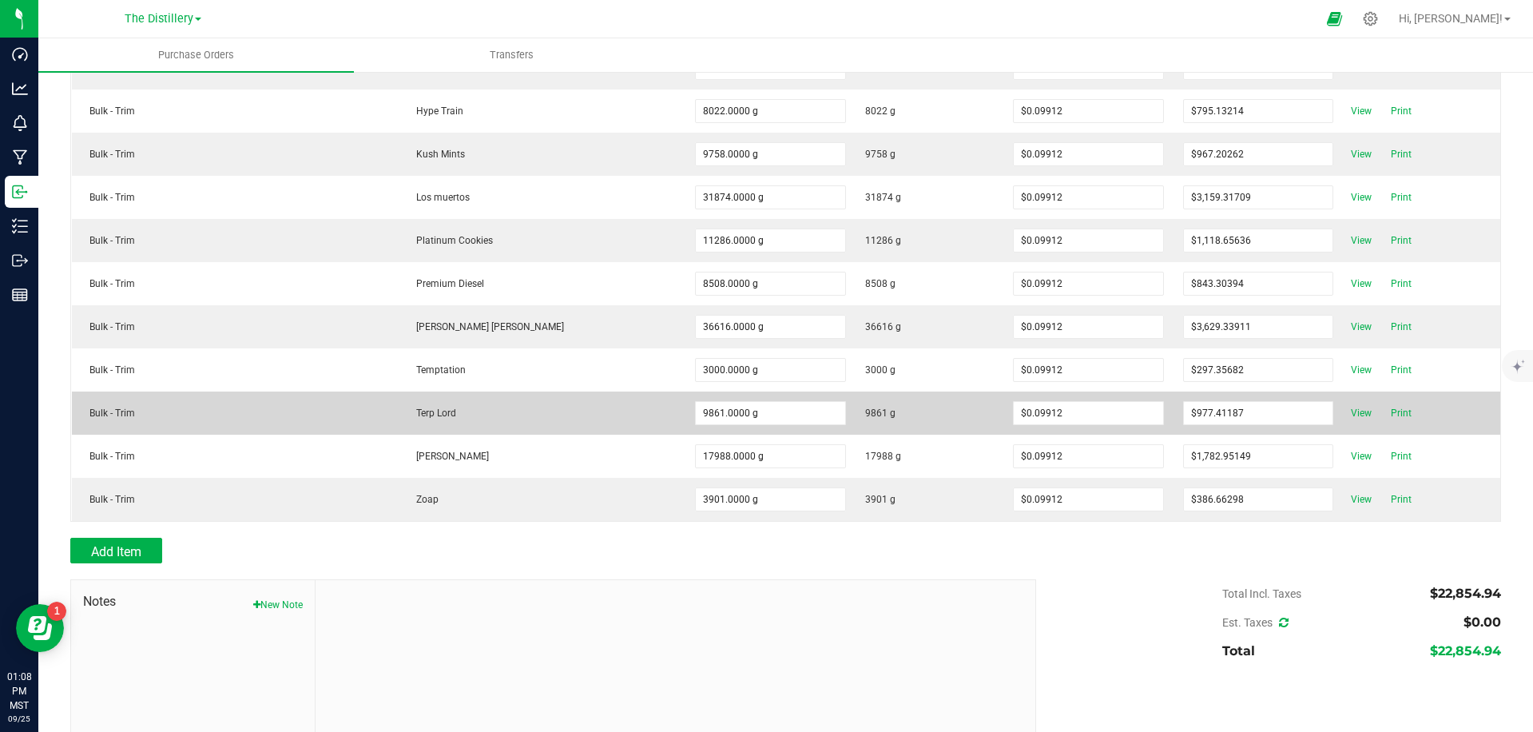
scroll to position [459, 0]
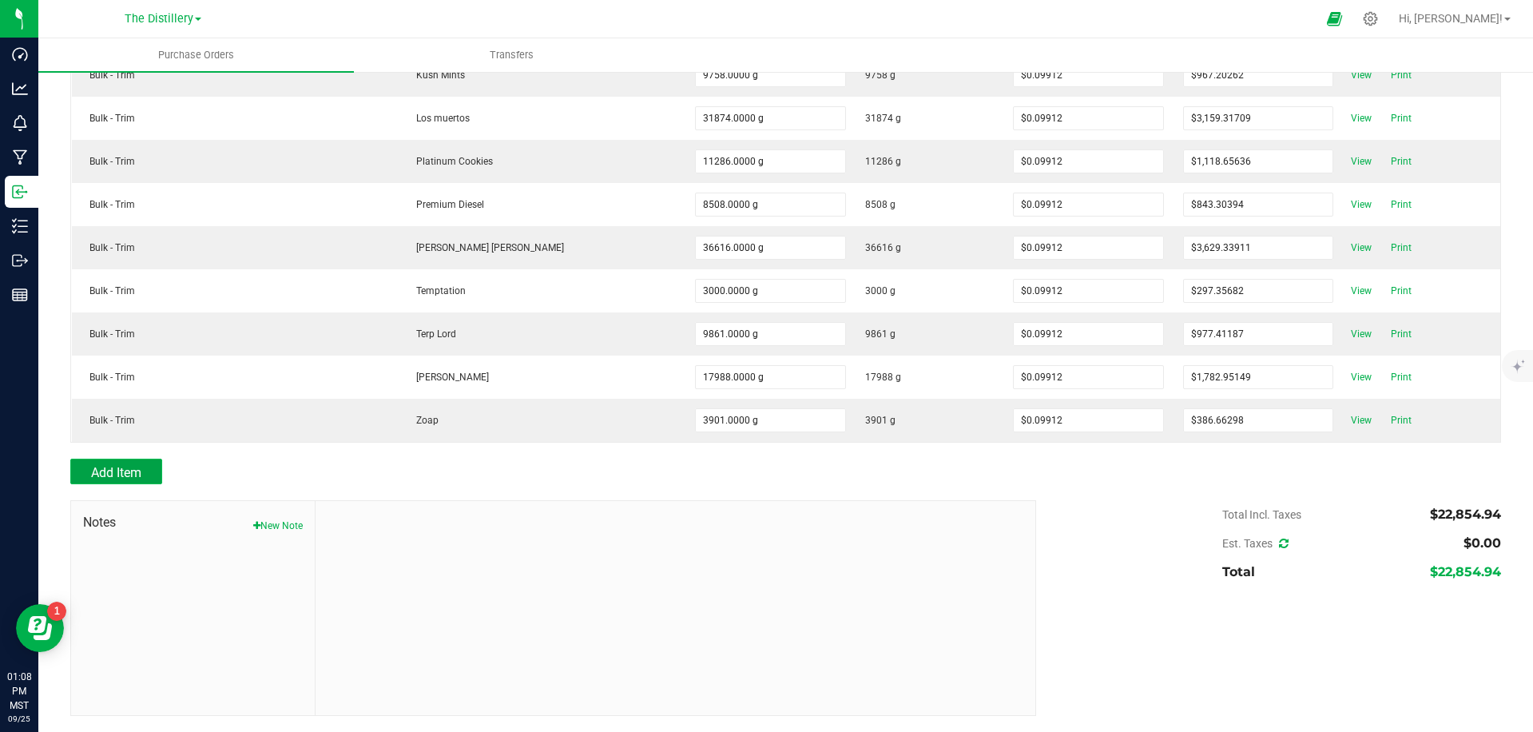
click at [118, 463] on button "Add Item" at bounding box center [116, 472] width 92 height 26
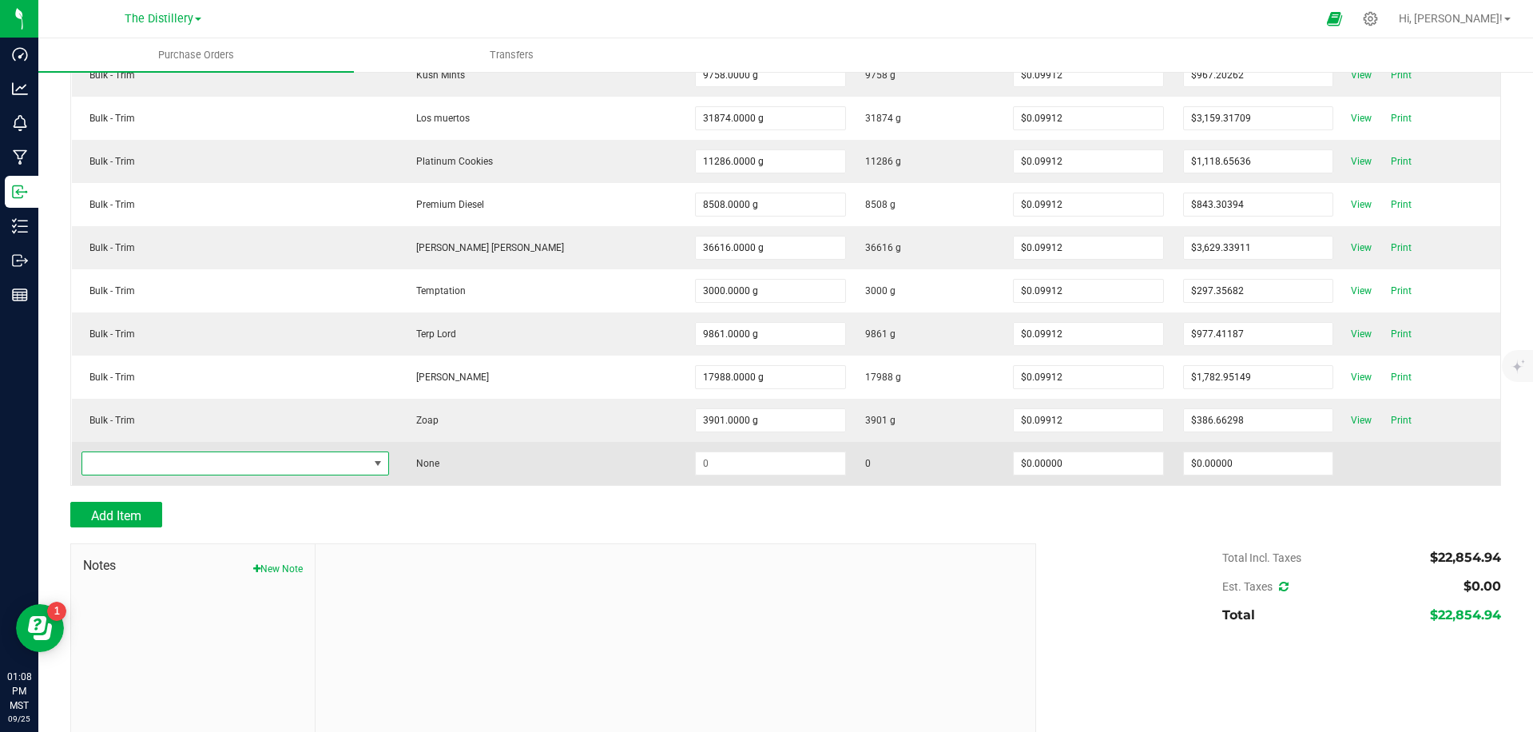
click at [183, 466] on span "NO DATA FOUND" at bounding box center [225, 463] width 286 height 22
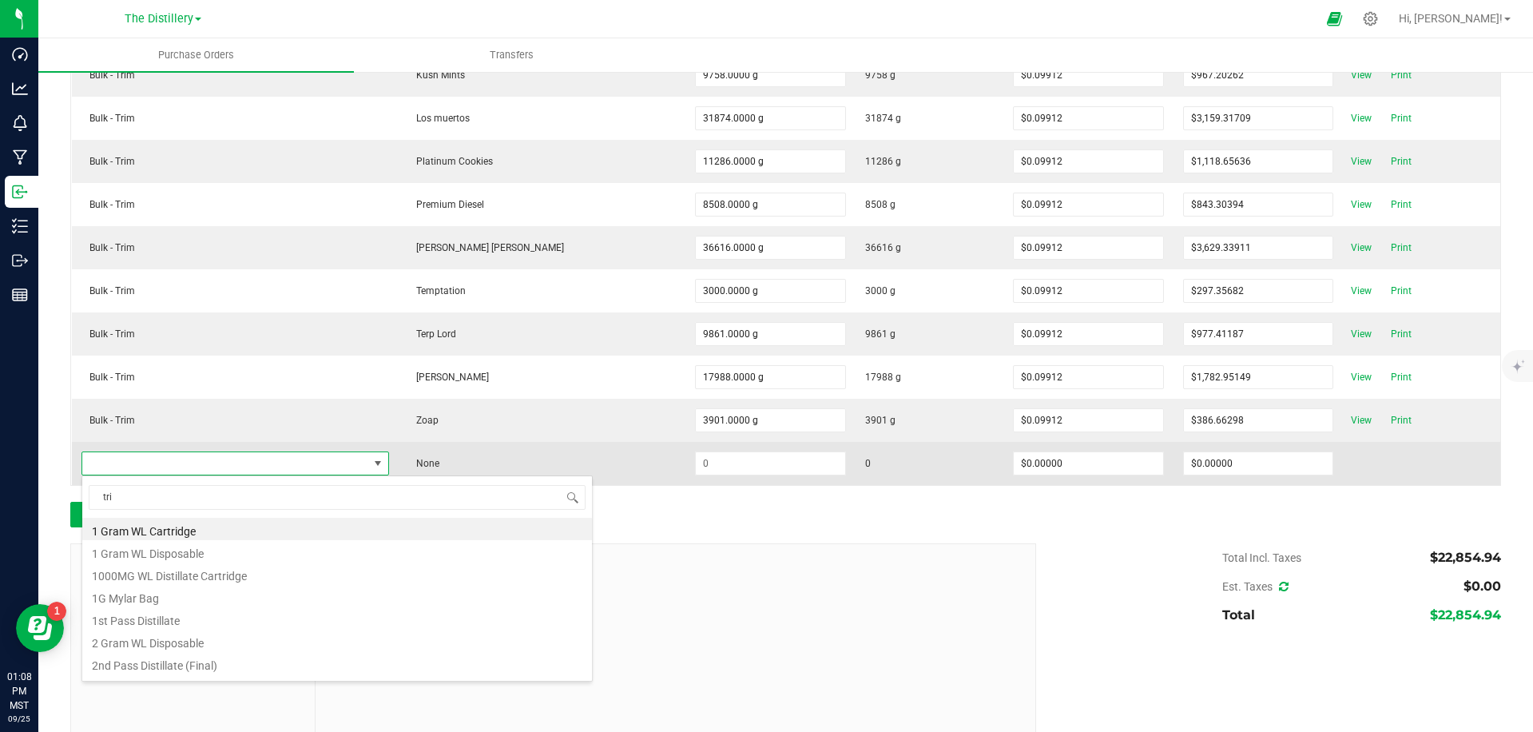
type input "trim"
drag, startPoint x: 115, startPoint y: 534, endPoint x: 385, endPoint y: 473, distance: 276.8
click at [118, 534] on li "Bulk - Trim" at bounding box center [337, 529] width 510 height 22
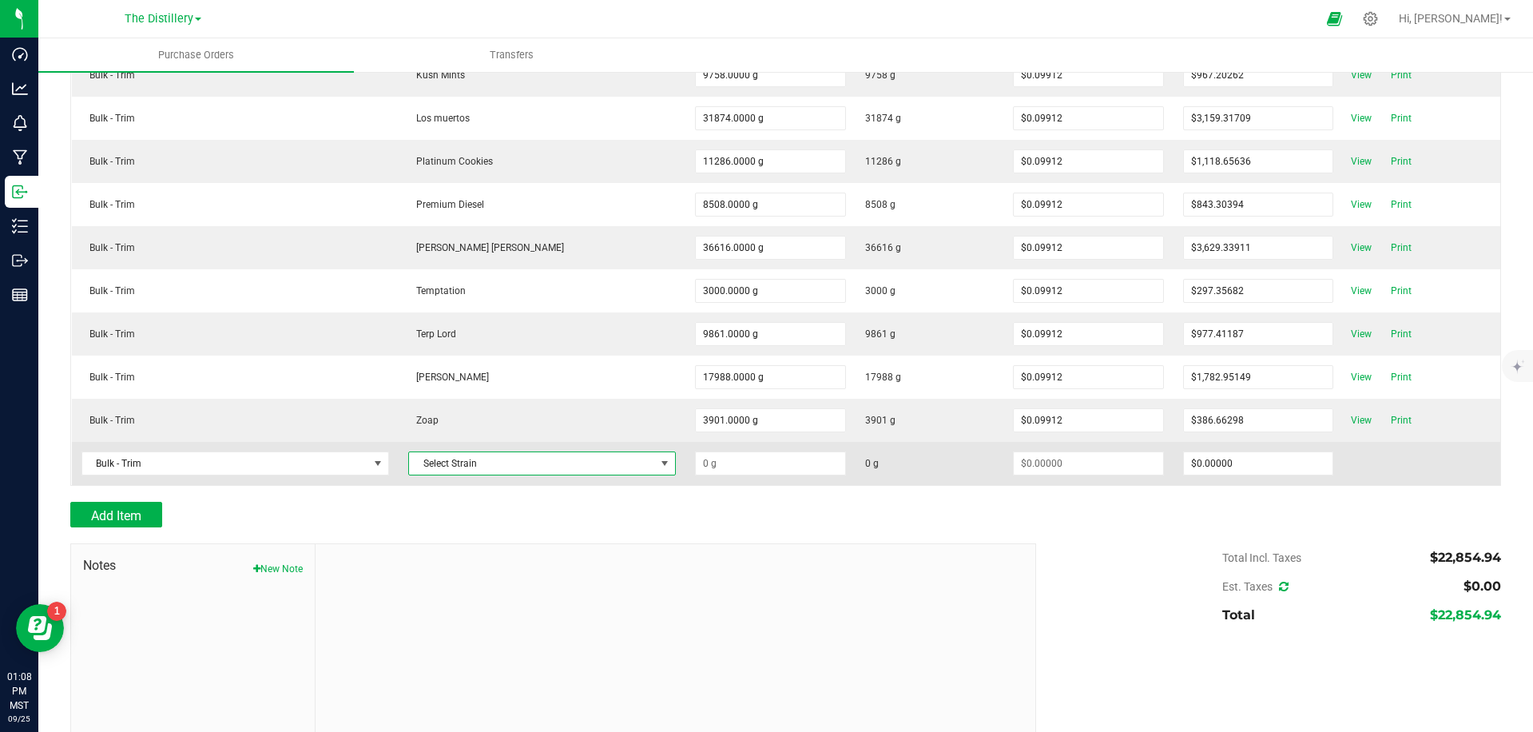
click at [576, 463] on span "Select Strain" at bounding box center [532, 463] width 246 height 22
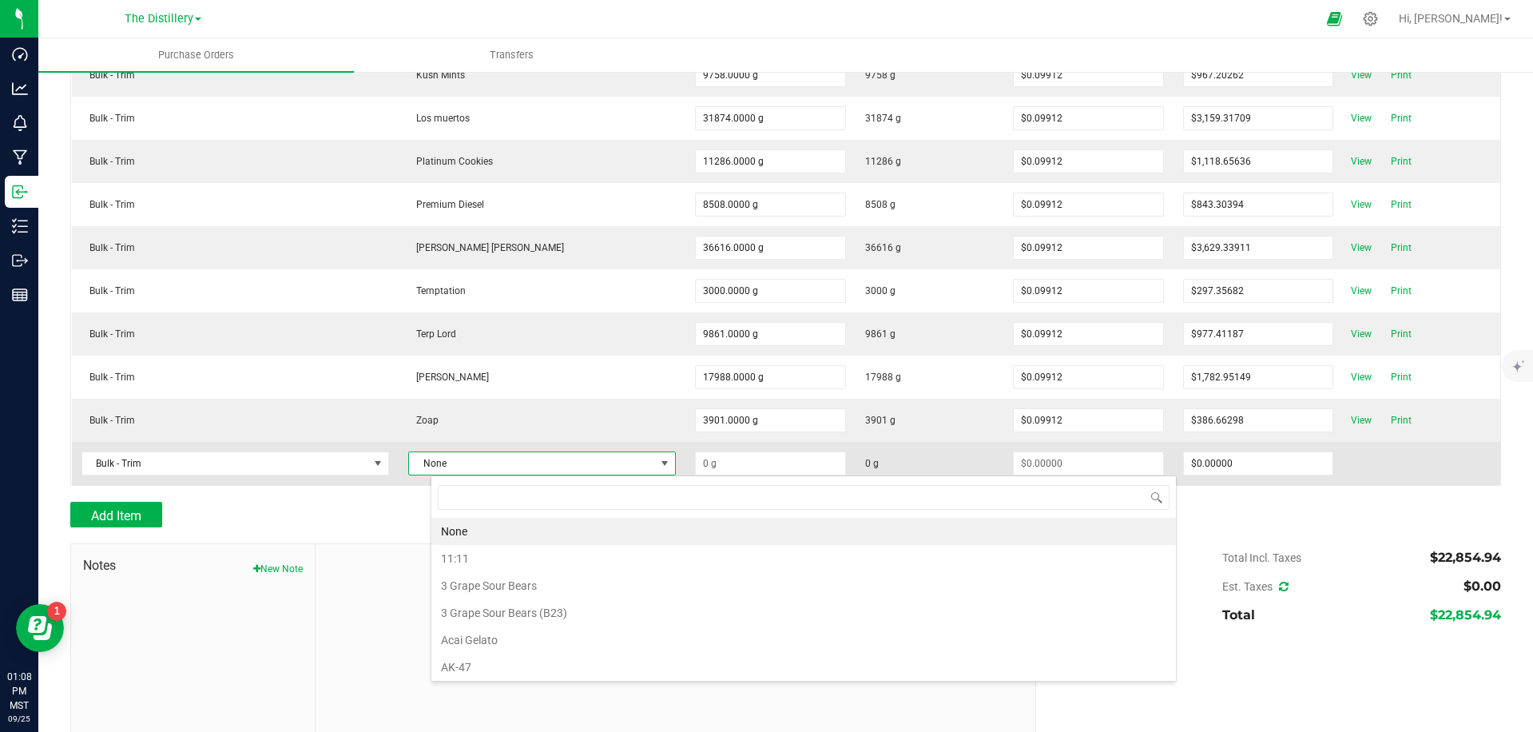
scroll to position [24, 191]
type input "jung"
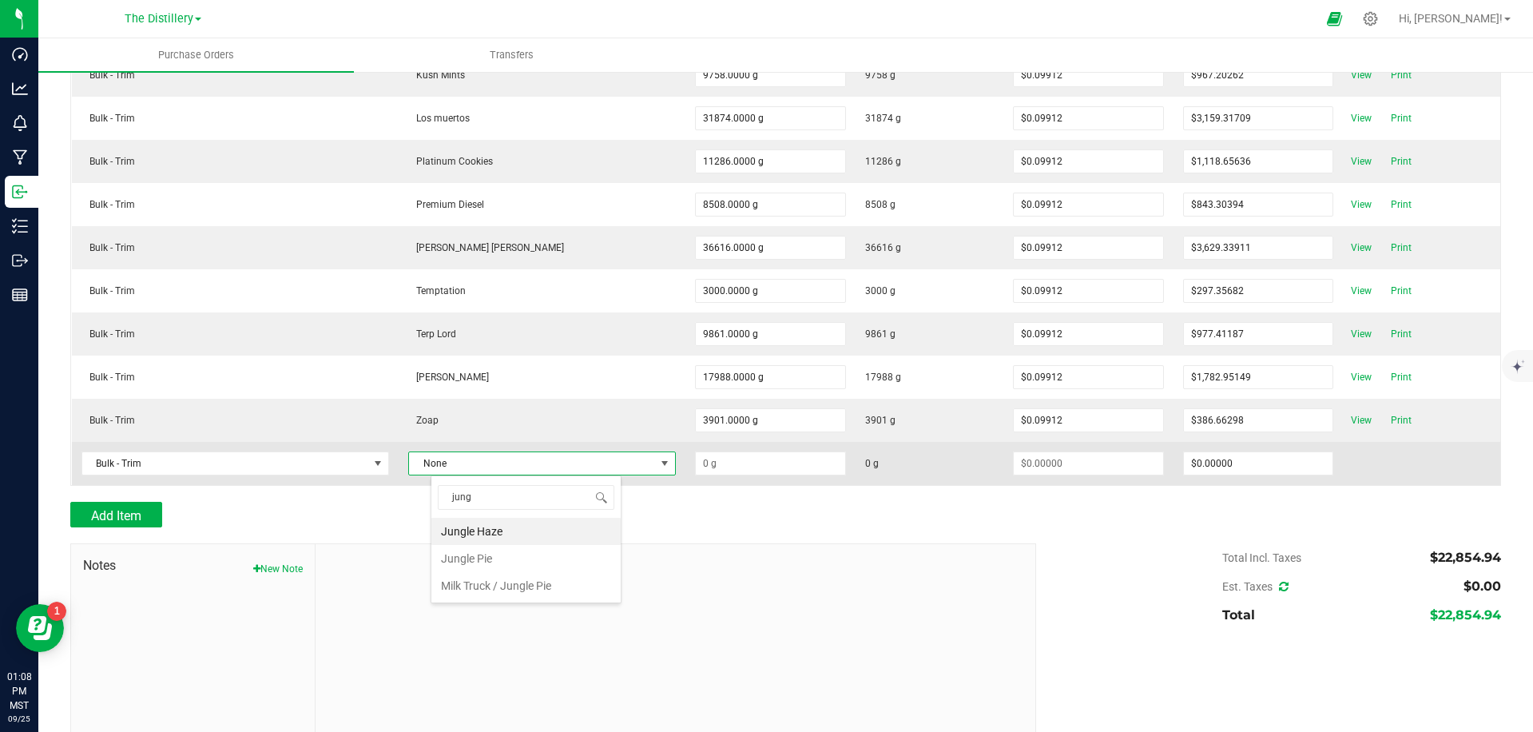
drag, startPoint x: 499, startPoint y: 530, endPoint x: 628, endPoint y: 473, distance: 141.3
click at [499, 530] on li "Jungle Haze" at bounding box center [525, 531] width 189 height 27
click at [696, 460] on input at bounding box center [770, 463] width 149 height 22
type input "1740.0000 g"
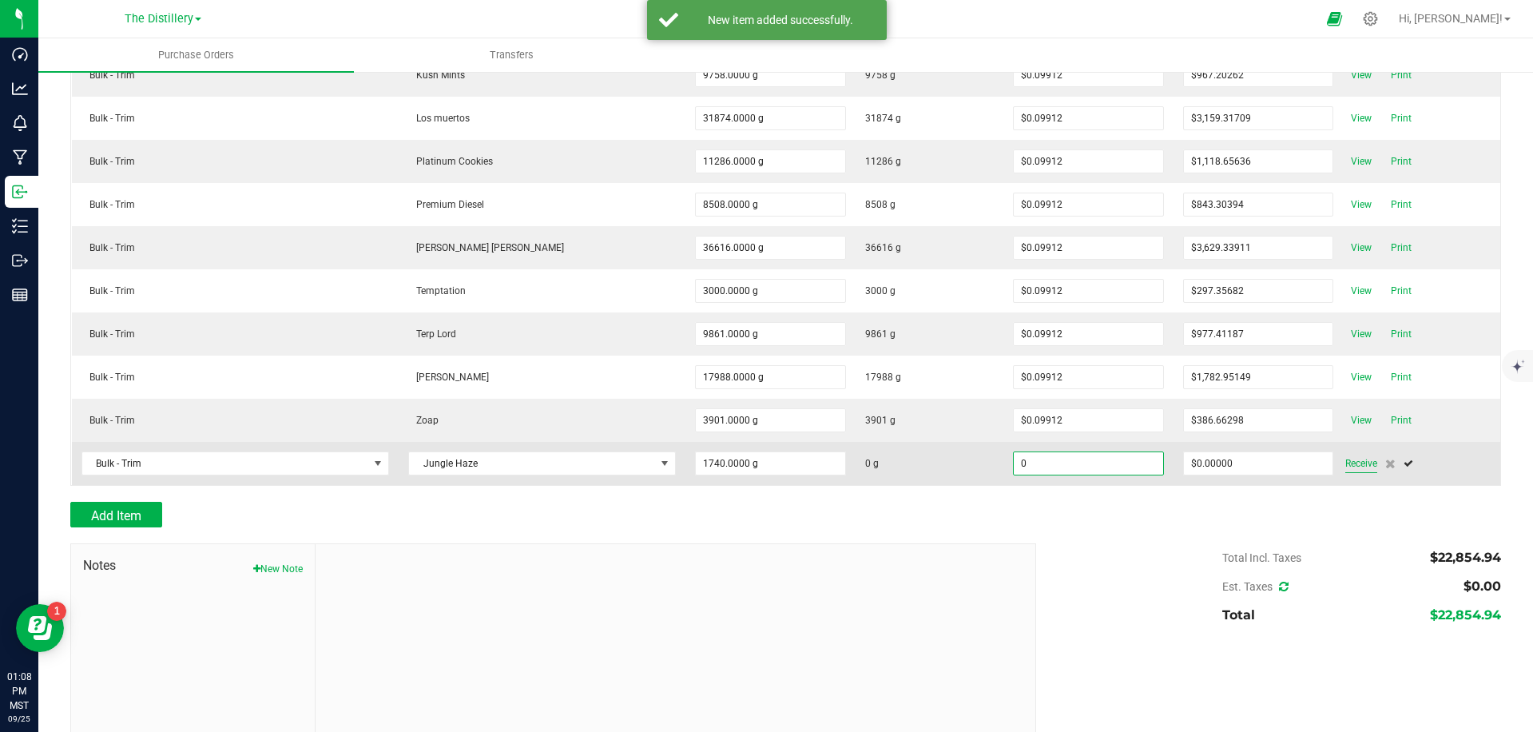
type input "$0.00000"
click at [1346, 460] on span "Receive" at bounding box center [1362, 463] width 32 height 19
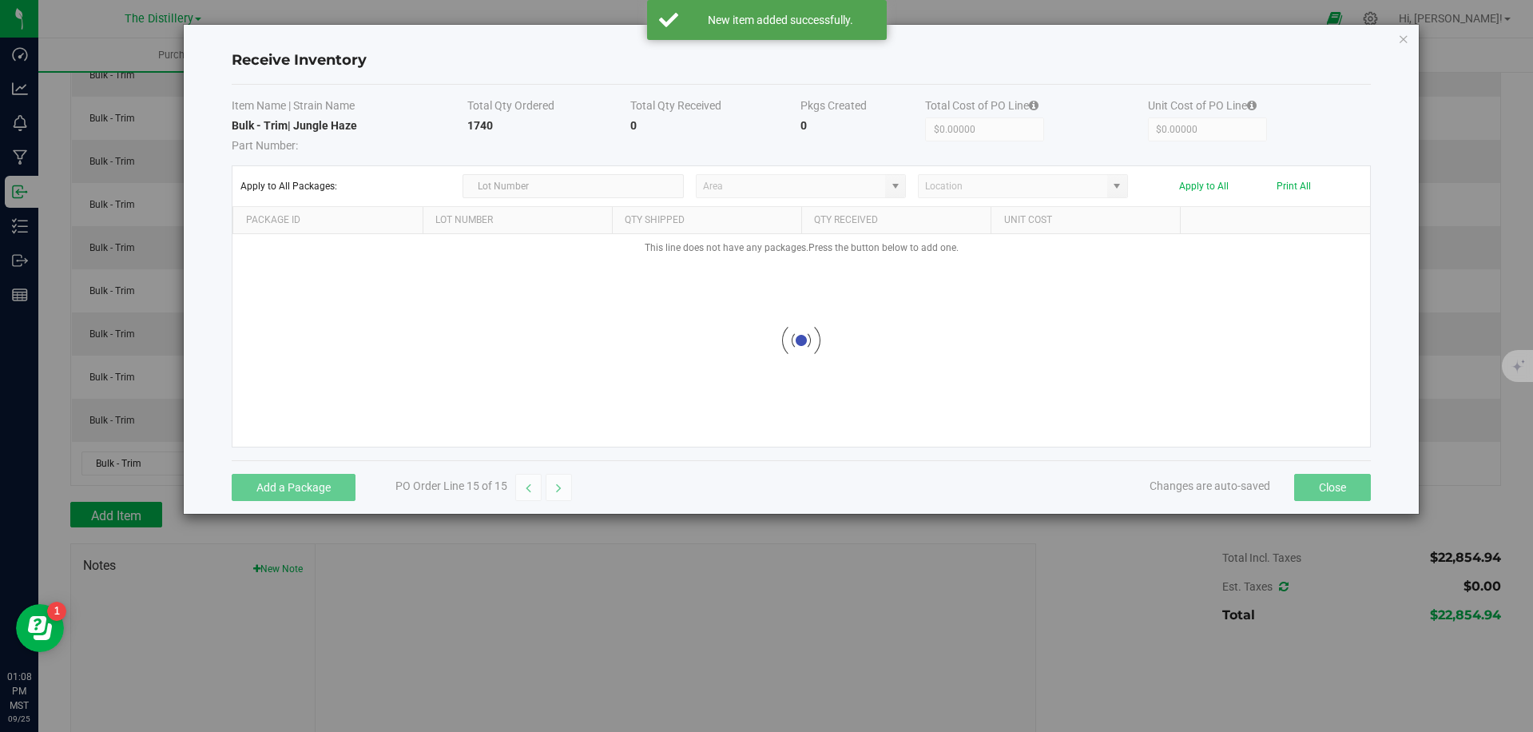
scroll to position [459, 0]
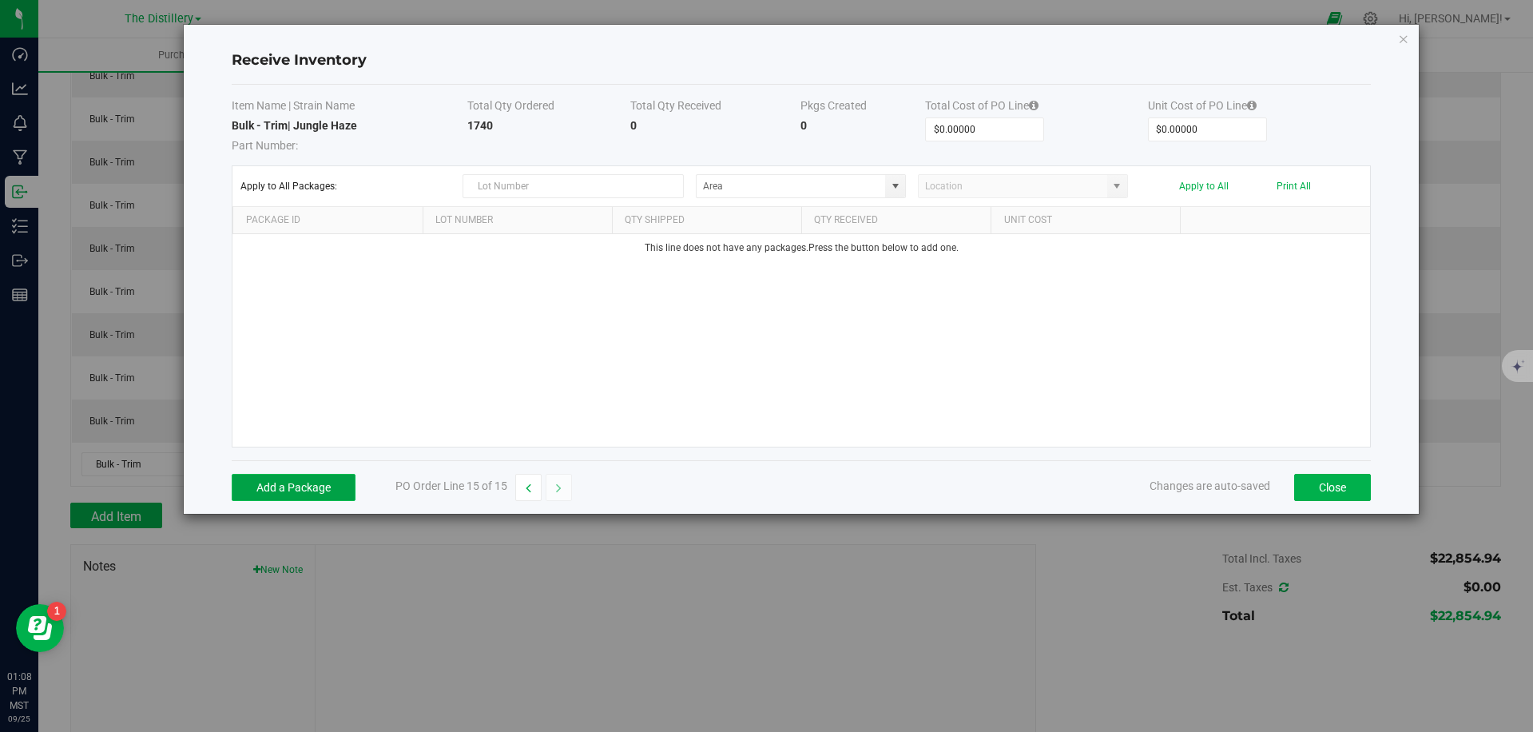
click at [326, 487] on button "Add a Package" at bounding box center [294, 487] width 124 height 27
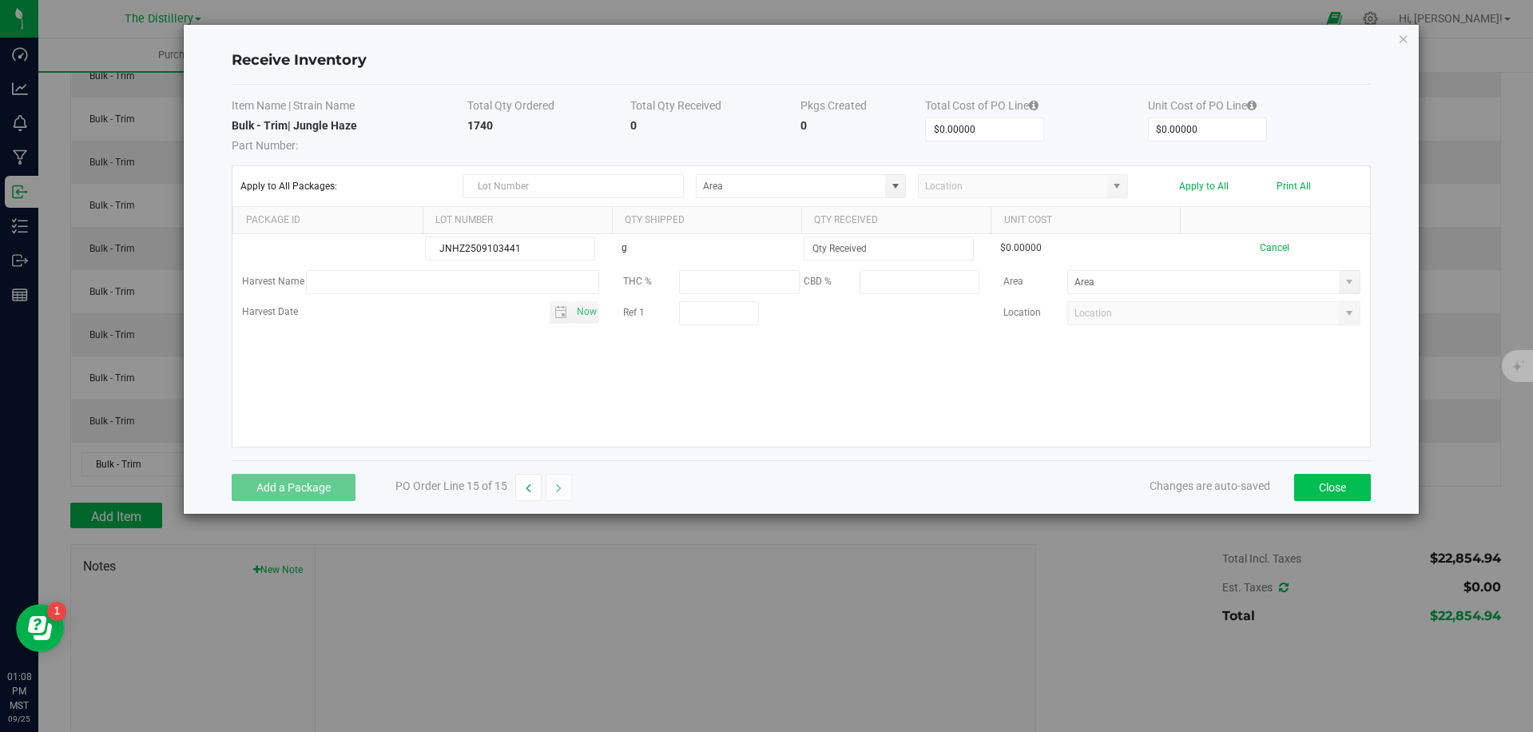
type input "JNHZ2509103441"
drag, startPoint x: 1356, startPoint y: 482, endPoint x: 885, endPoint y: 390, distance: 480.3
click at [885, 390] on div "Receive Inventory Item Name | Strain Name Total Qty Ordered Total Qty Received …" at bounding box center [801, 269] width 1235 height 489
click at [877, 389] on div "JNHZ2509103441 g $0.00000 Cancel Harvest Name THC % CBD % Area Harvest Date Now…" at bounding box center [801, 340] width 1137 height 213
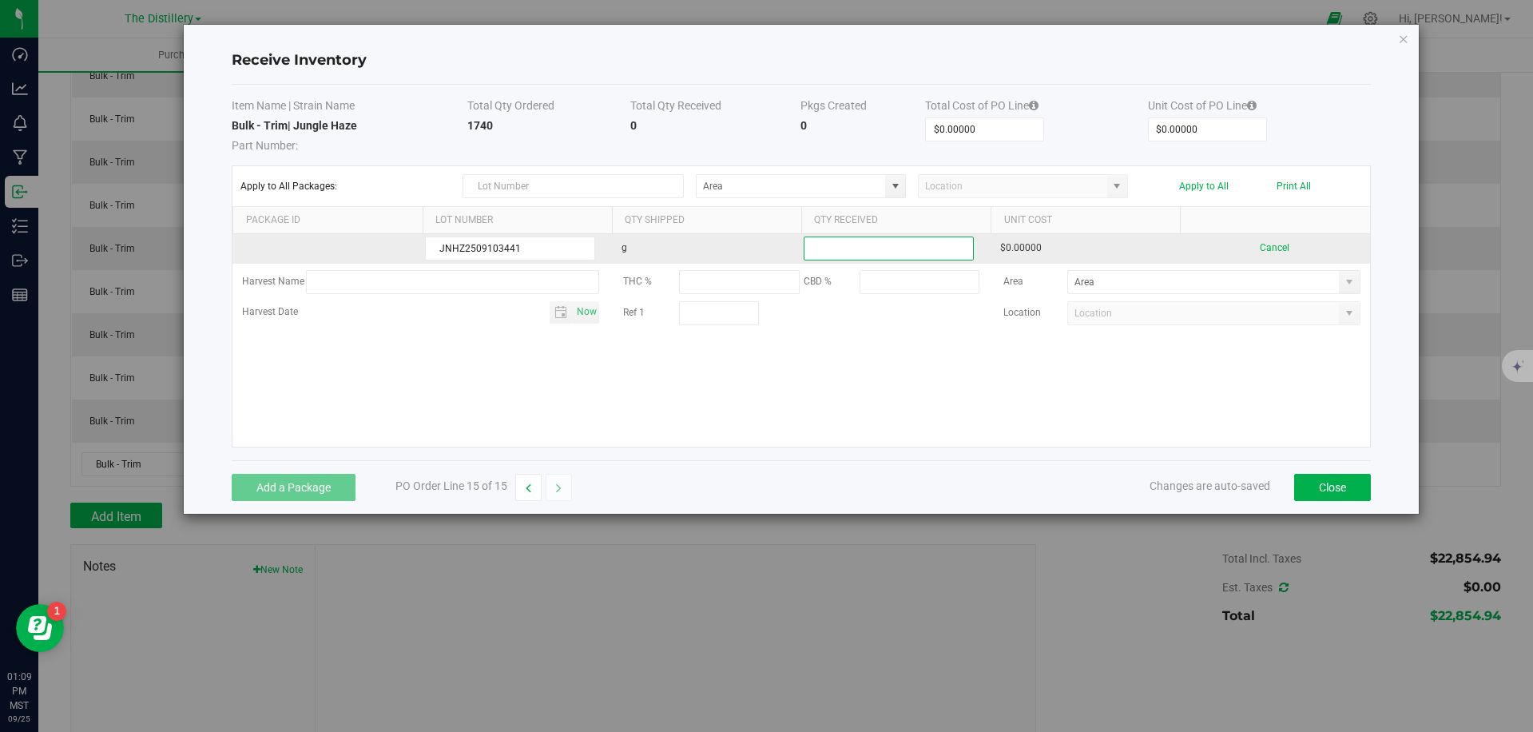
click at [867, 254] on input at bounding box center [889, 248] width 169 height 22
type input "1740.0000 g"
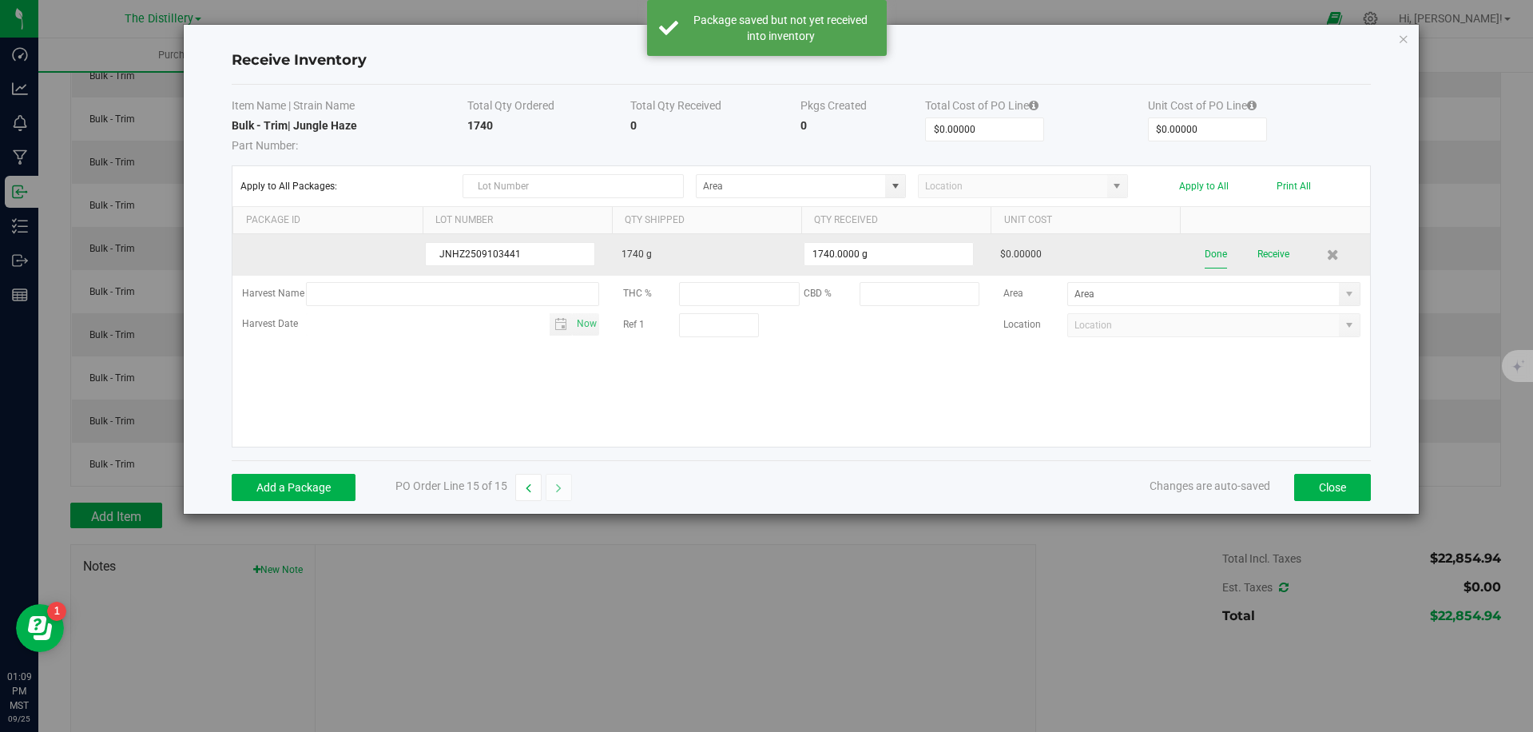
drag, startPoint x: 1199, startPoint y: 256, endPoint x: 1220, endPoint y: 253, distance: 21.7
click at [1199, 256] on div "Done Receive" at bounding box center [1275, 255] width 170 height 28
click at [1220, 253] on button "Done" at bounding box center [1216, 255] width 22 height 28
click at [1274, 255] on button "Receive" at bounding box center [1271, 255] width 32 height 28
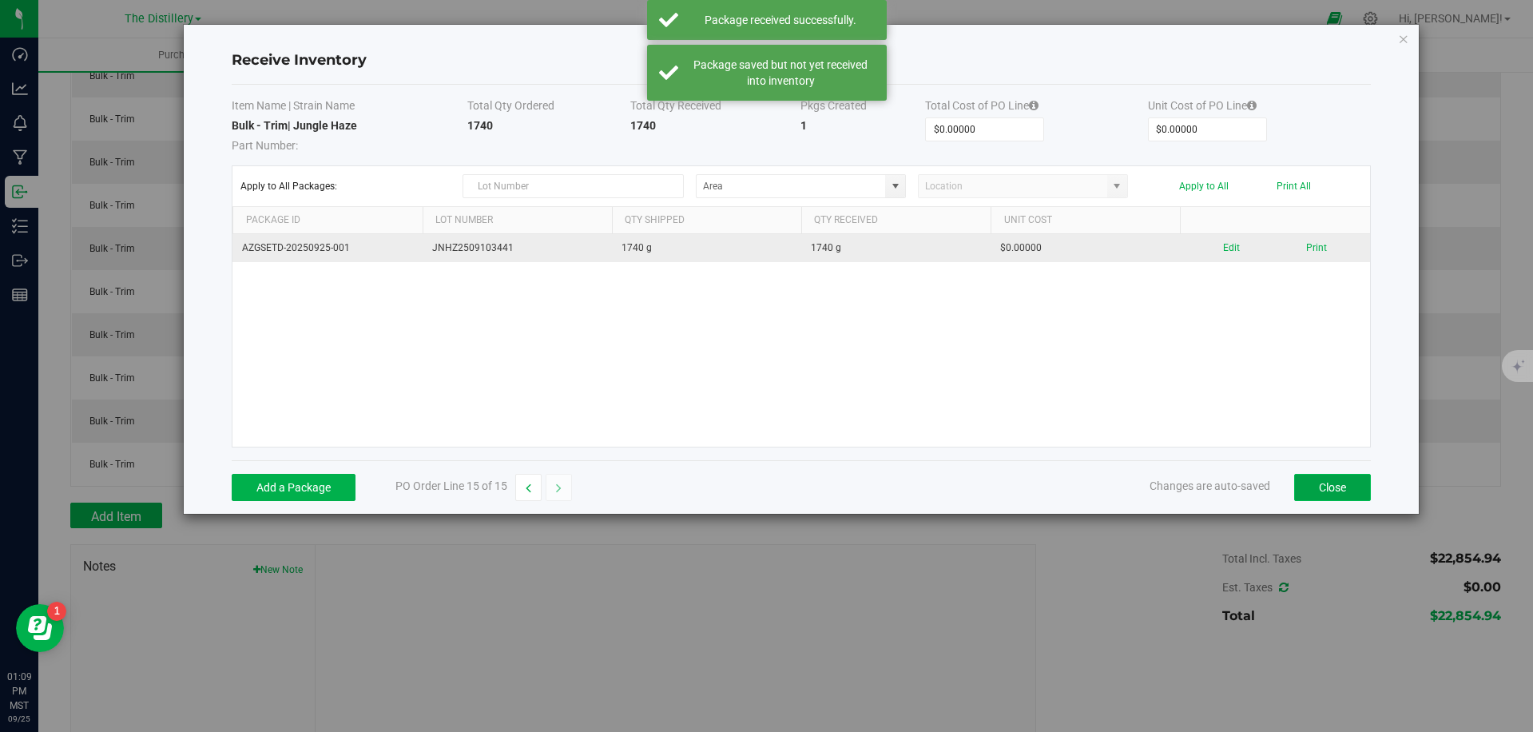
click at [1342, 489] on button "Close" at bounding box center [1332, 487] width 77 height 27
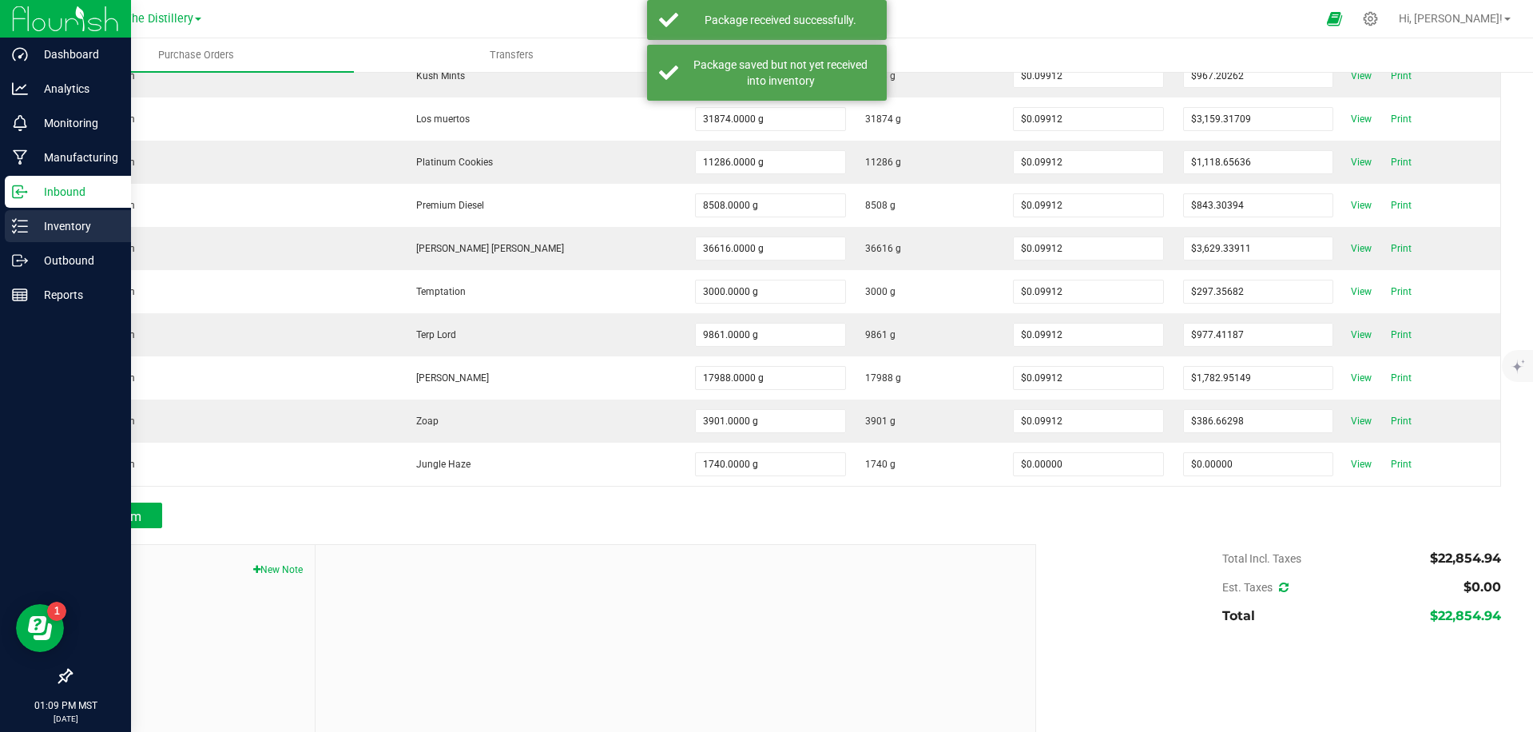
click at [28, 222] on p "Inventory" at bounding box center [76, 226] width 96 height 19
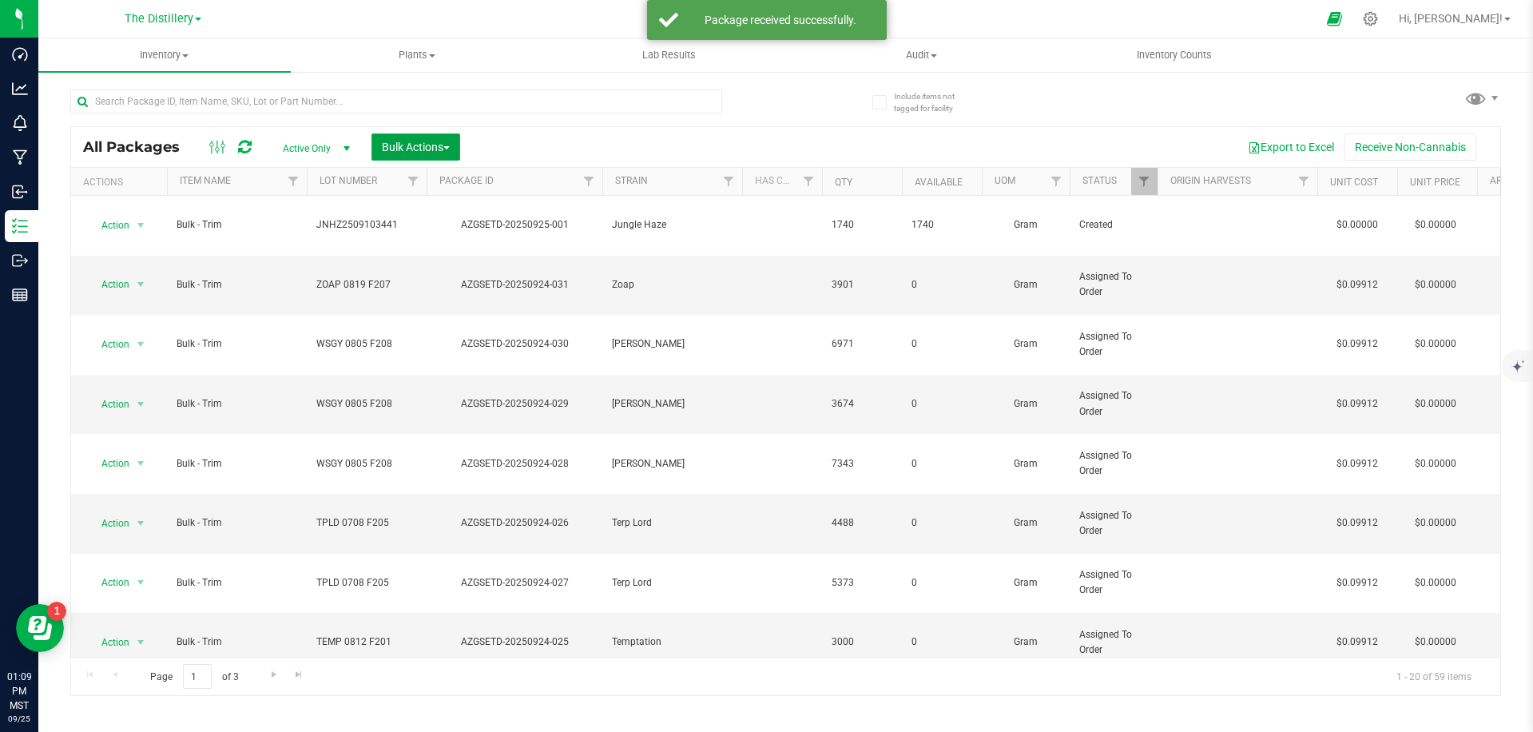
click at [446, 142] on span "Bulk Actions" at bounding box center [416, 147] width 68 height 13
click at [442, 214] on span "Add to outbound order" at bounding box center [435, 211] width 109 height 13
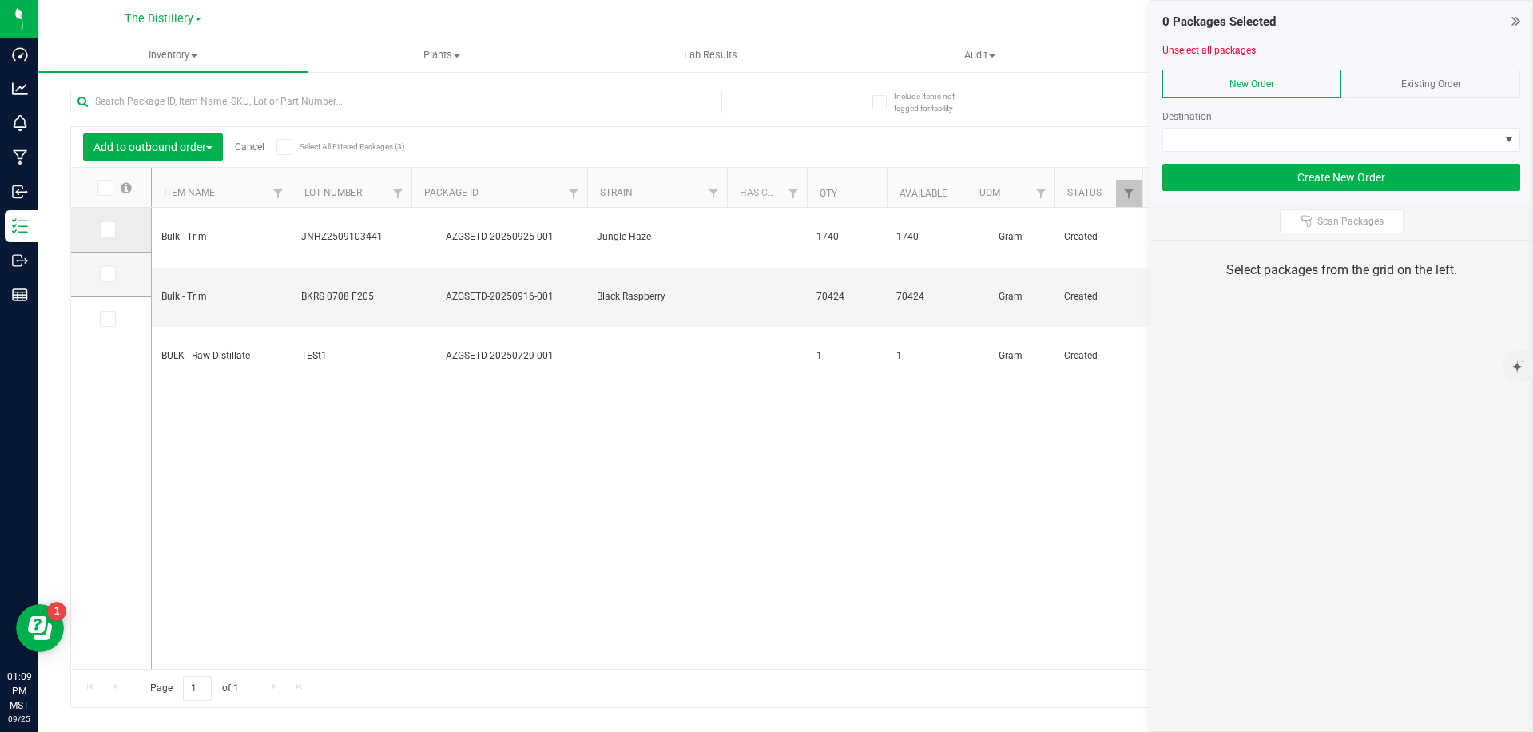
click at [109, 229] on icon at bounding box center [106, 229] width 10 height 0
click at [0, 0] on input "checkbox" at bounding box center [0, 0] width 0 height 0
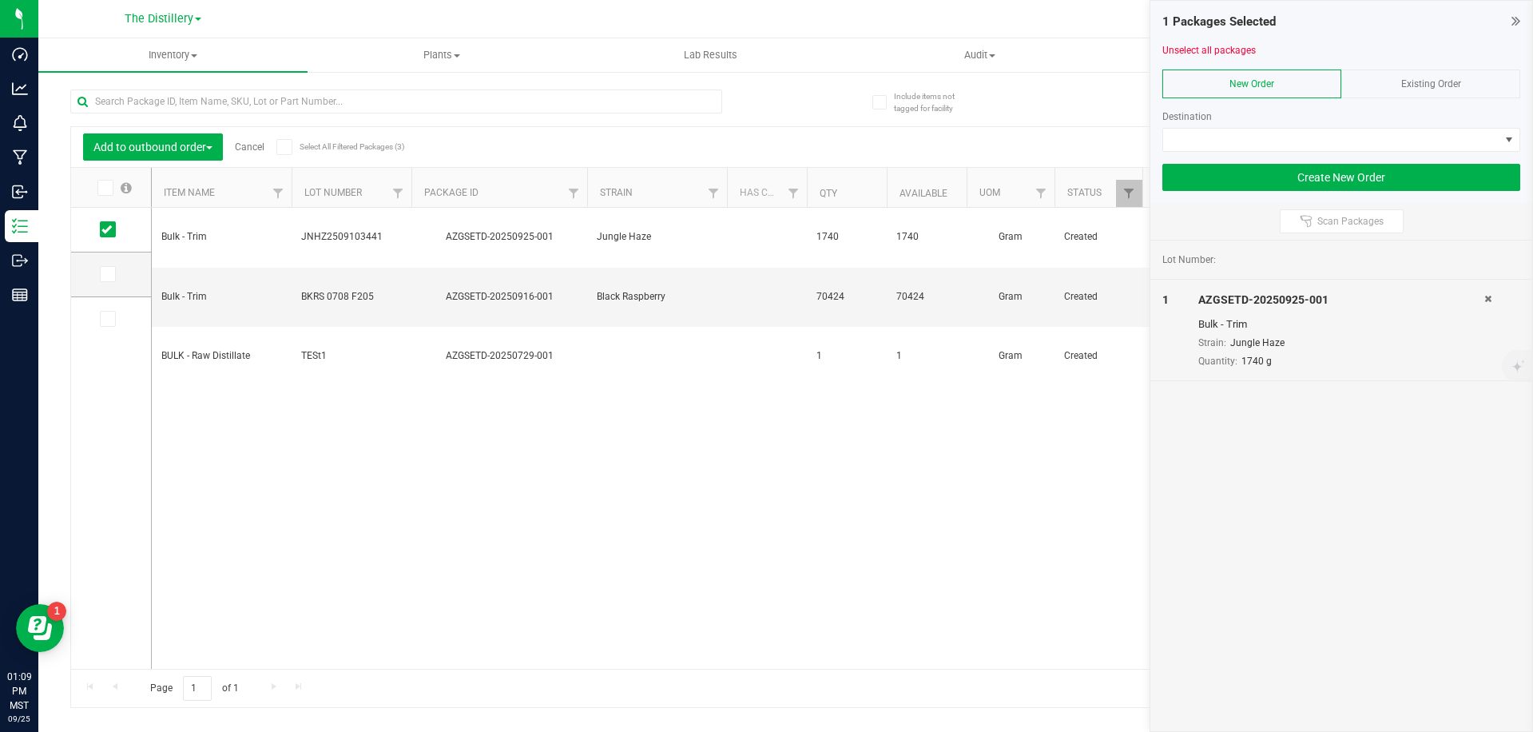
drag, startPoint x: 1409, startPoint y: 75, endPoint x: 1397, endPoint y: 82, distance: 14.0
click at [1409, 76] on div "Existing Order" at bounding box center [1431, 84] width 179 height 29
click at [1266, 141] on span at bounding box center [1331, 140] width 336 height 22
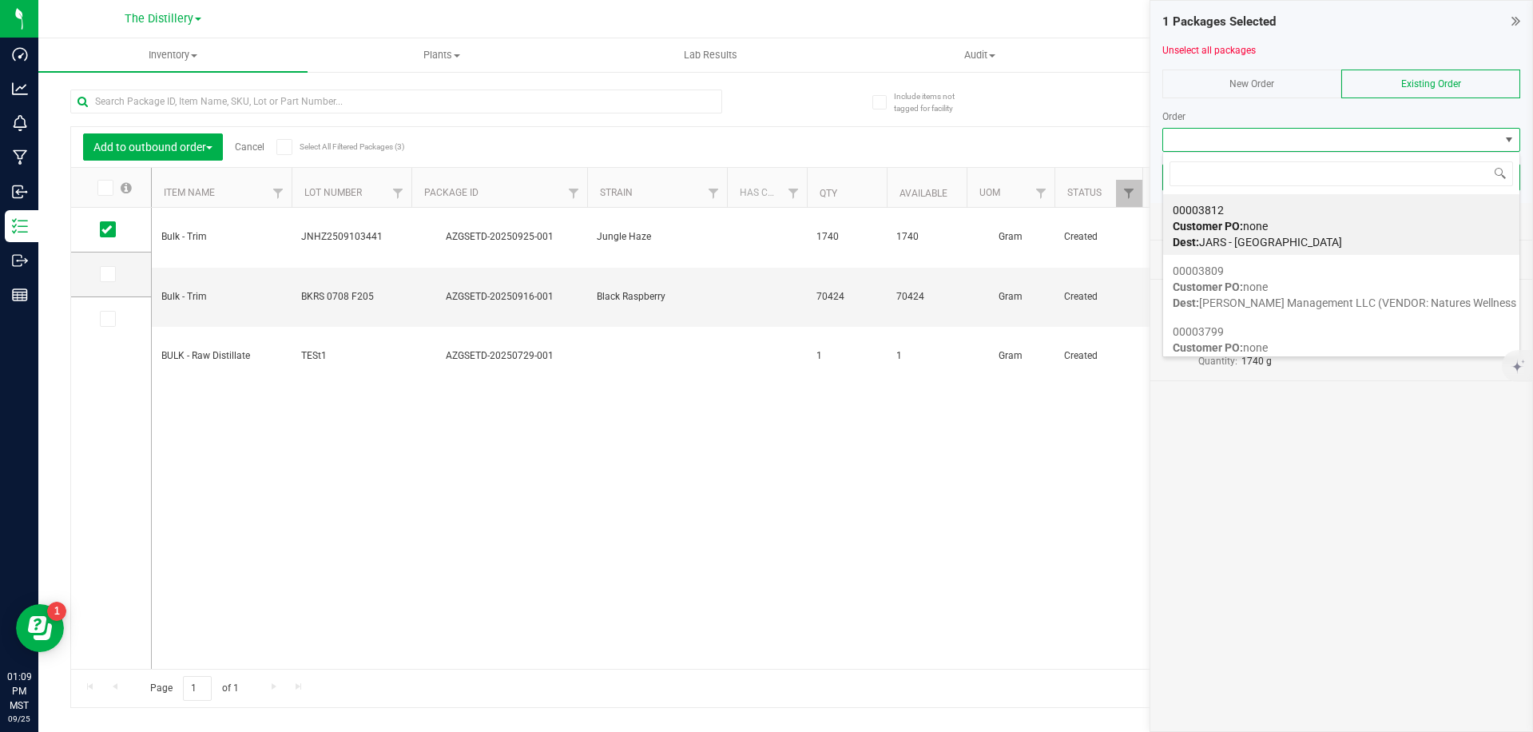
scroll to position [24, 358]
drag, startPoint x: 1236, startPoint y: 218, endPoint x: 1251, endPoint y: 215, distance: 15.5
click at [1236, 218] on div "00003812 Customer PO: none Dest: JARS - 24th Street" at bounding box center [1341, 226] width 337 height 61
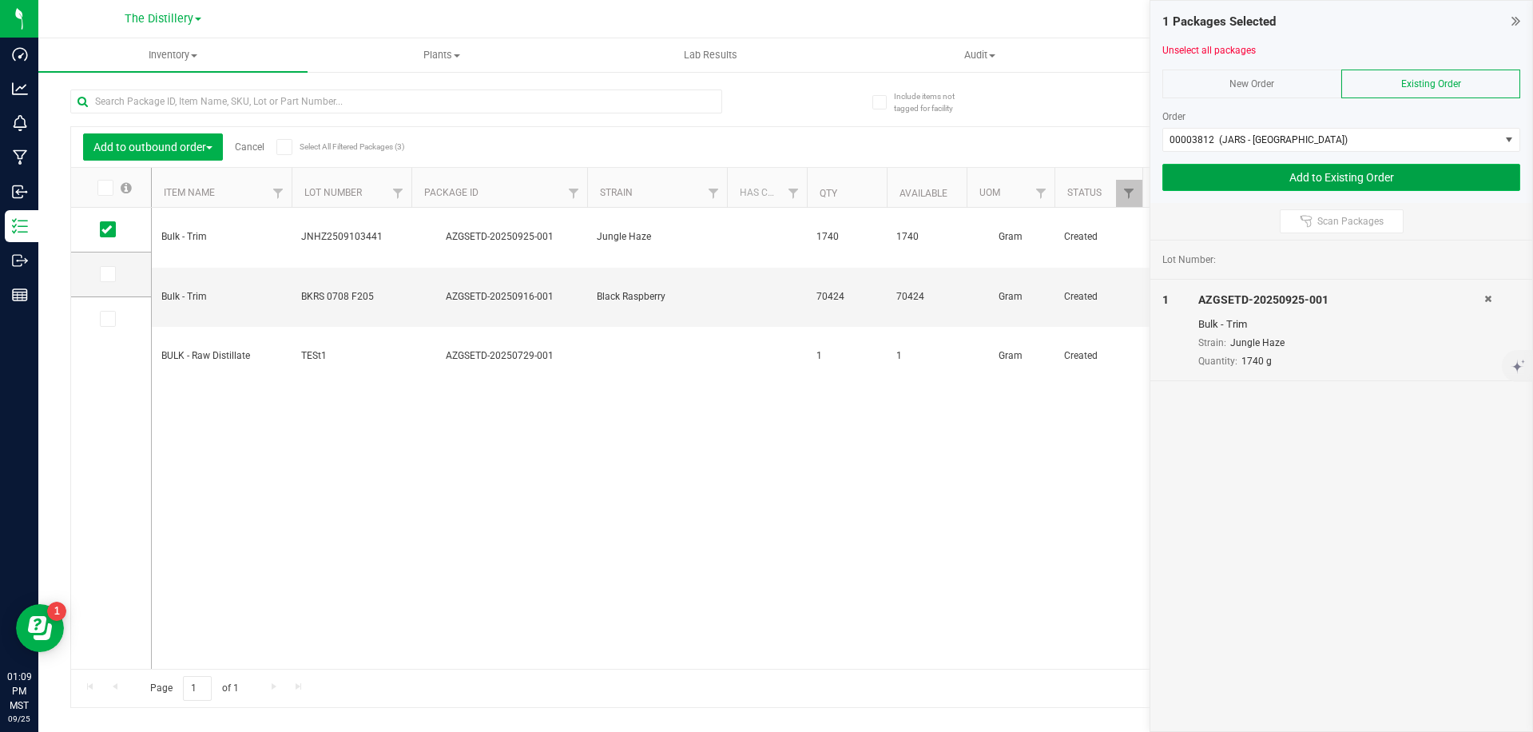
click at [1327, 177] on button "Add to Existing Order" at bounding box center [1342, 177] width 358 height 27
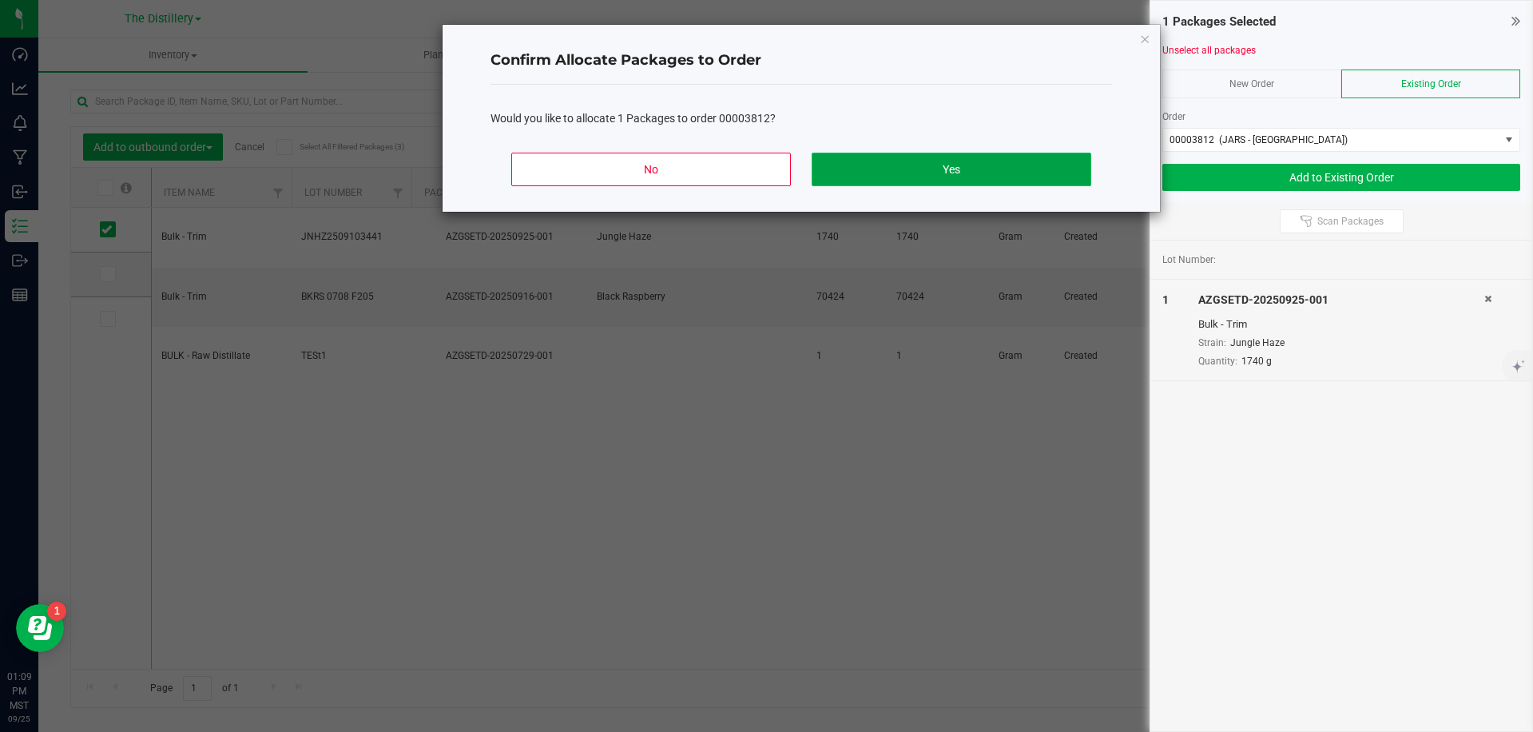
click at [1004, 169] on button "Yes" at bounding box center [952, 170] width 280 height 34
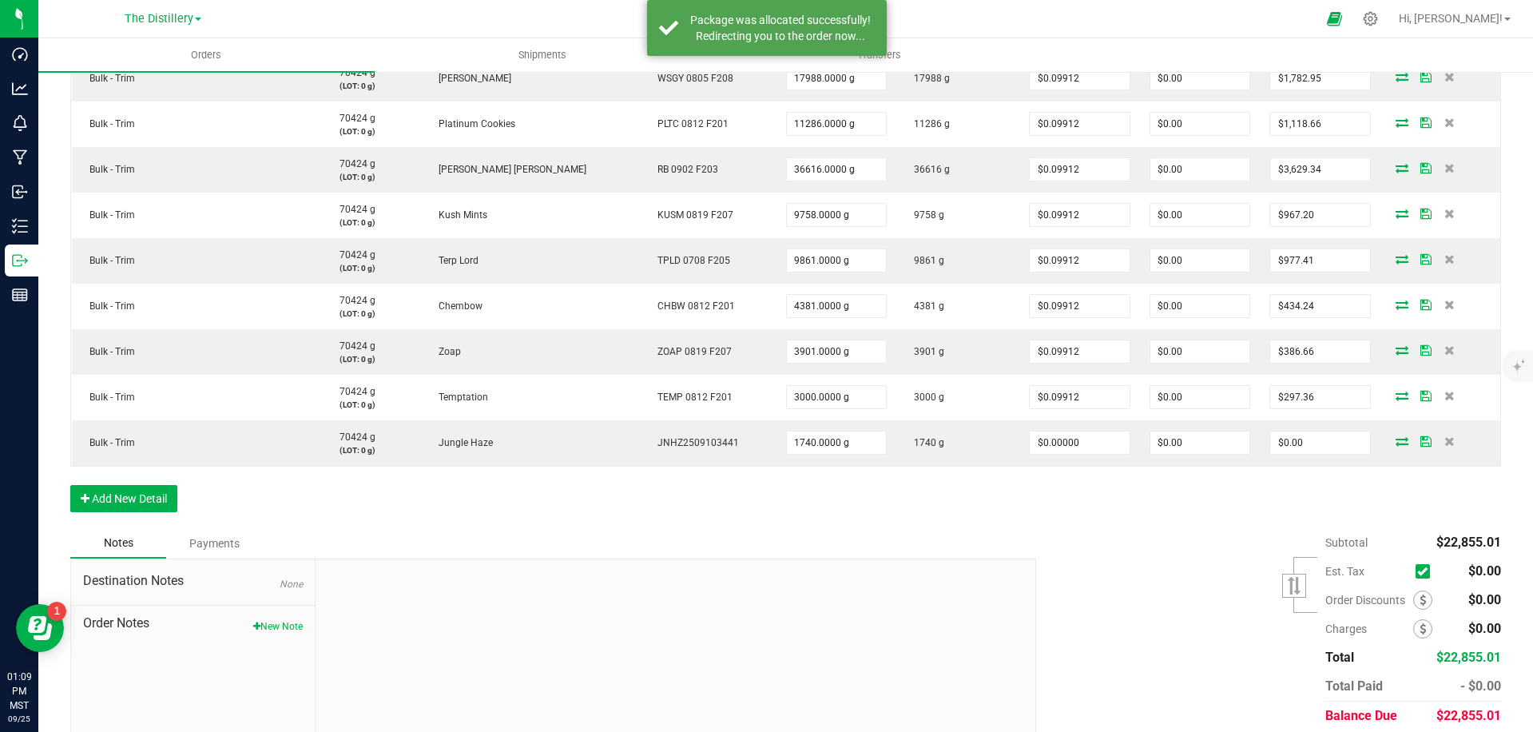
scroll to position [874, 0]
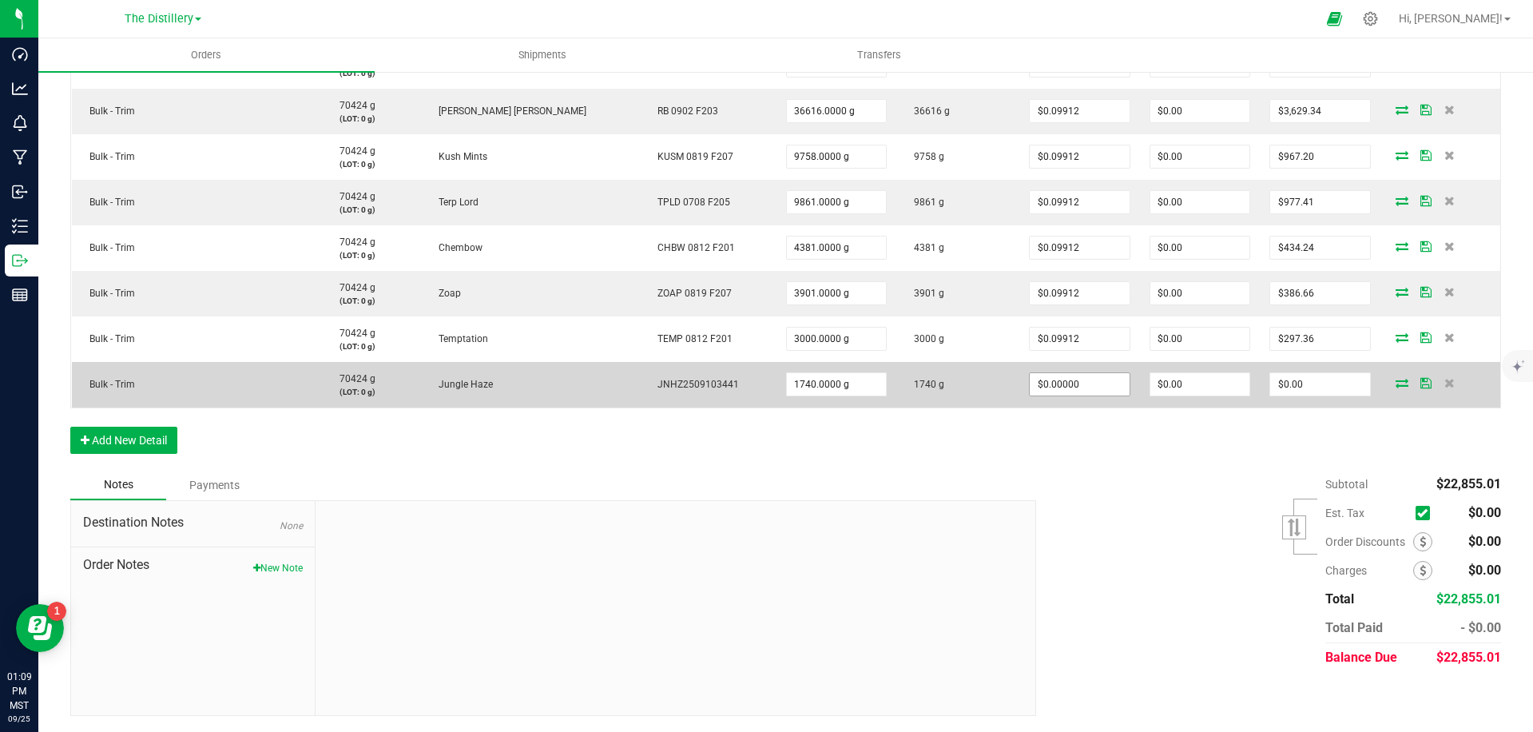
type input "0"
click at [1066, 389] on input "0" at bounding box center [1079, 384] width 99 height 22
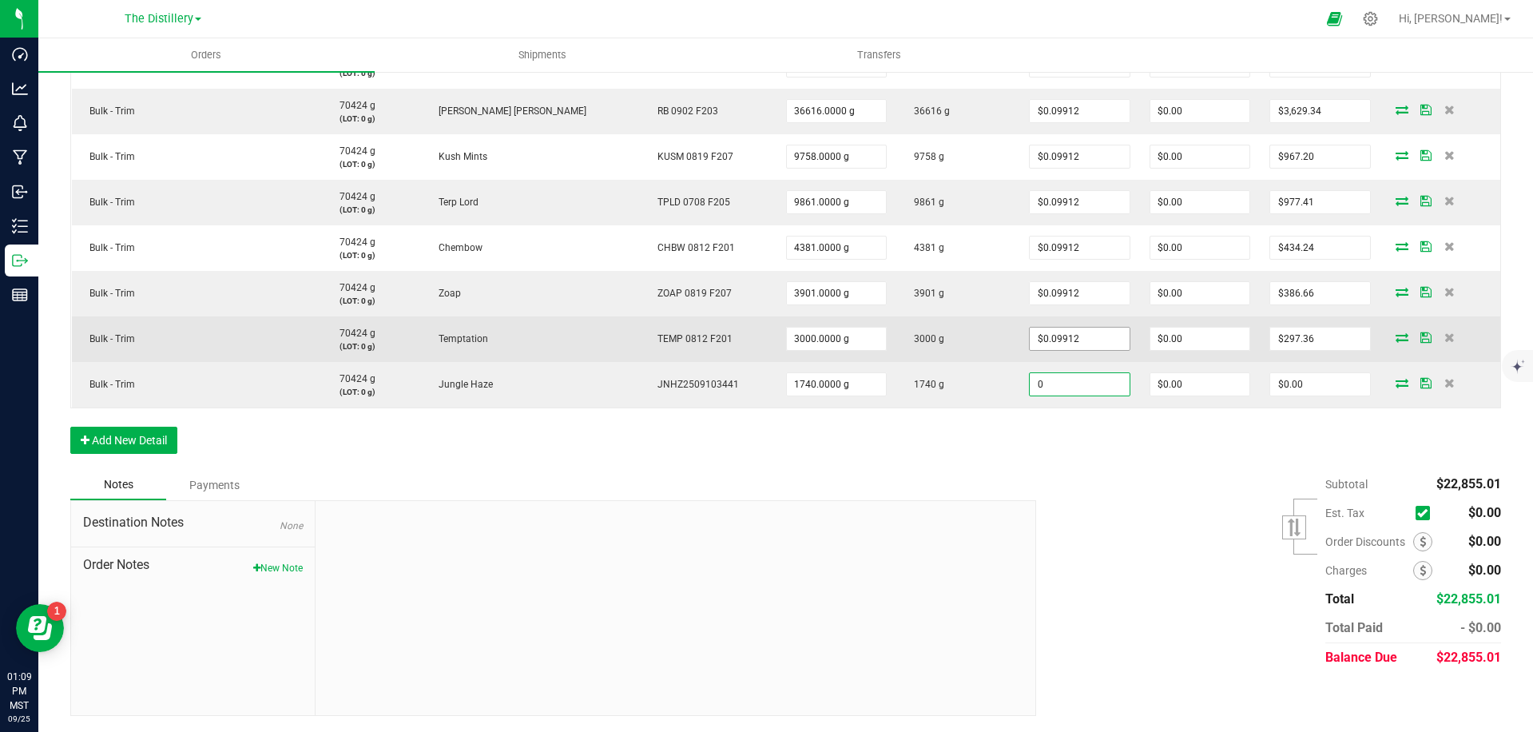
type input "0.09912"
type input "$0.00000"
click at [1065, 340] on input "0.09912" at bounding box center [1079, 339] width 99 height 22
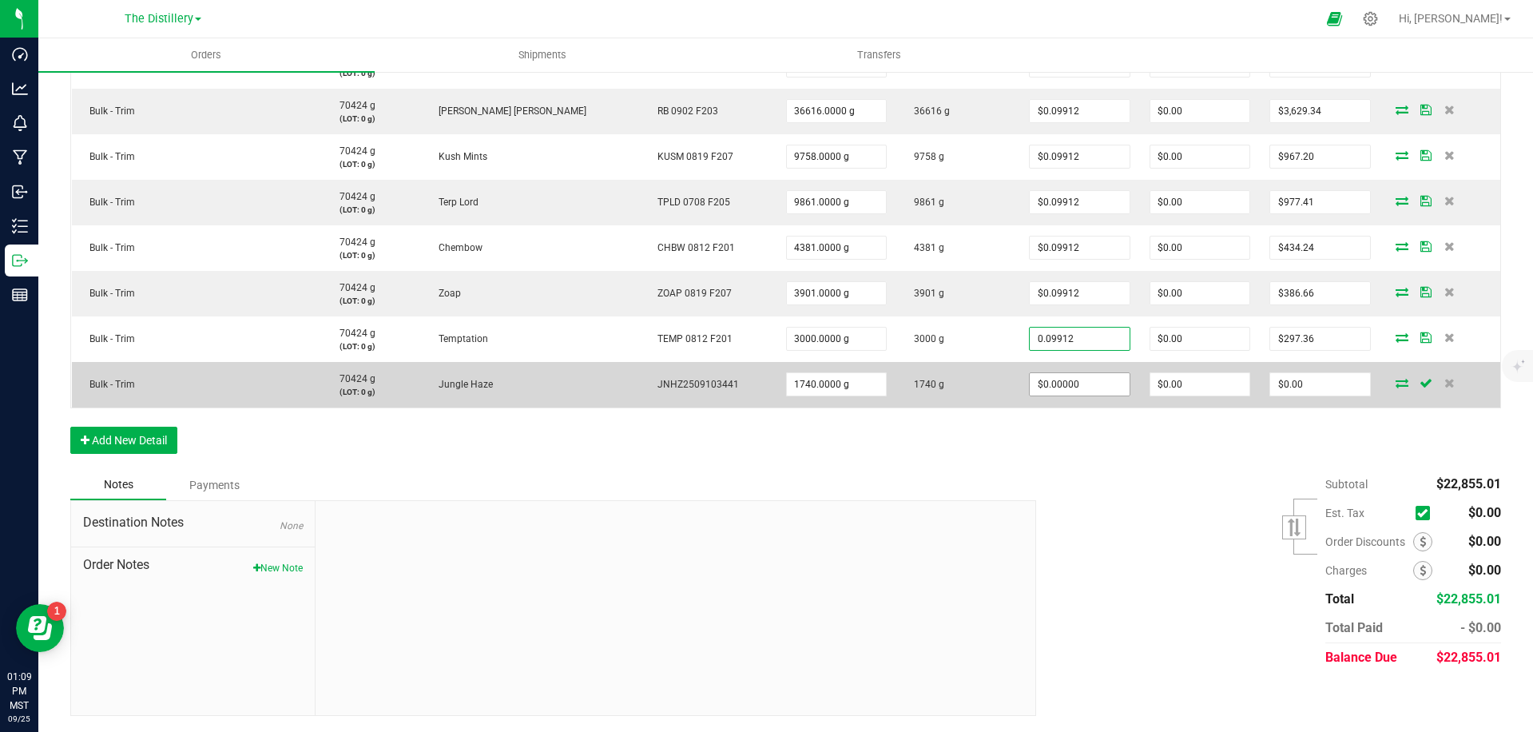
type input "$0.09912"
drag, startPoint x: 1075, startPoint y: 386, endPoint x: 1085, endPoint y: 398, distance: 15.9
click at [1075, 386] on input "0" at bounding box center [1079, 384] width 99 height 22
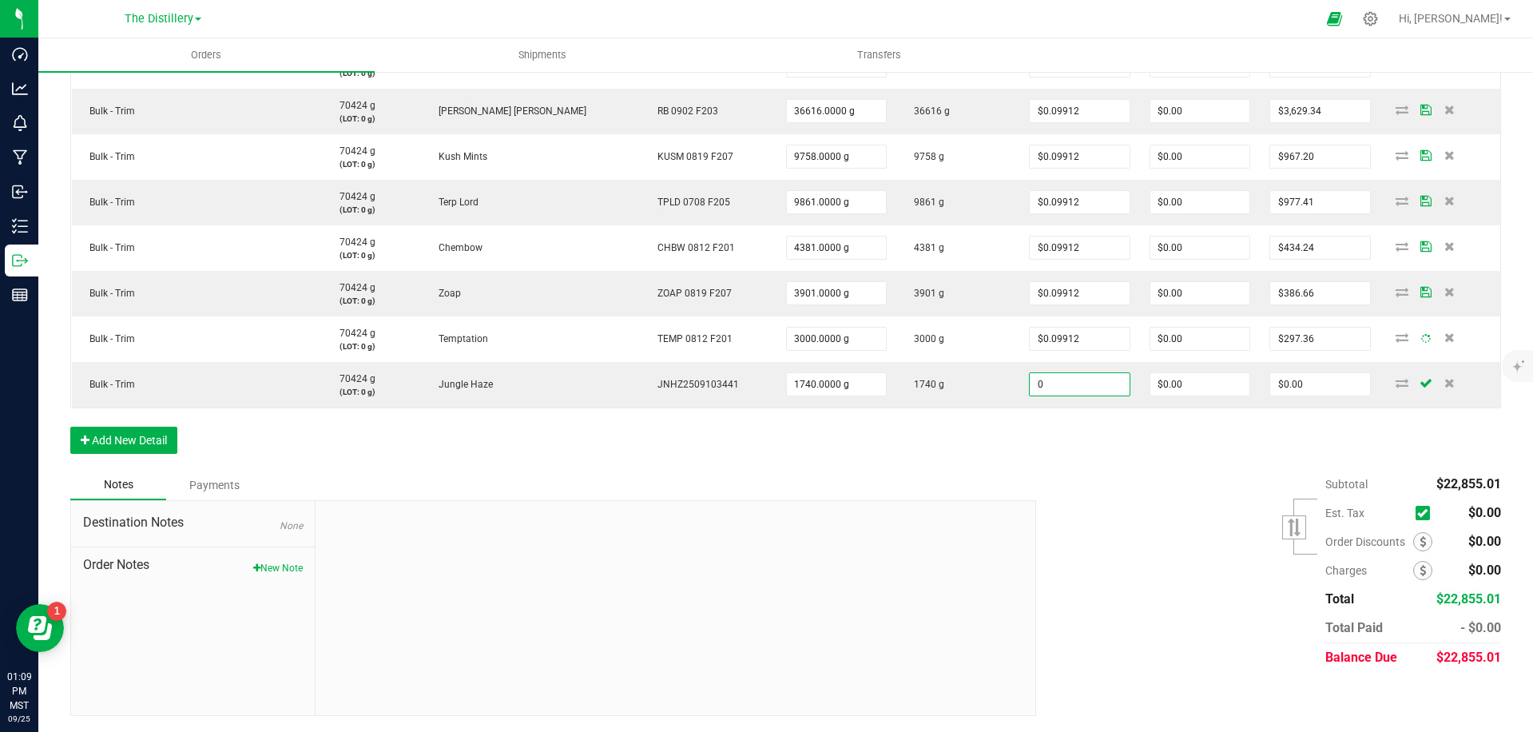
paste input ".09912"
type input "$0.09912"
type input "$172.47"
click at [1127, 432] on div "Order Details Print All Labels Item Sellable Strain Lot Number Qty Ordered Qty …" at bounding box center [785, 39] width 1431 height 862
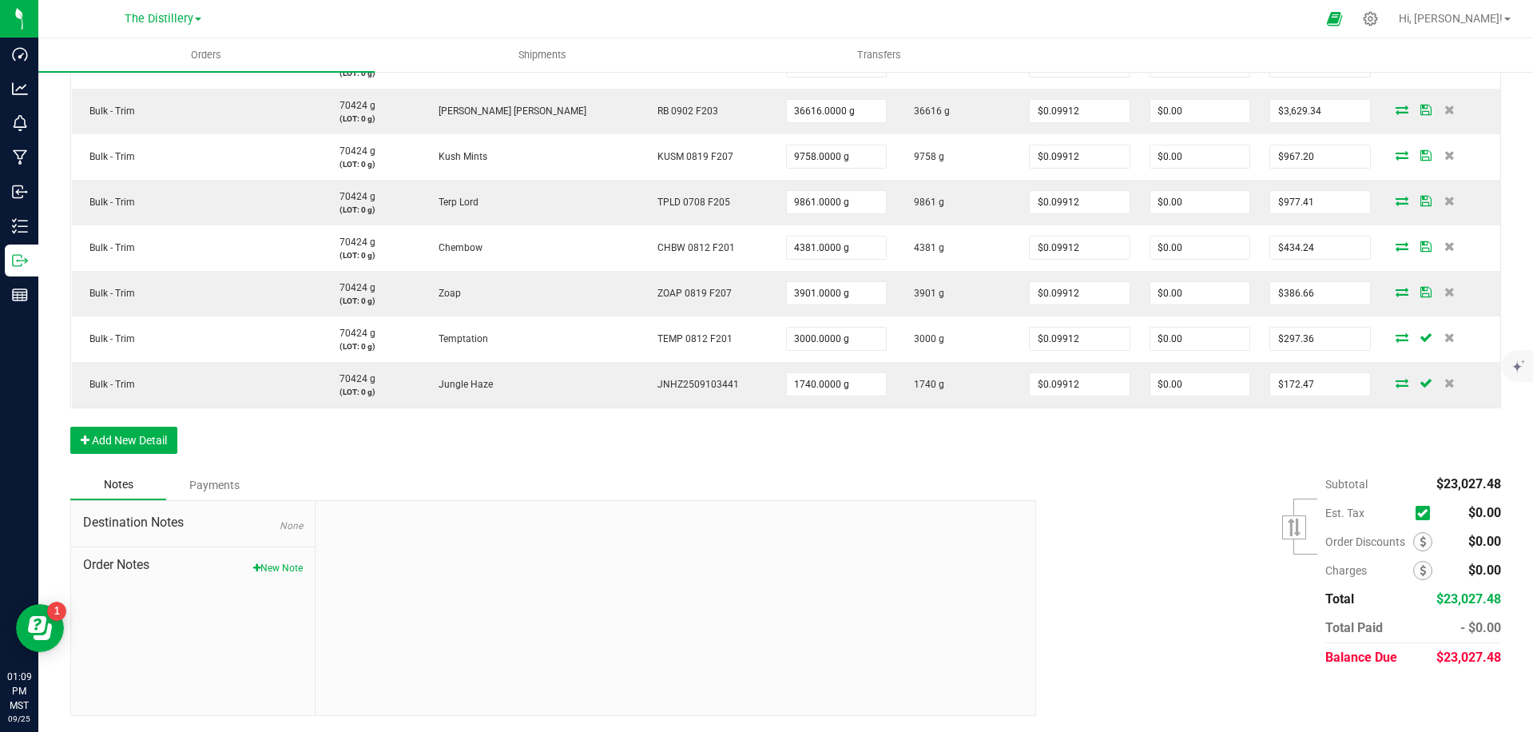
click at [1170, 439] on div "Order Details Print All Labels Item Sellable Strain Lot Number Qty Ordered Qty …" at bounding box center [785, 39] width 1431 height 862
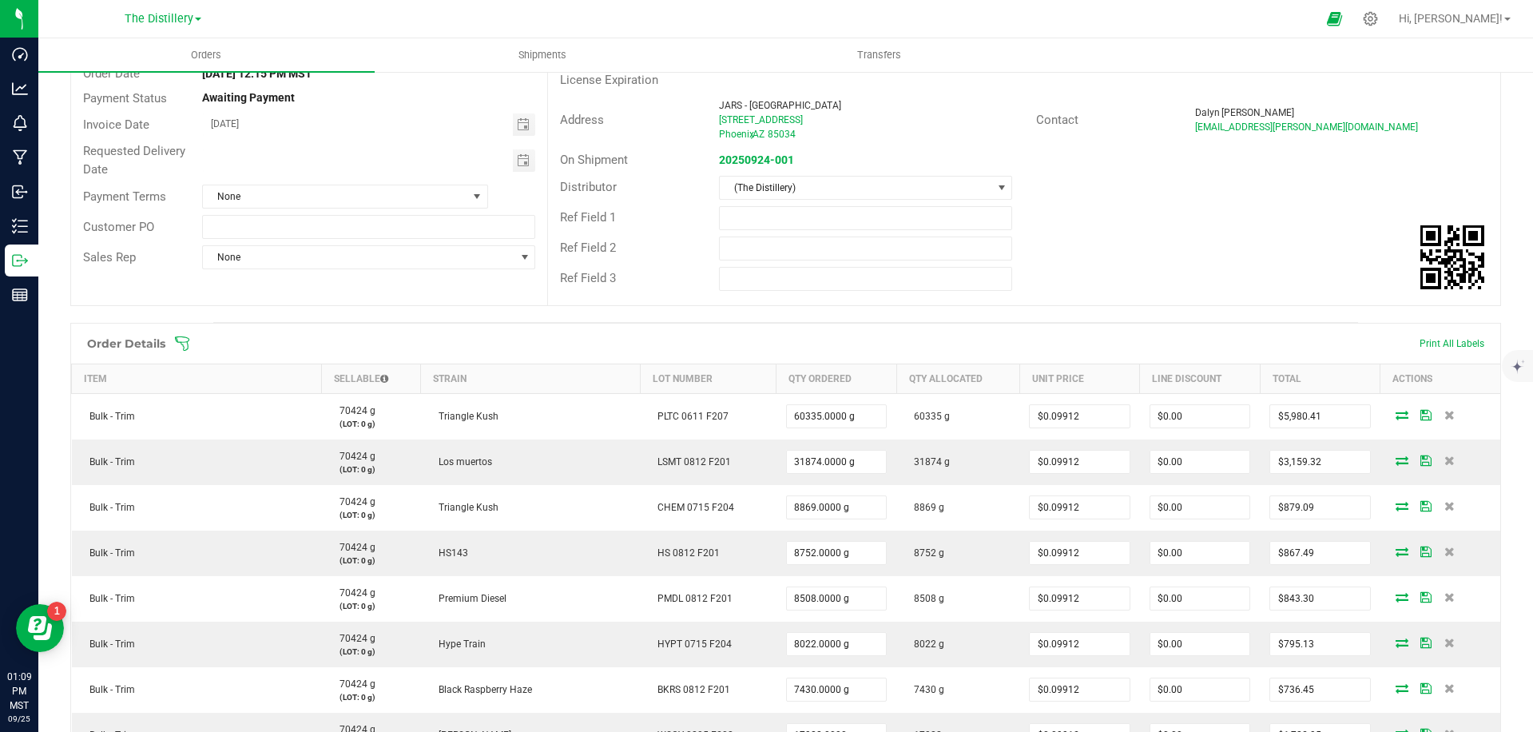
scroll to position [0, 0]
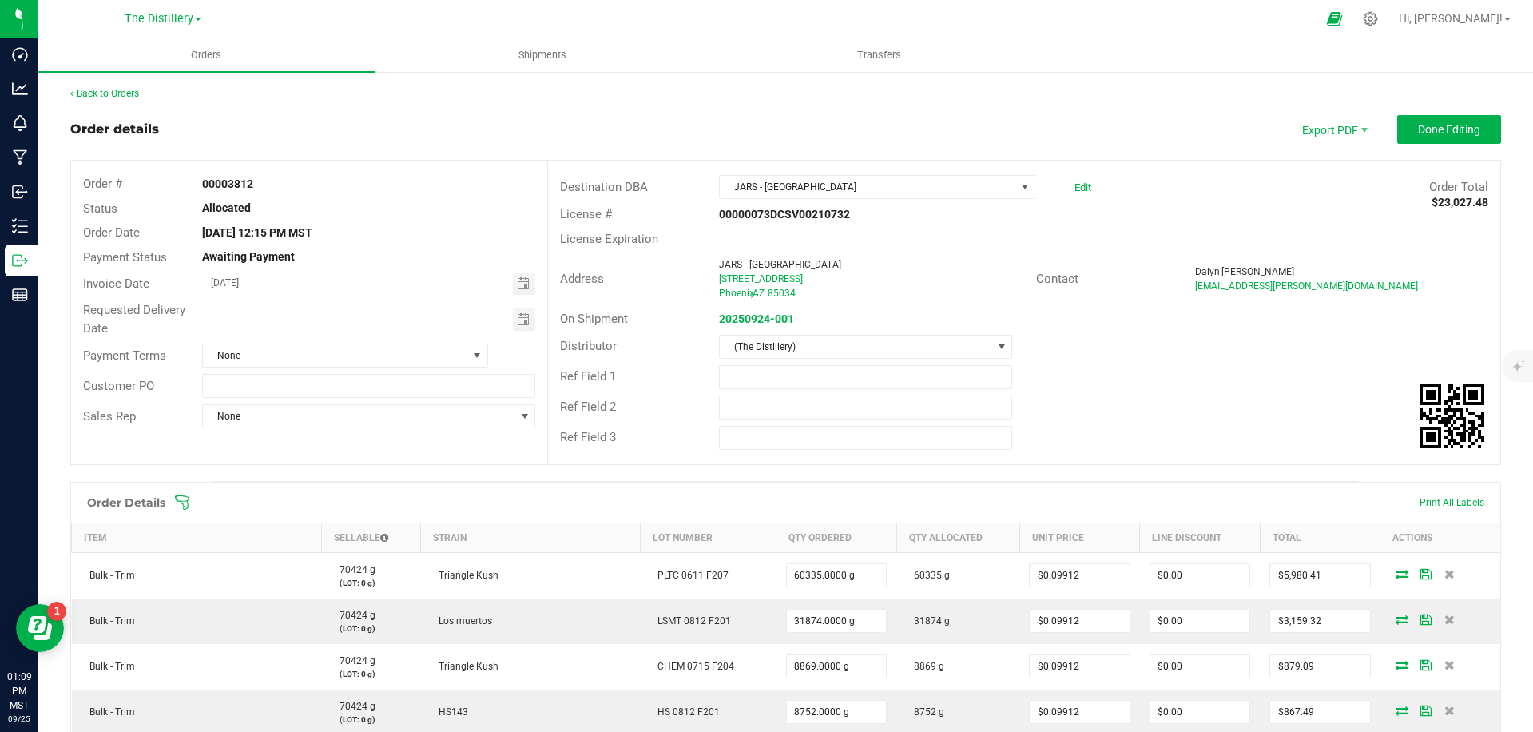
click at [1157, 382] on div "Ref Field 1" at bounding box center [1024, 377] width 952 height 30
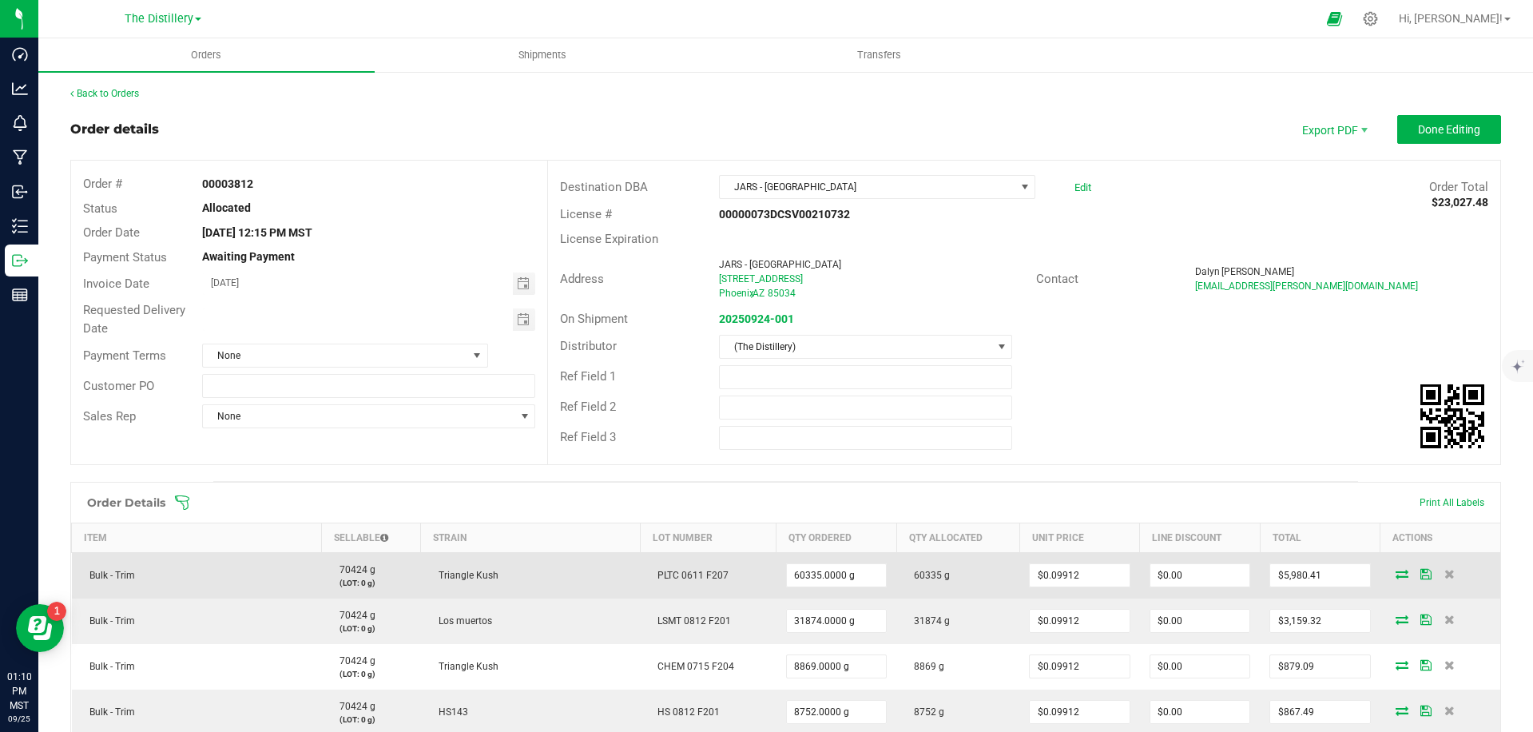
click at [1396, 576] on icon at bounding box center [1402, 574] width 13 height 10
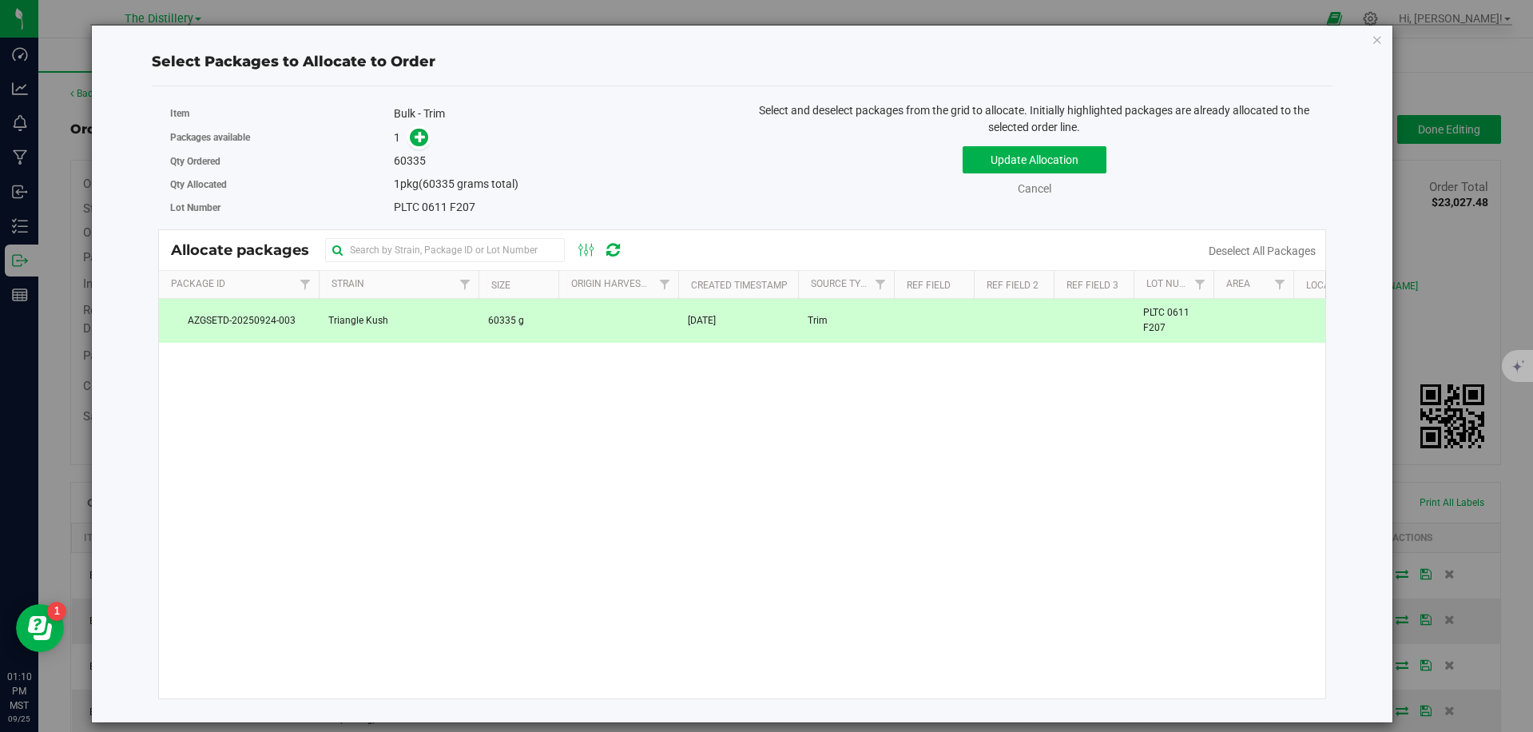
click at [726, 340] on td "[DATE]" at bounding box center [738, 320] width 120 height 43
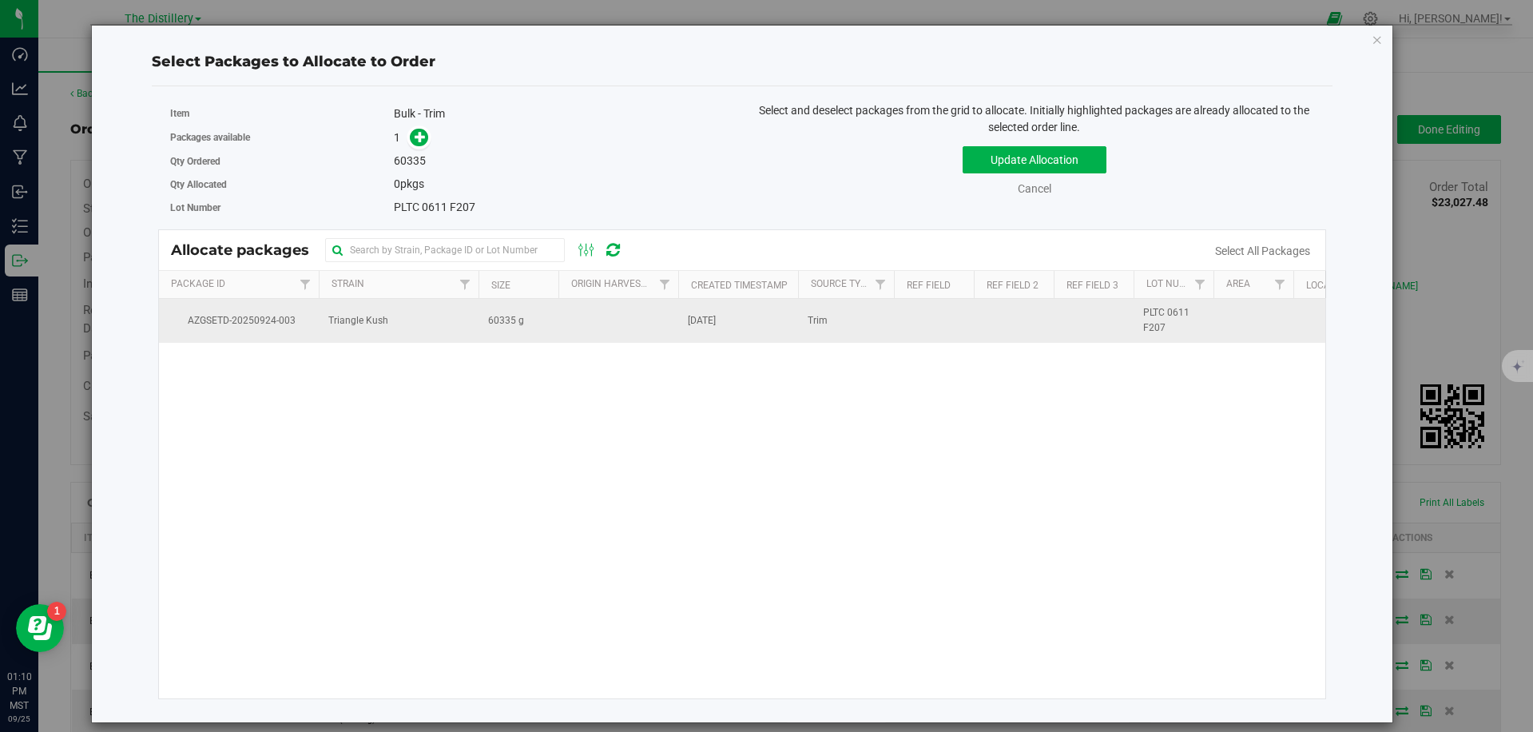
click at [244, 316] on span "AZGSETD-20250924-003" at bounding box center [239, 320] width 141 height 15
click at [243, 316] on span "AZGSETD-20250924-003" at bounding box center [239, 320] width 141 height 15
click at [242, 316] on span "AZGSETD-20250924-003" at bounding box center [239, 320] width 141 height 15
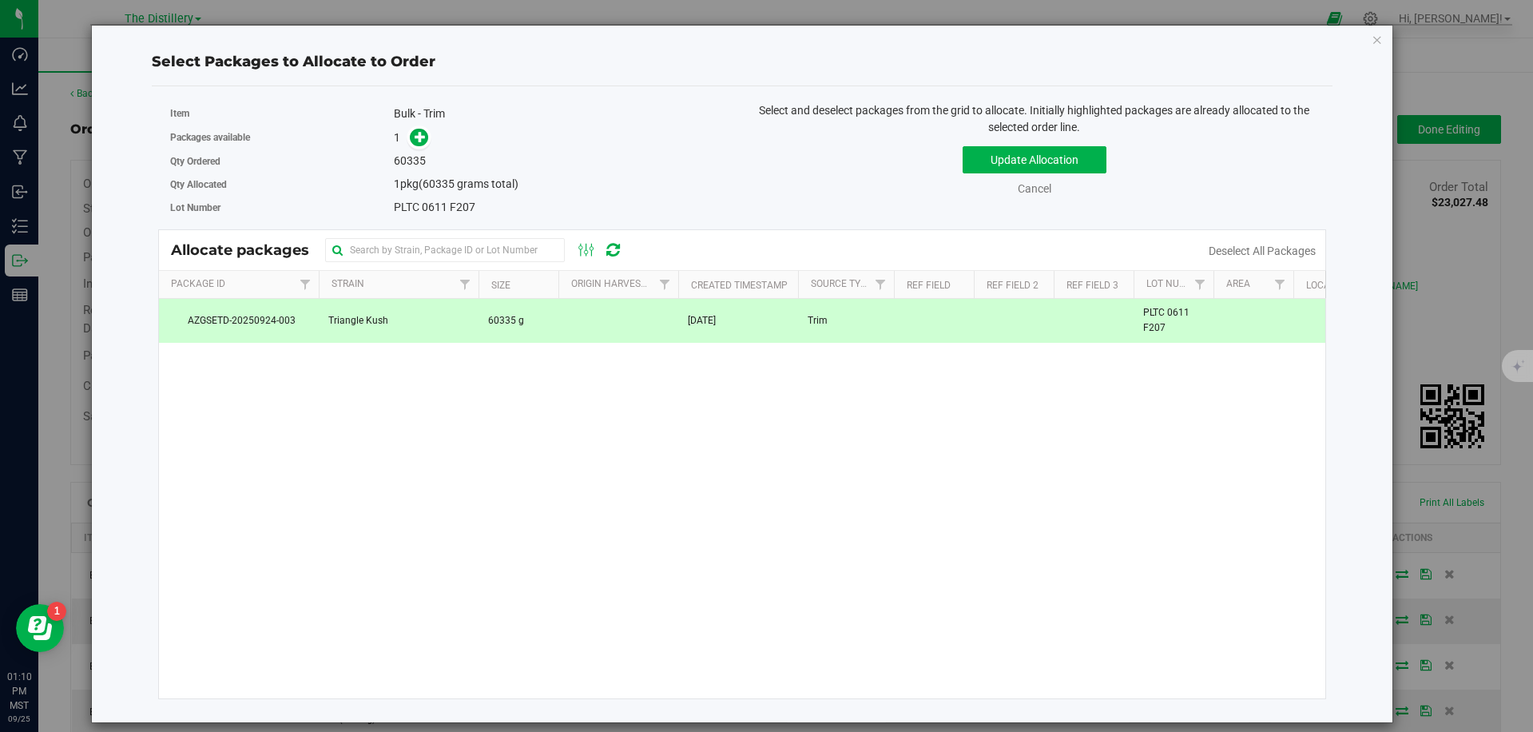
click at [237, 313] on span "AZGSETD-20250924-003" at bounding box center [239, 320] width 141 height 15
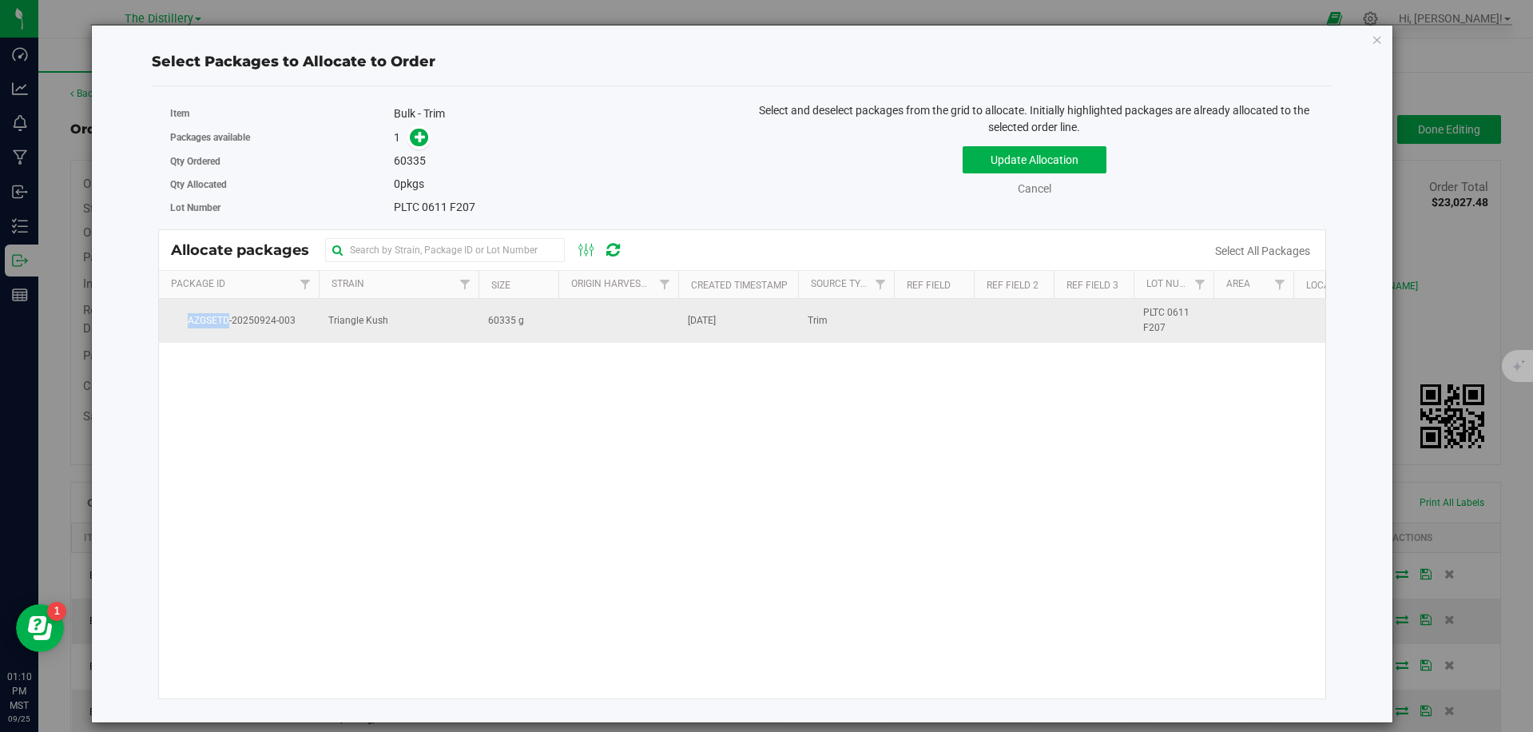
click at [237, 313] on span "AZGSETD-20250924-003" at bounding box center [239, 320] width 141 height 15
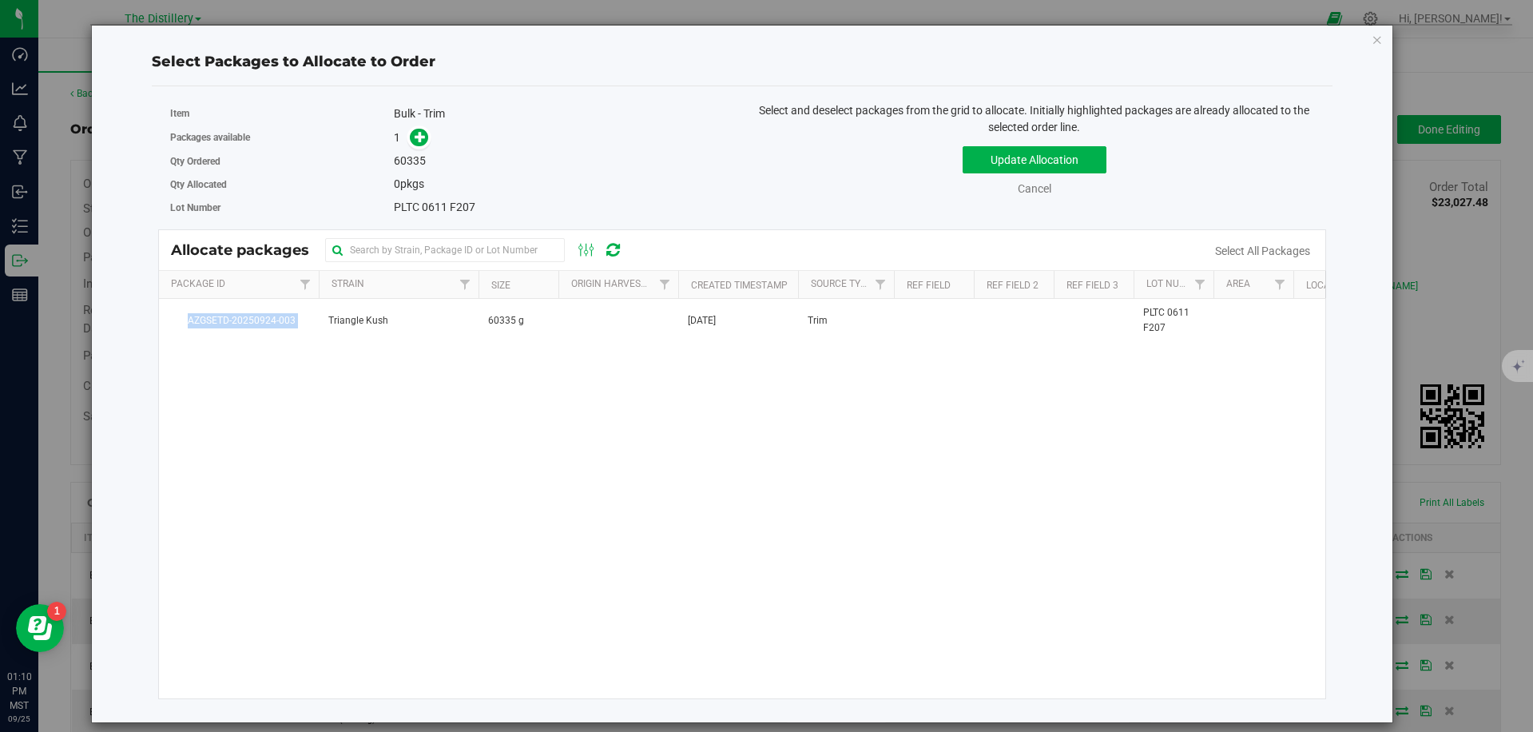
copy span "AZGSETD-20250924-003"
click at [1066, 162] on button "Update Allocation" at bounding box center [1035, 159] width 144 height 27
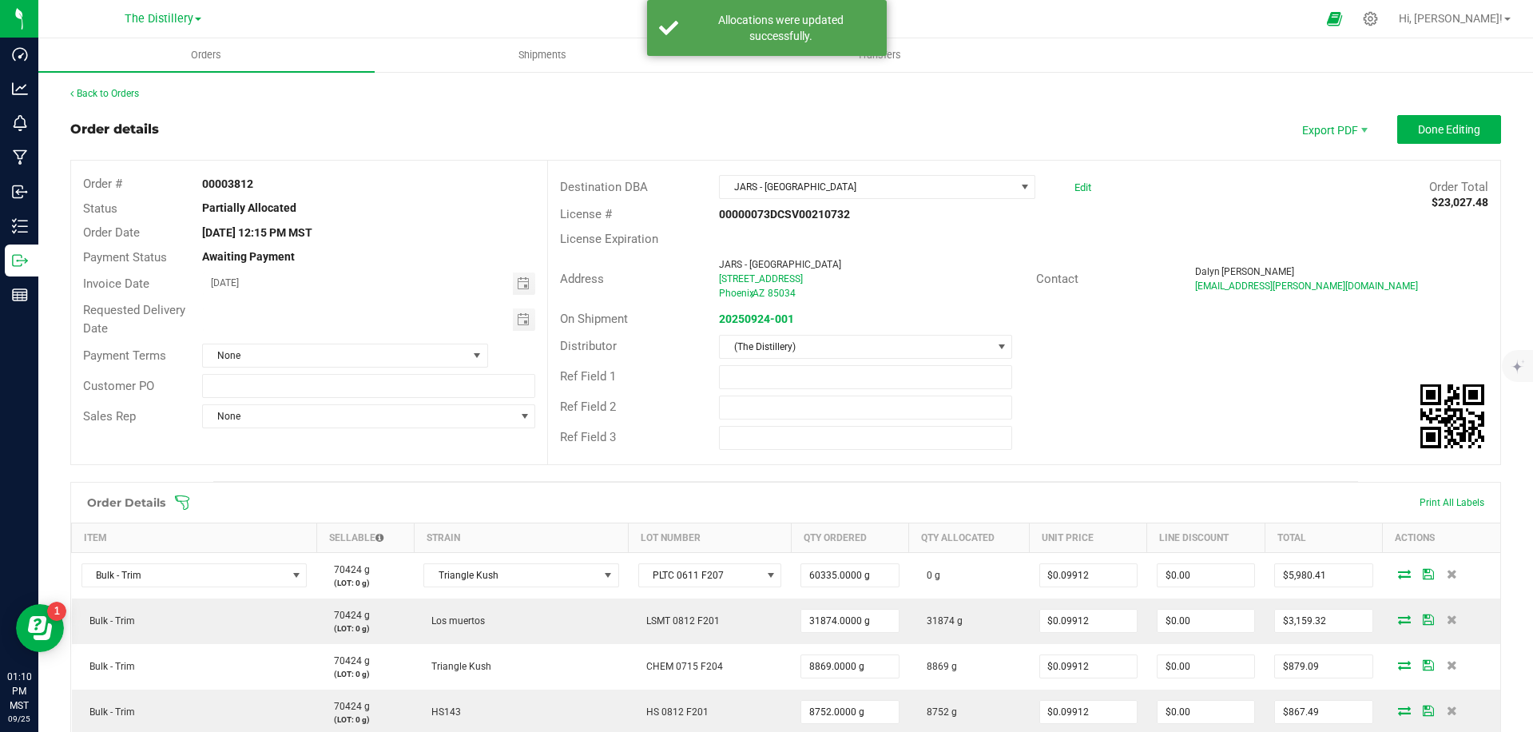
drag, startPoint x: 1141, startPoint y: 406, endPoint x: 1115, endPoint y: 403, distance: 25.8
click at [1133, 405] on div "Ref Field 2" at bounding box center [1024, 407] width 952 height 30
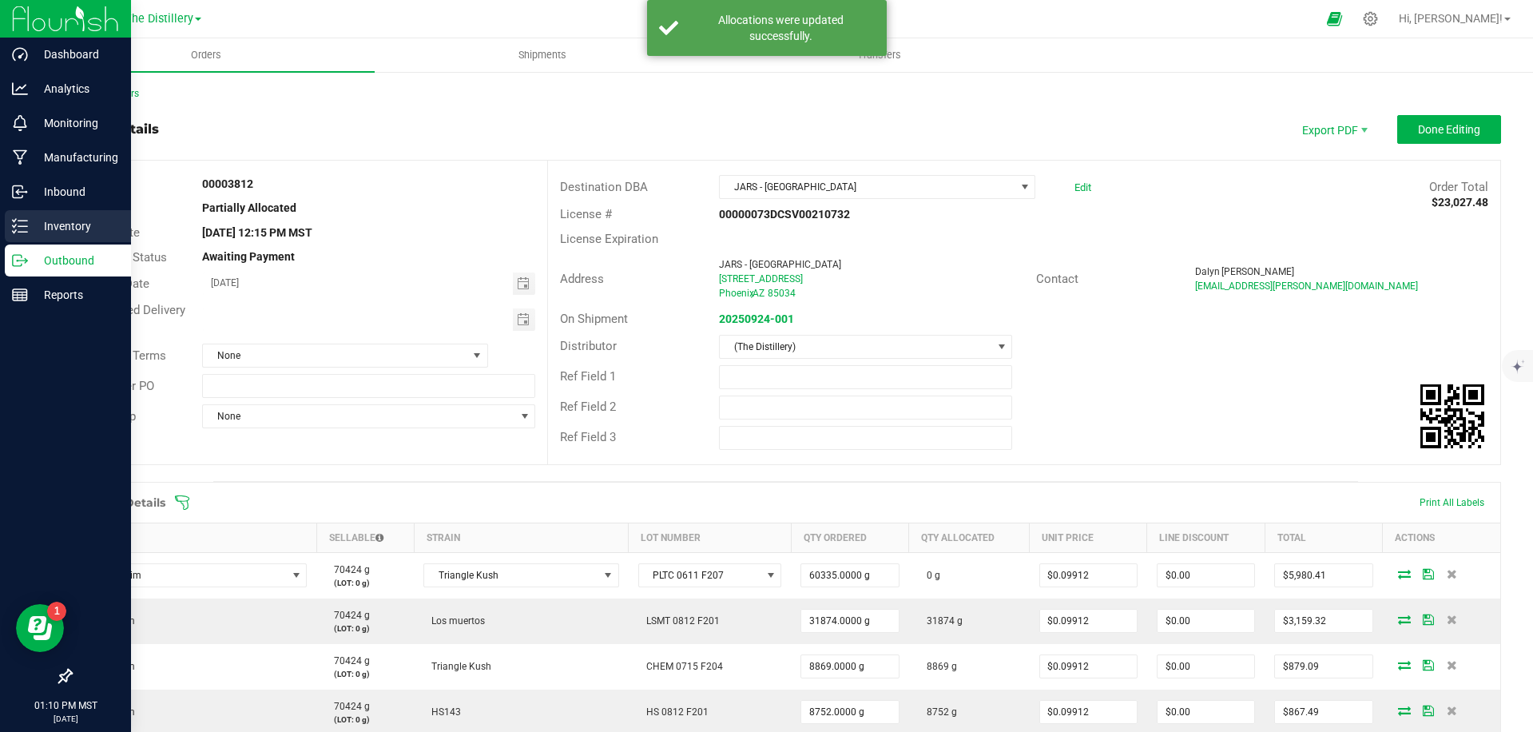
click at [21, 236] on div "Inventory" at bounding box center [68, 226] width 126 height 32
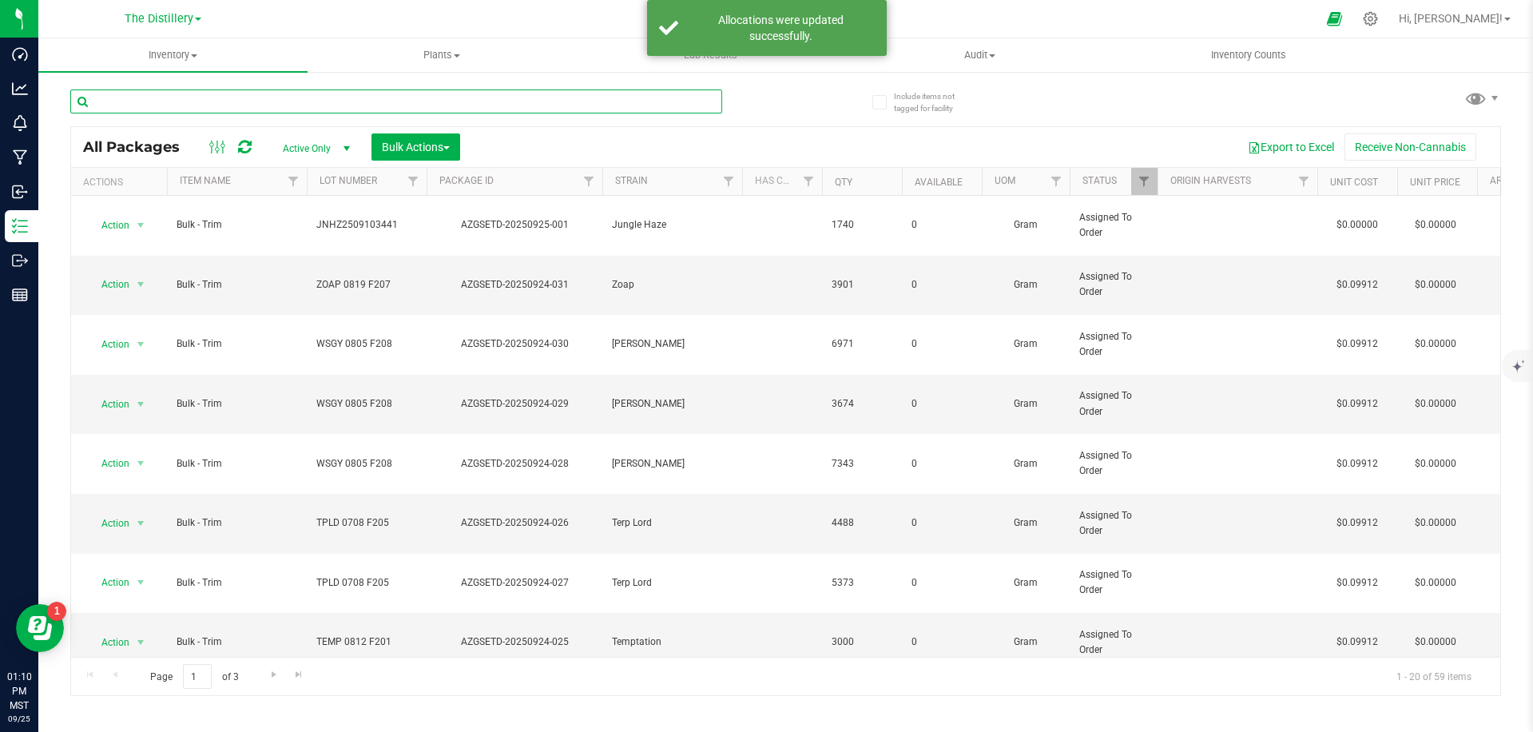
click at [416, 105] on input "text" at bounding box center [396, 101] width 652 height 24
paste input "AZGSETD-20250924-003"
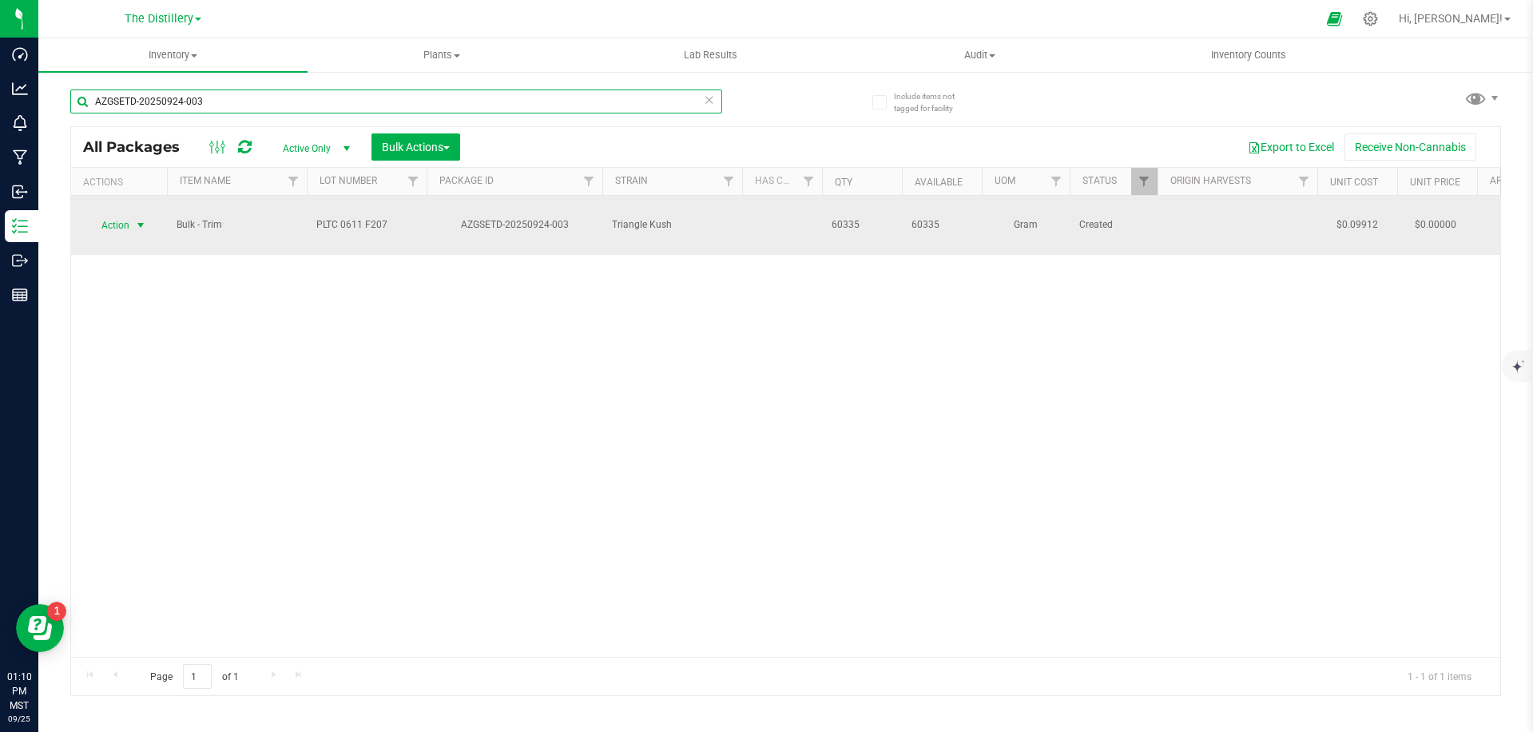
type input "AZGSETD-20250924-003"
drag, startPoint x: 120, startPoint y: 211, endPoint x: 126, endPoint y: 219, distance: 10.2
click at [120, 214] on span "Action" at bounding box center [108, 225] width 43 height 22
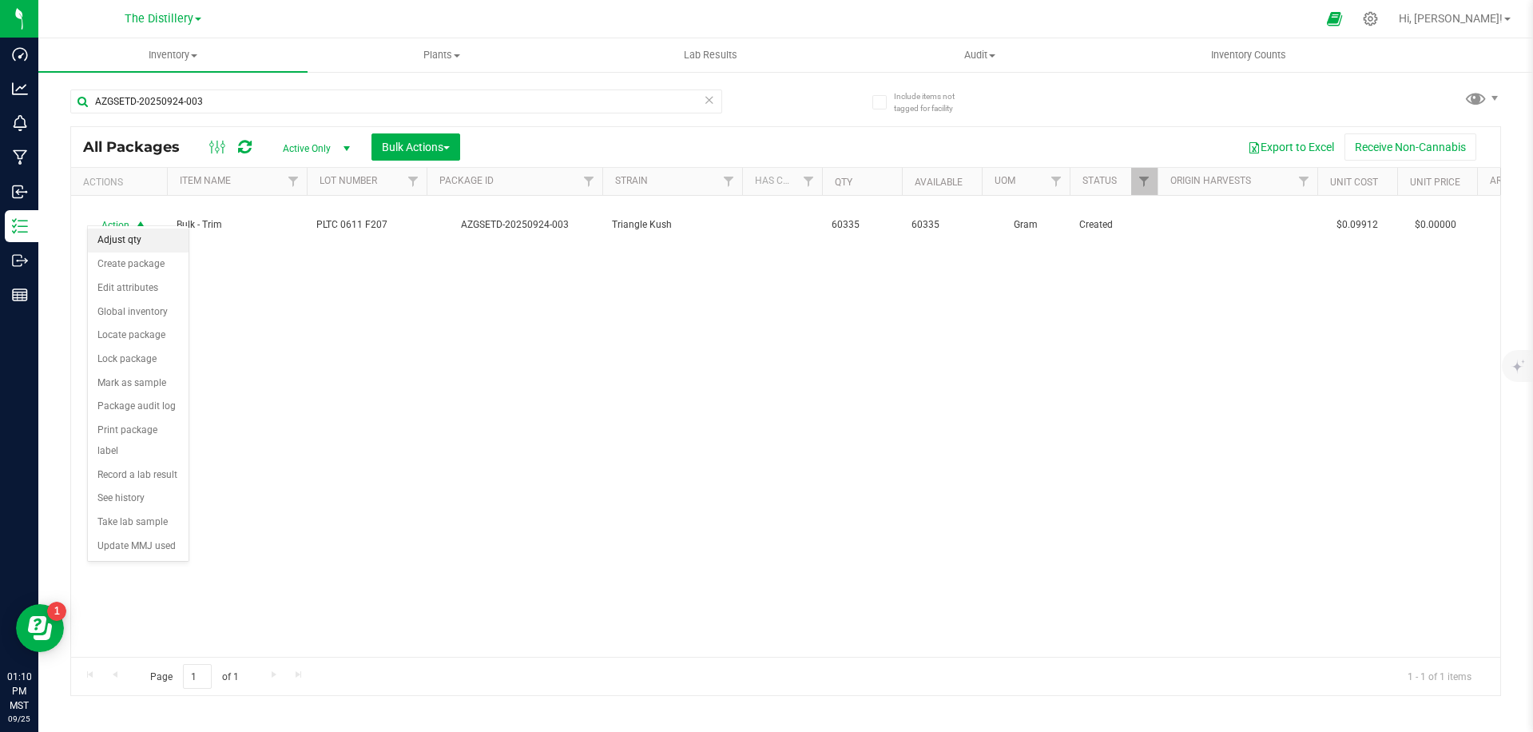
click at [139, 237] on li "Adjust qty" at bounding box center [138, 241] width 101 height 24
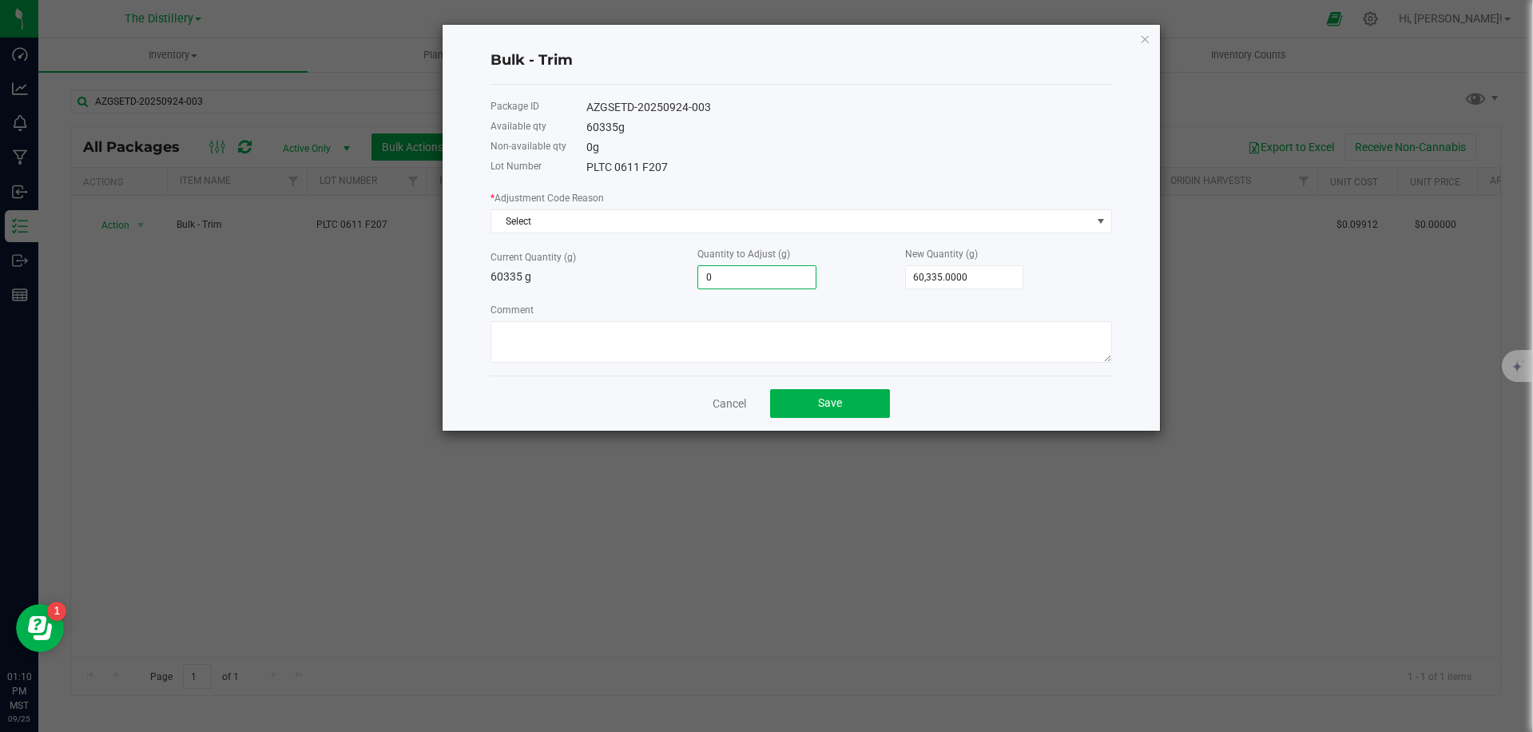
click at [779, 279] on input "0" at bounding box center [756, 277] width 117 height 22
type input "-1"
type input "60,334.0000"
type input "-10"
type input "60,325.0000"
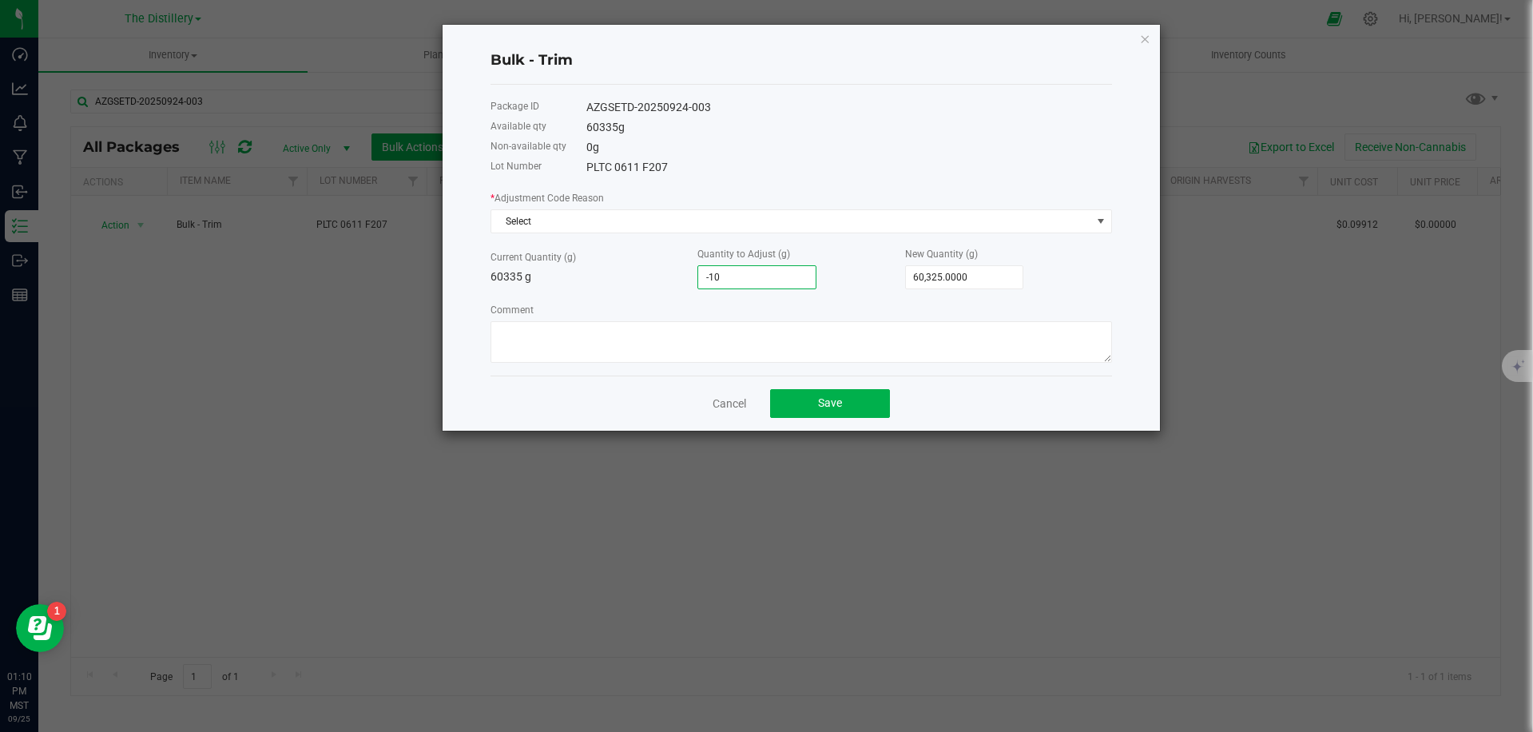
type input "-108"
type input "60,227.0000"
type input "-1081"
type input "59,254.0000"
type input "-1,081.0000"
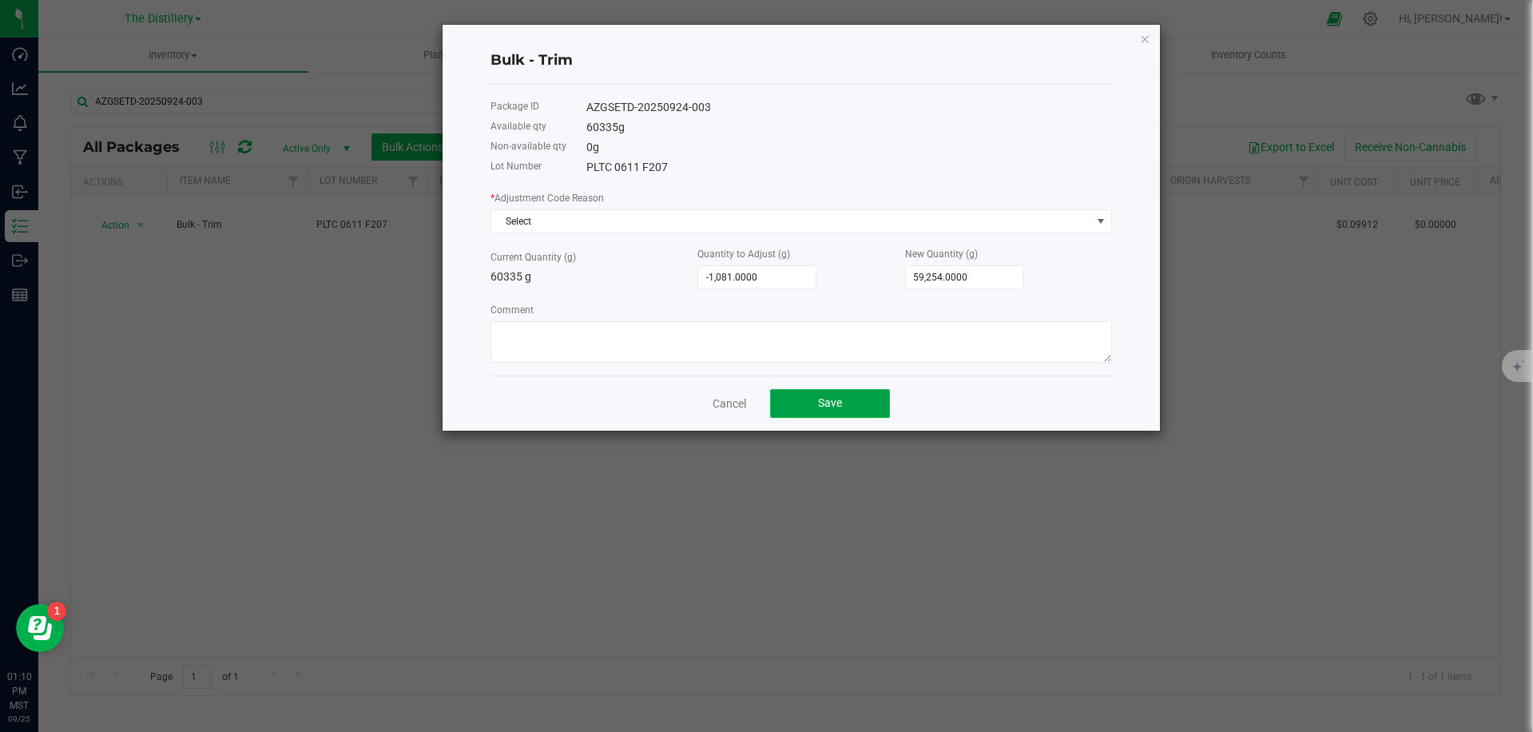
click at [855, 398] on button "Save" at bounding box center [830, 403] width 120 height 29
click at [841, 404] on span "Save" at bounding box center [830, 402] width 24 height 13
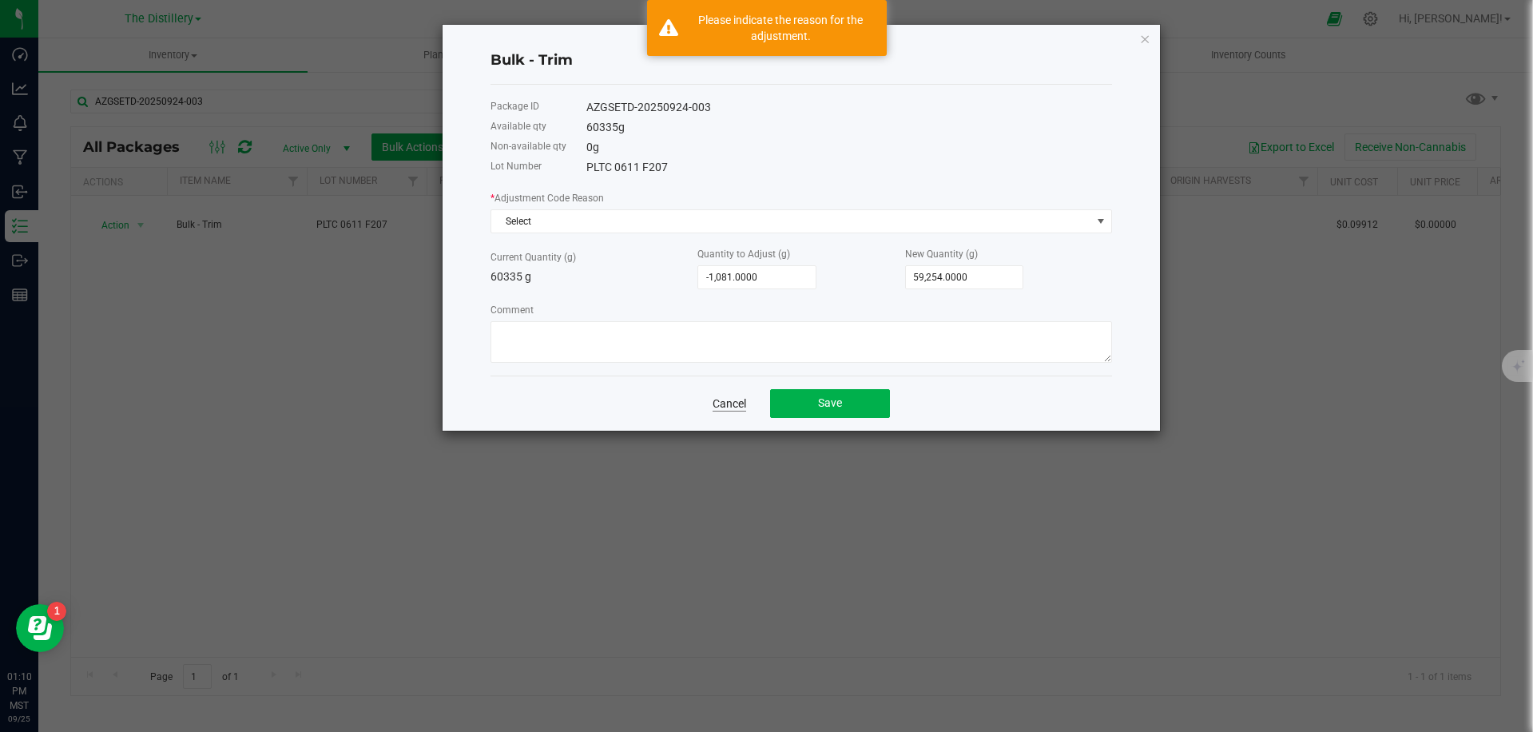
click at [726, 402] on link "Cancel" at bounding box center [730, 404] width 34 height 16
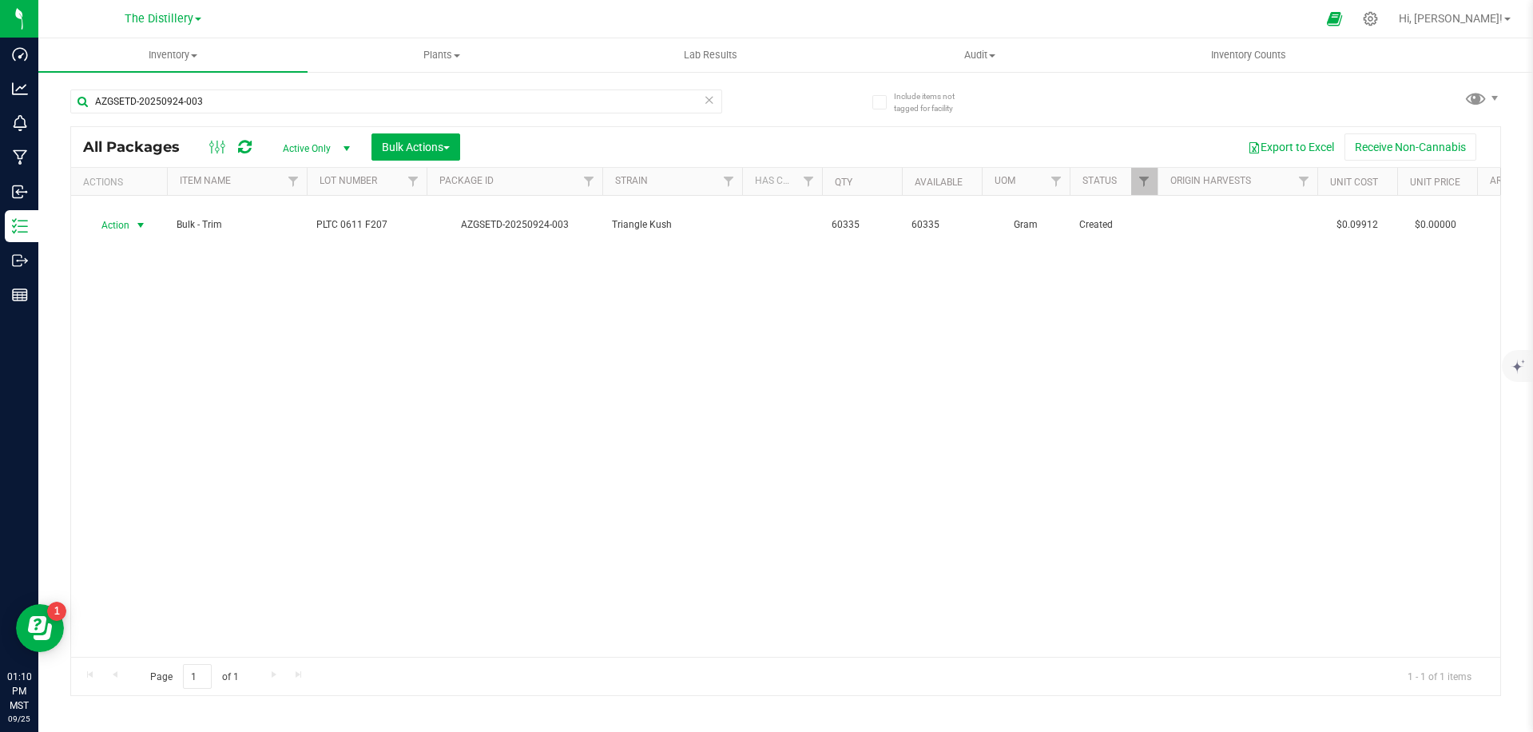
drag, startPoint x: 127, startPoint y: 213, endPoint x: 132, endPoint y: 231, distance: 19.0
click at [127, 214] on span "Action" at bounding box center [108, 225] width 43 height 22
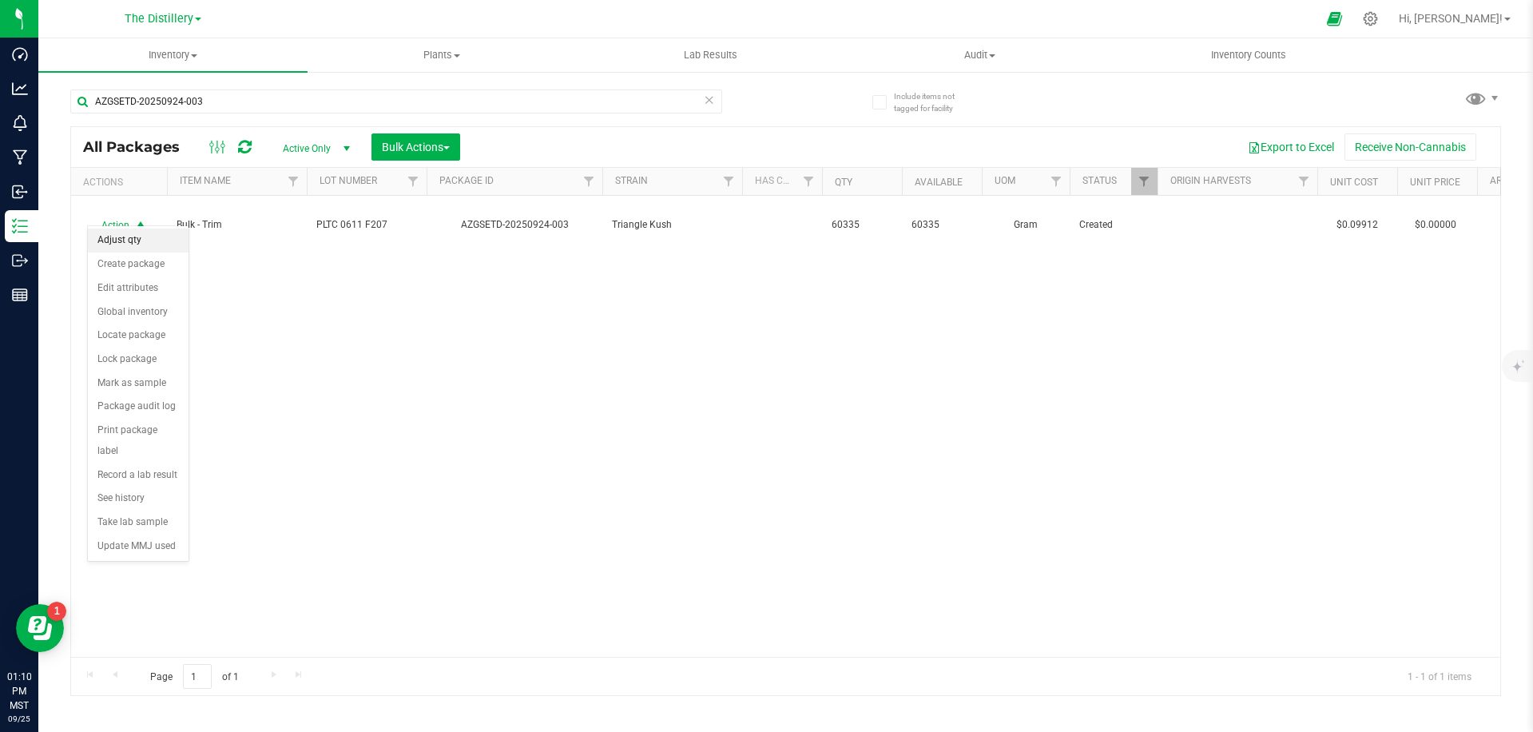
click at [132, 240] on li "Adjust qty" at bounding box center [138, 241] width 101 height 24
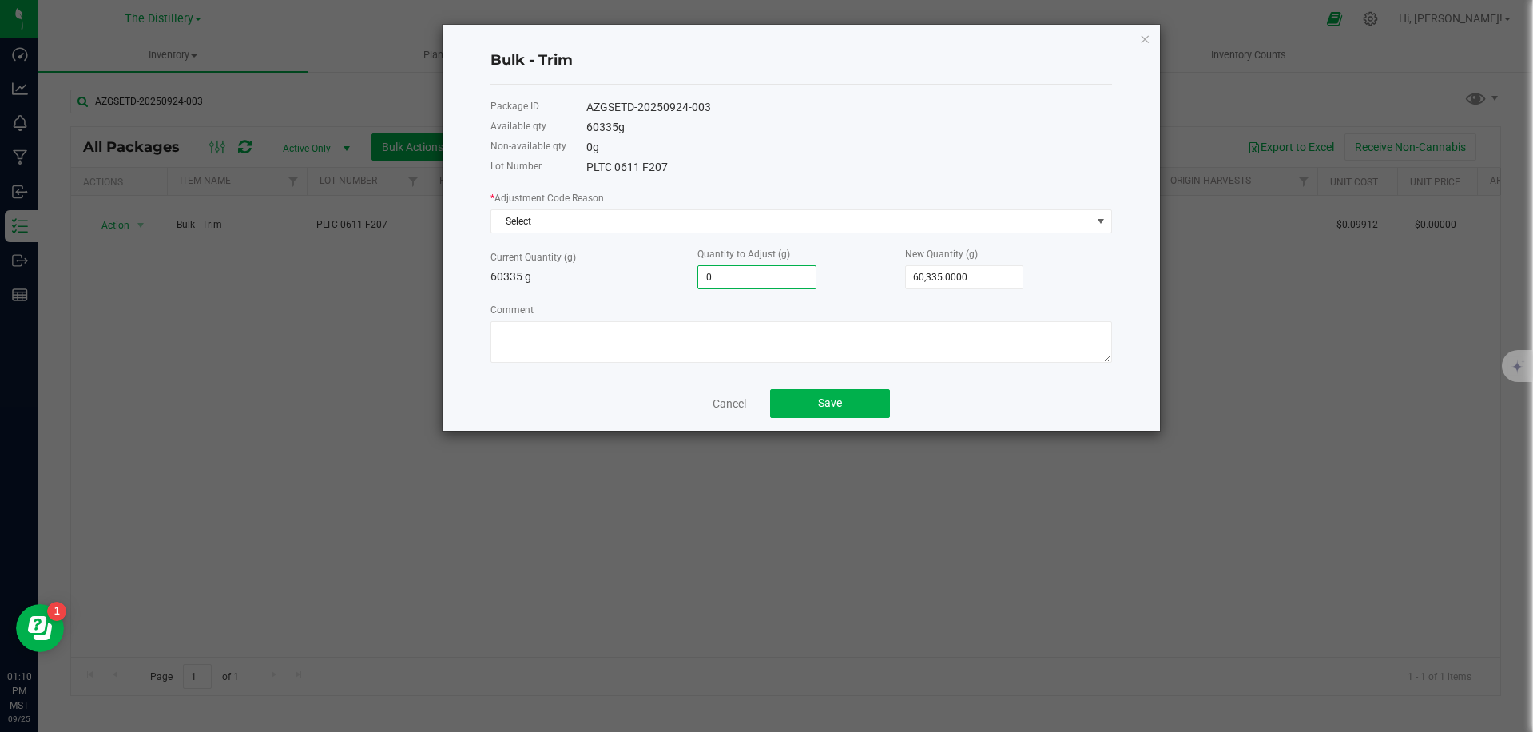
click at [763, 286] on input "0" at bounding box center [756, 277] width 117 height 22
type input "-1"
type input "60,334.0000"
type input "-10"
type input "60,325.0000"
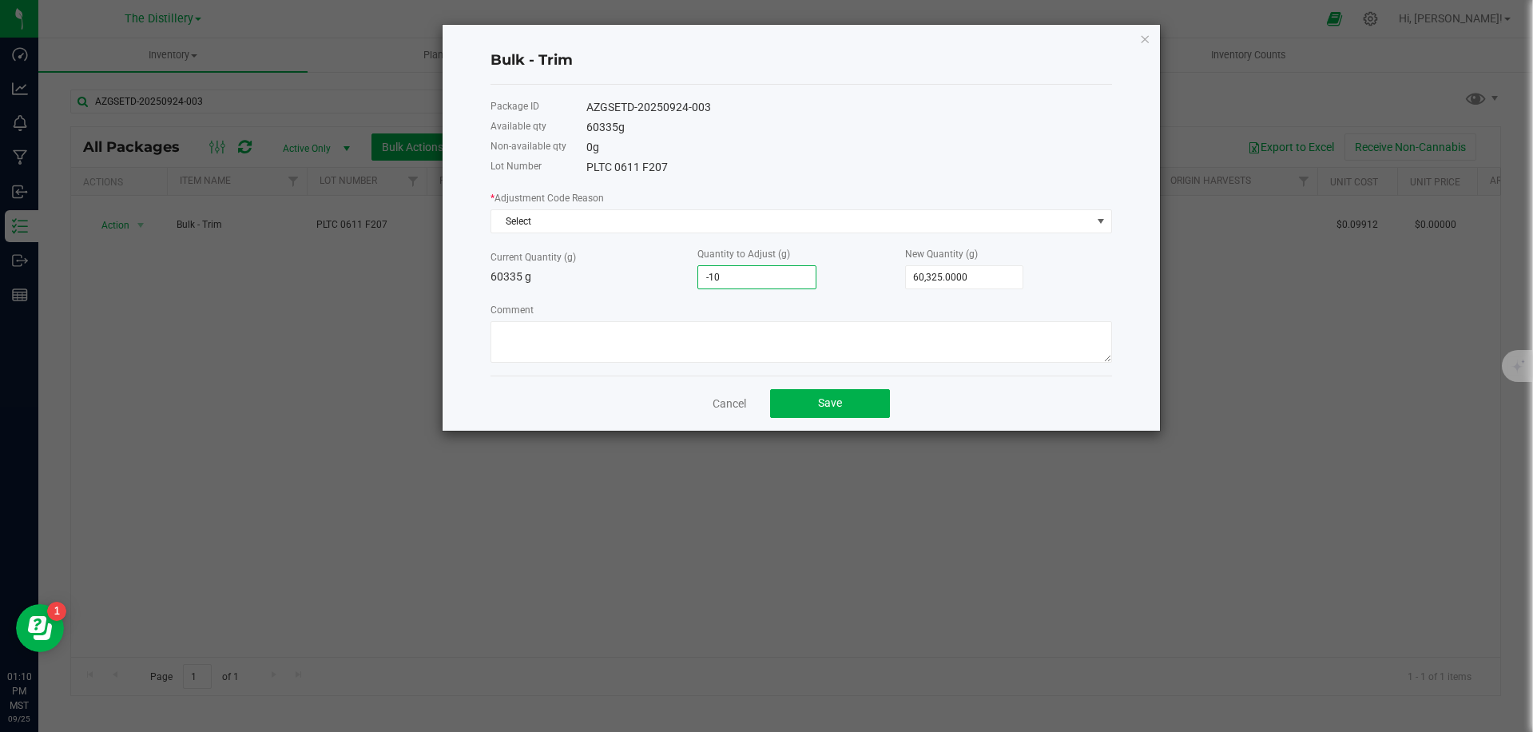
type input "-108"
type input "60,227.0000"
type input "-1081"
type input "59,254.0000"
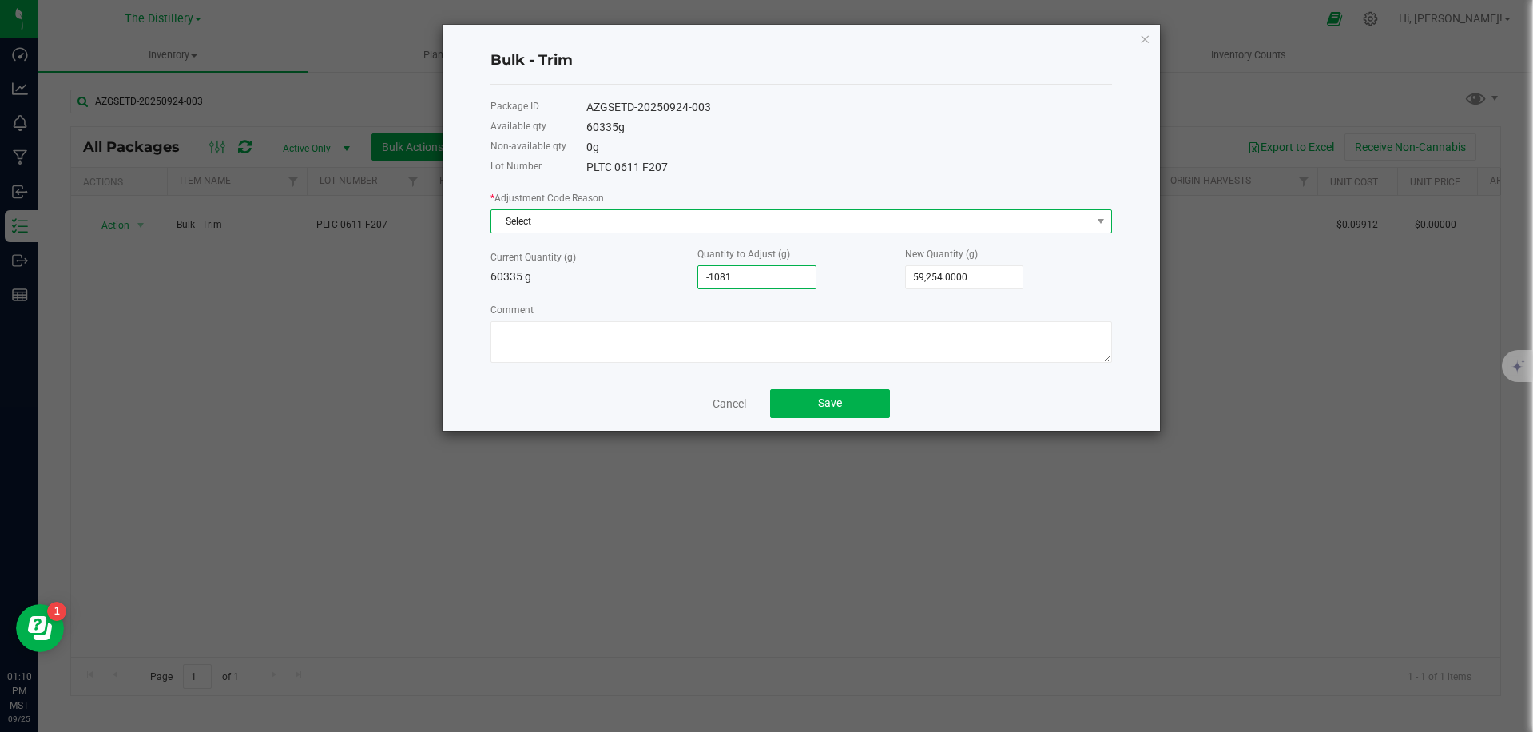
type input "-1,081.0000"
click at [622, 226] on span "Select" at bounding box center [791, 221] width 600 height 22
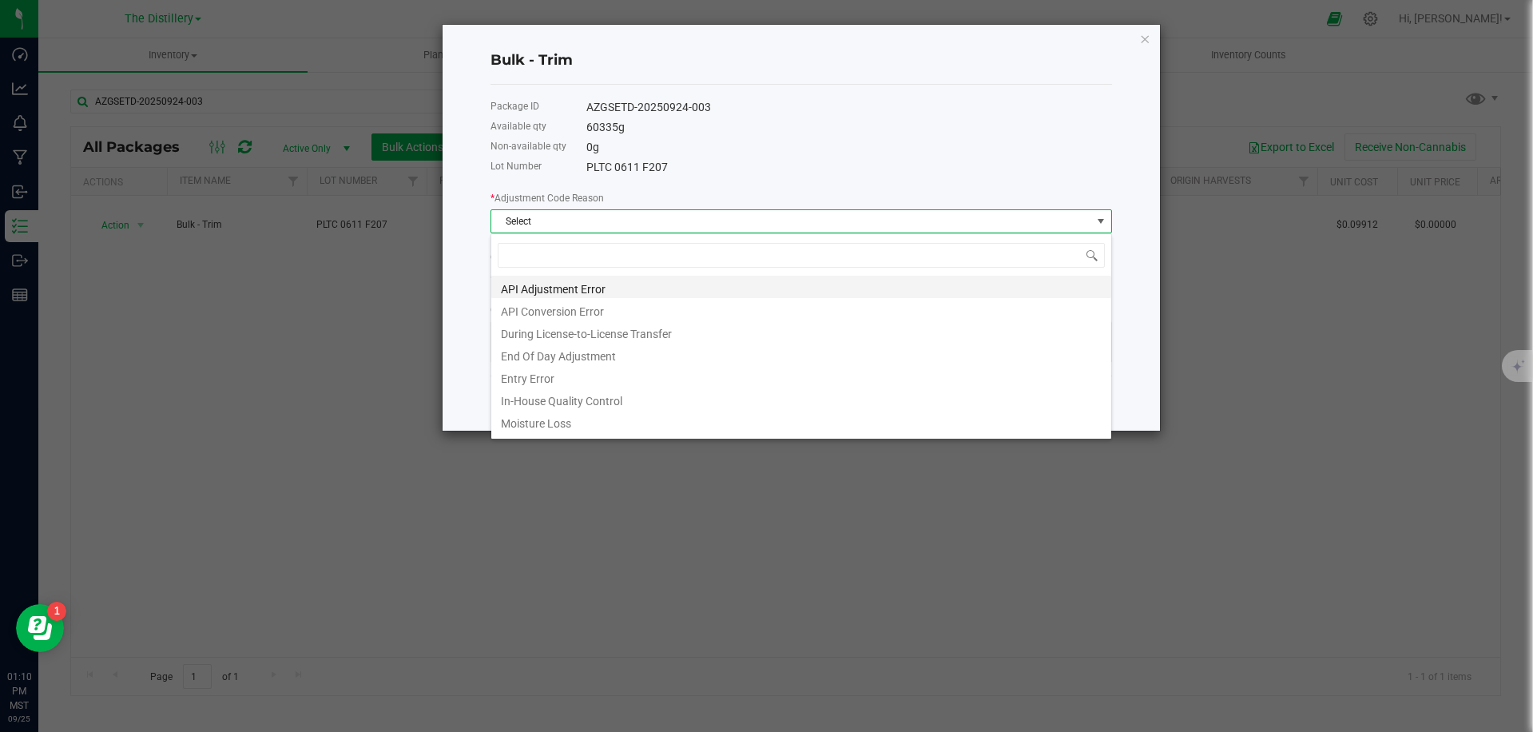
scroll to position [24, 622]
click at [610, 401] on li "In-House Quality Control" at bounding box center [801, 399] width 620 height 22
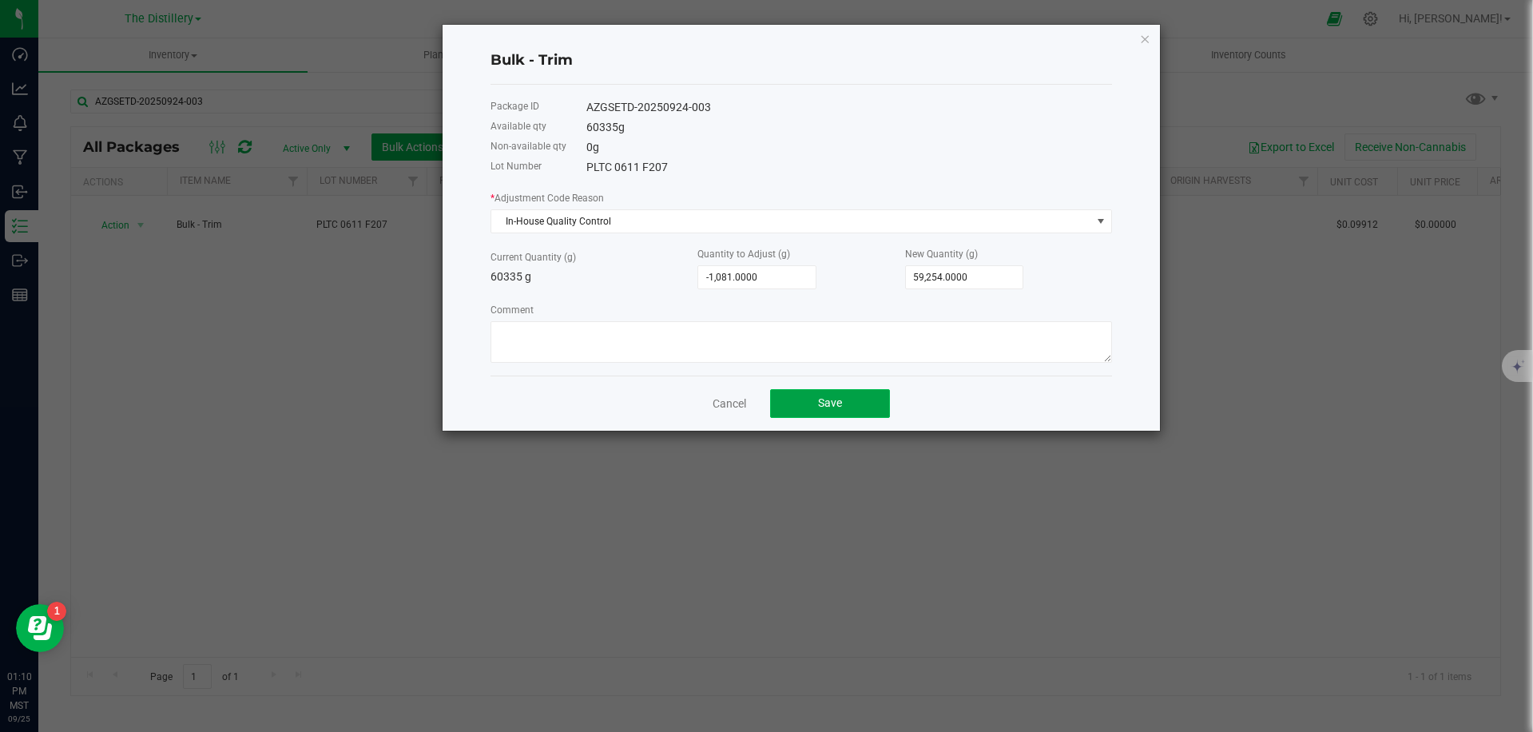
click at [849, 400] on button "Save" at bounding box center [830, 403] width 120 height 29
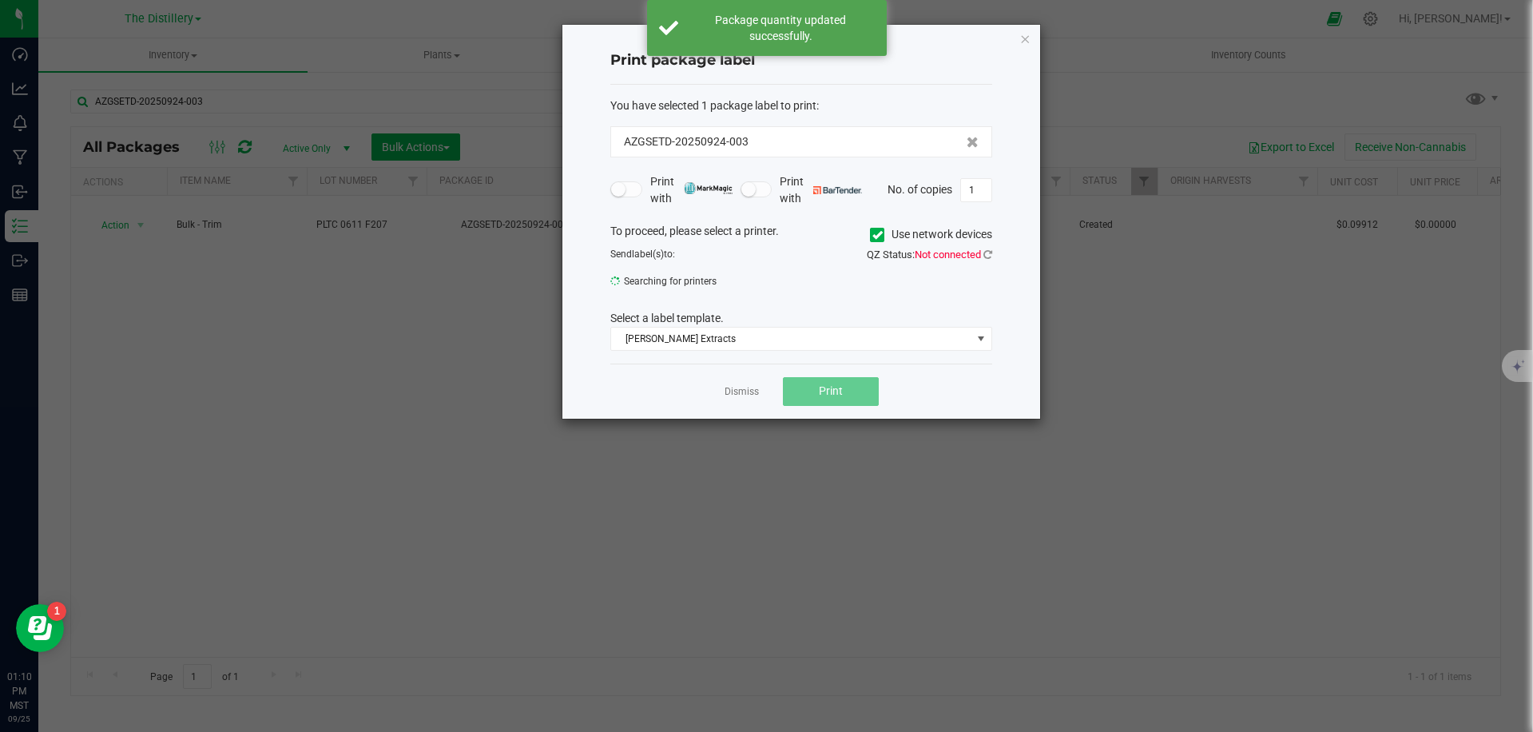
click at [742, 393] on link "Dismiss" at bounding box center [742, 392] width 34 height 14
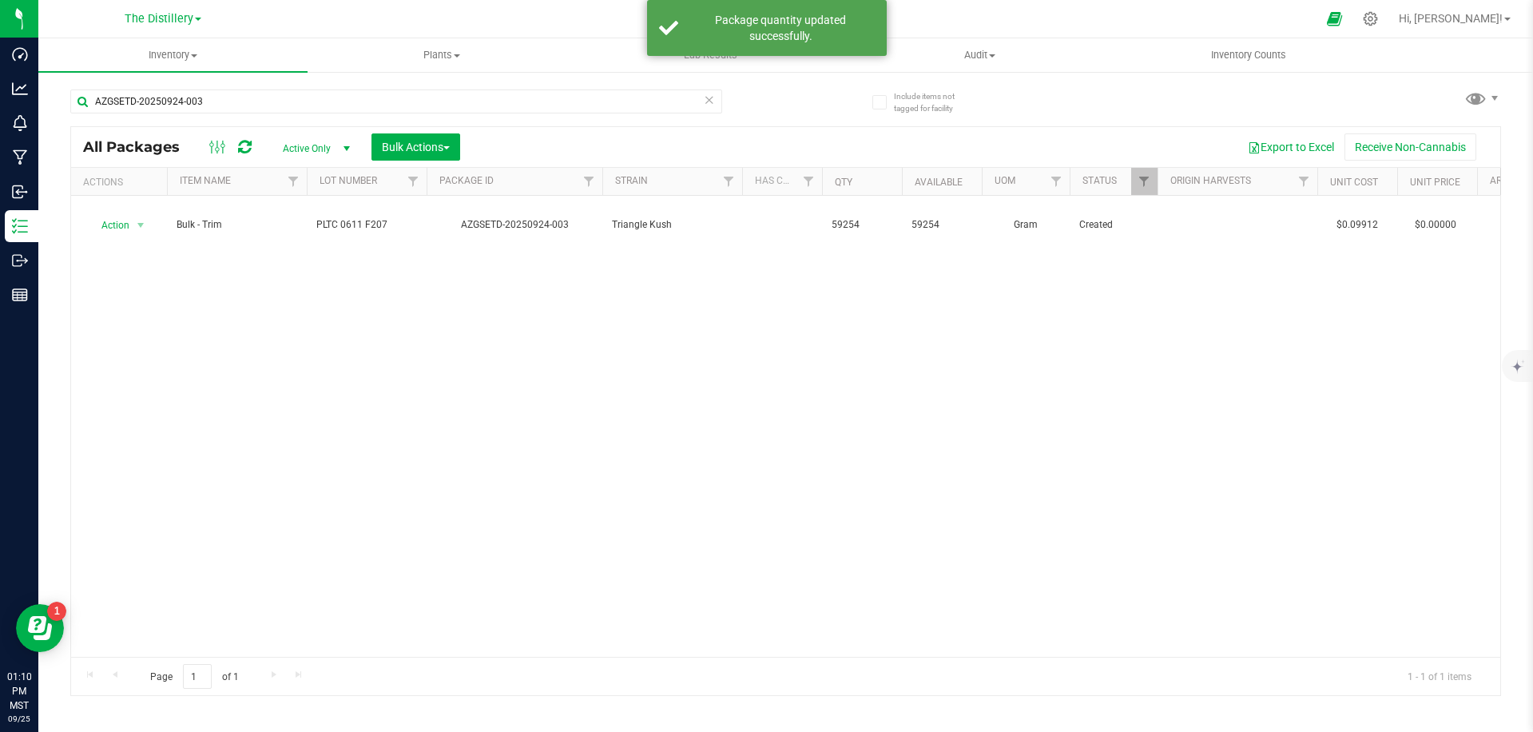
drag, startPoint x: 789, startPoint y: 372, endPoint x: 743, endPoint y: 368, distance: 45.7
click at [788, 372] on div "Action Action Adjust qty Create package Edit attributes Global inventory Locate…" at bounding box center [786, 426] width 1430 height 461
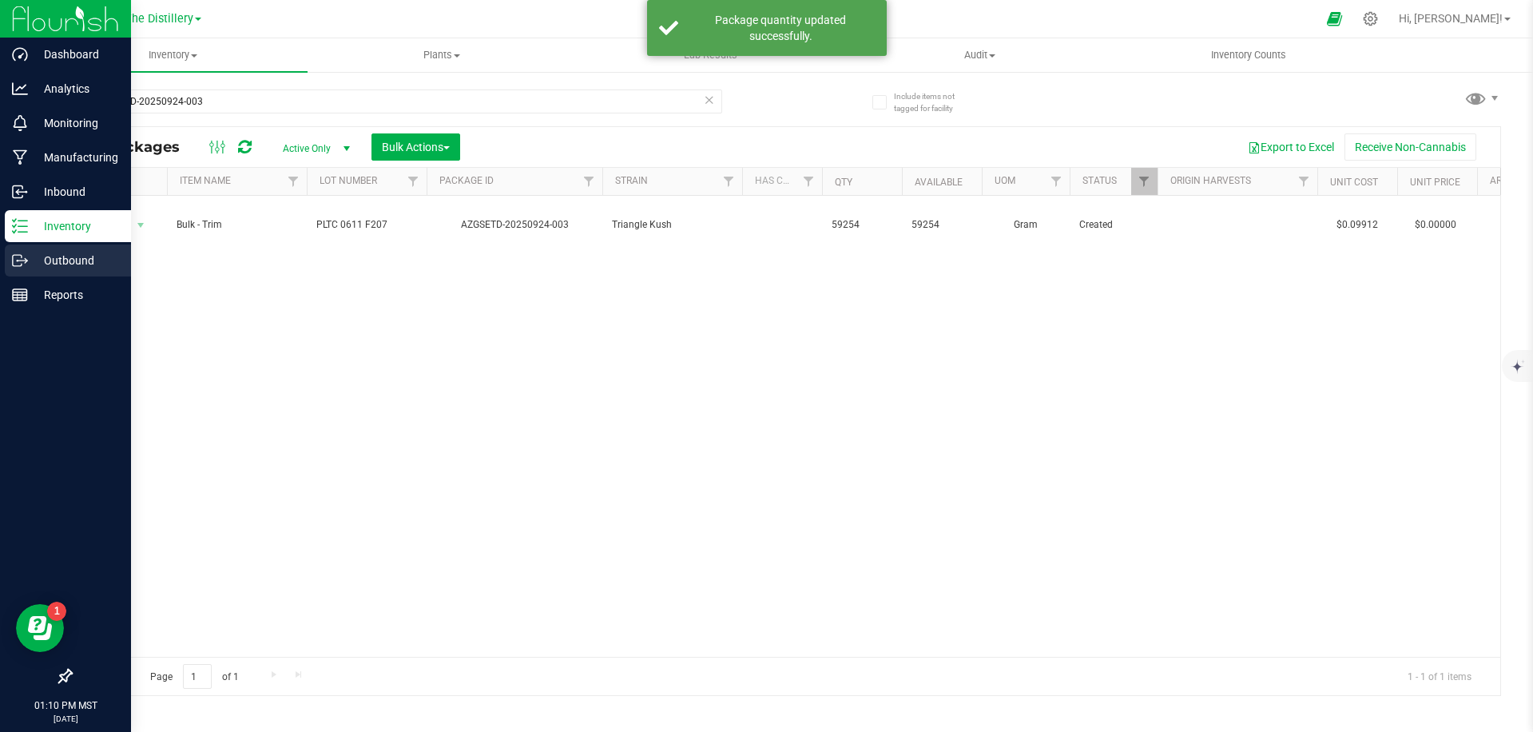
click at [24, 259] on icon at bounding box center [20, 261] width 16 height 16
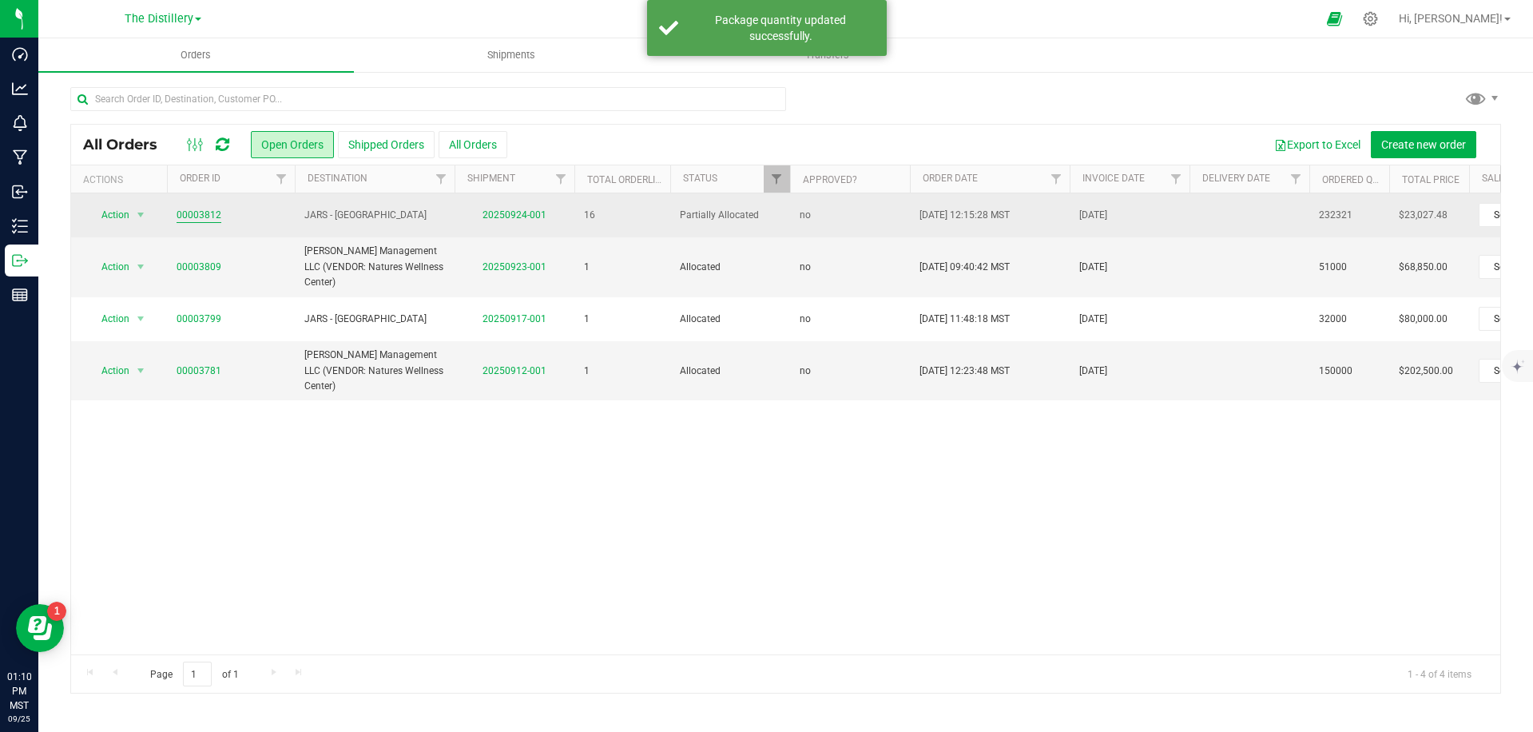
click at [192, 209] on link "00003812" at bounding box center [199, 215] width 45 height 15
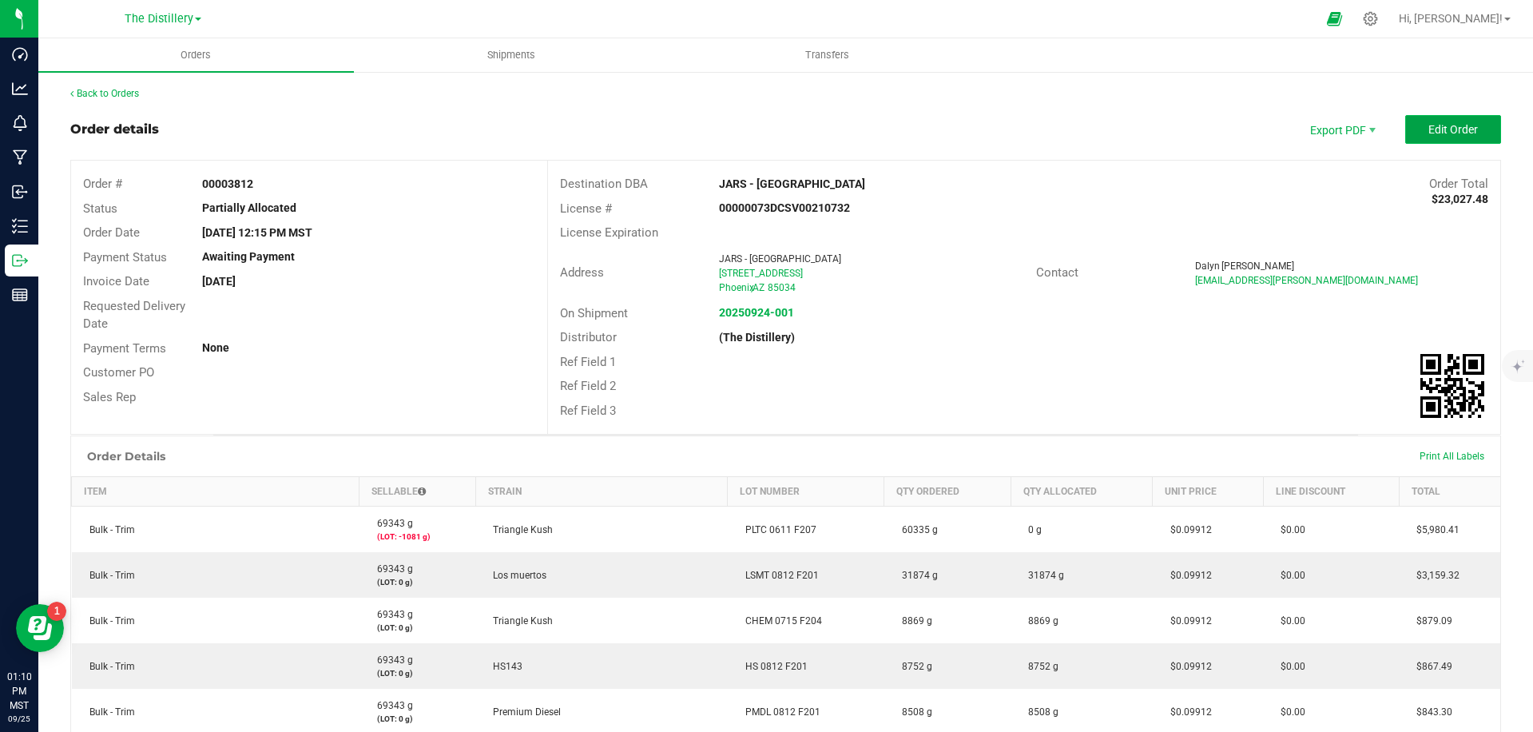
click at [1433, 129] on span "Edit Order" at bounding box center [1454, 129] width 50 height 13
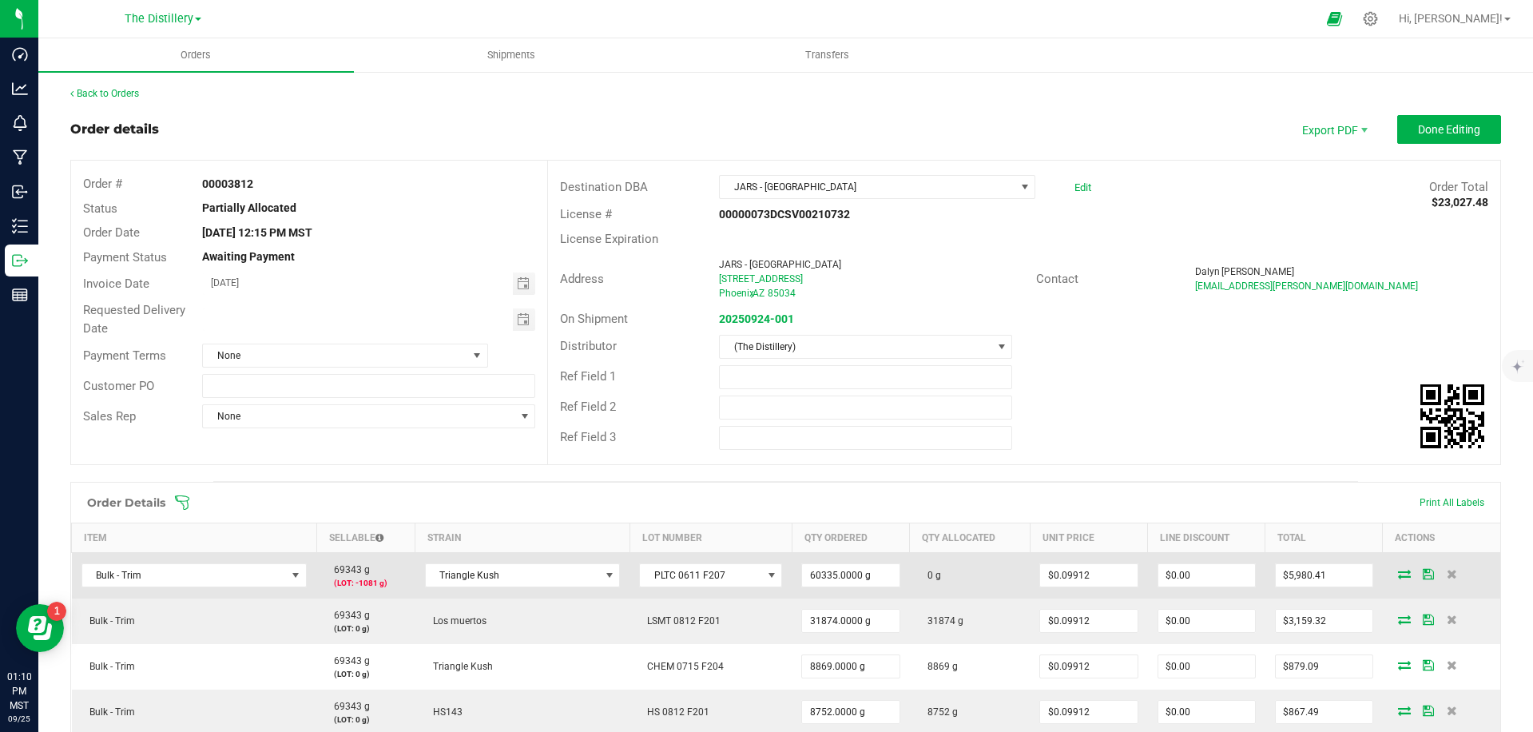
click at [1398, 577] on icon at bounding box center [1404, 574] width 13 height 10
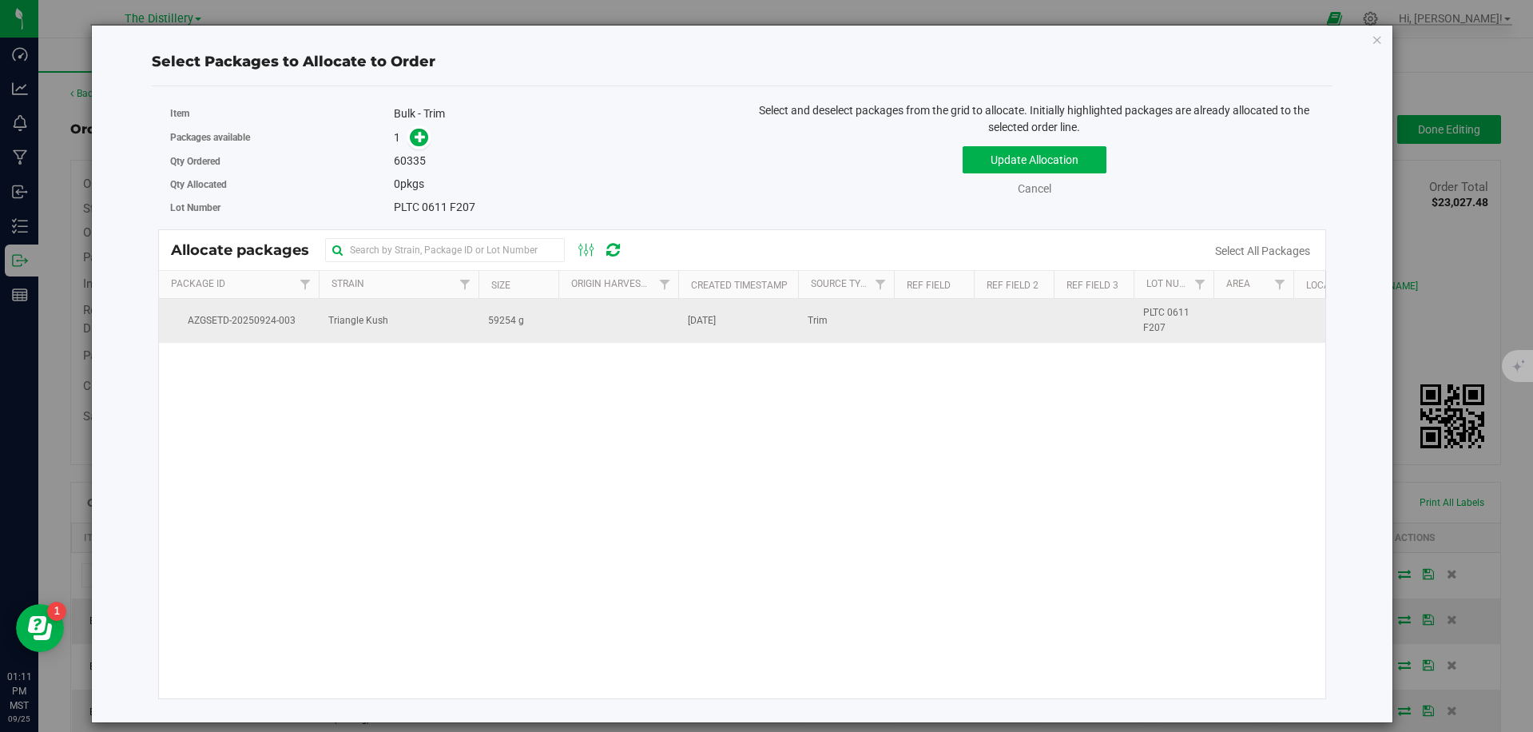
click at [682, 332] on td "[DATE]" at bounding box center [738, 320] width 120 height 43
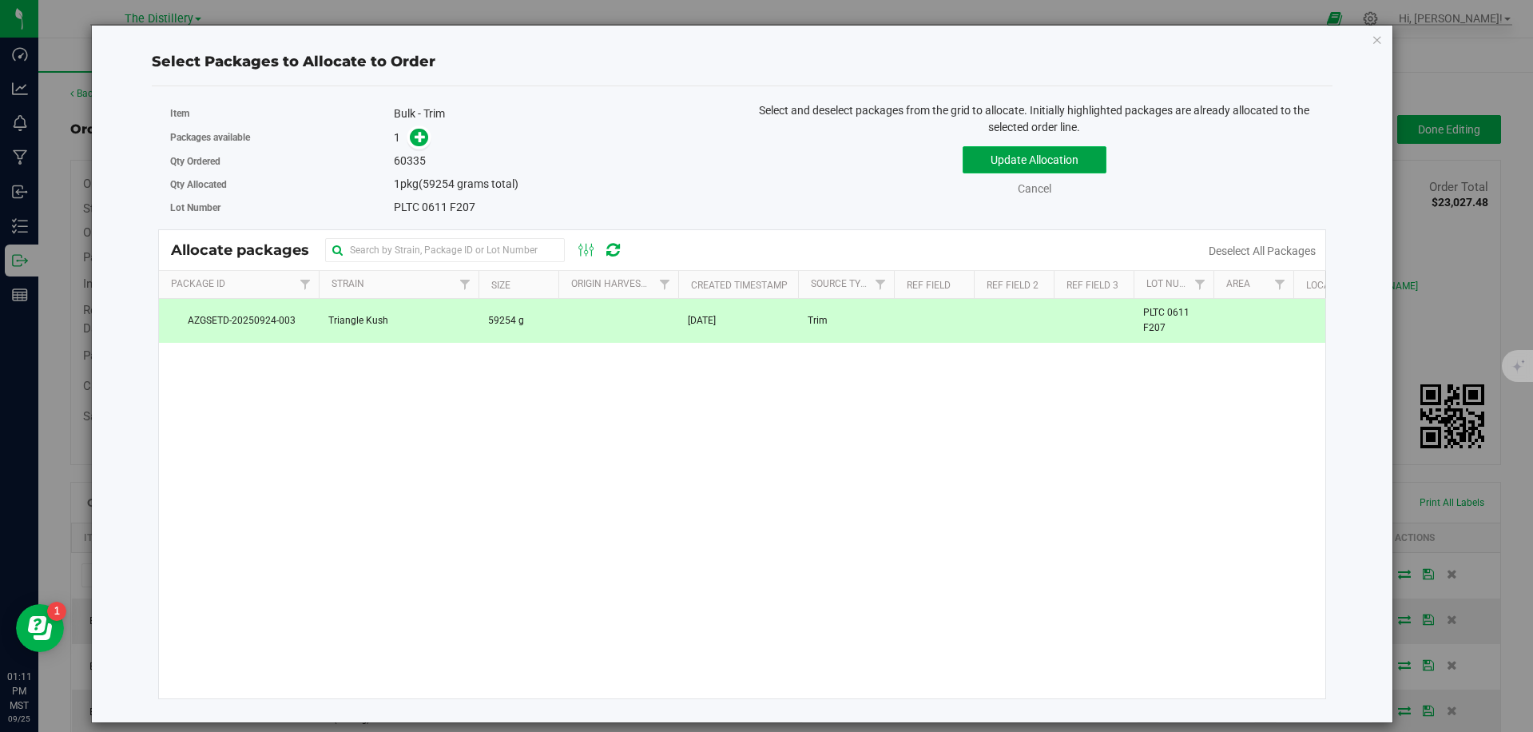
click at [1086, 159] on button "Update Allocation" at bounding box center [1035, 159] width 144 height 27
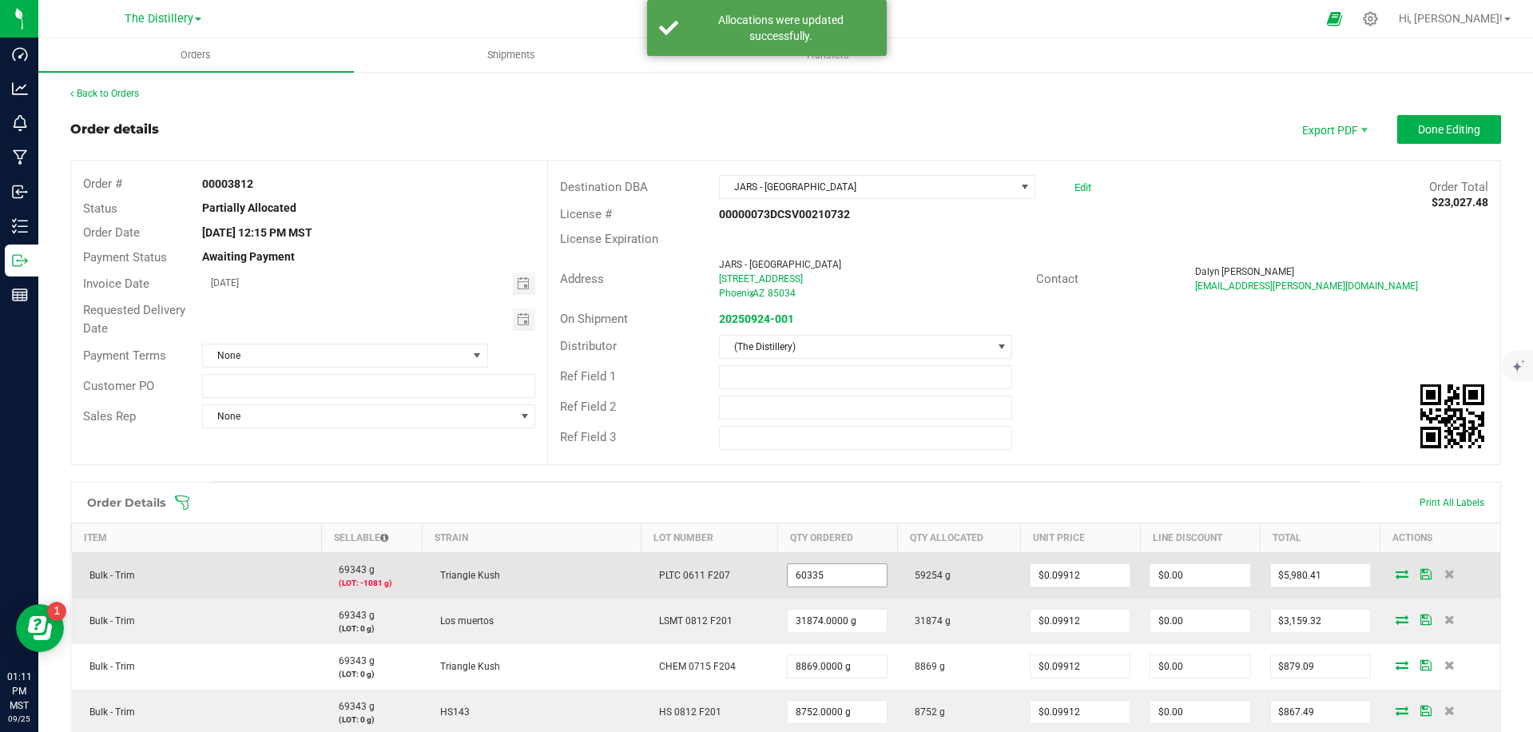
click at [788, 577] on input "60335" at bounding box center [837, 575] width 99 height 22
type input "59254.0000 g"
type input "0.09912"
type input "$5,873.26"
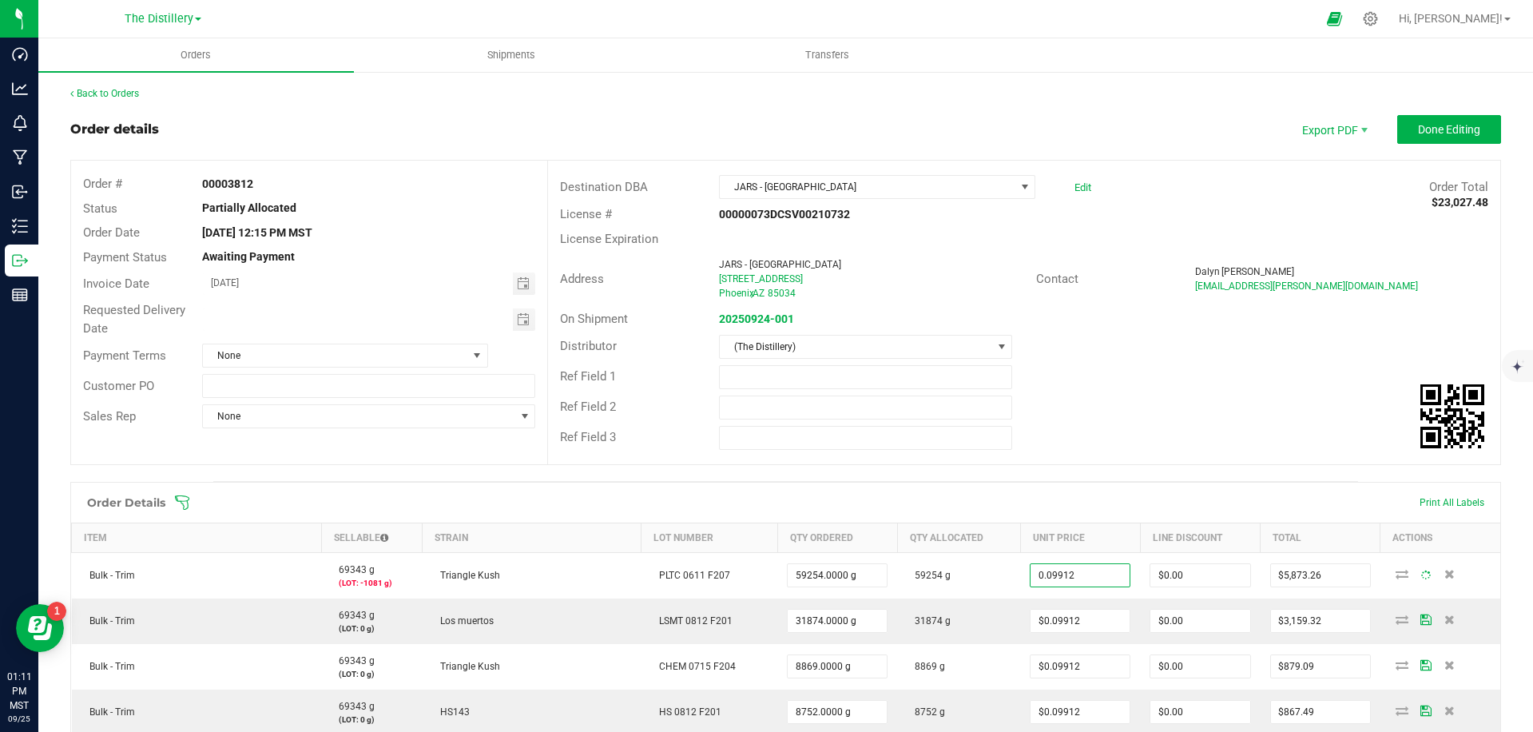
scroll to position [25, 0]
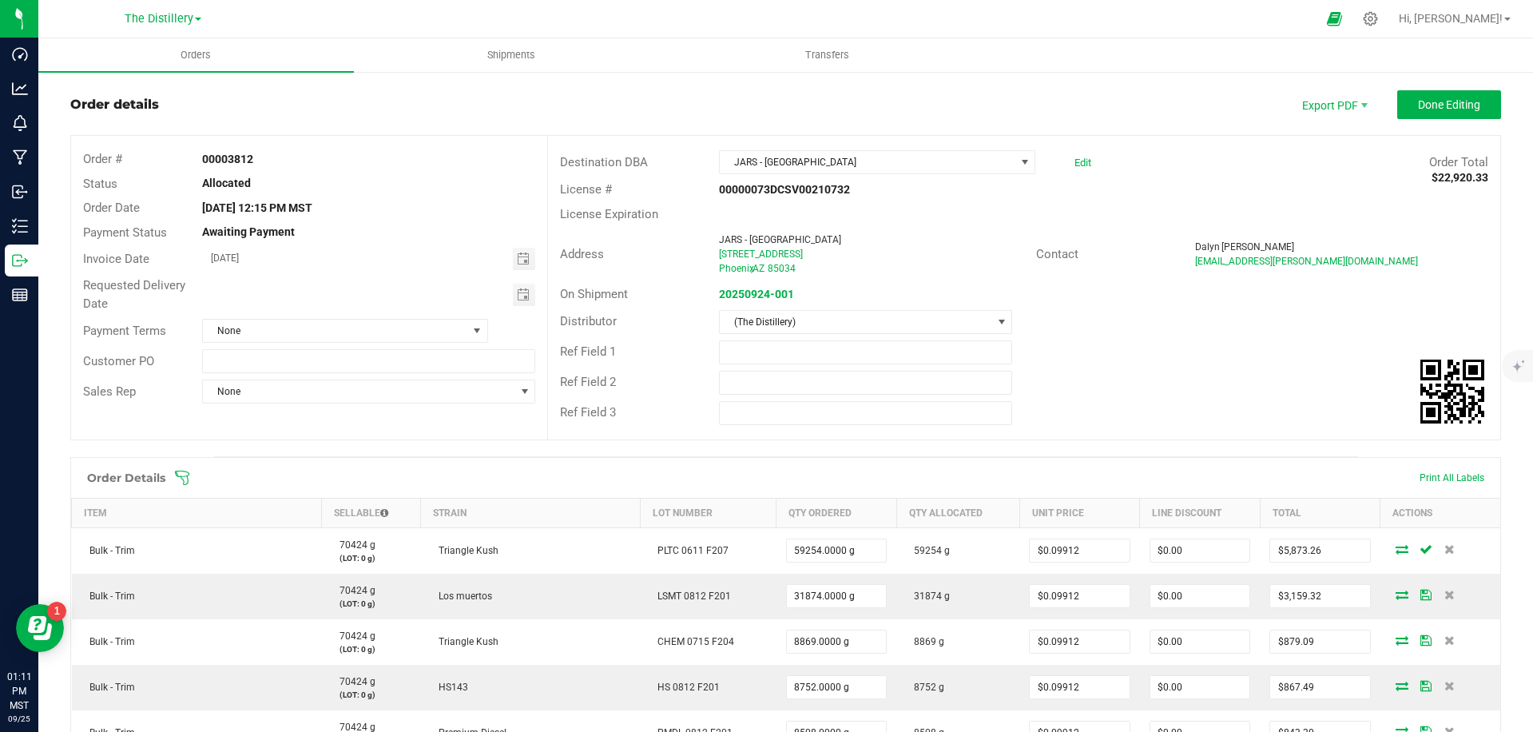
click at [1163, 456] on hr at bounding box center [785, 456] width 1145 height 1
click at [1449, 109] on span "Done Editing" at bounding box center [1449, 104] width 62 height 13
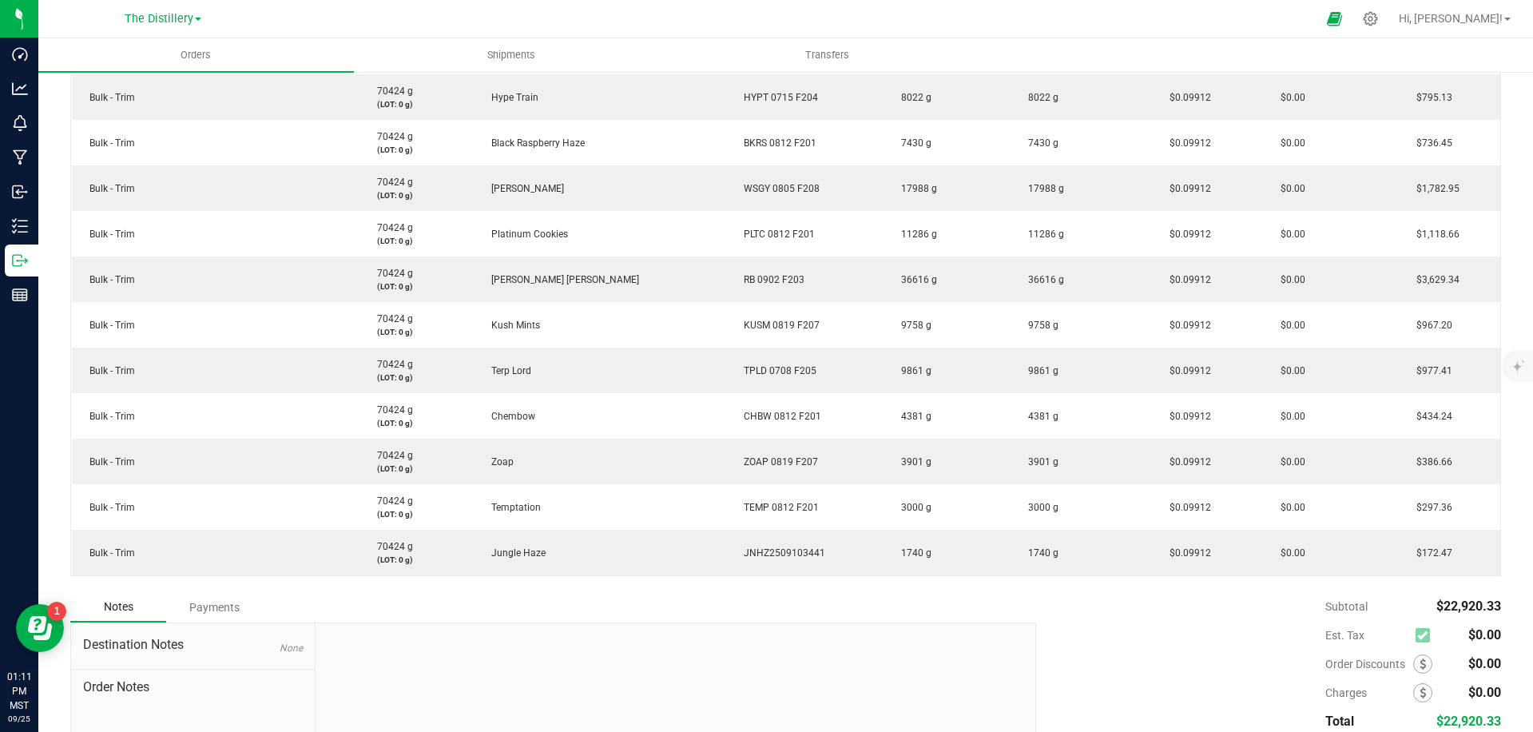
scroll to position [782, 0]
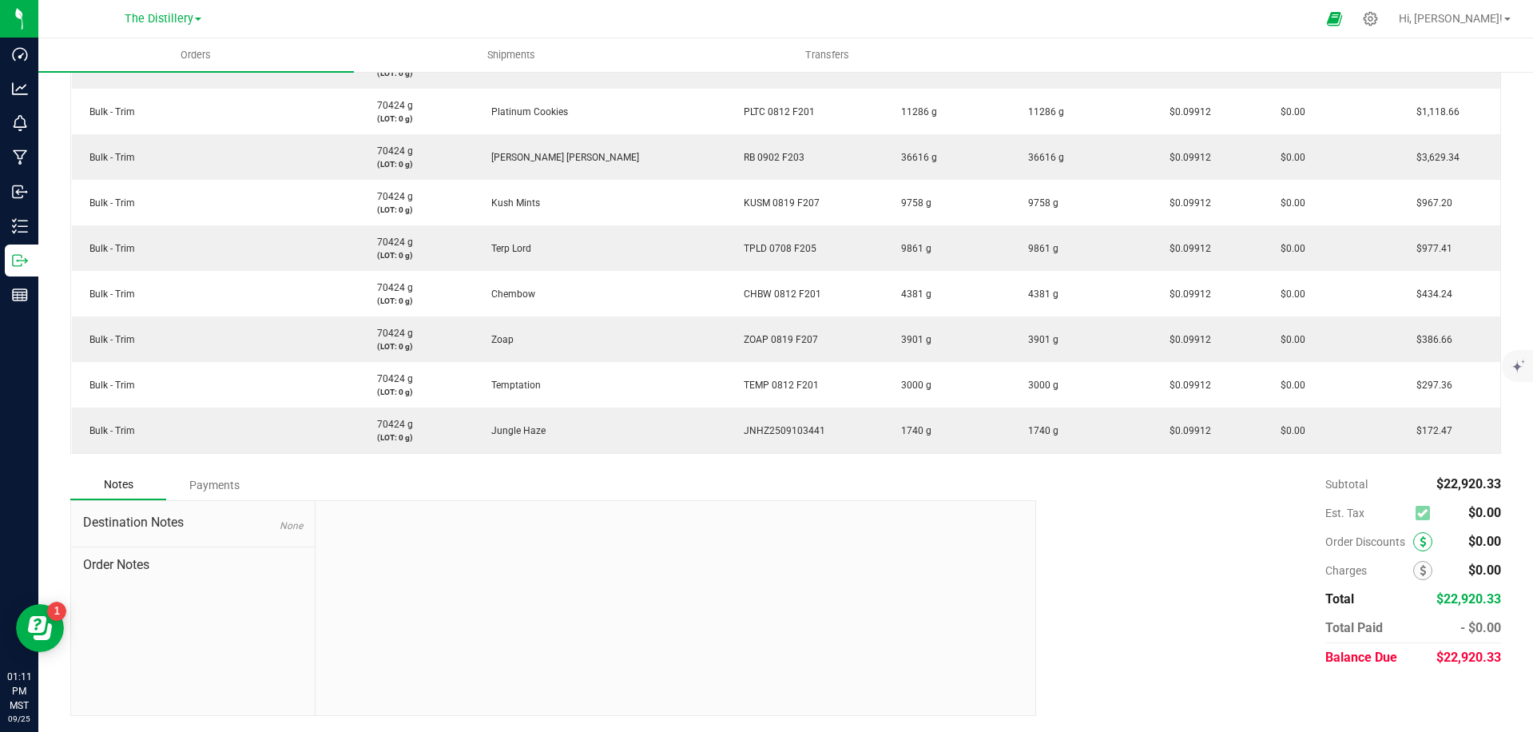
click at [1423, 542] on icon at bounding box center [1423, 541] width 6 height 11
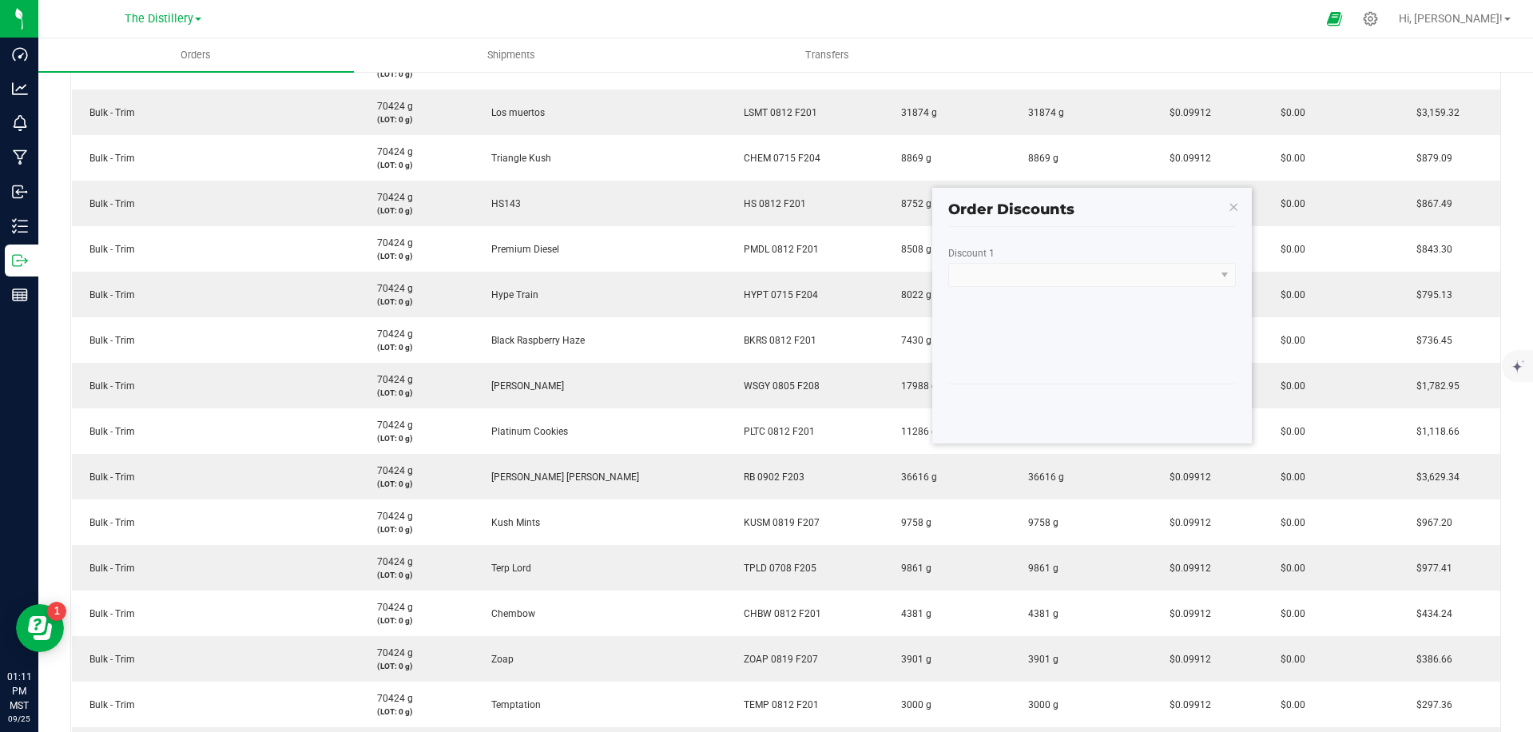
scroll to position [447, 0]
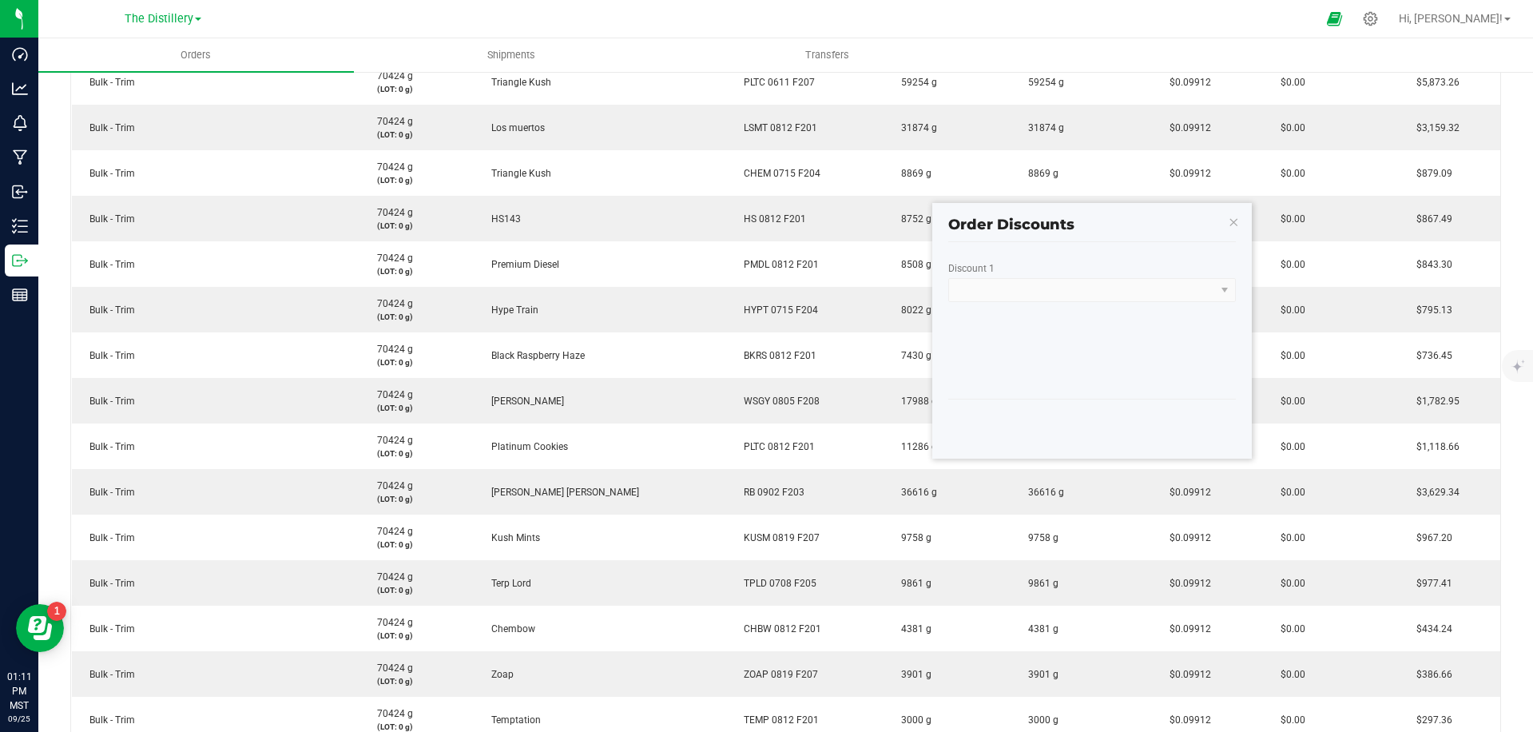
click at [1034, 296] on kendo-dropdownlist at bounding box center [1092, 290] width 288 height 24
click at [1233, 222] on icon "button" at bounding box center [1233, 221] width 11 height 19
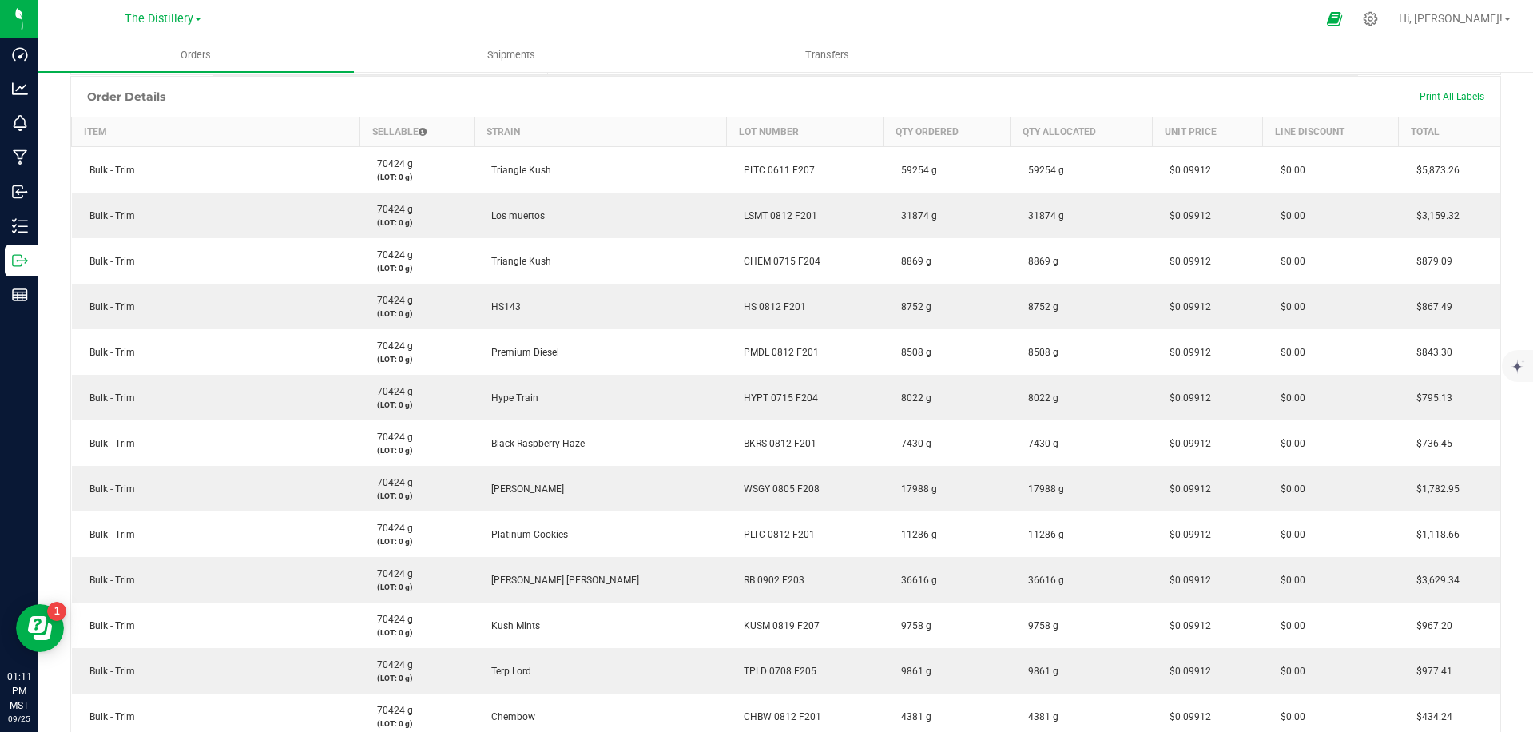
scroll to position [0, 0]
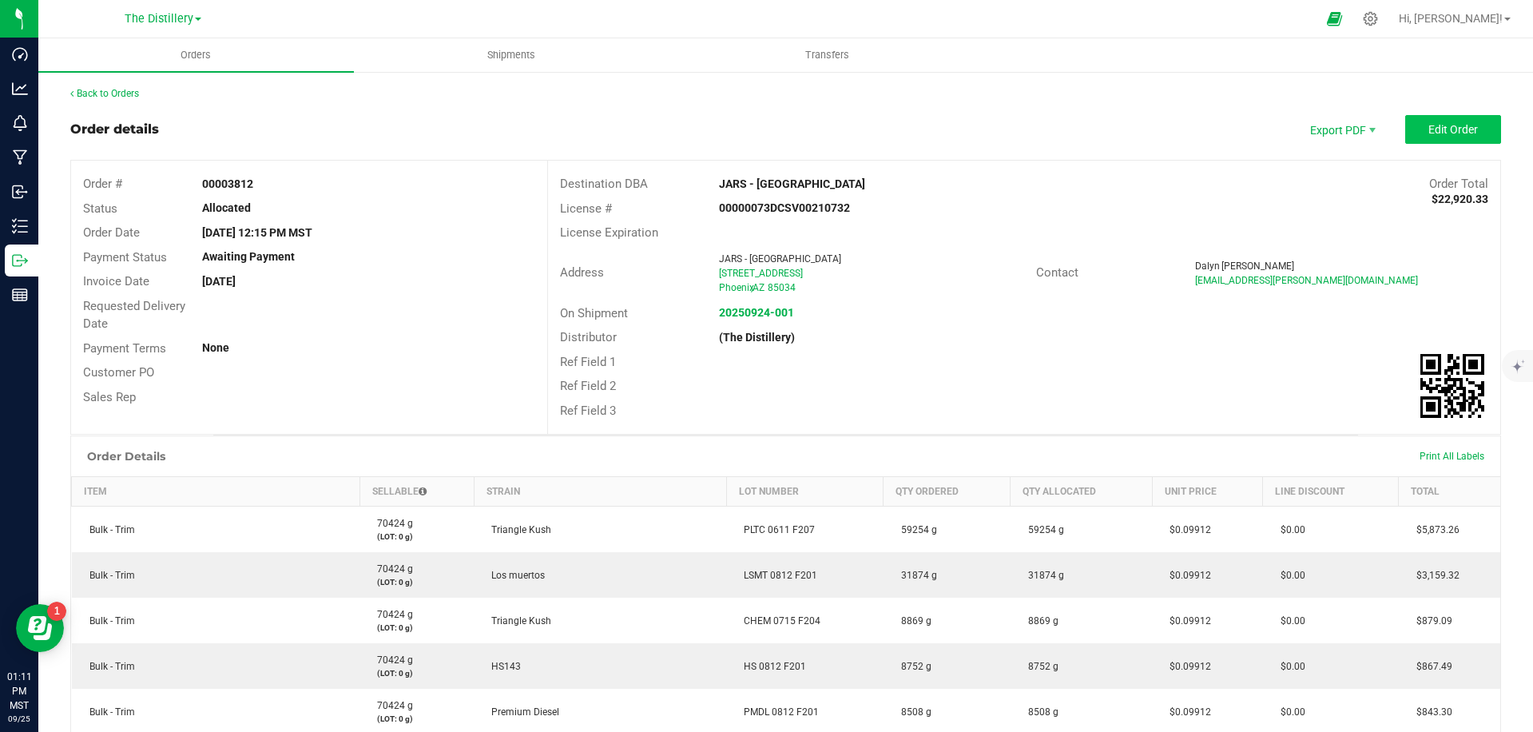
drag, startPoint x: 1437, startPoint y: 105, endPoint x: 1439, endPoint y: 125, distance: 20.1
click at [1439, 125] on span "Edit Order" at bounding box center [1454, 129] width 50 height 13
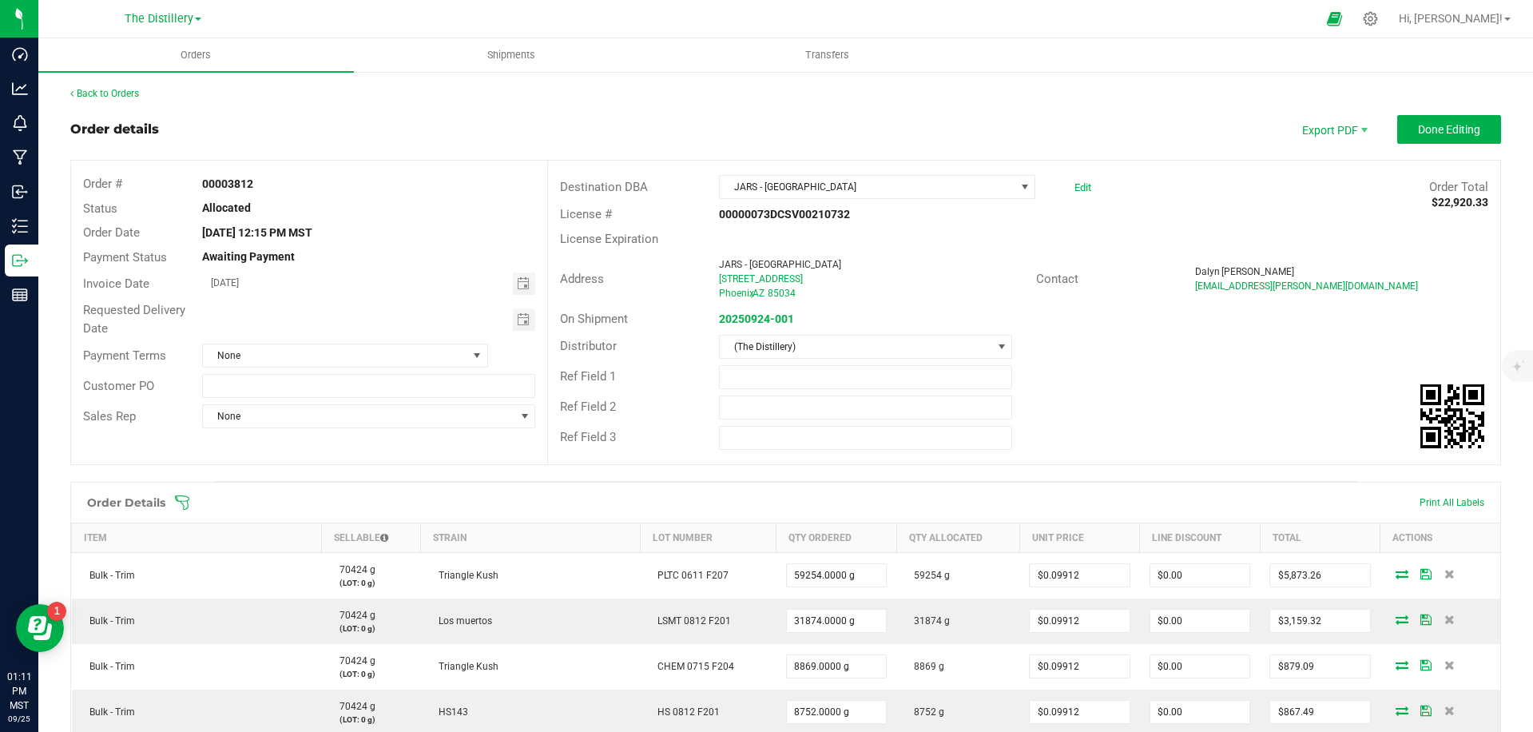
scroll to position [874, 0]
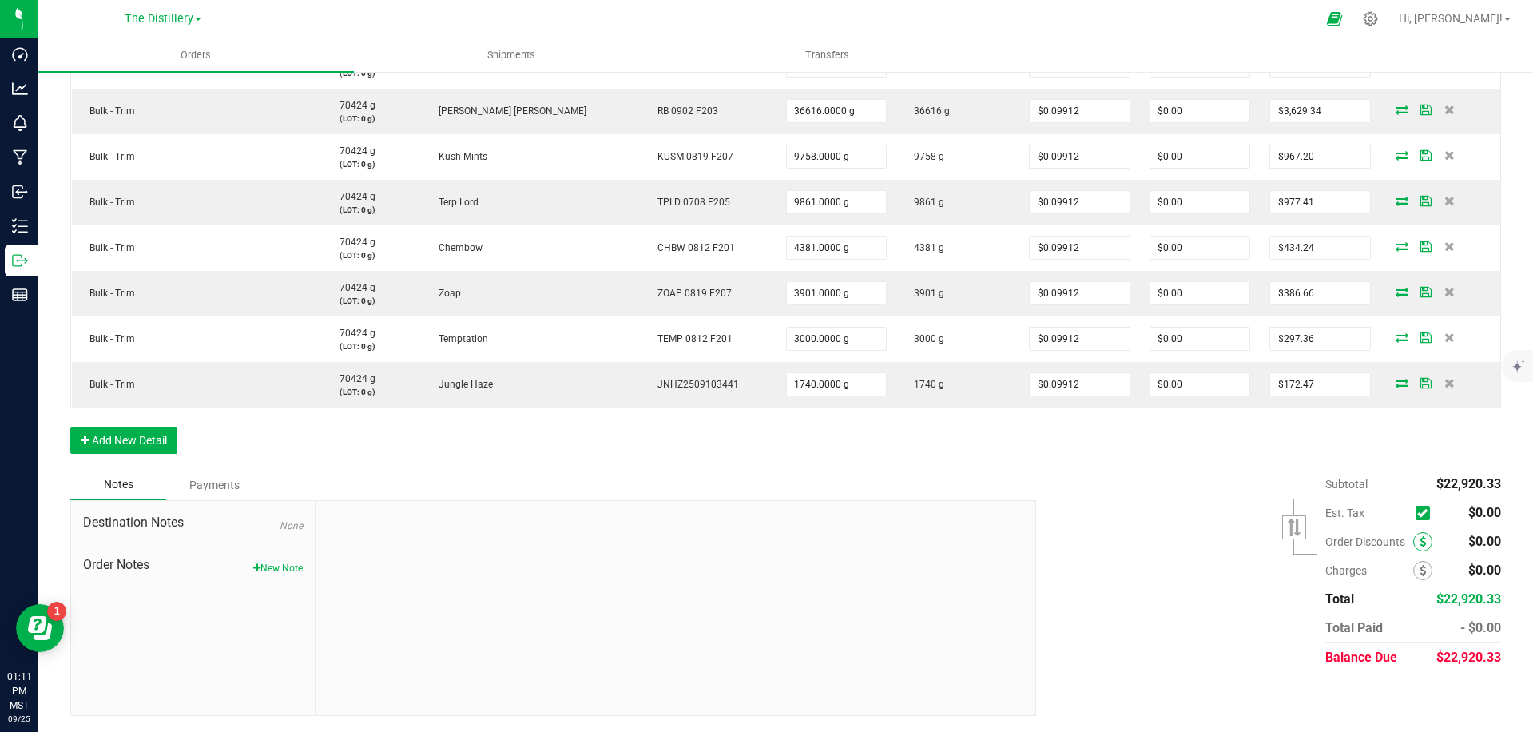
click at [1423, 539] on icon at bounding box center [1423, 541] width 6 height 11
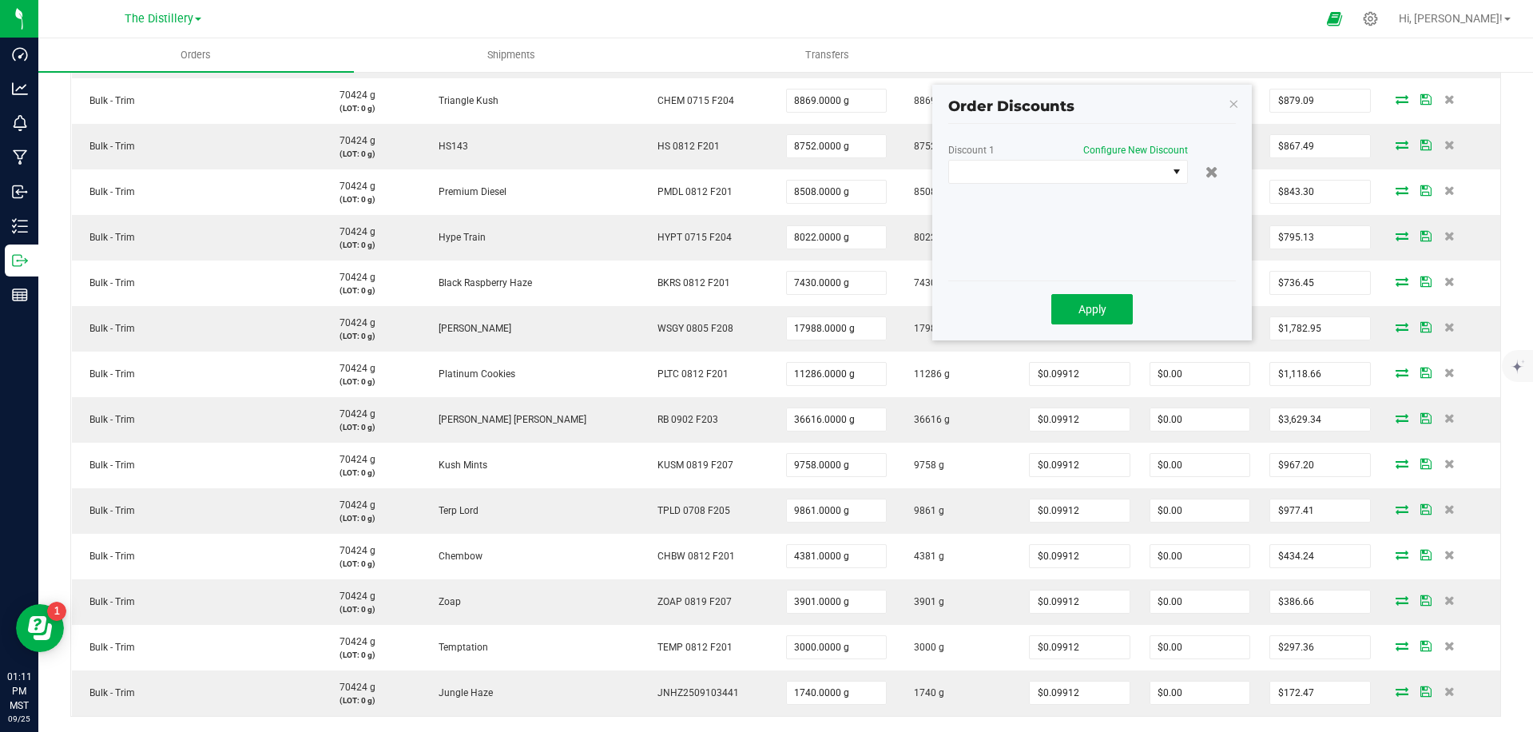
scroll to position [563, 0]
click at [1080, 173] on span at bounding box center [1058, 174] width 218 height 22
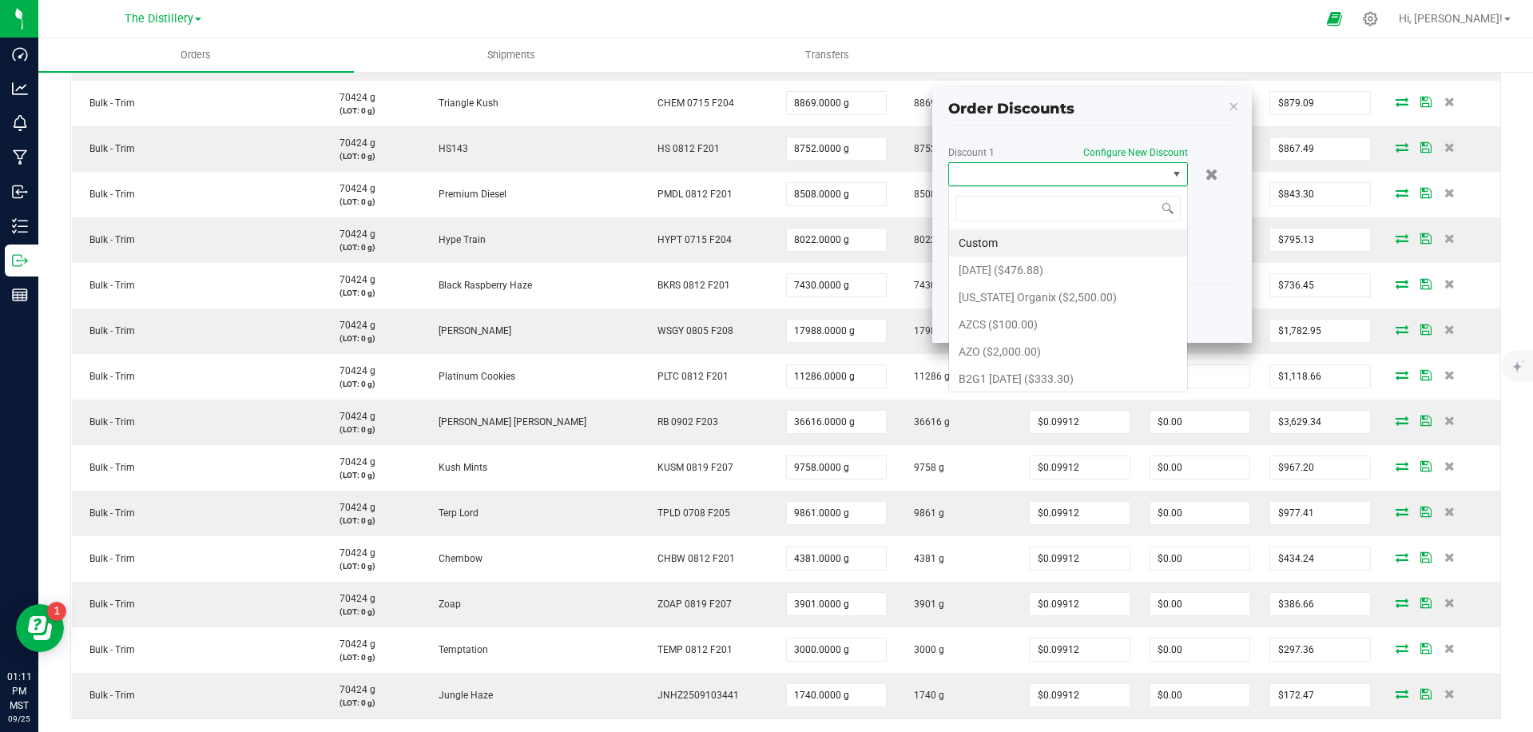
scroll to position [24, 240]
click at [1021, 234] on li "Custom" at bounding box center [1068, 242] width 238 height 27
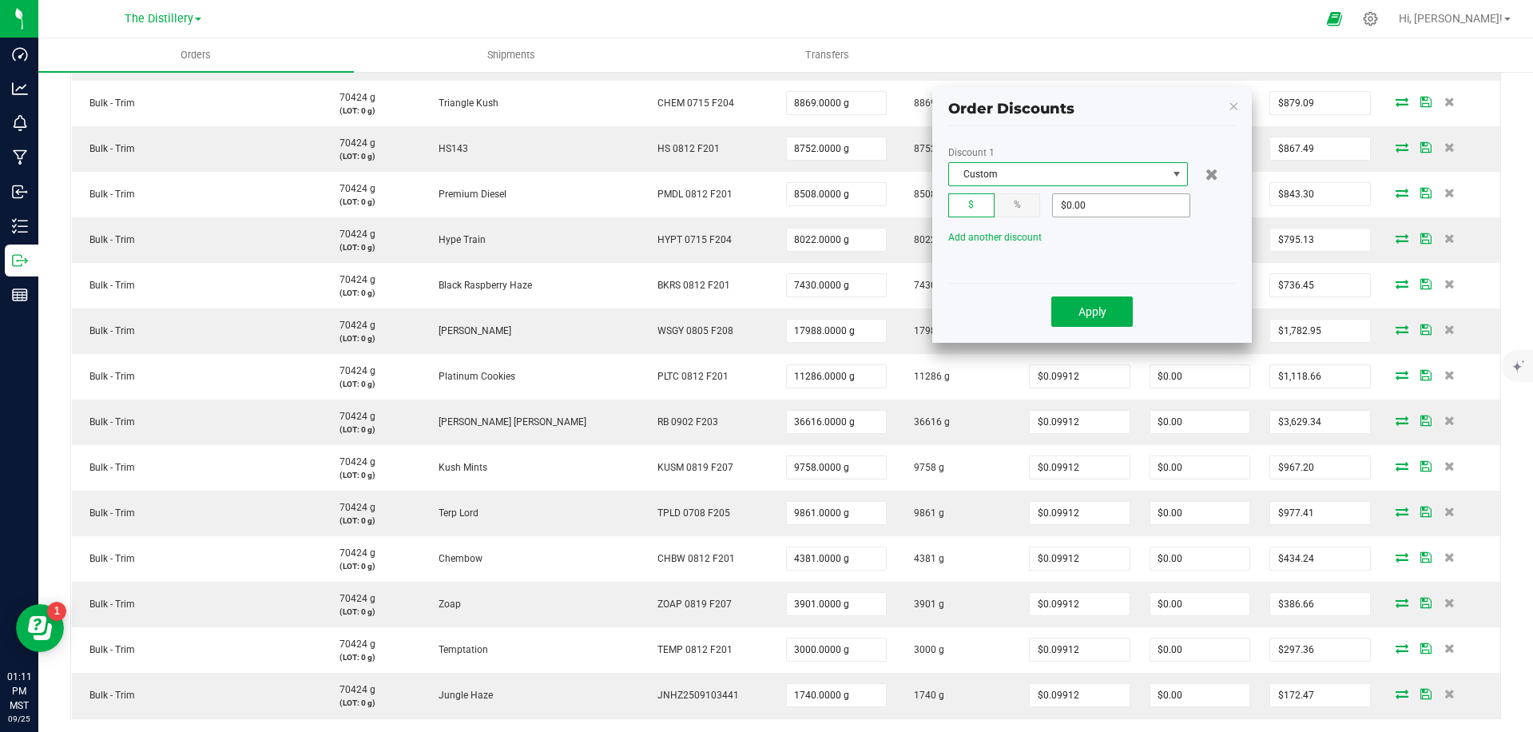
scroll to position [564, 0]
click at [1107, 198] on input "0" at bounding box center [1121, 204] width 137 height 22
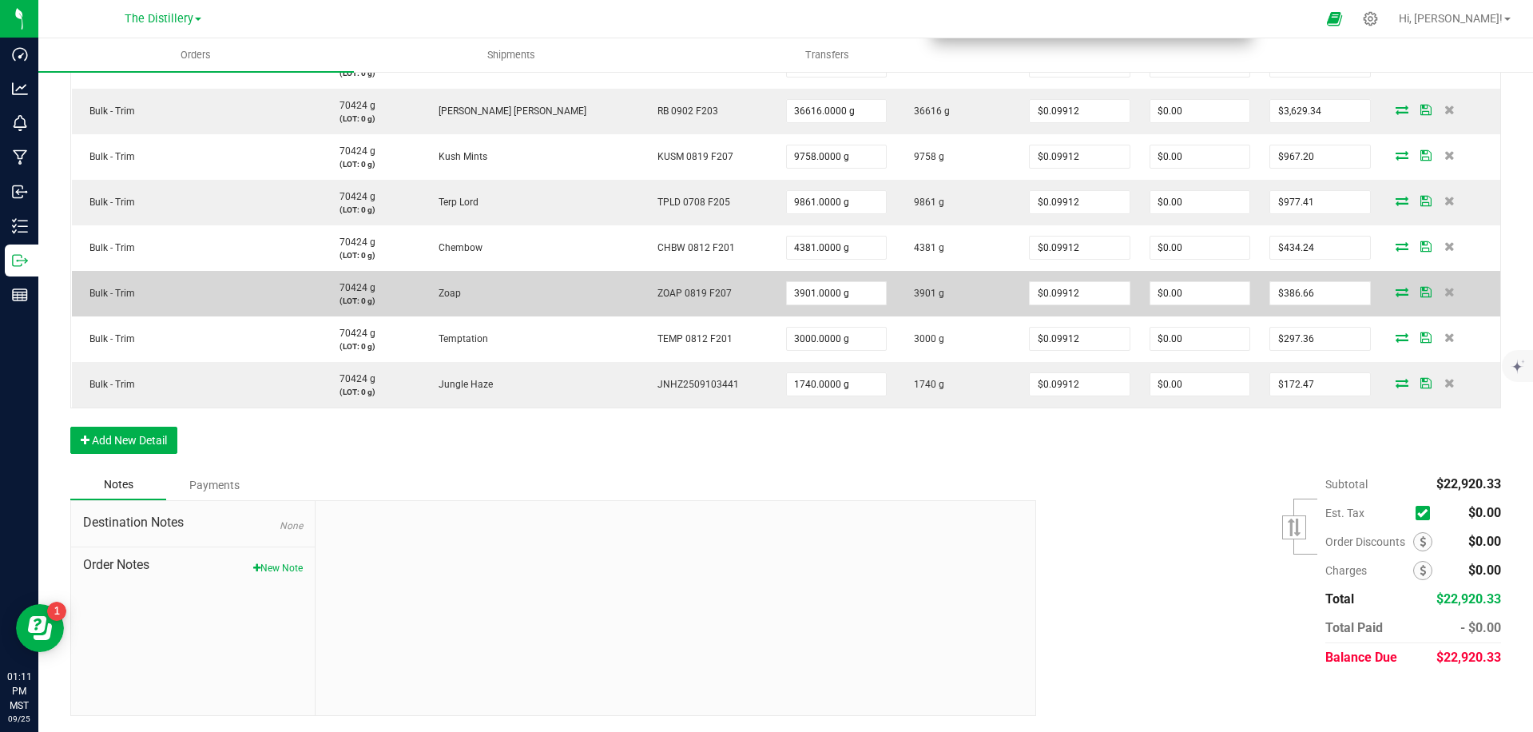
scroll to position [725, 0]
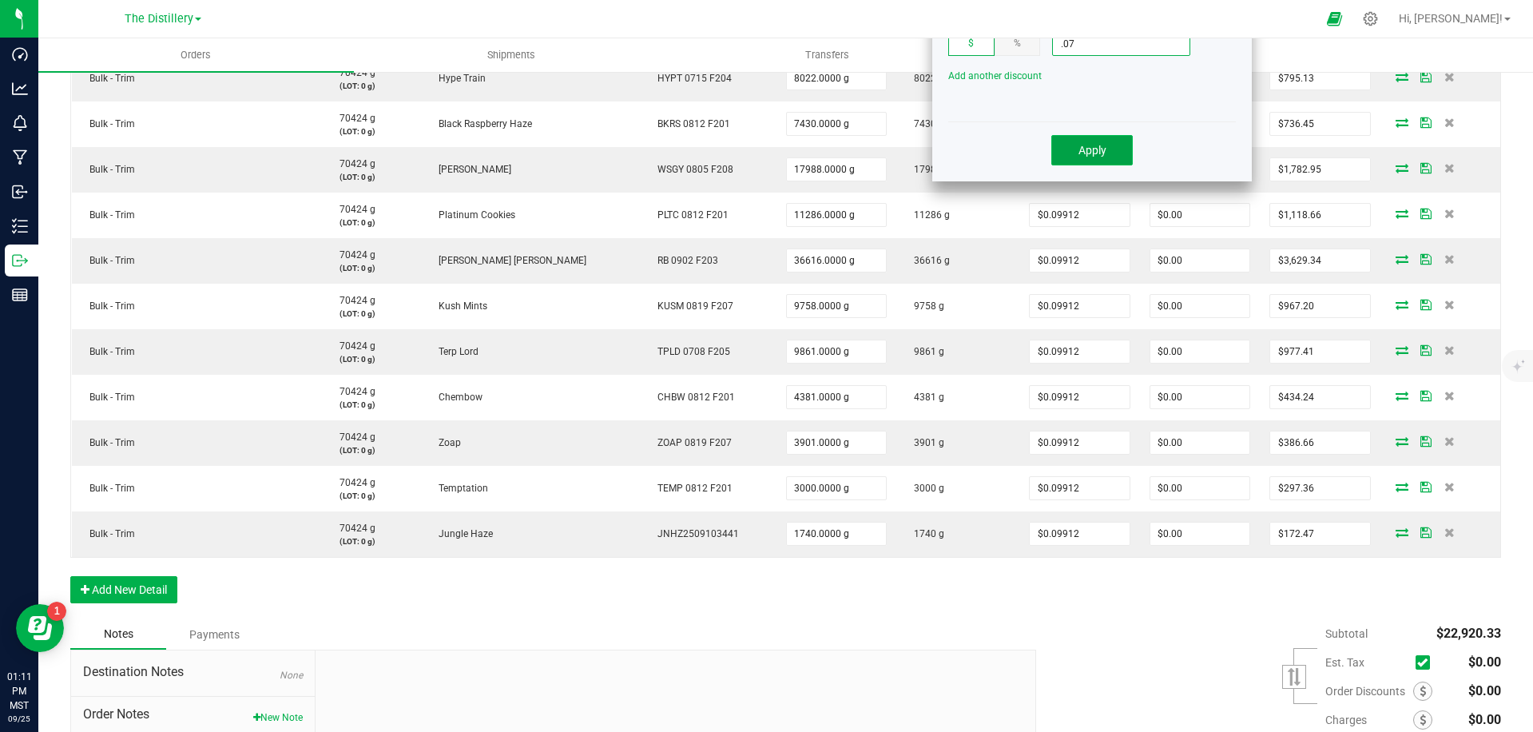
type input "$0.07"
click at [1095, 149] on span "Apply" at bounding box center [1093, 150] width 28 height 13
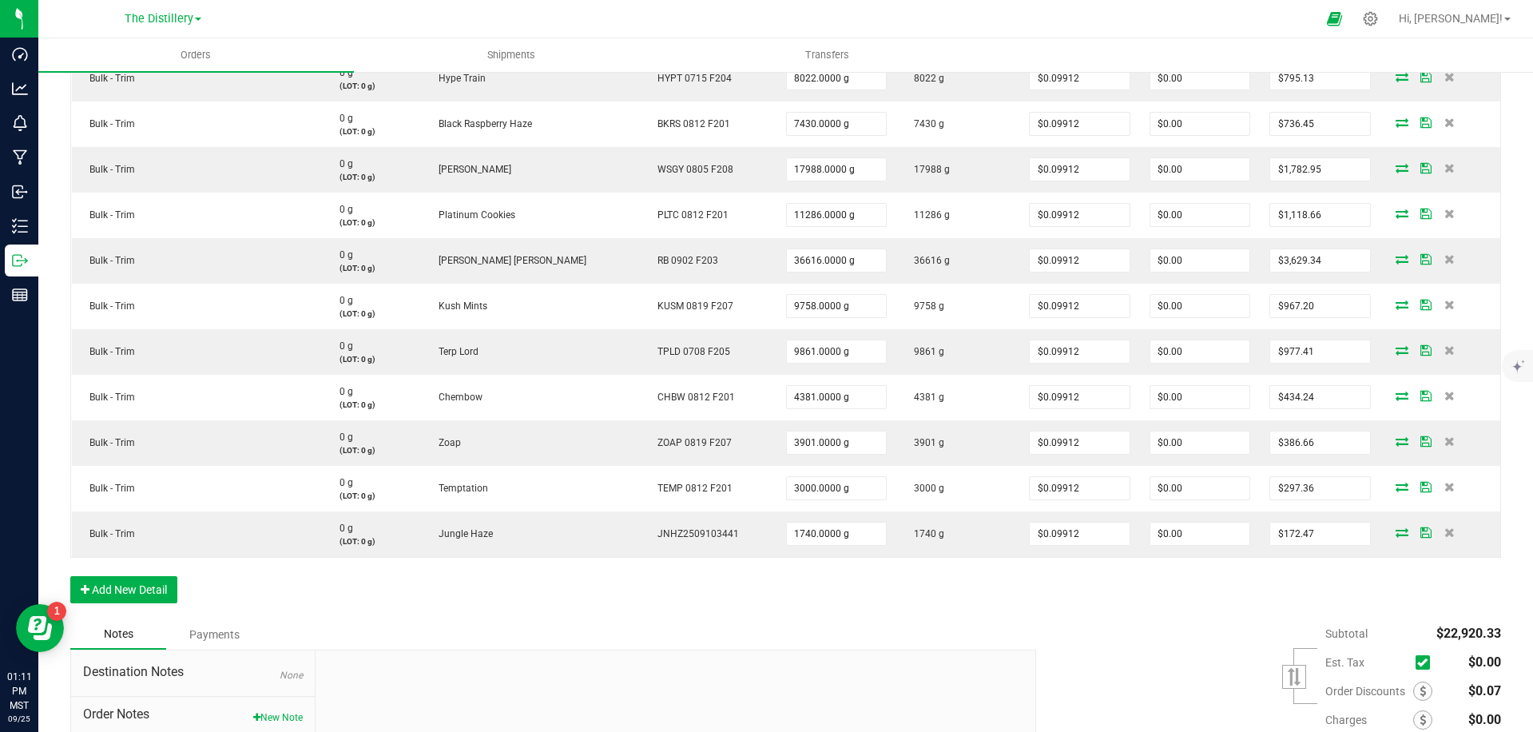
drag, startPoint x: 1224, startPoint y: 607, endPoint x: 1316, endPoint y: 607, distance: 91.9
click at [1224, 607] on div "Order Details Print All Labels Item Sellable Strain Lot Number Qty Ordered Qty …" at bounding box center [785, 188] width 1431 height 862
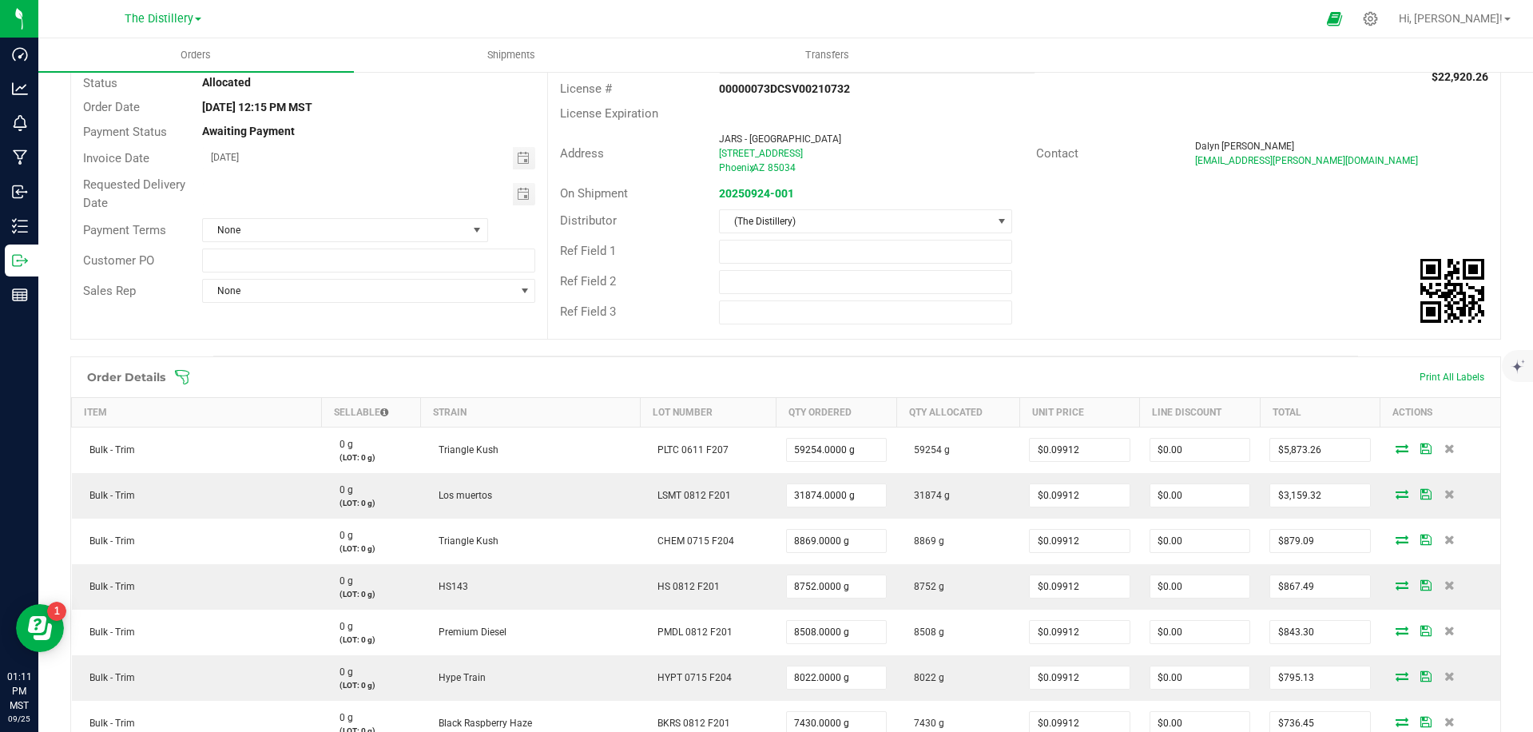
scroll to position [0, 0]
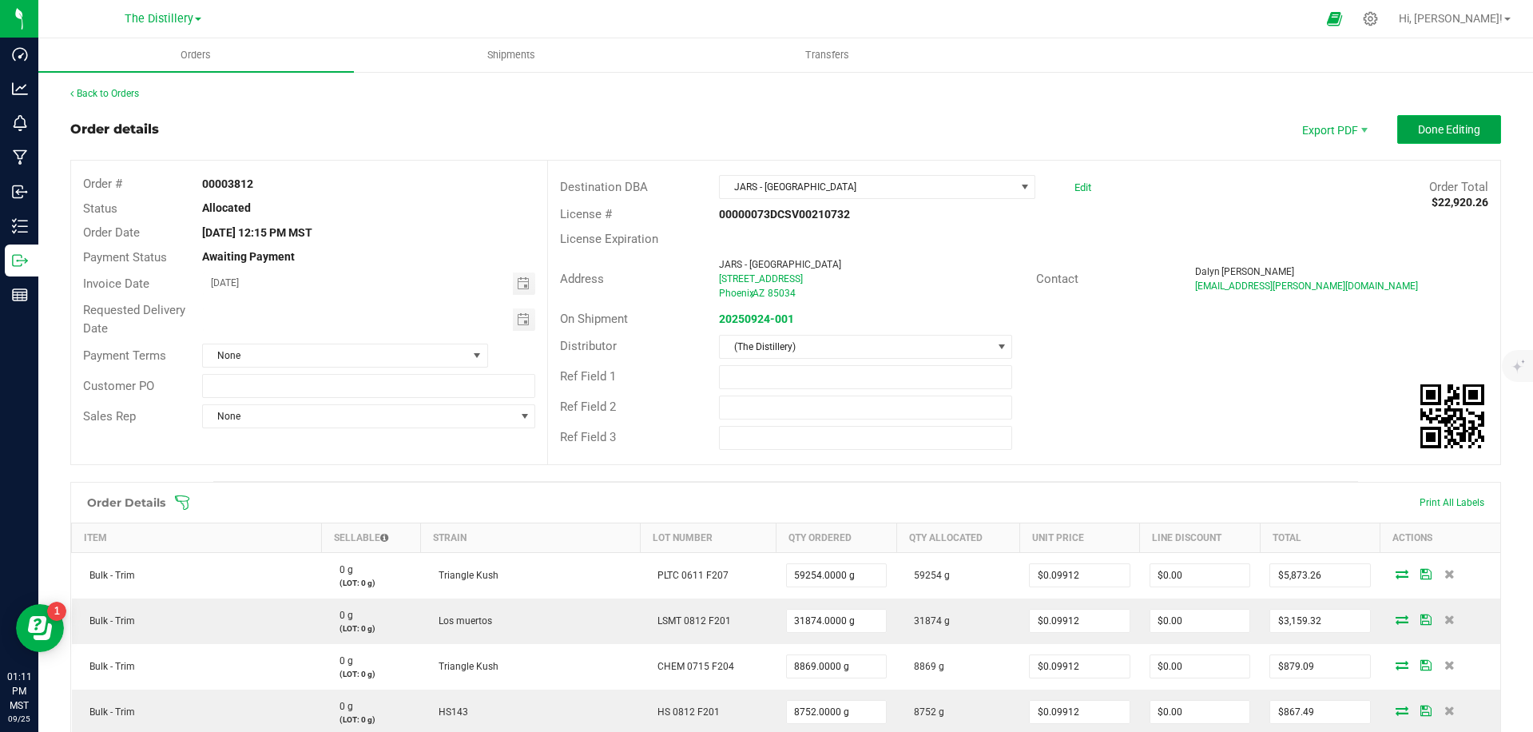
click at [1439, 129] on span "Done Editing" at bounding box center [1449, 129] width 62 height 13
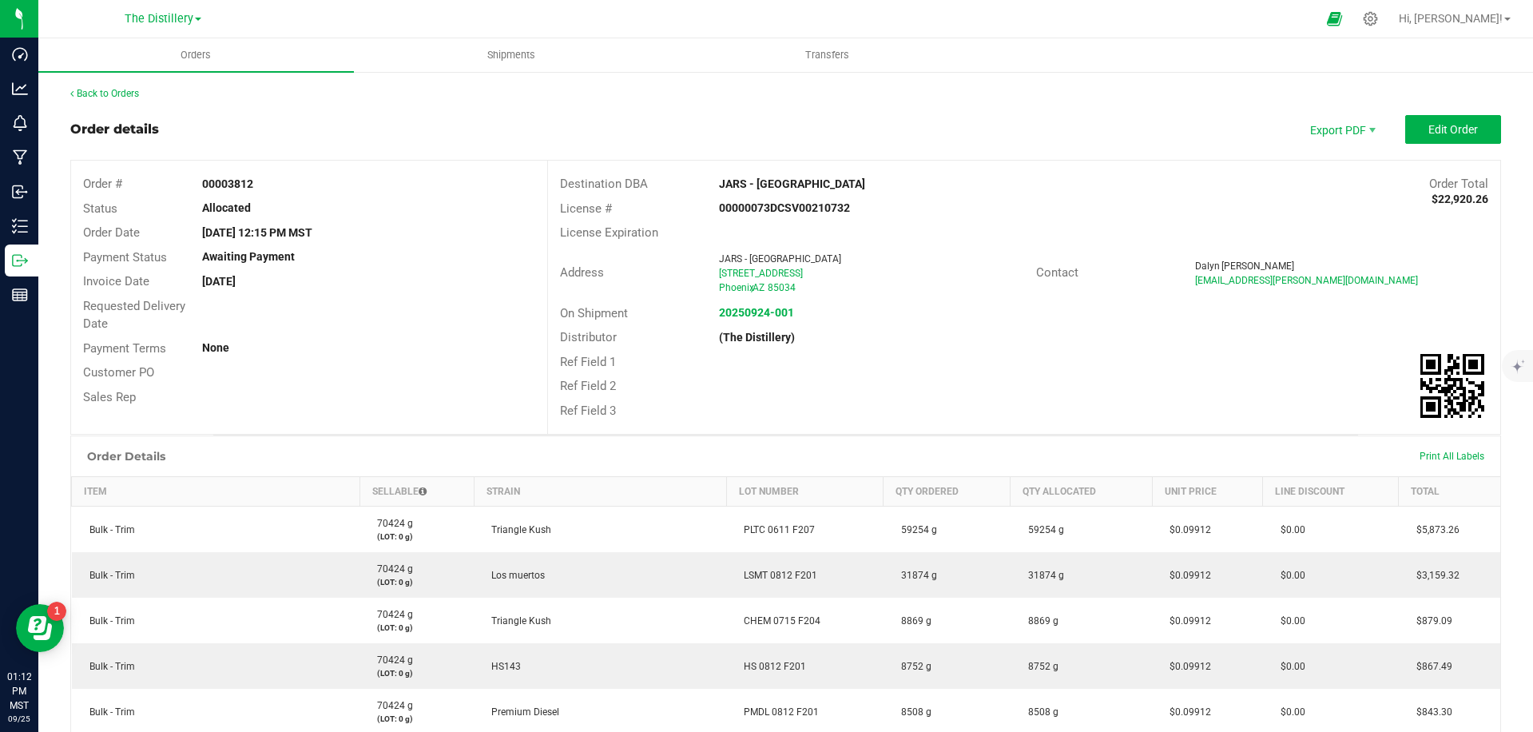
drag, startPoint x: 1158, startPoint y: 149, endPoint x: 1252, endPoint y: 133, distance: 95.5
click at [1168, 147] on outbound-order-header "Order details Export PDF Edit Order Order # 00003812 Status Allocated Order Dat…" at bounding box center [785, 275] width 1431 height 320
click at [1342, 180] on span "Invoice PDF" at bounding box center [1343, 179] width 99 height 23
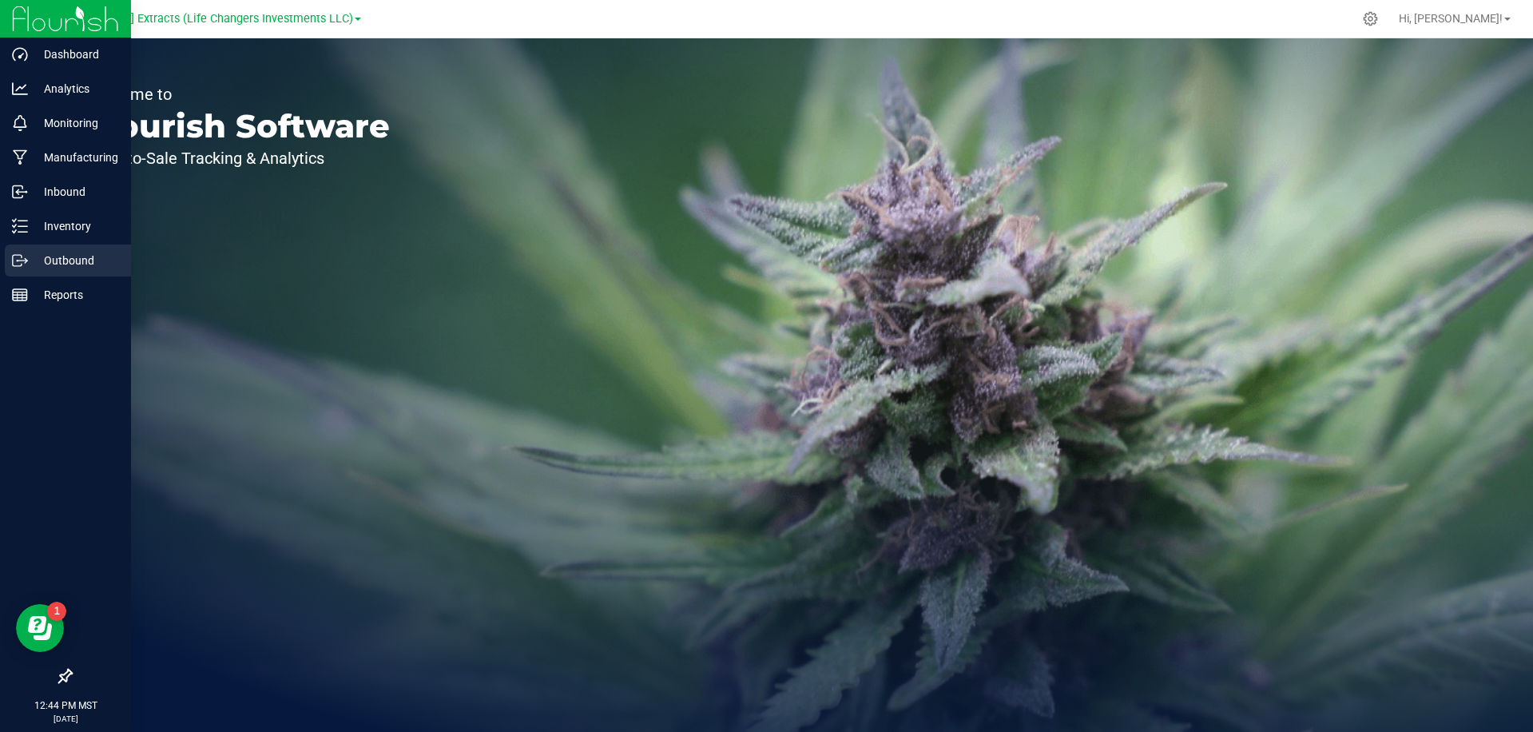
click at [29, 267] on p "Outbound" at bounding box center [76, 260] width 96 height 19
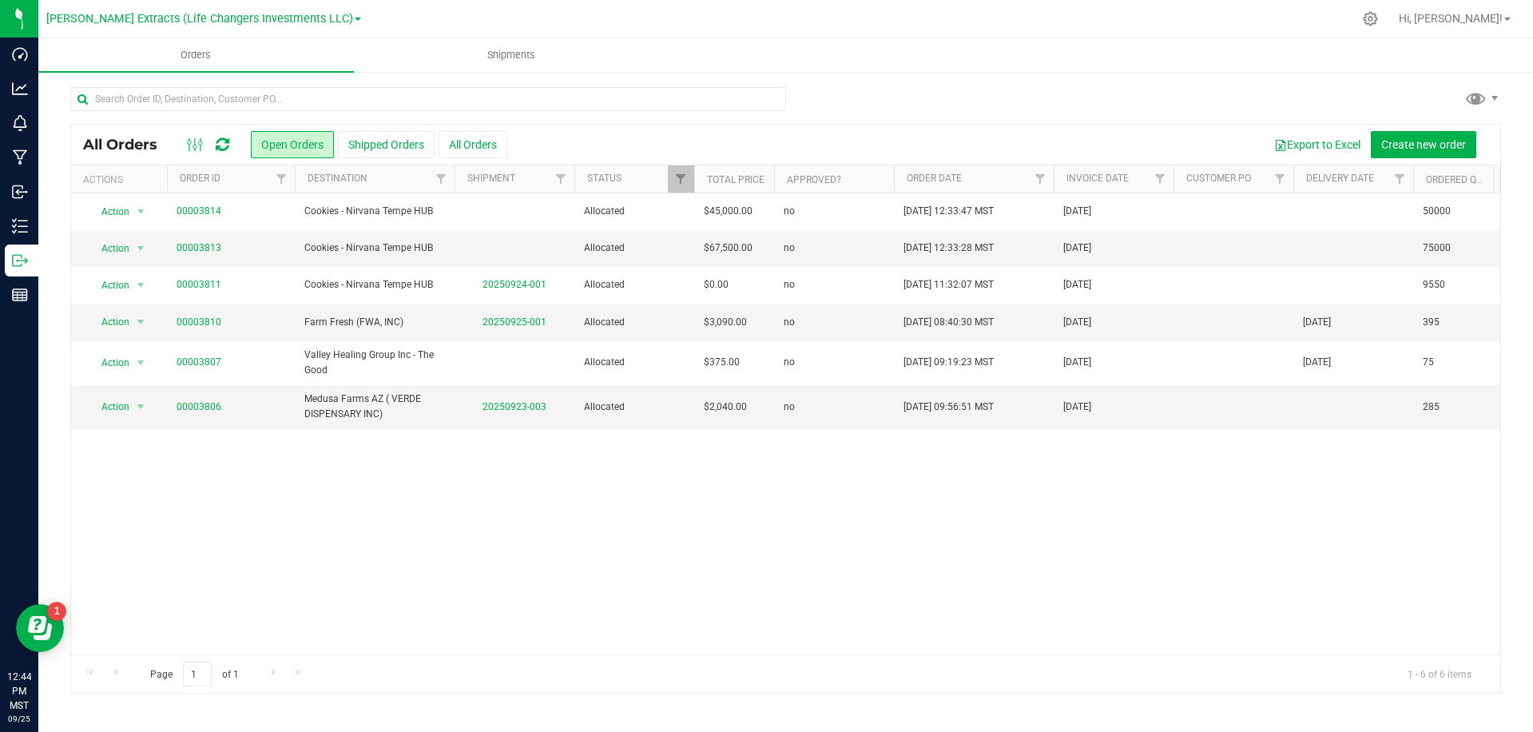
click at [530, 14] on div at bounding box center [860, 18] width 985 height 31
drag, startPoint x: 419, startPoint y: 537, endPoint x: 519, endPoint y: 424, distance: 151.1
click at [419, 537] on div "Action Action Cancel order Clone order Edit order Mark as fully paid Order audi…" at bounding box center [786, 423] width 1430 height 461
click at [670, 136] on div "Export to Excel Create new order" at bounding box center [997, 144] width 981 height 27
click at [498, 137] on button "All Orders" at bounding box center [473, 144] width 69 height 27
